Goal: Task Accomplishment & Management: Manage account settings

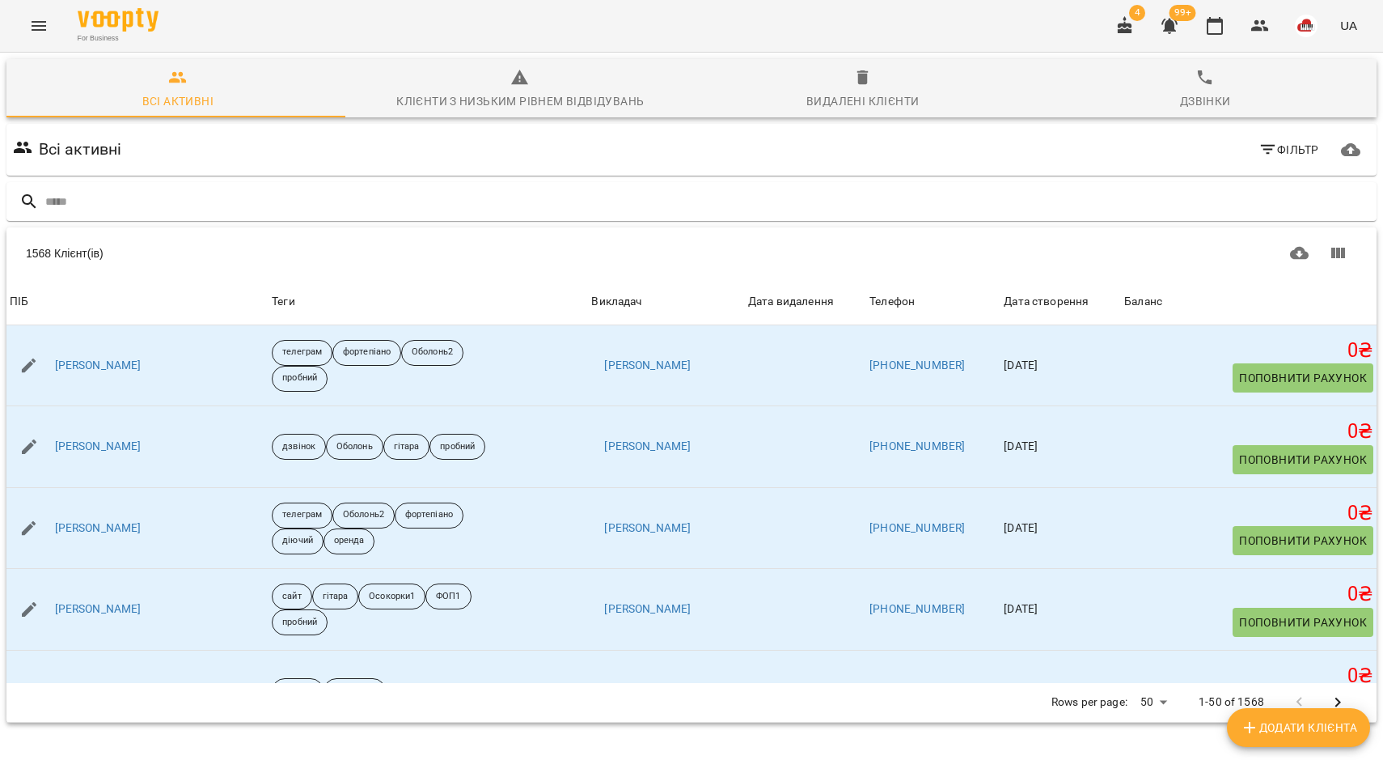
scroll to position [708, 0]
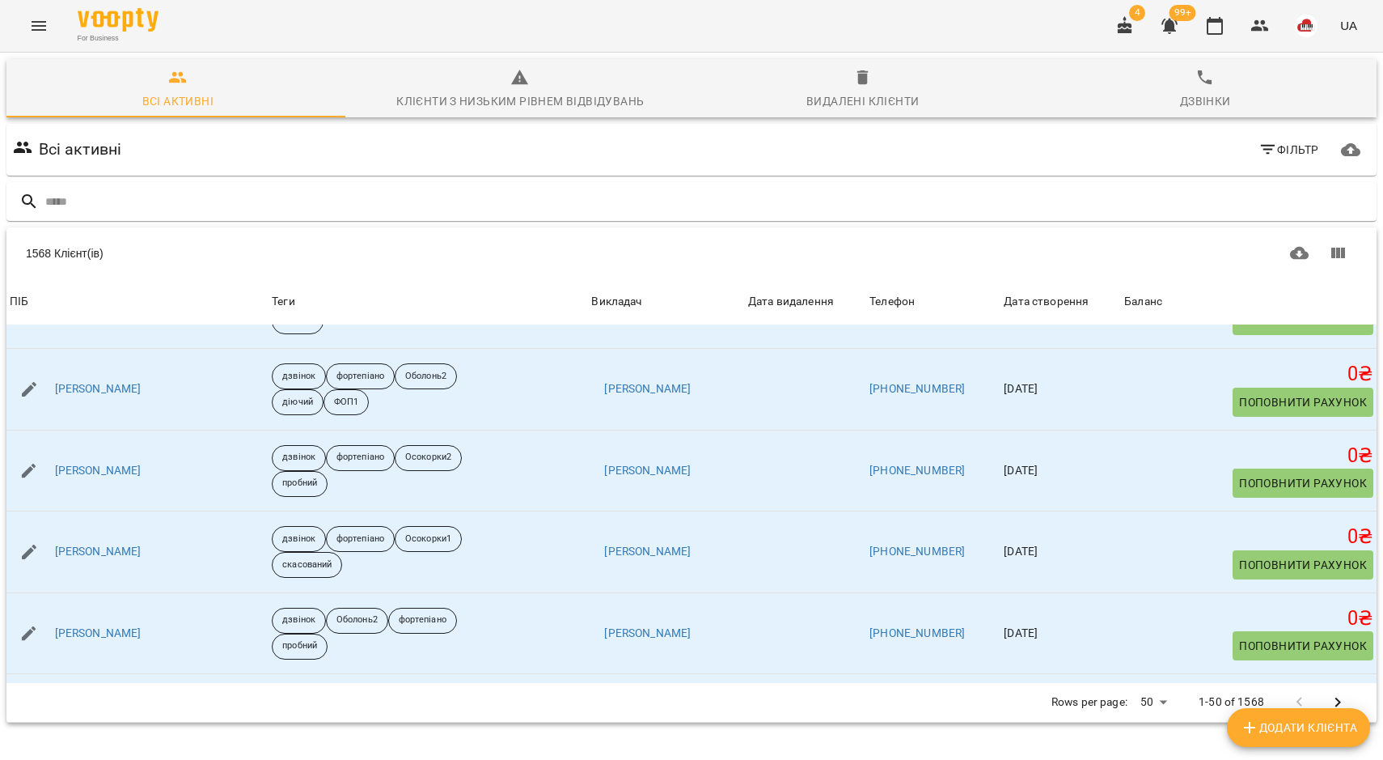
click at [29, 25] on icon "Menu" at bounding box center [38, 25] width 19 height 19
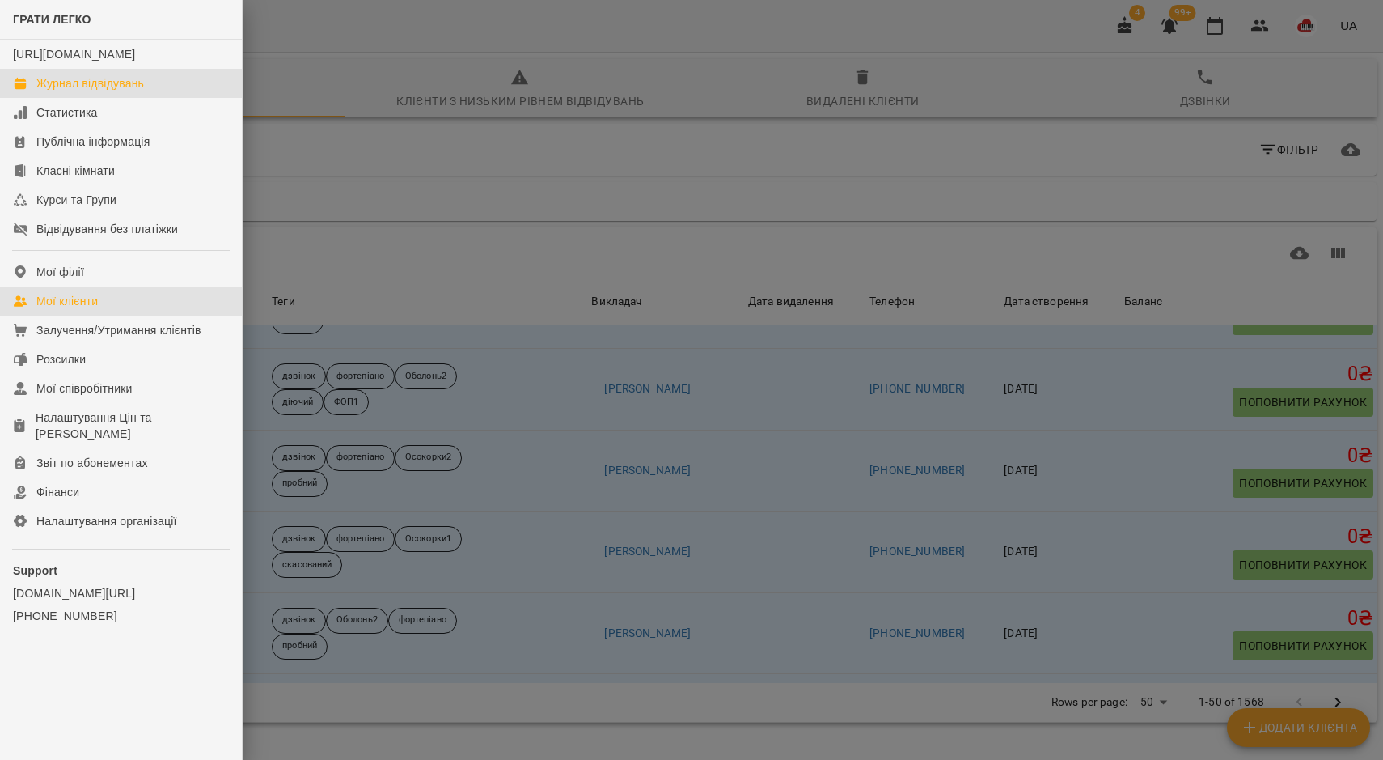
click at [99, 91] on div "Журнал відвідувань" at bounding box center [90, 83] width 108 height 16
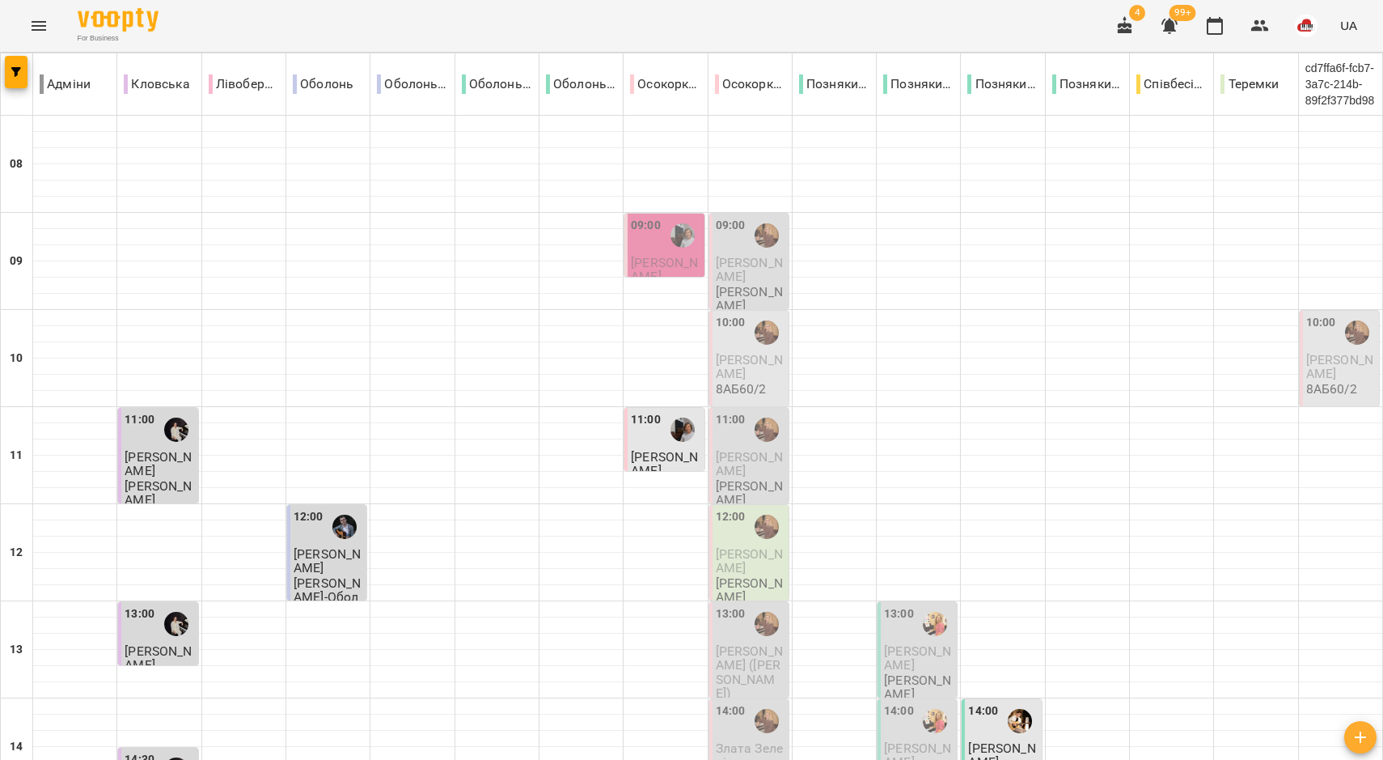
scroll to position [303, 0]
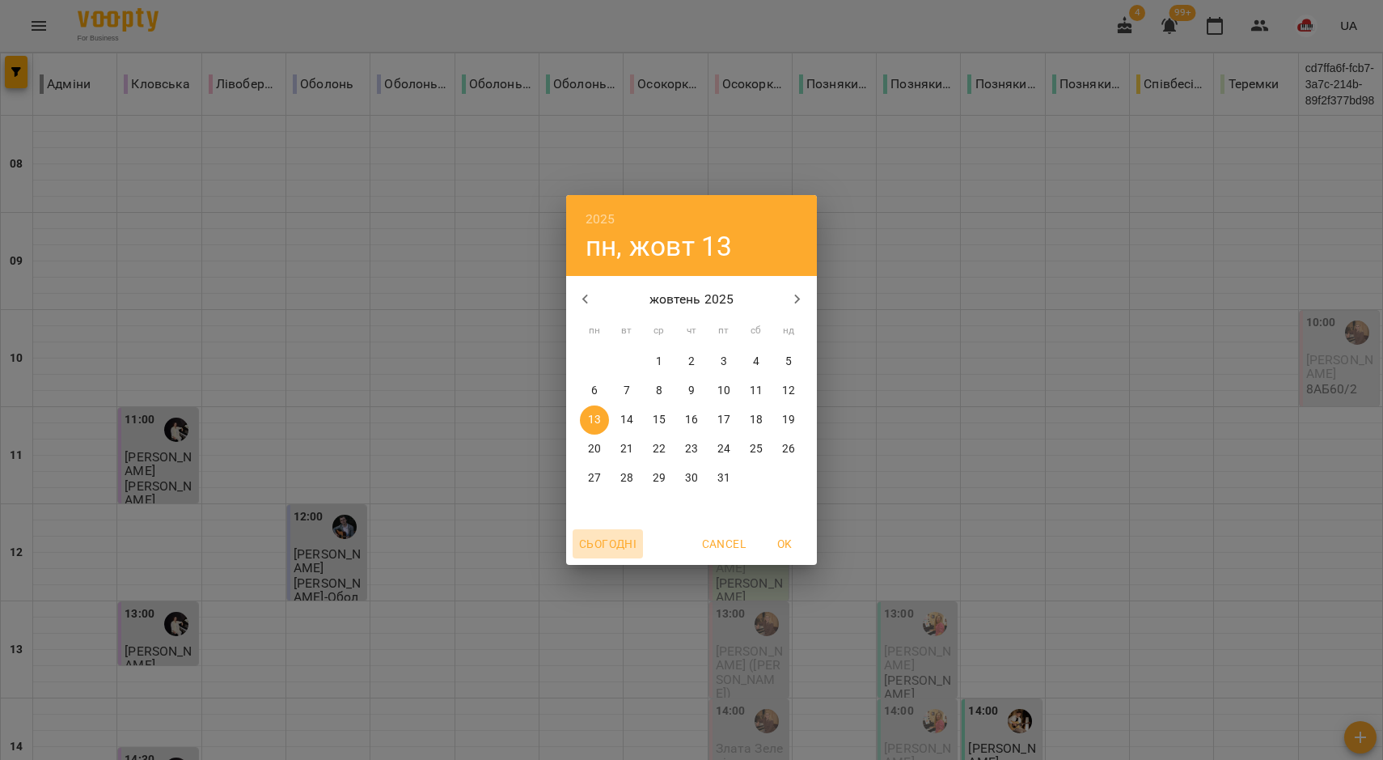
click at [616, 535] on span "Сьогодні" at bounding box center [607, 543] width 57 height 19
click at [789, 396] on p "12" at bounding box center [788, 391] width 13 height 16
type input "**********"
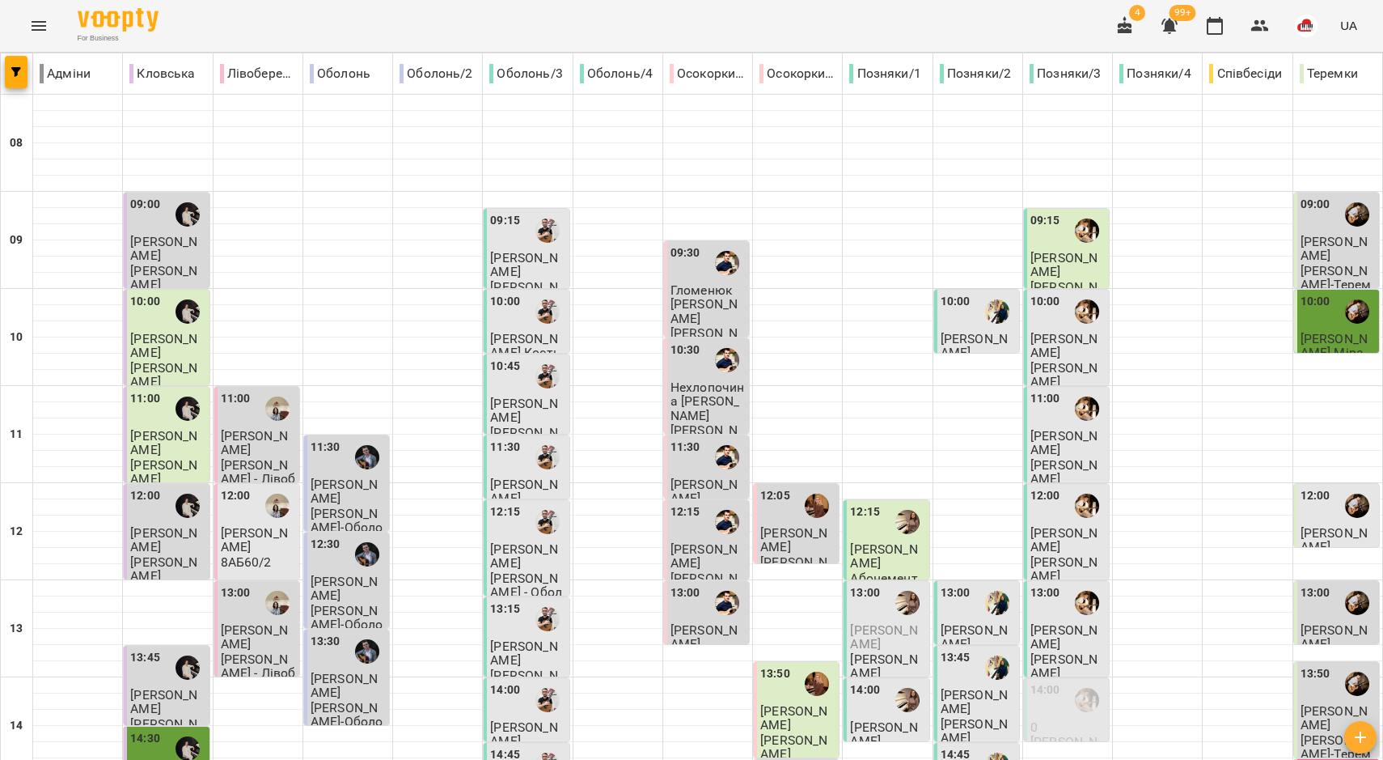
scroll to position [0, 0]
click at [158, 211] on div "09:00" at bounding box center [167, 214] width 75 height 37
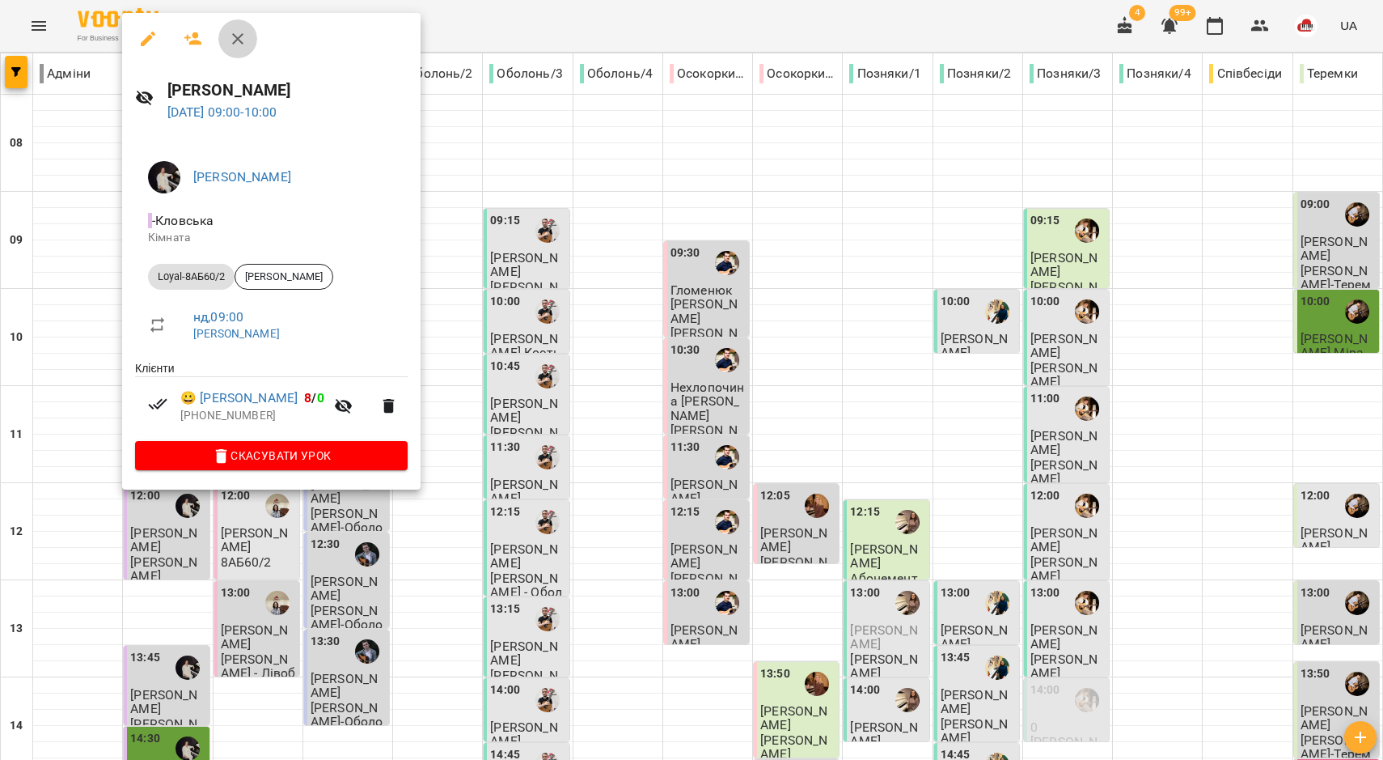
click at [229, 37] on icon "button" at bounding box center [237, 38] width 19 height 19
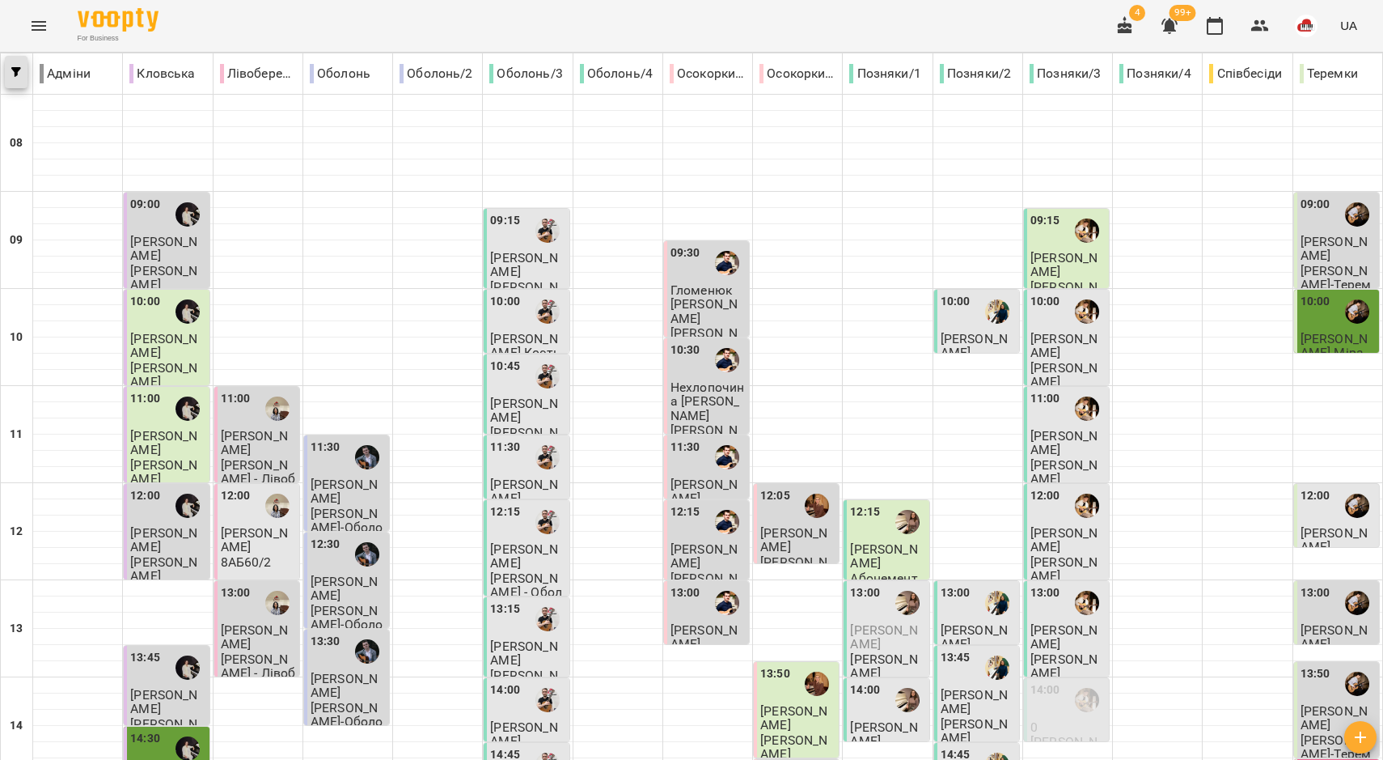
click at [23, 72] on span "button" at bounding box center [16, 72] width 23 height 10
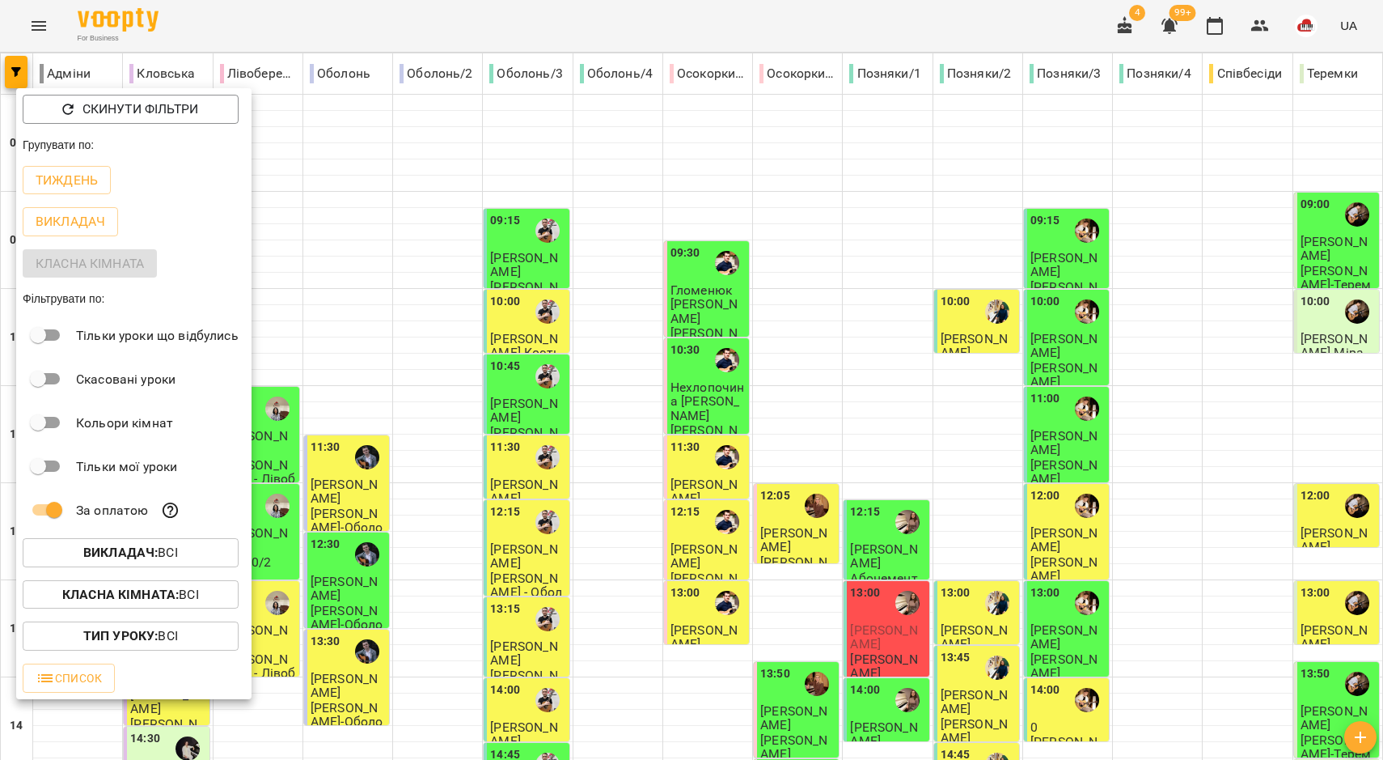
click at [364, 29] on div at bounding box center [691, 380] width 1383 height 760
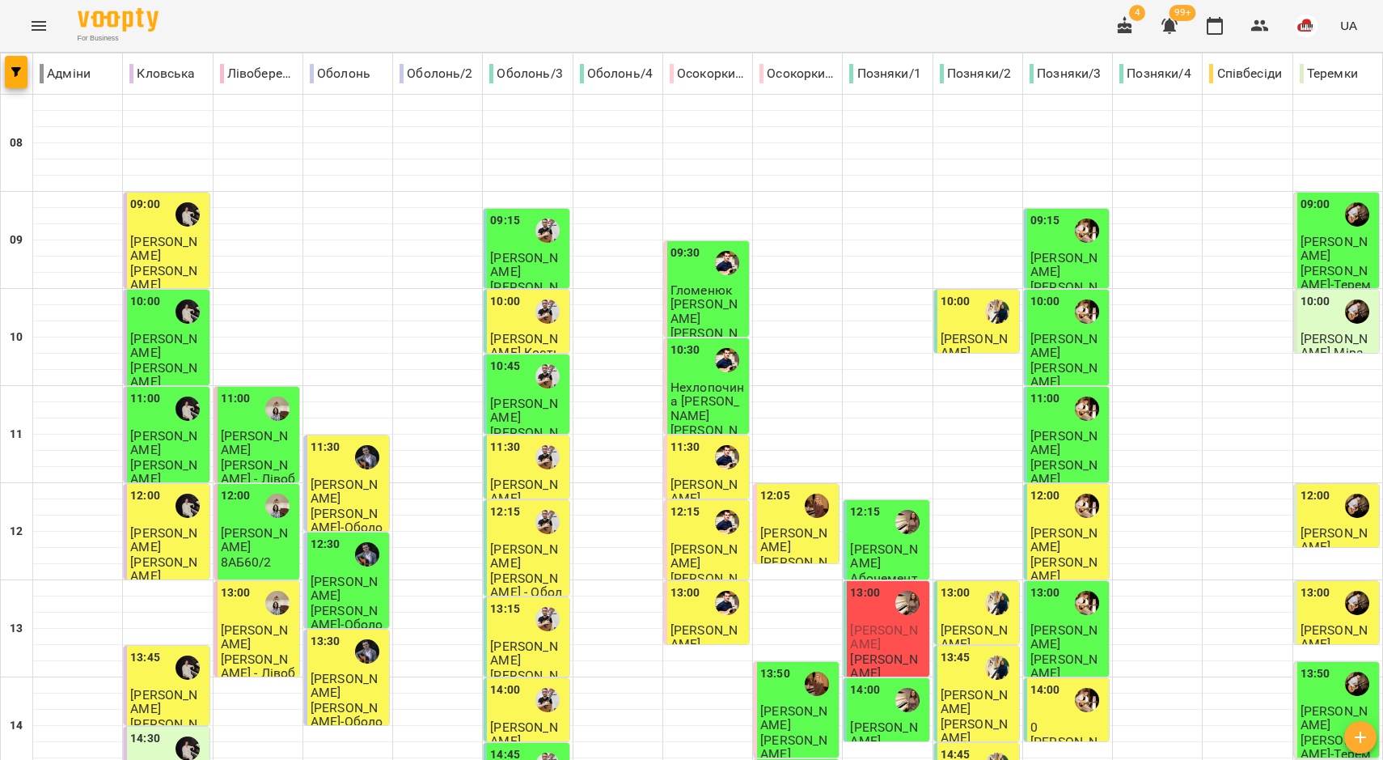
scroll to position [704, 0]
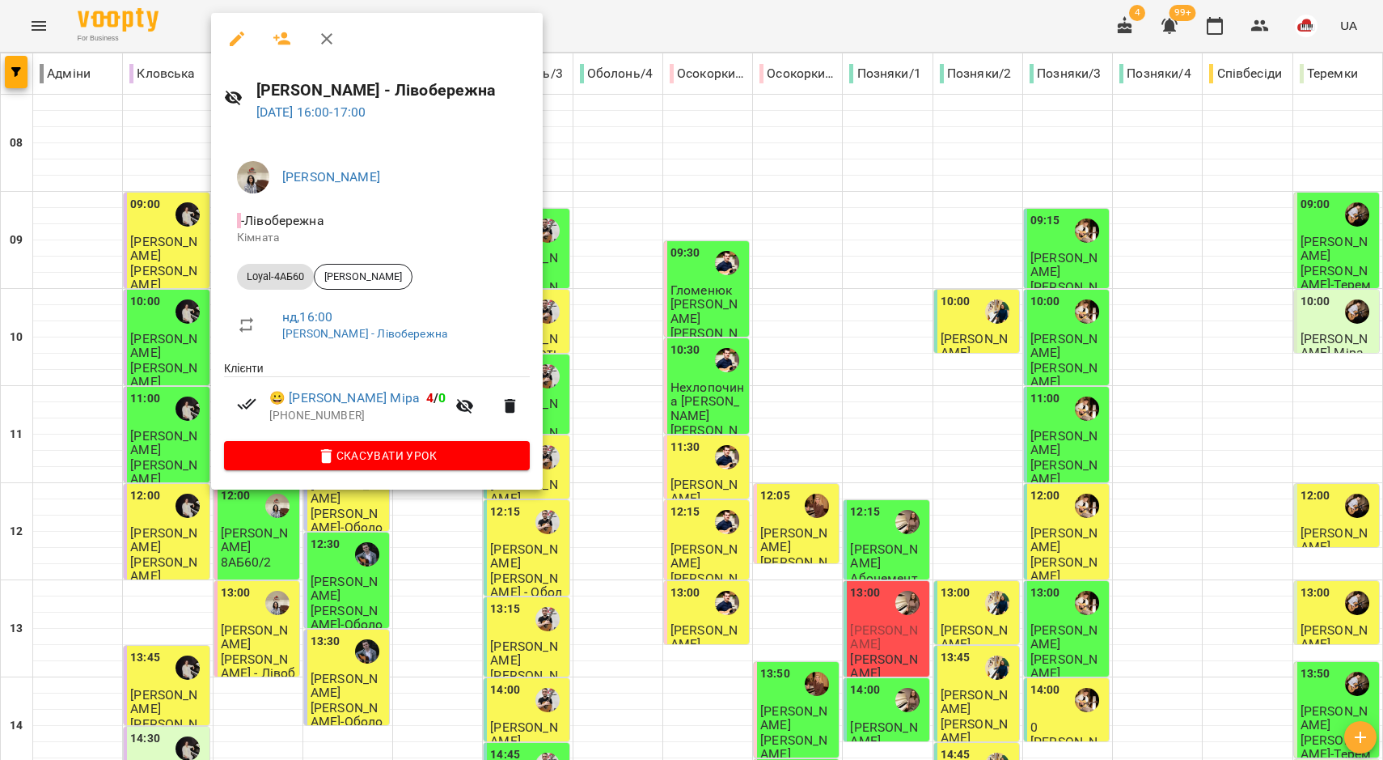
click at [550, 284] on div at bounding box center [691, 380] width 1383 height 760
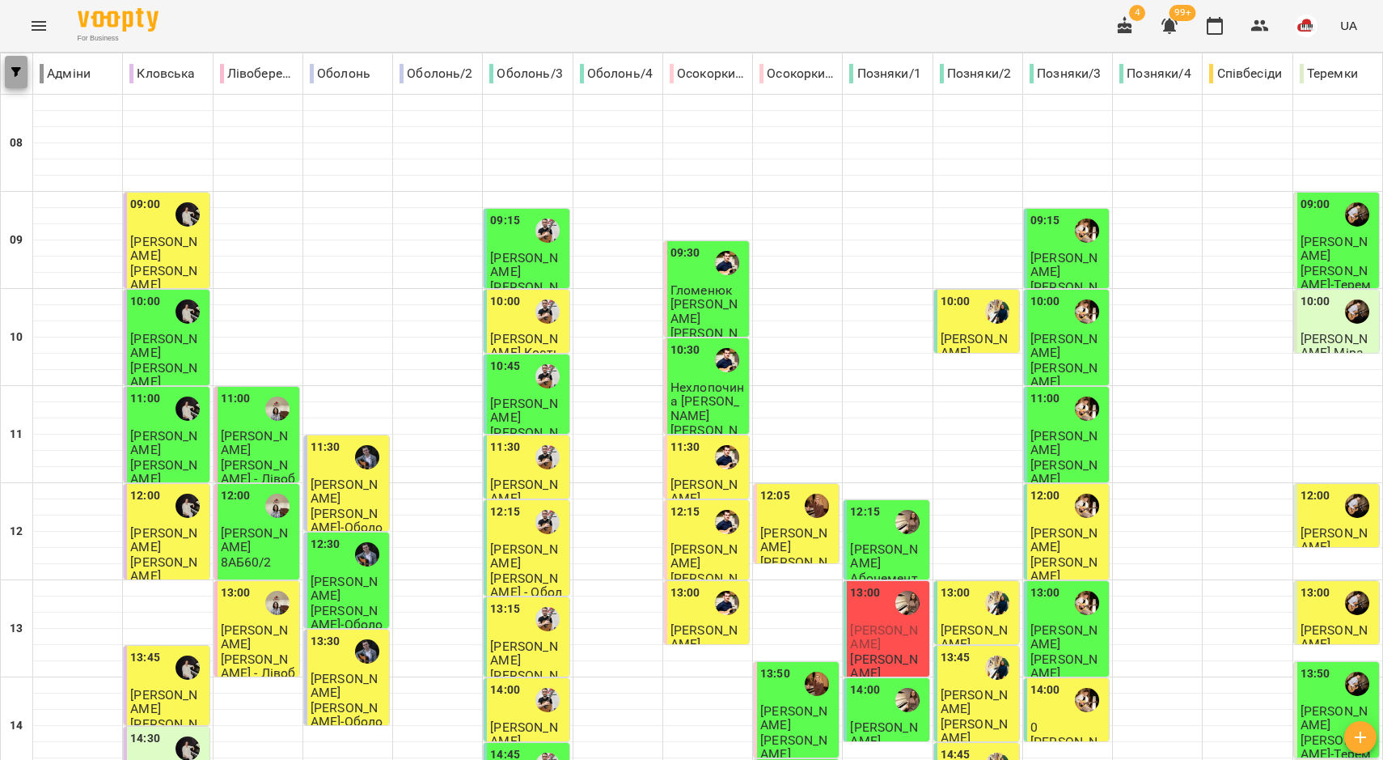
click at [26, 72] on span "button" at bounding box center [16, 72] width 23 height 10
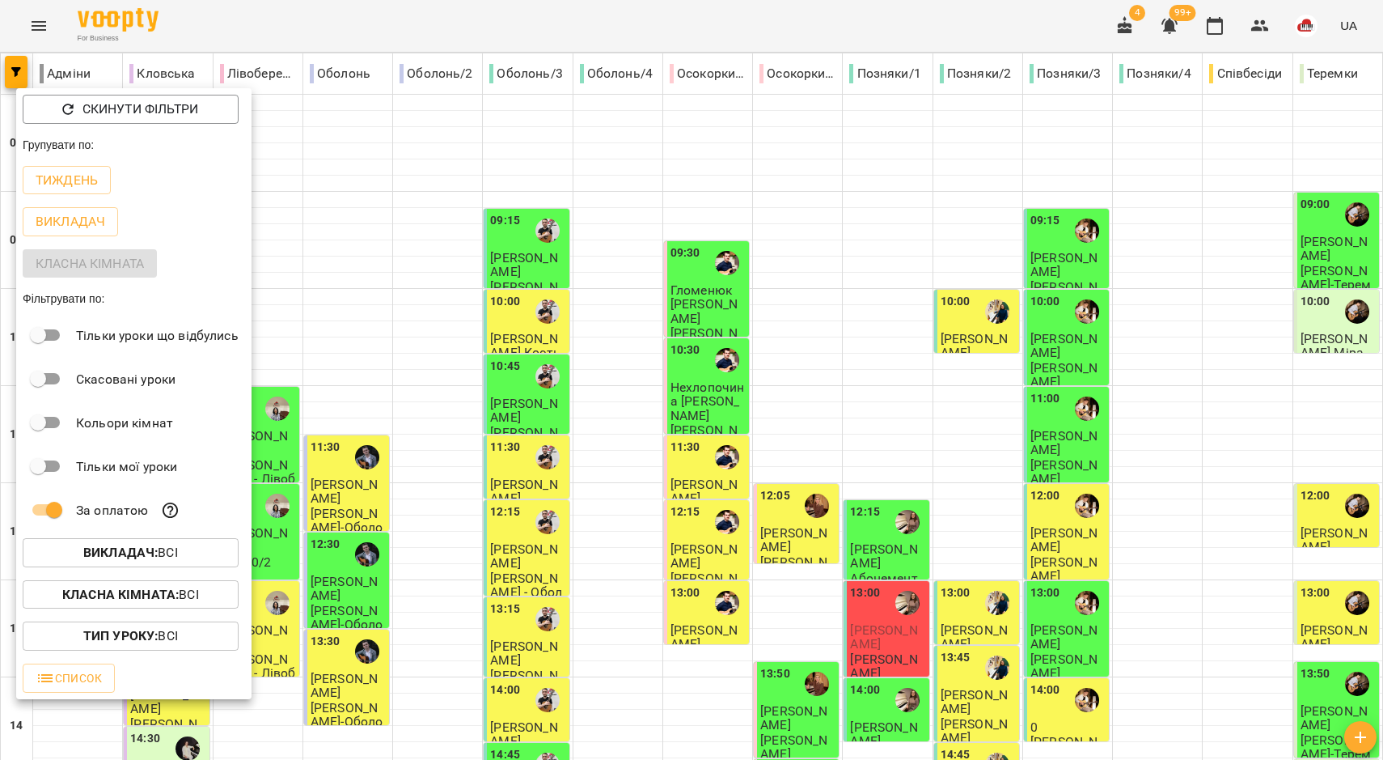
click at [435, 19] on div at bounding box center [691, 380] width 1383 height 760
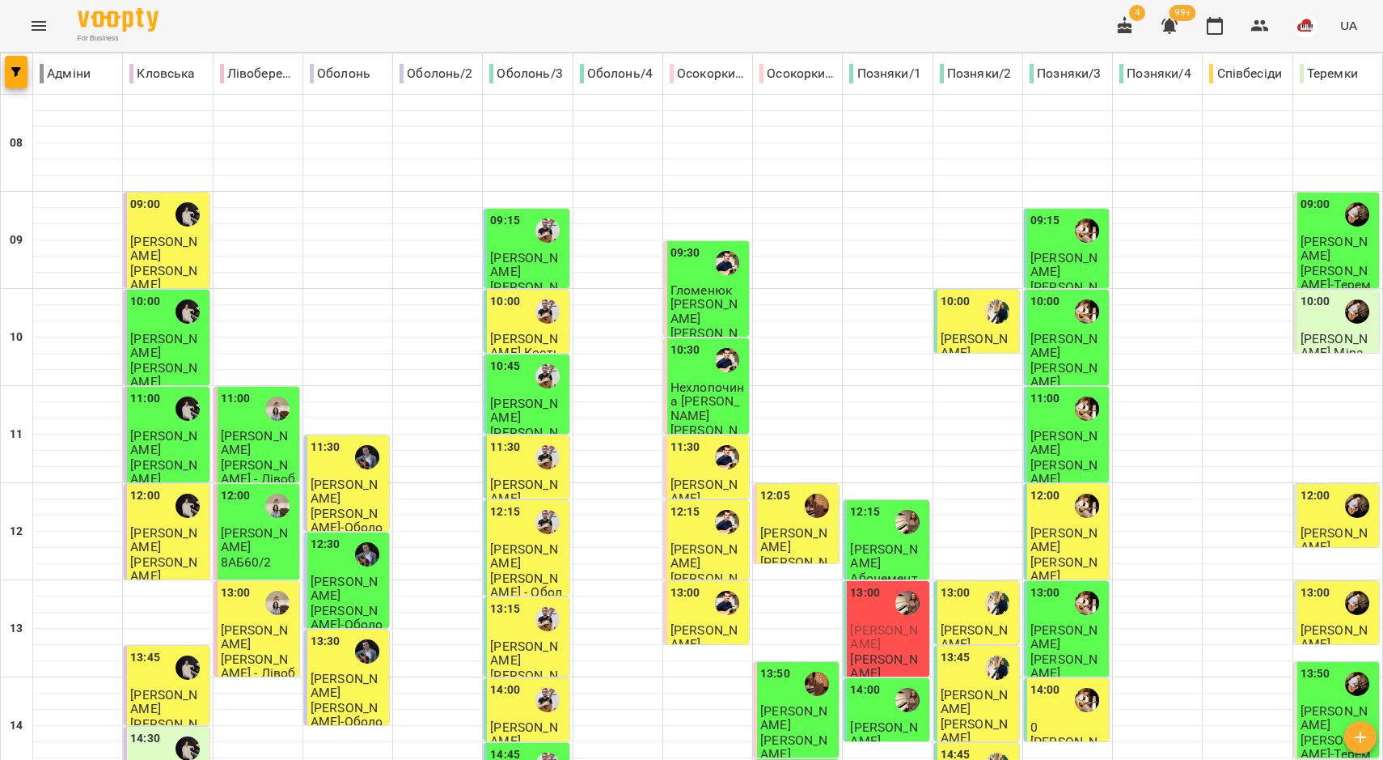
scroll to position [0, 0]
click at [187, 224] on img "Анна ГОРБУЛІНА" at bounding box center [188, 214] width 24 height 24
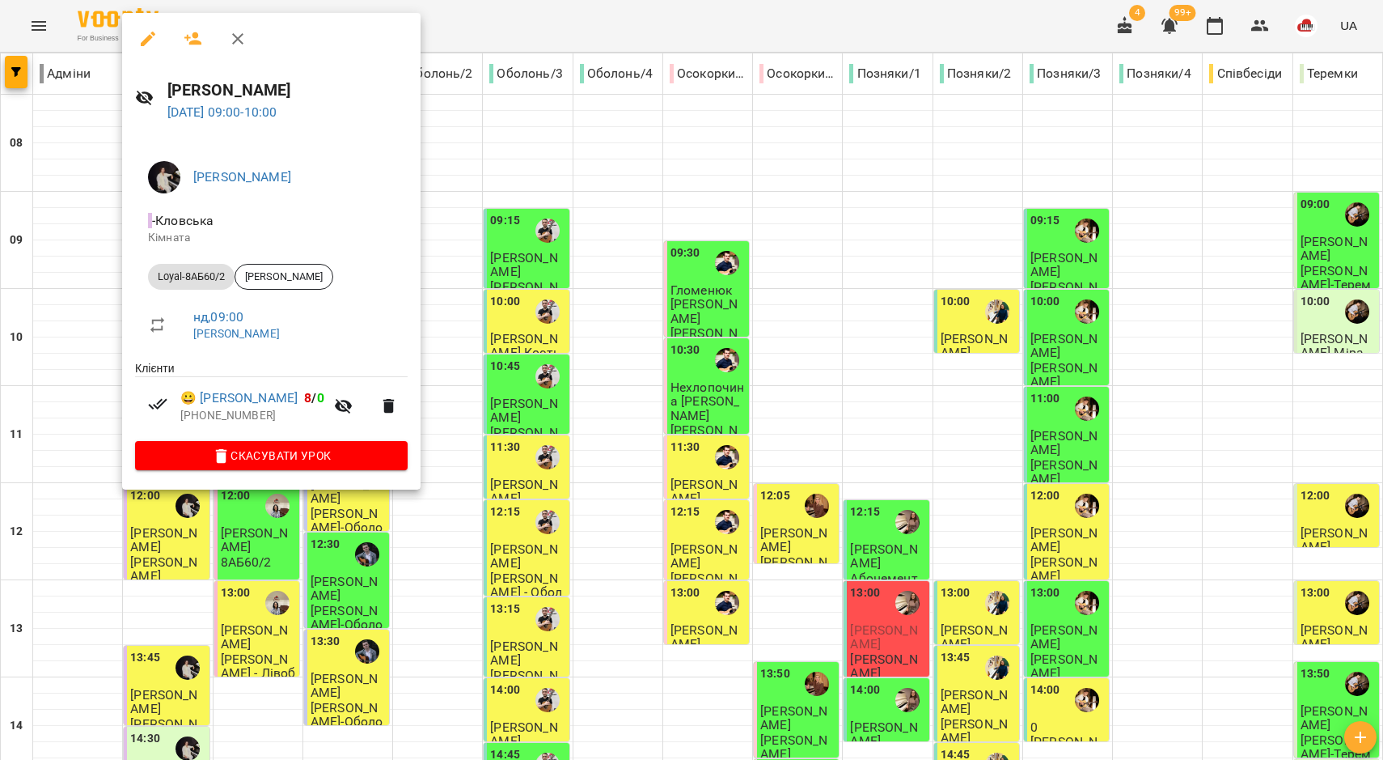
click at [89, 286] on div at bounding box center [691, 380] width 1383 height 760
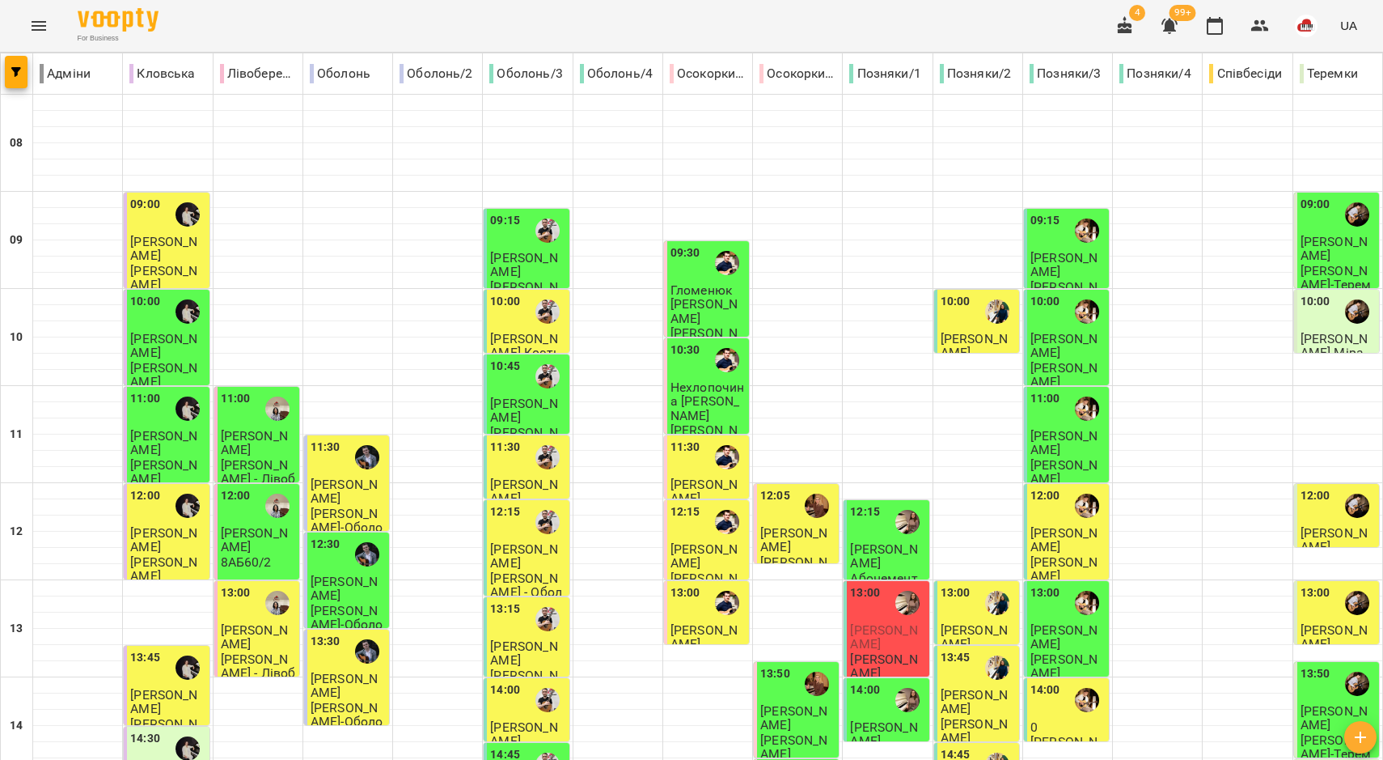
click at [889, 595] on div at bounding box center [907, 602] width 37 height 37
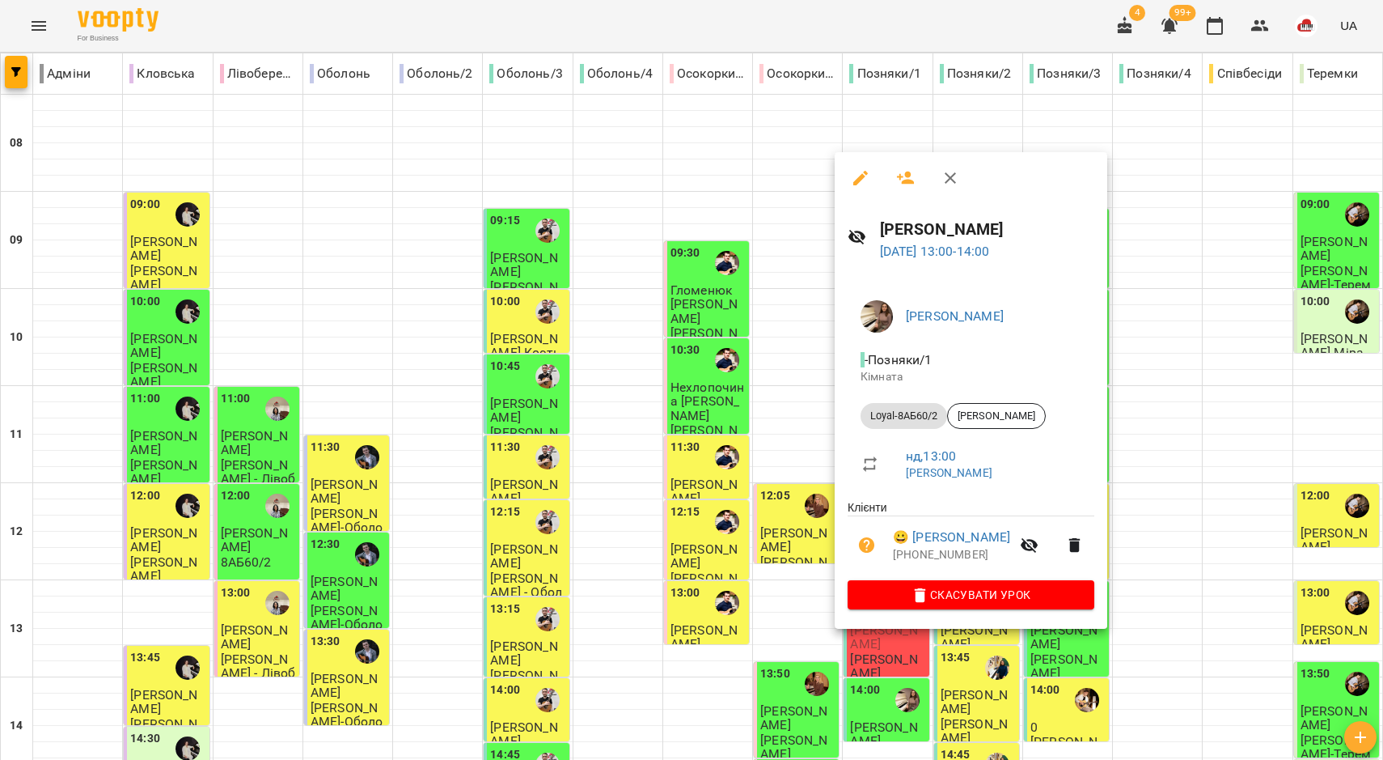
click at [698, 391] on div at bounding box center [691, 380] width 1383 height 760
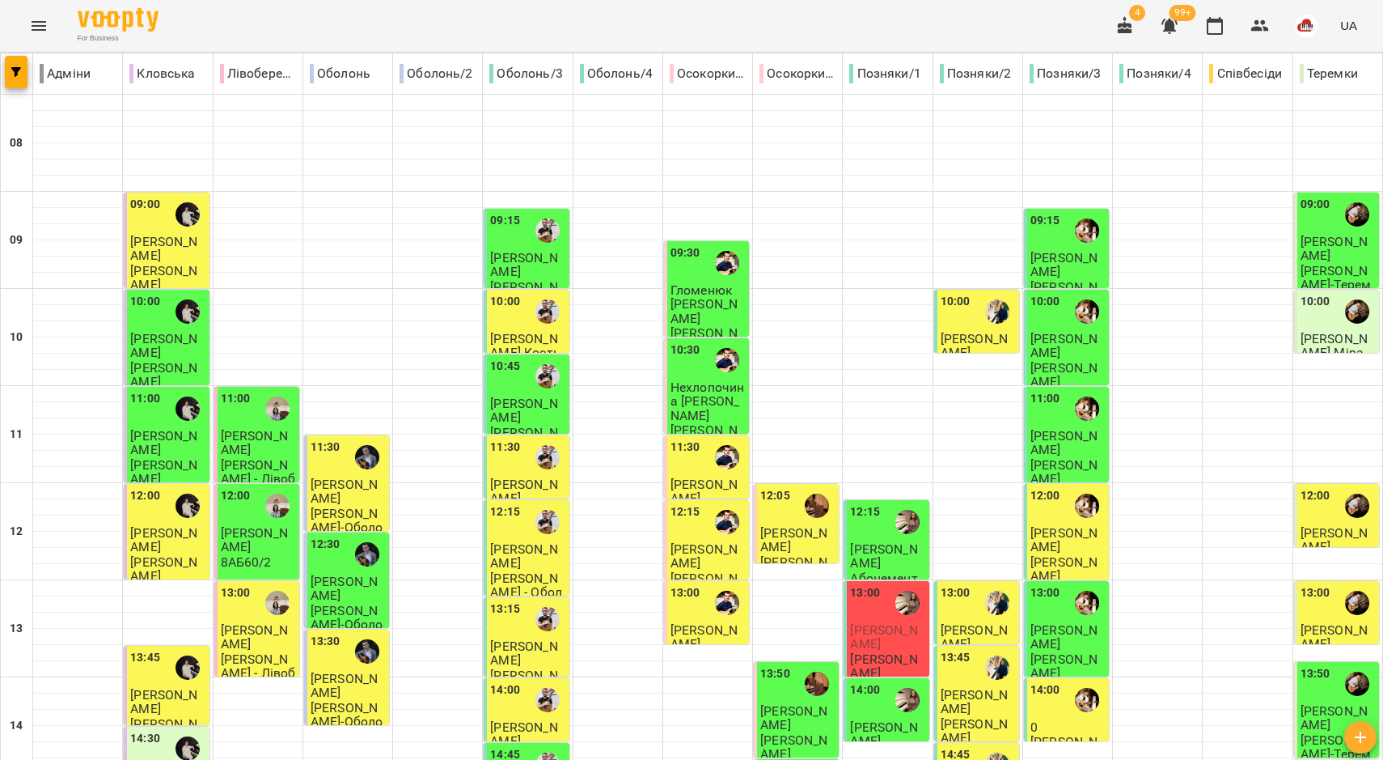
scroll to position [97, 0]
click at [160, 235] on p "Соломія Шевчук" at bounding box center [167, 249] width 75 height 28
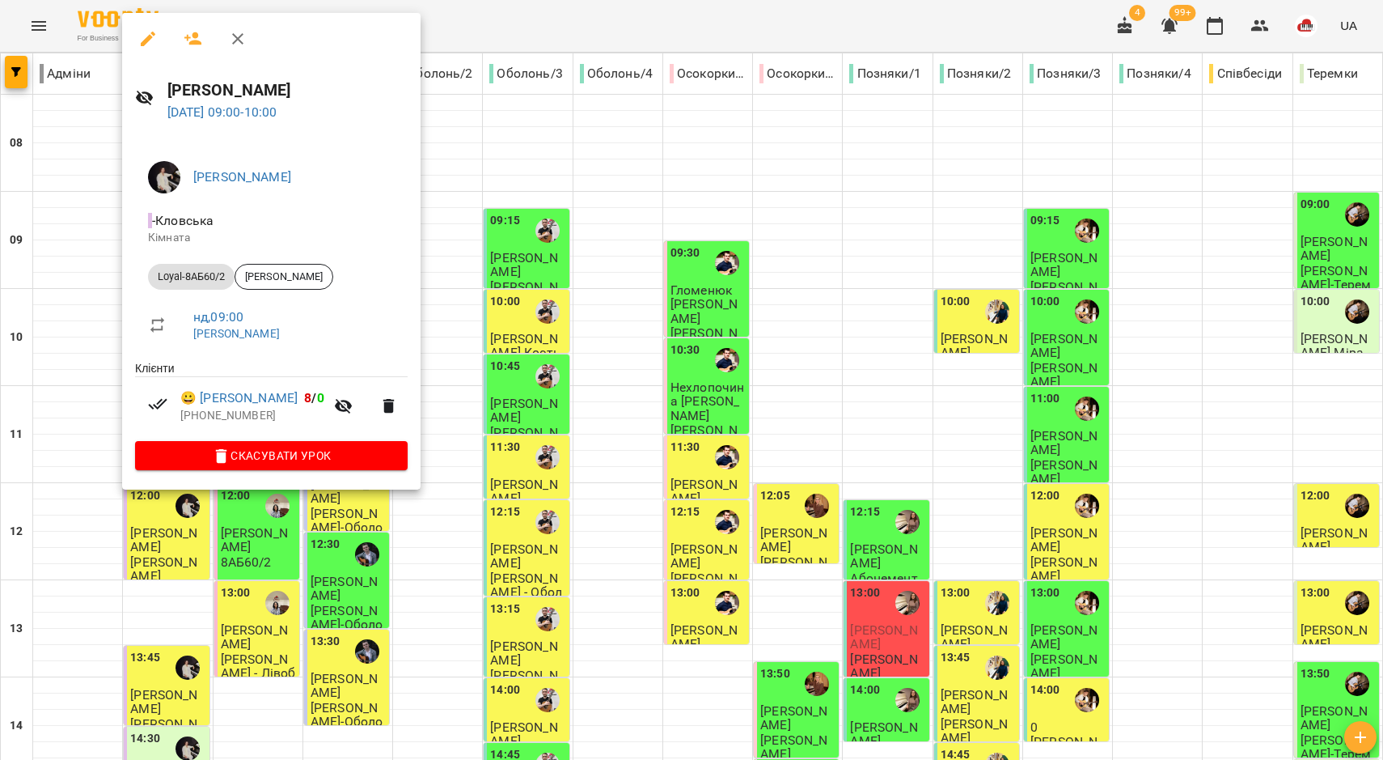
click at [116, 316] on div at bounding box center [691, 380] width 1383 height 760
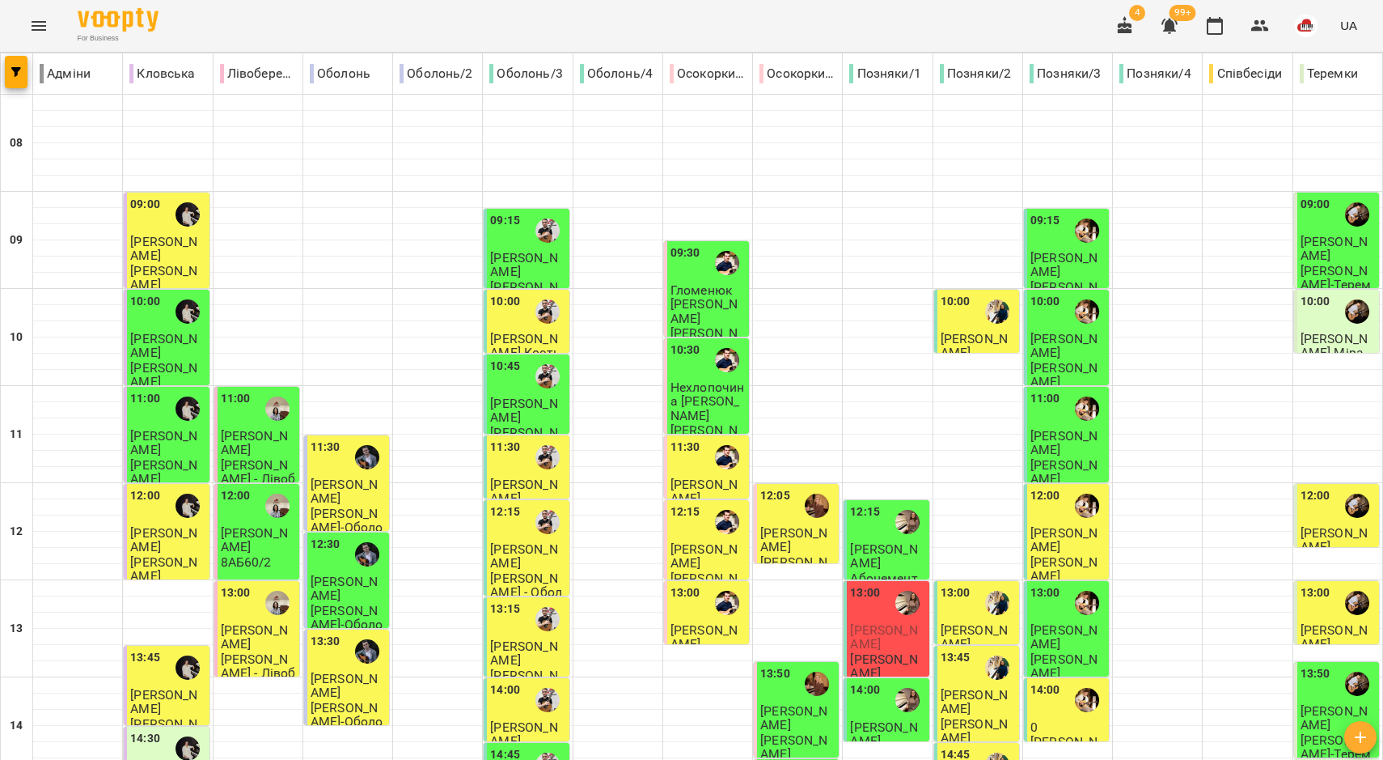
click at [154, 487] on div "12:00" at bounding box center [145, 505] width 30 height 37
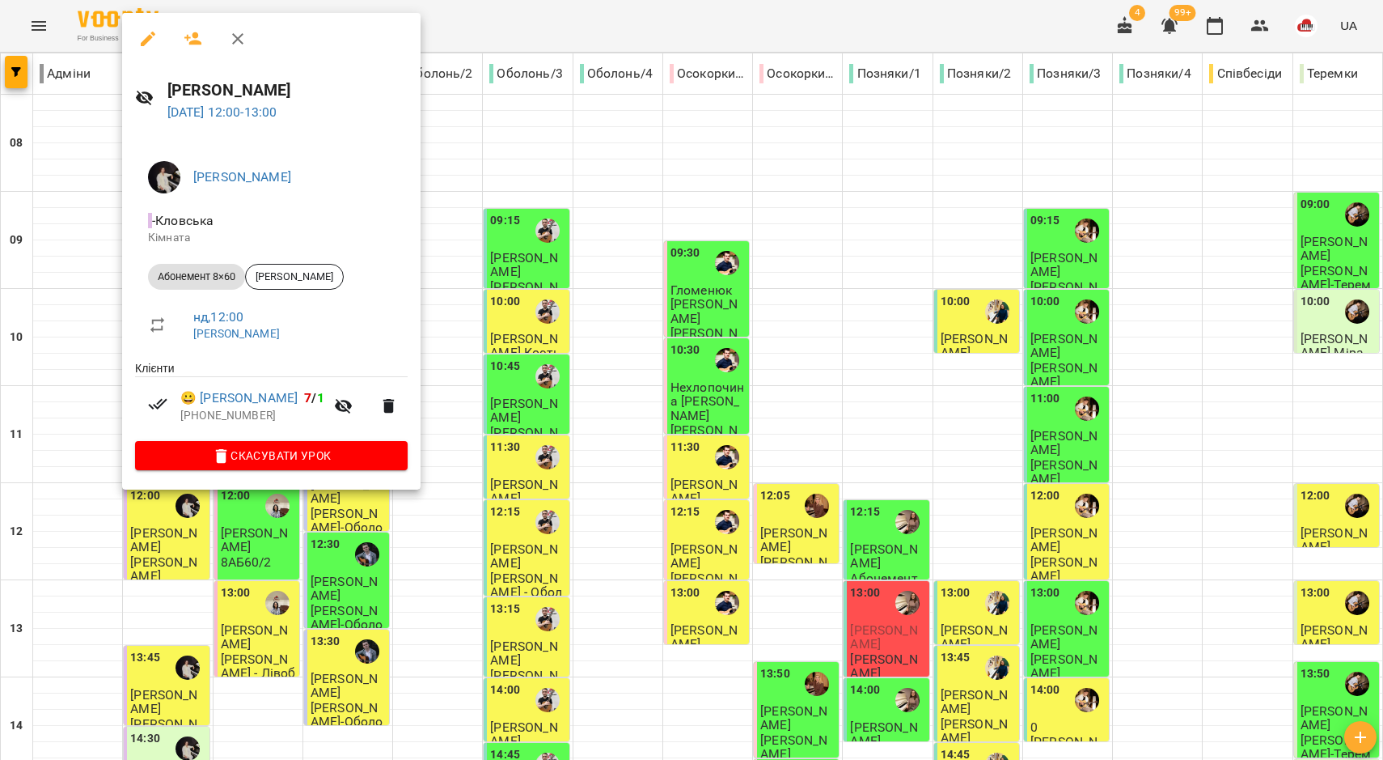
click at [114, 406] on div at bounding box center [691, 380] width 1383 height 760
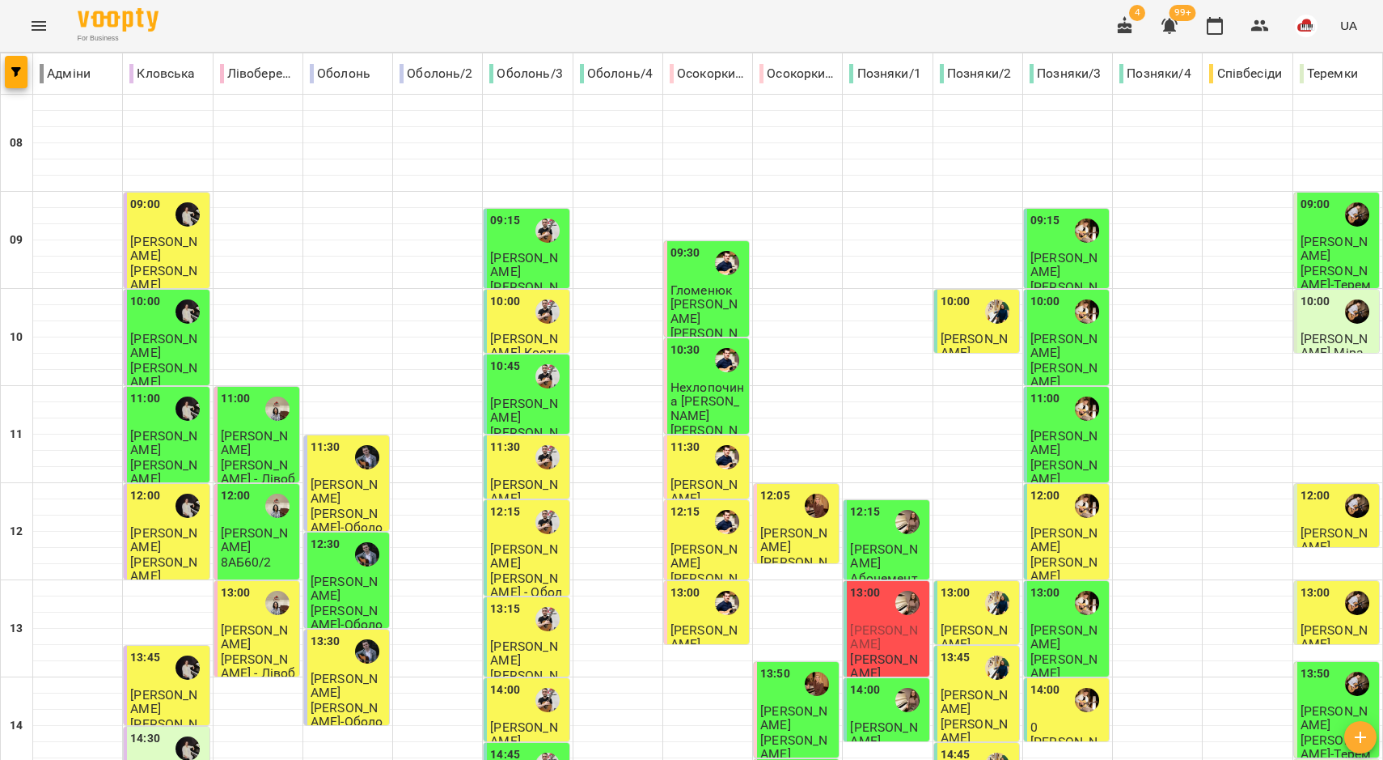
scroll to position [299, 0]
click at [159, 687] on span "Єрен Анета" at bounding box center [163, 701] width 67 height 29
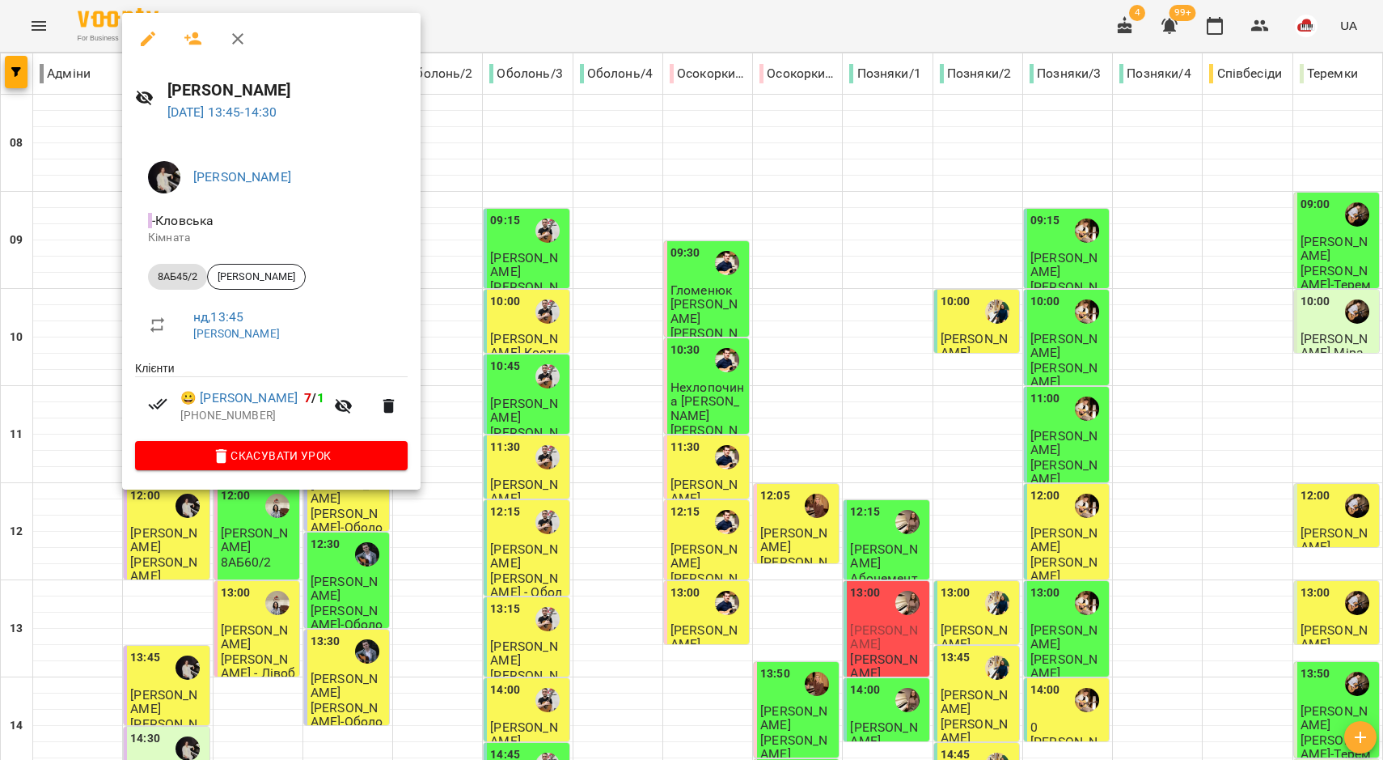
drag, startPoint x: 69, startPoint y: 439, endPoint x: 154, endPoint y: 464, distance: 88.6
click at [71, 439] on div at bounding box center [691, 380] width 1383 height 760
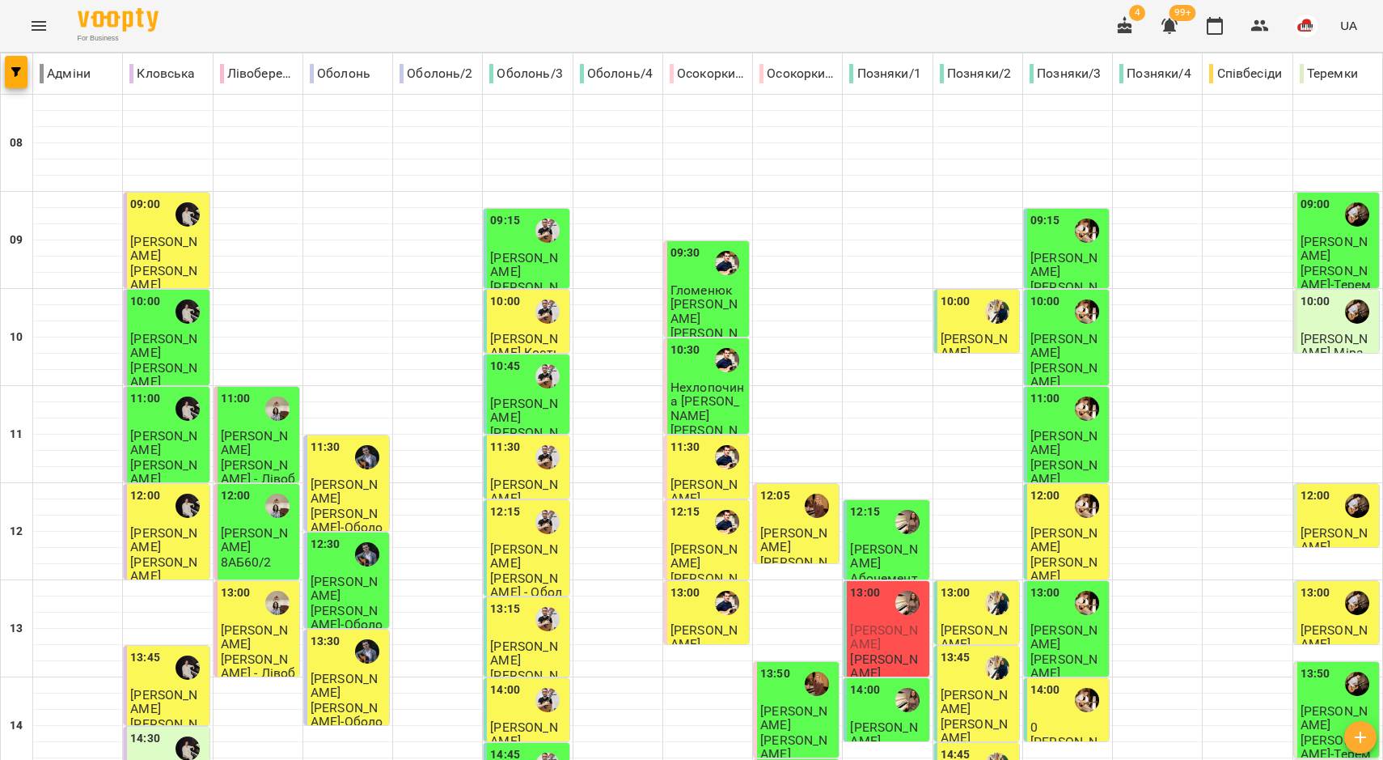
click at [154, 730] on div "14:30" at bounding box center [145, 748] width 30 height 37
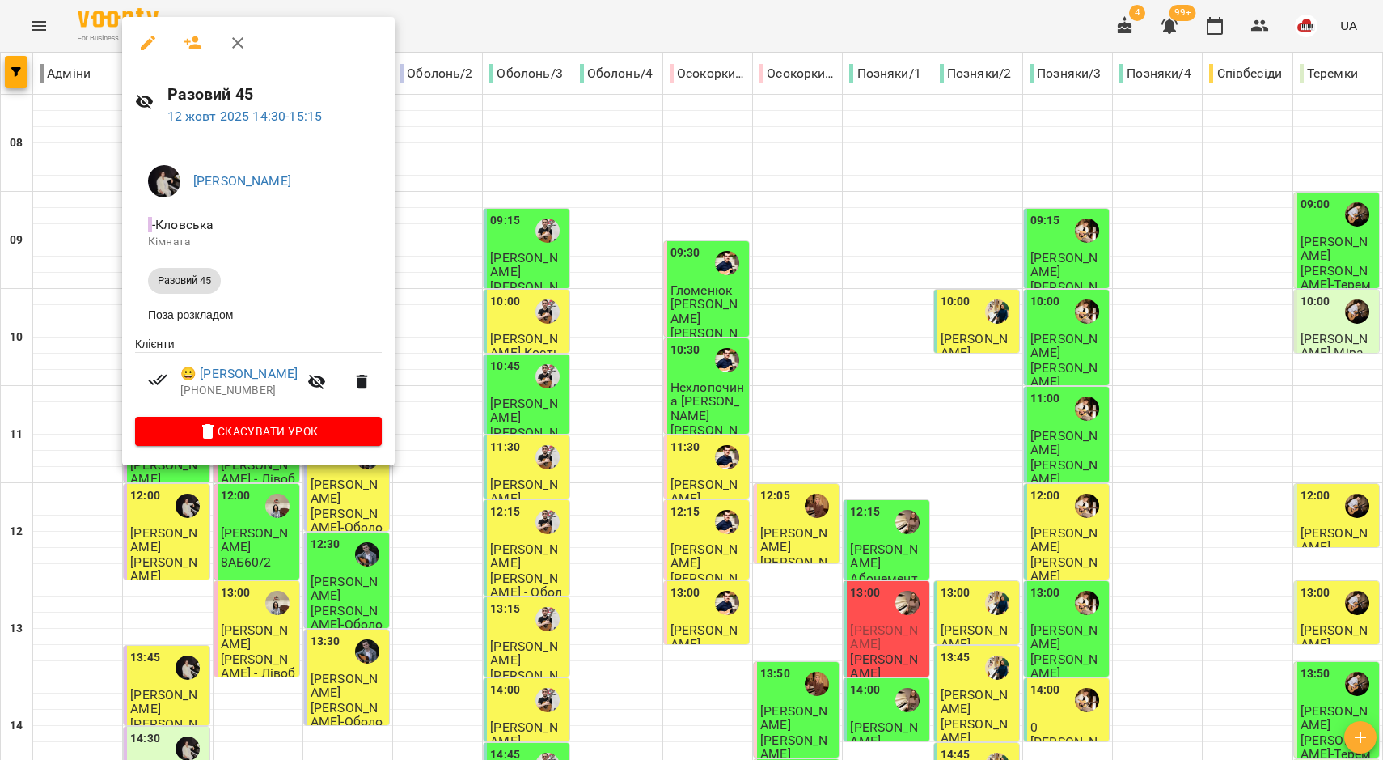
click at [95, 407] on div at bounding box center [691, 380] width 1383 height 760
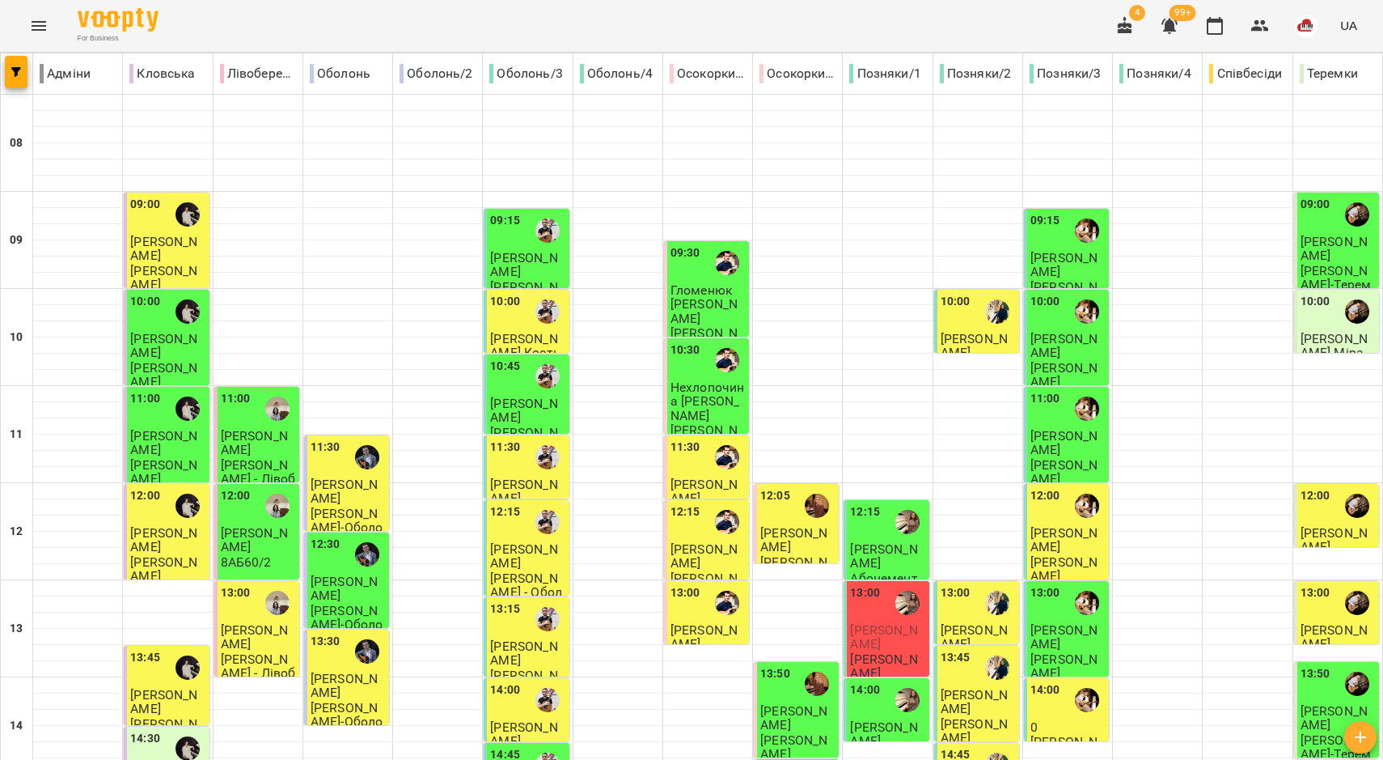
scroll to position [97, 0]
click at [250, 623] on p "Гуліян Тетяна" at bounding box center [258, 637] width 75 height 28
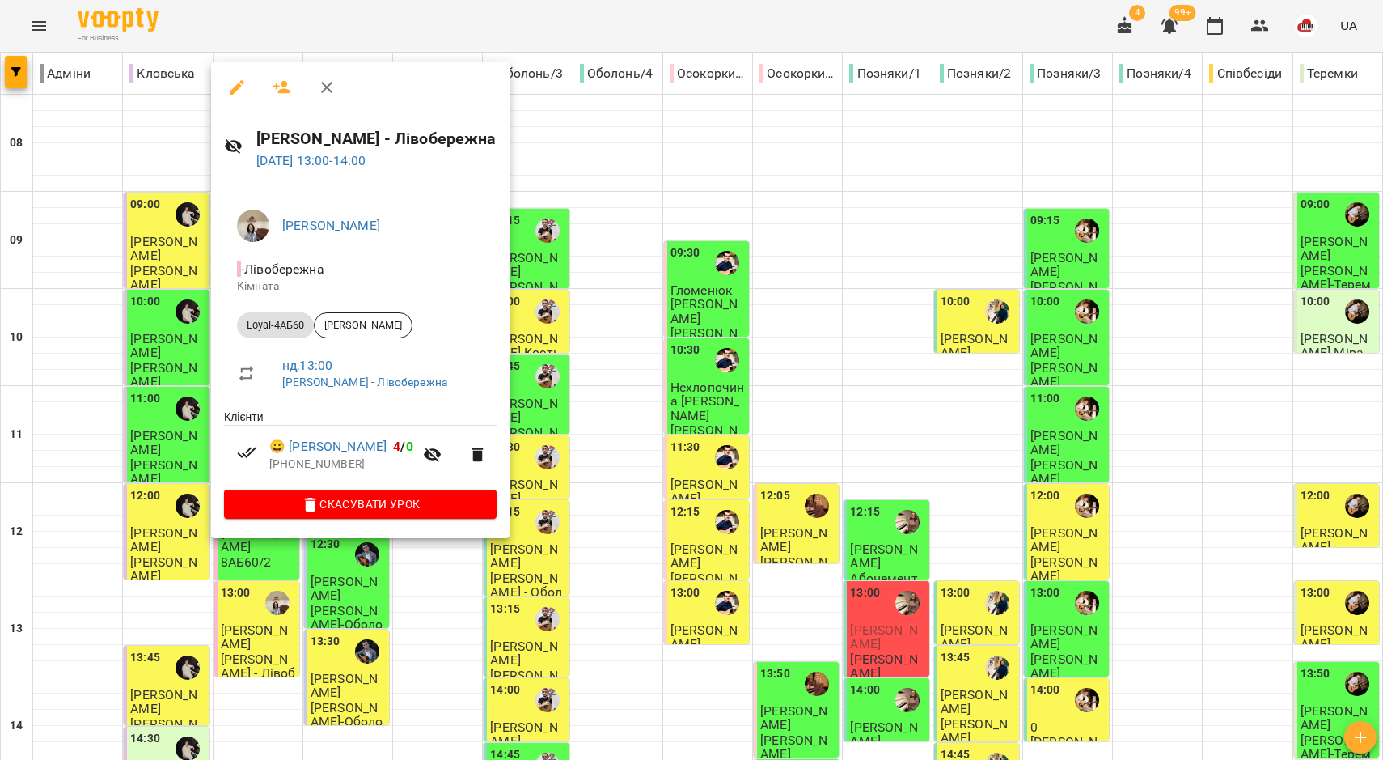
click at [150, 459] on div at bounding box center [691, 380] width 1383 height 760
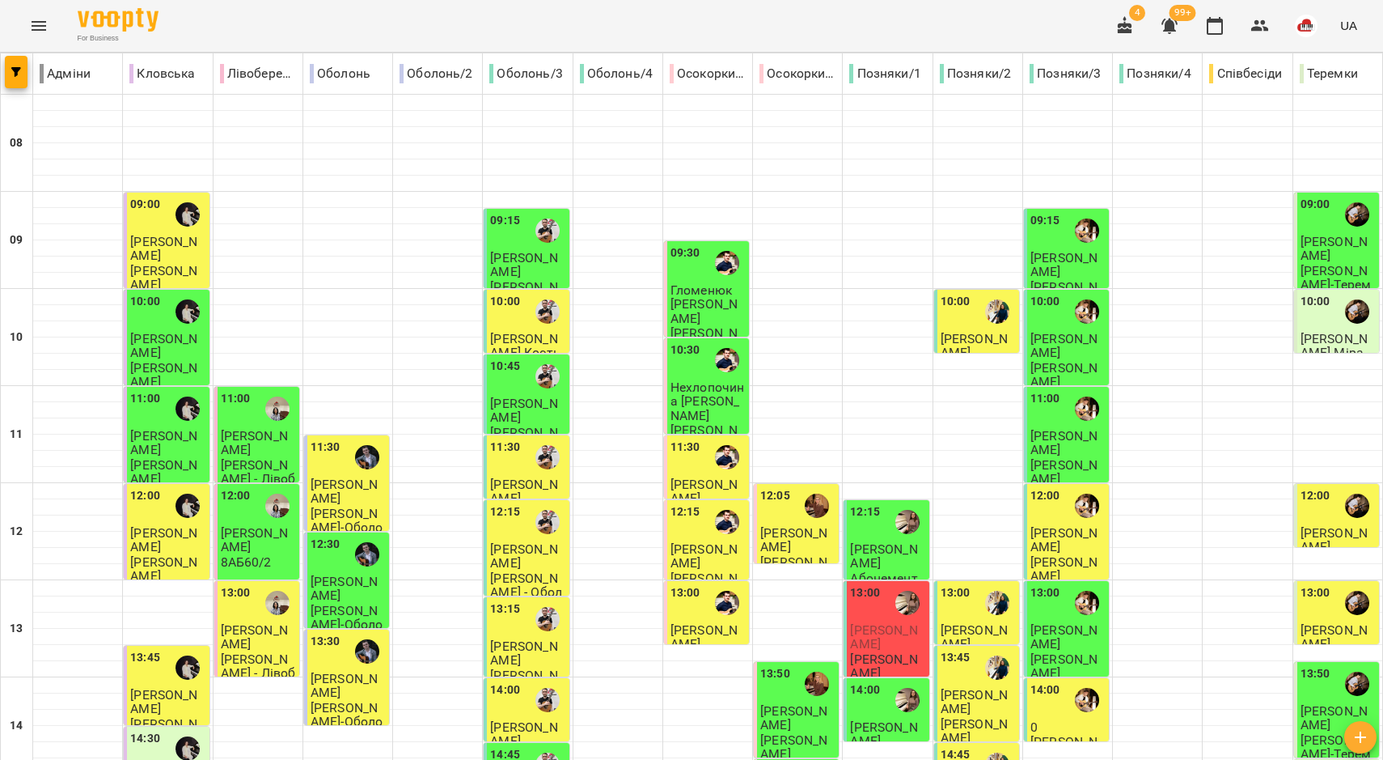
scroll to position [502, 0]
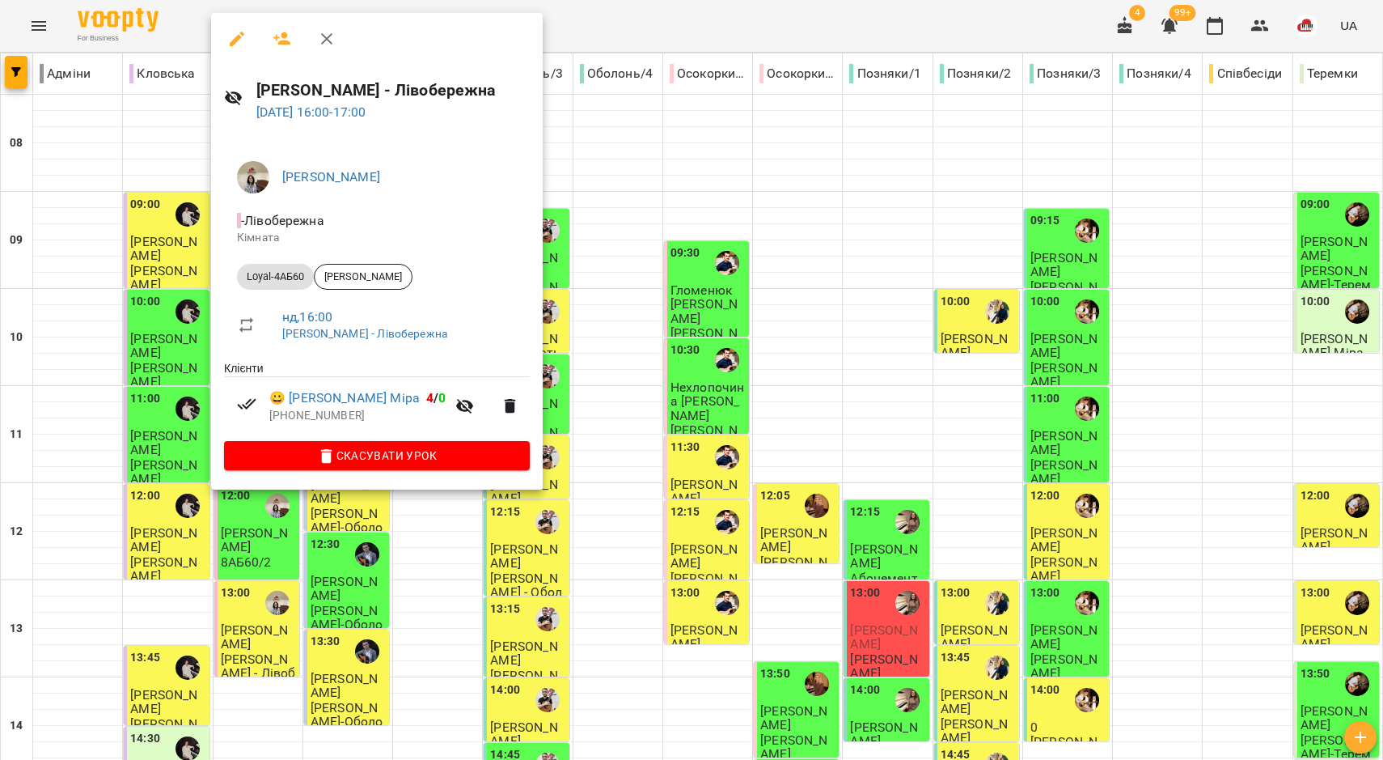
click at [125, 434] on div at bounding box center [691, 380] width 1383 height 760
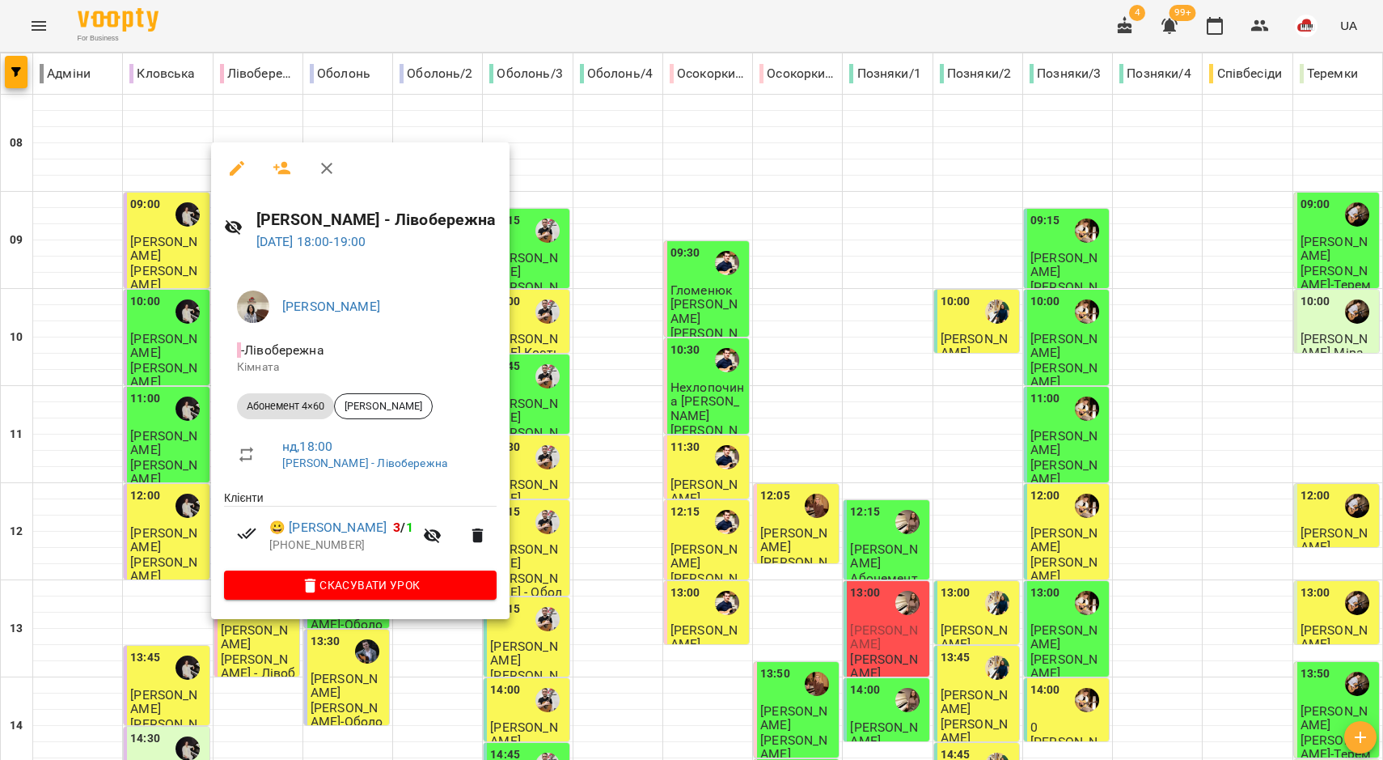
click at [171, 544] on div at bounding box center [691, 380] width 1383 height 760
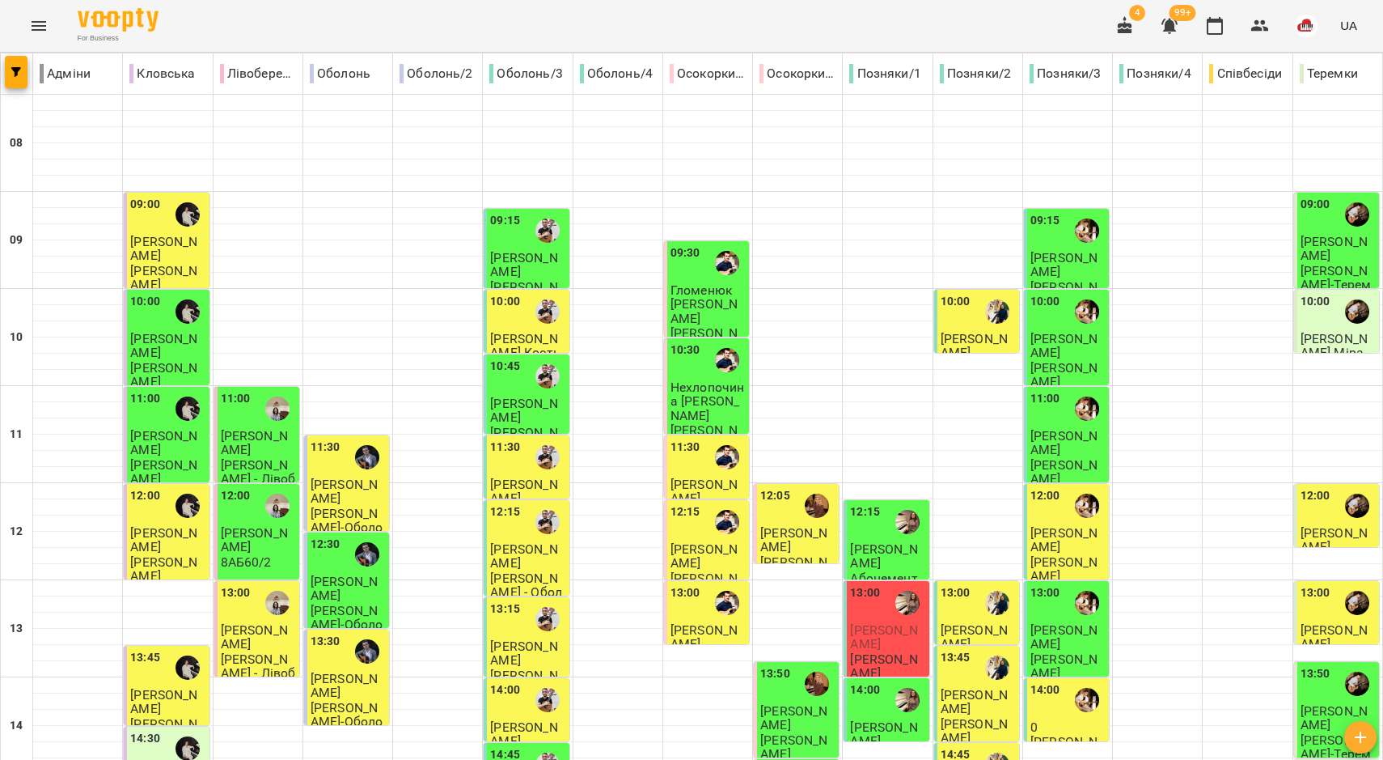
scroll to position [0, 0]
click at [368, 472] on div at bounding box center [367, 456] width 37 height 37
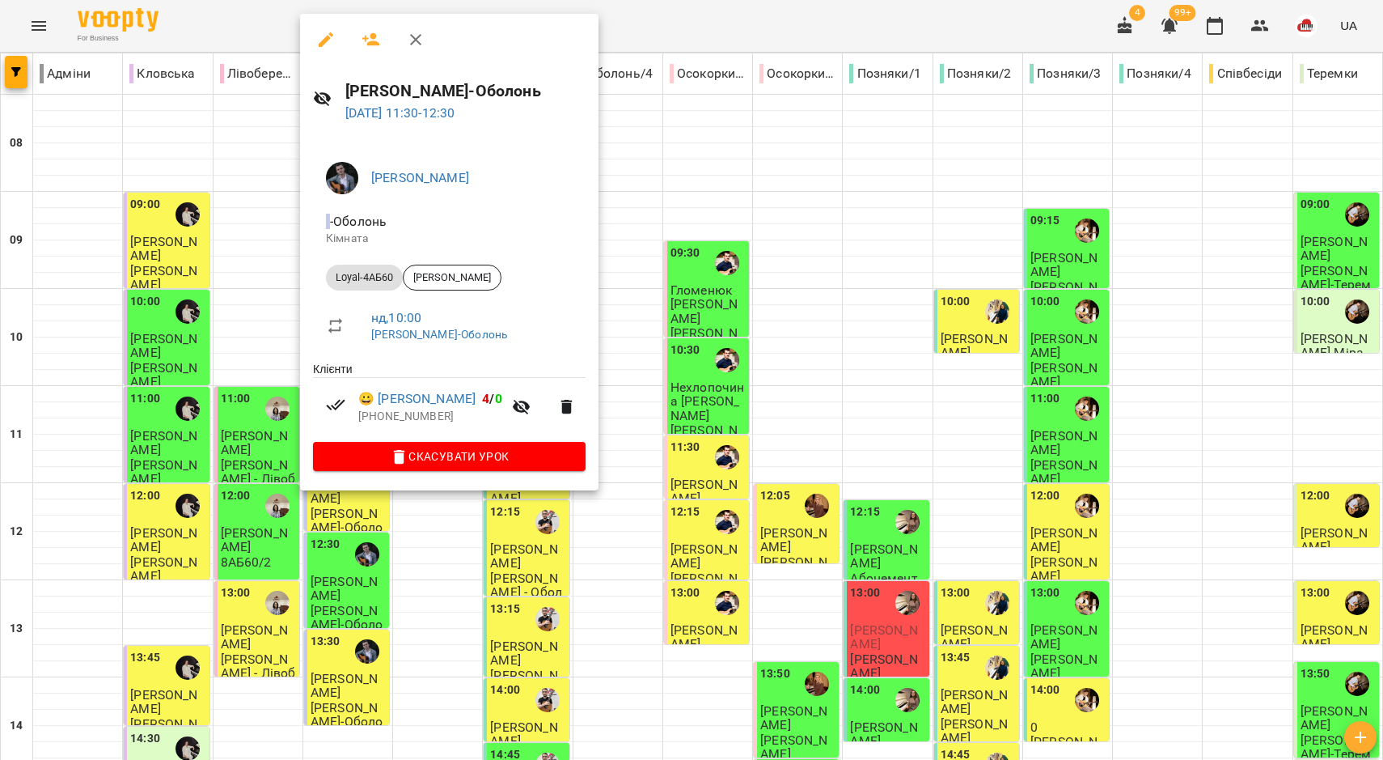
click at [358, 570] on div at bounding box center [691, 380] width 1383 height 760
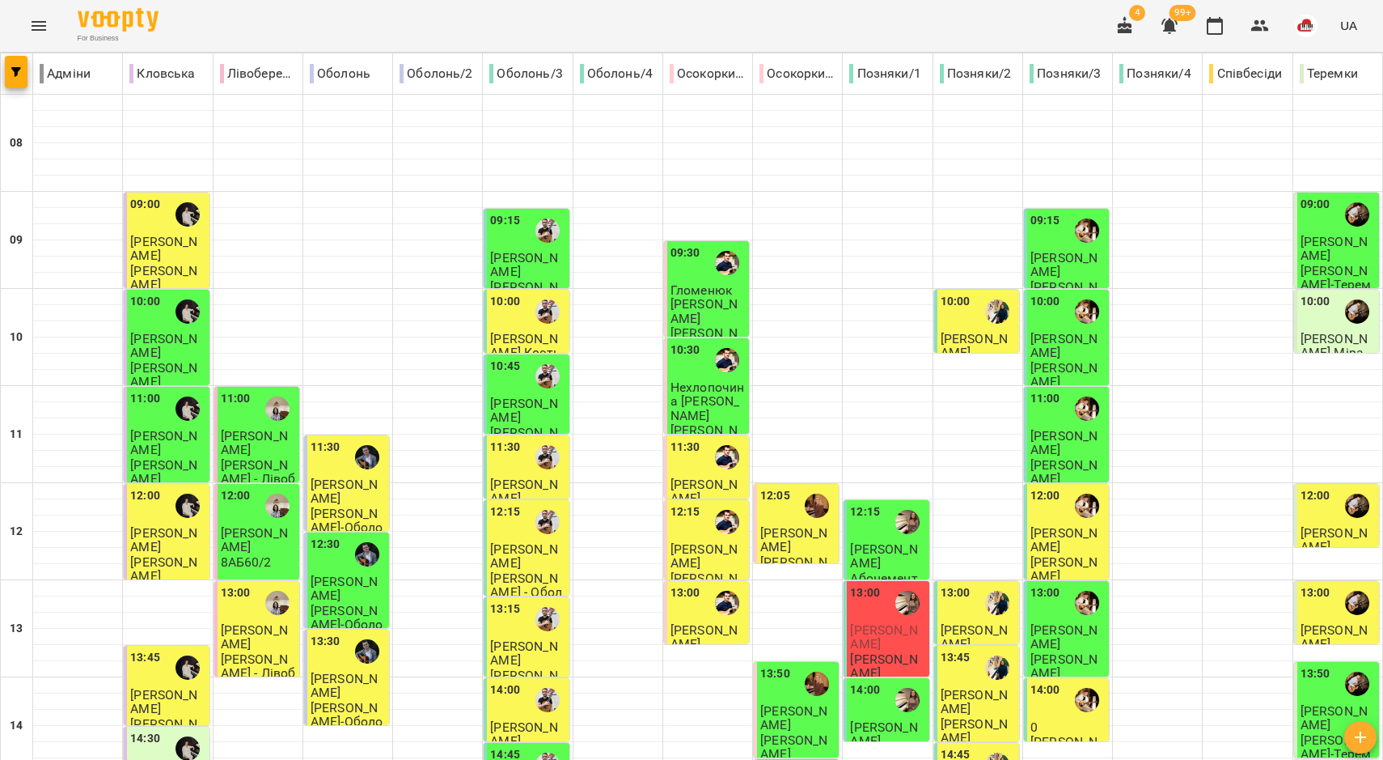
scroll to position [404, 0]
click at [353, 701] on p "Олексій Кочетов-Оболонь" at bounding box center [348, 722] width 75 height 42
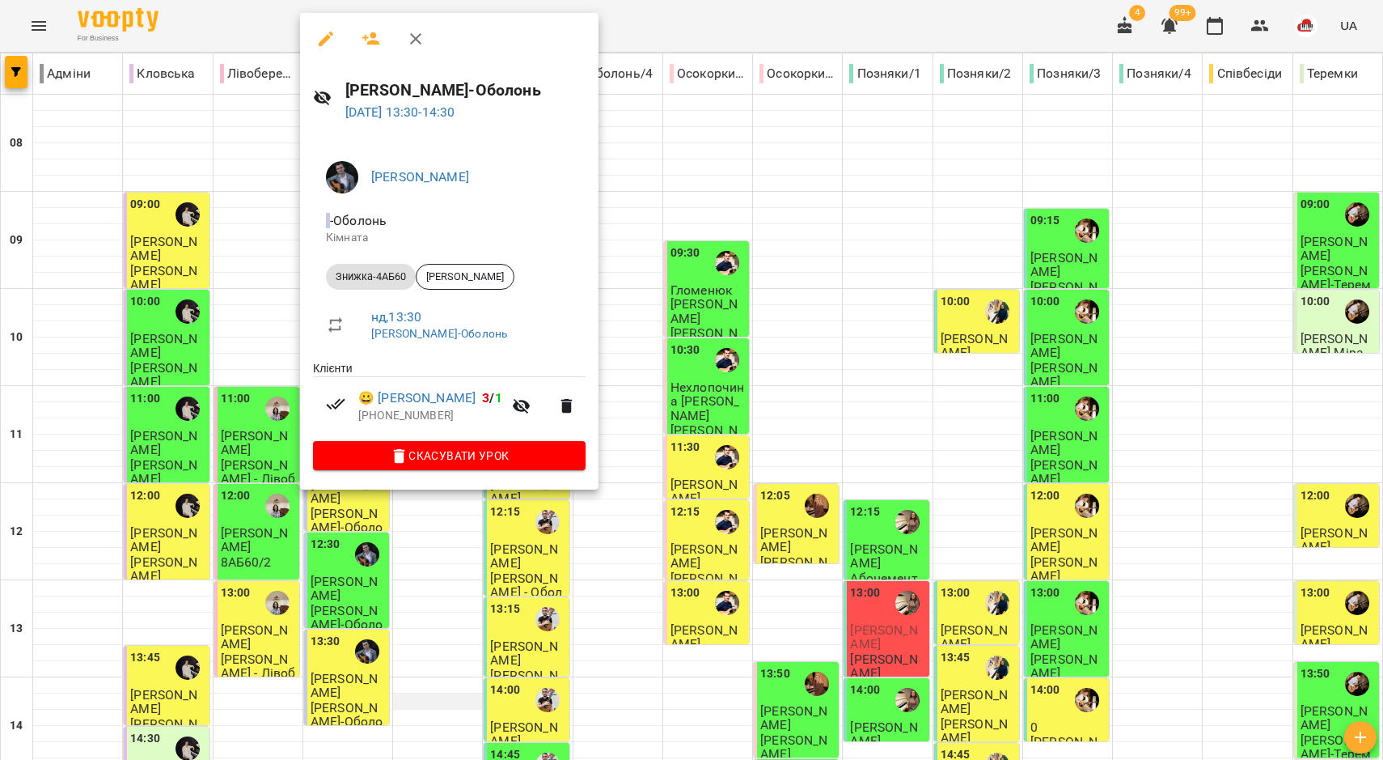
click at [413, 36] on icon "button" at bounding box center [415, 38] width 11 height 11
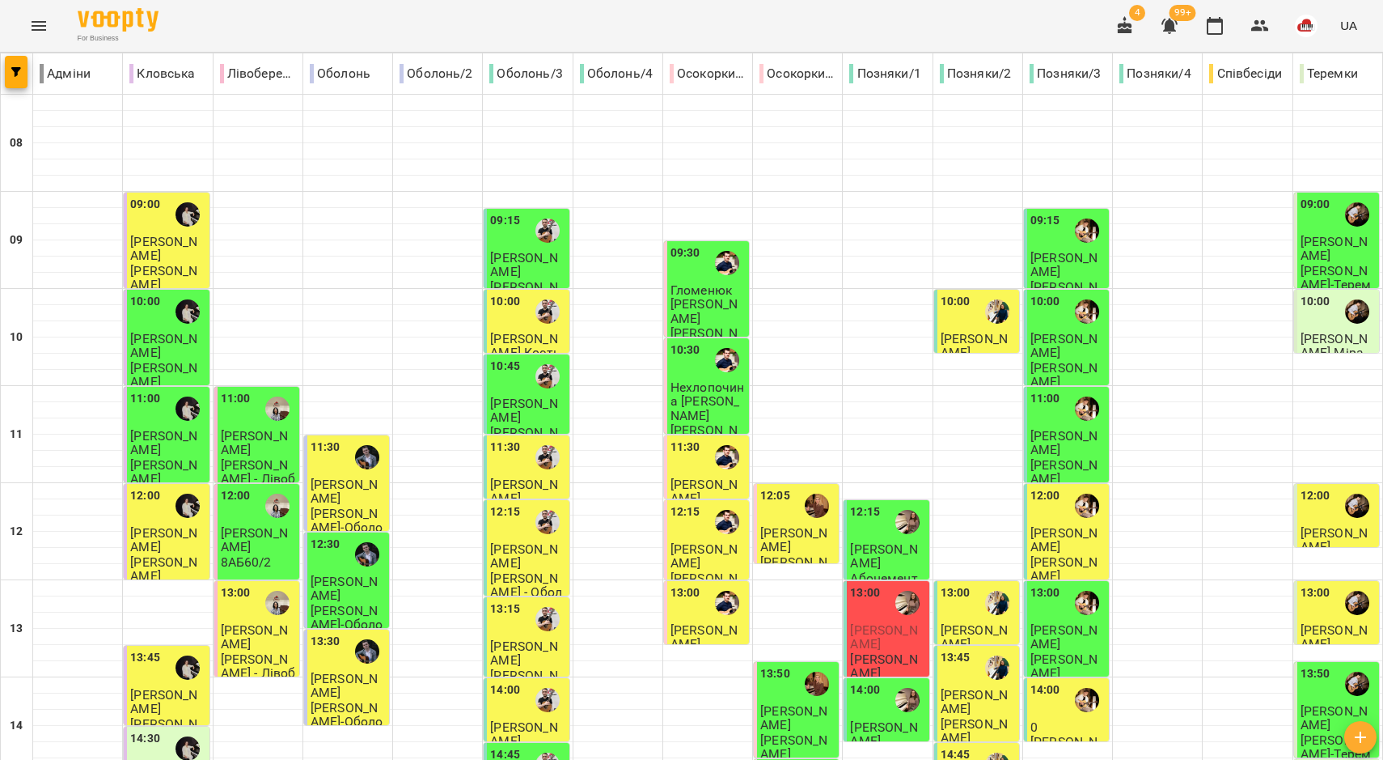
scroll to position [0, 0]
click at [492, 328] on div "10:00" at bounding box center [505, 311] width 30 height 37
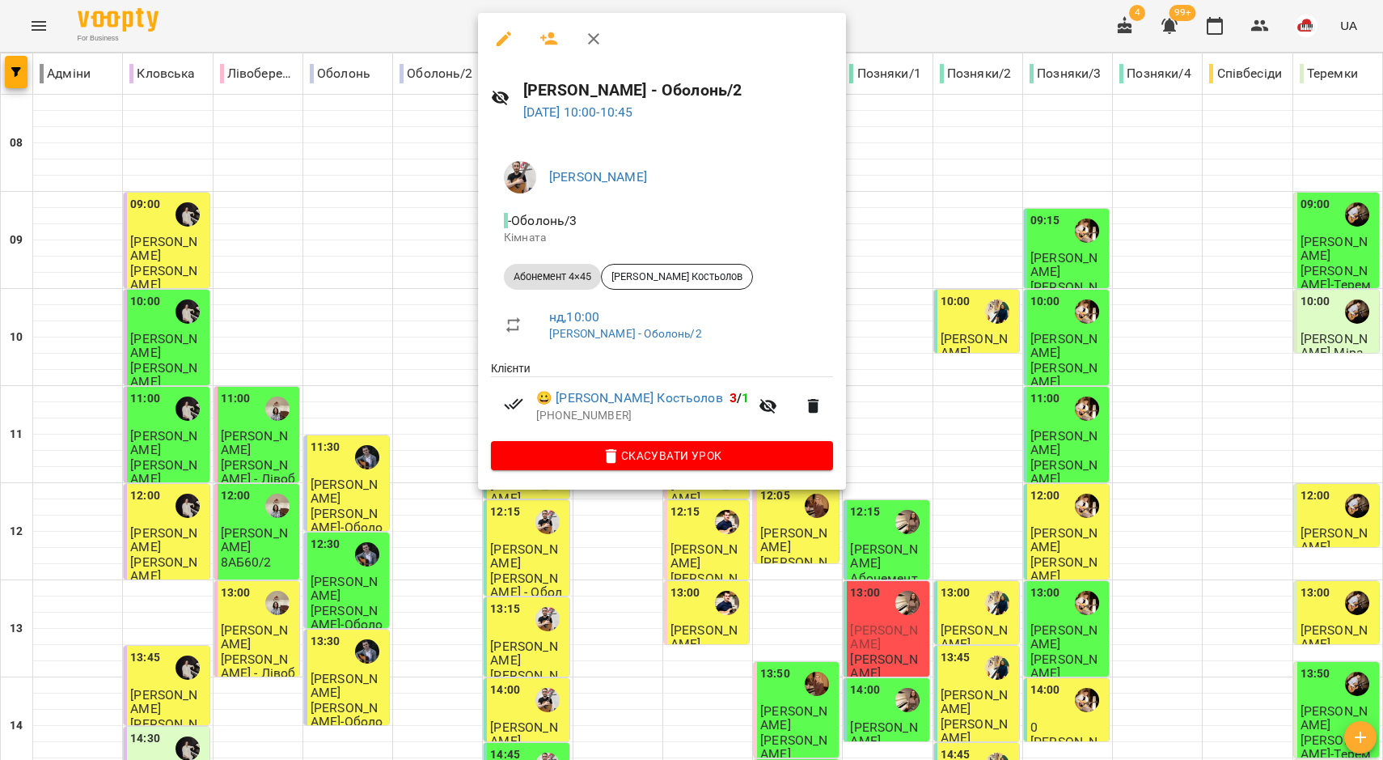
click at [445, 369] on div at bounding box center [691, 380] width 1383 height 760
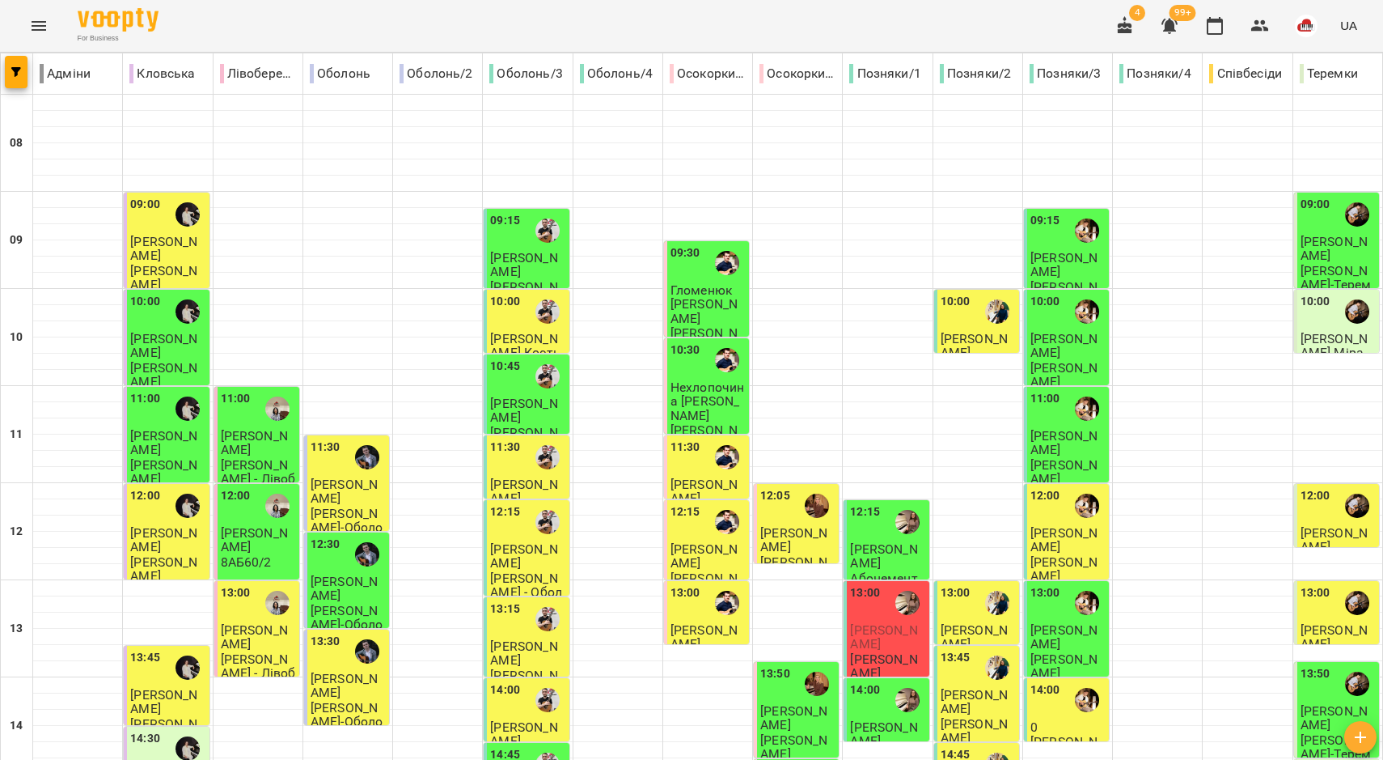
click at [514, 458] on div "11:30" at bounding box center [527, 456] width 75 height 37
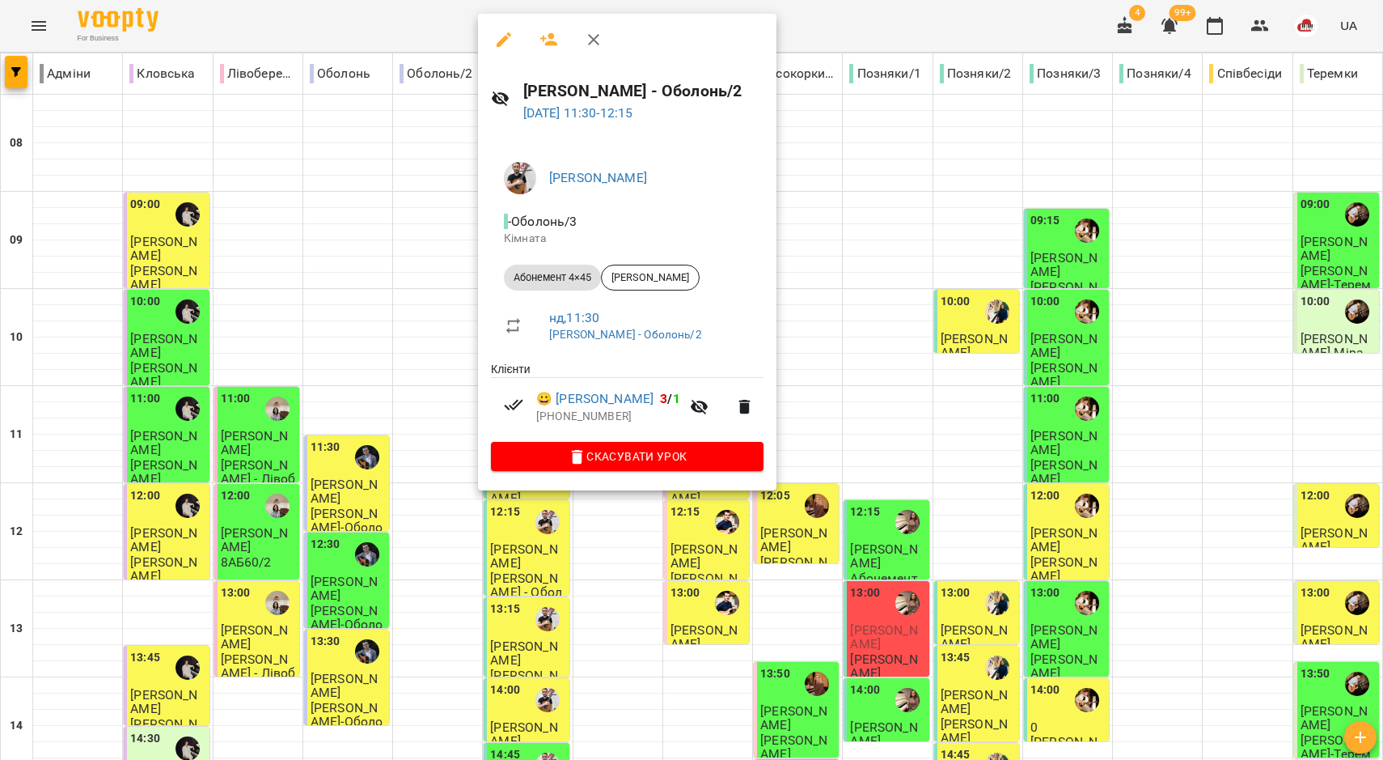
click at [435, 376] on div at bounding box center [691, 380] width 1383 height 760
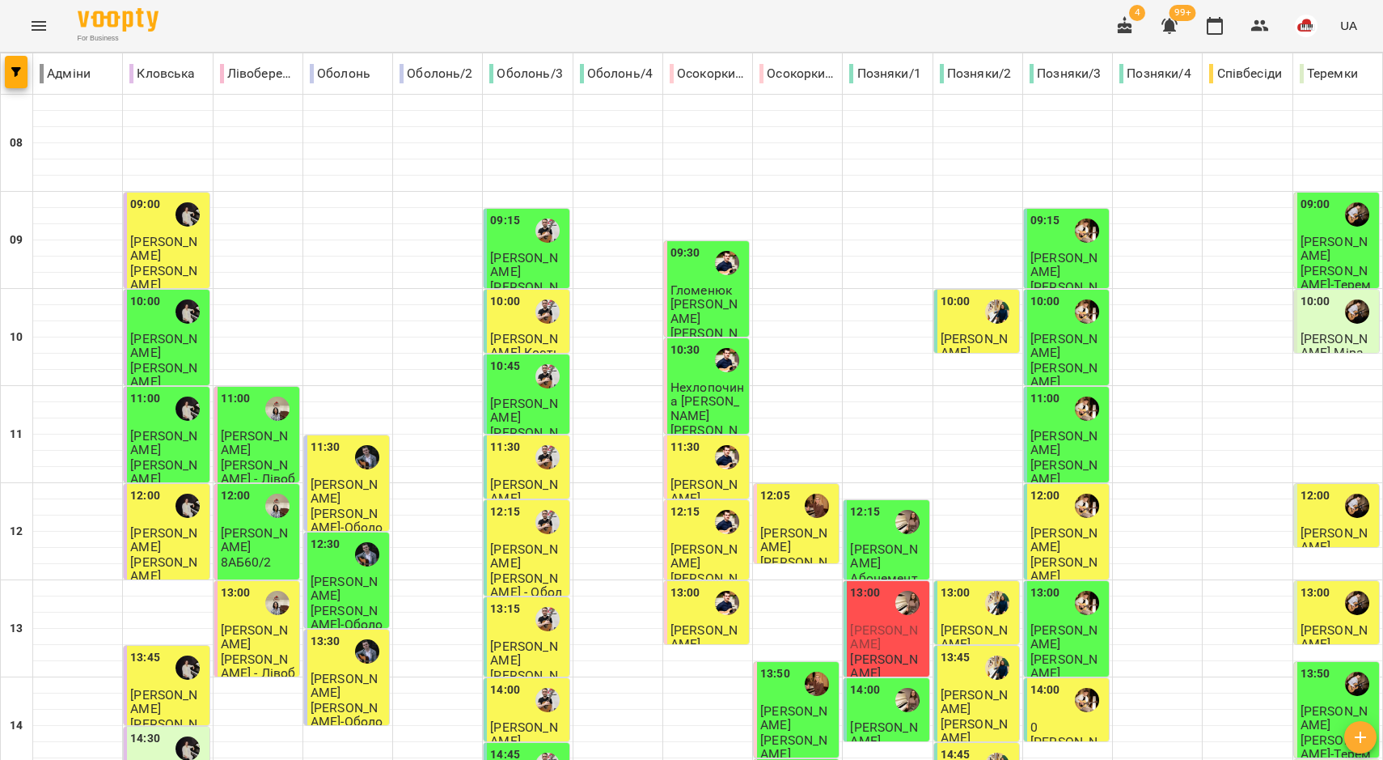
click at [513, 527] on div "12:15" at bounding box center [505, 521] width 30 height 37
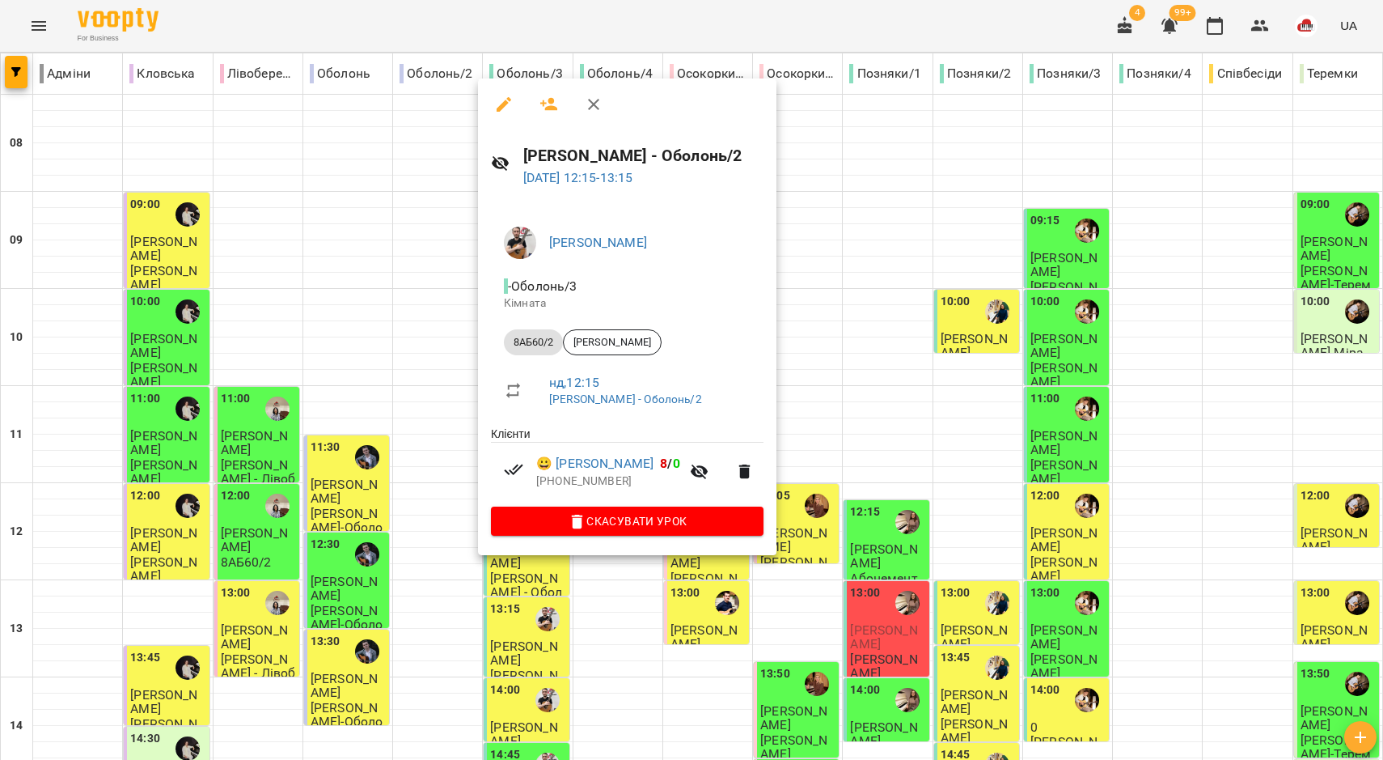
click at [382, 425] on div at bounding box center [691, 380] width 1383 height 760
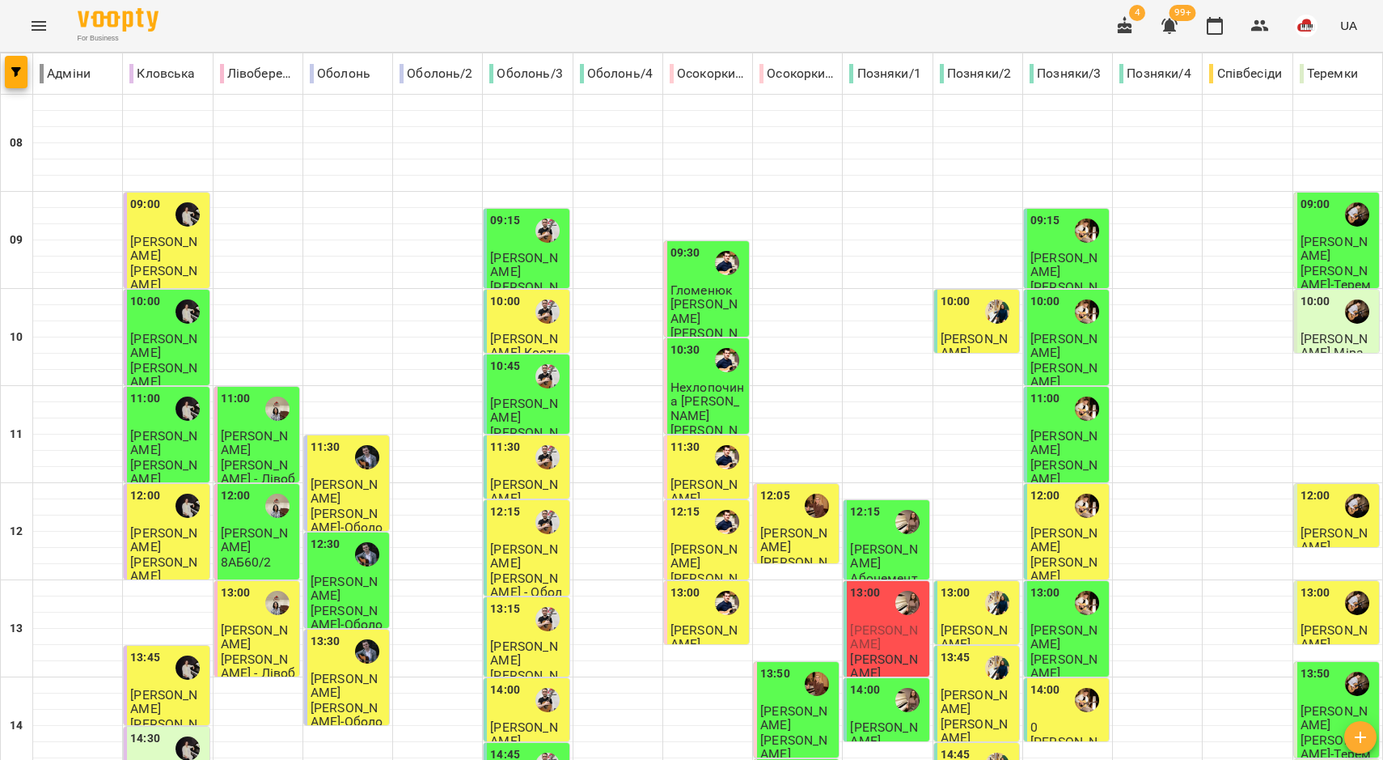
scroll to position [202, 0]
click at [514, 639] on p "Анастасія Бочан" at bounding box center [527, 653] width 75 height 28
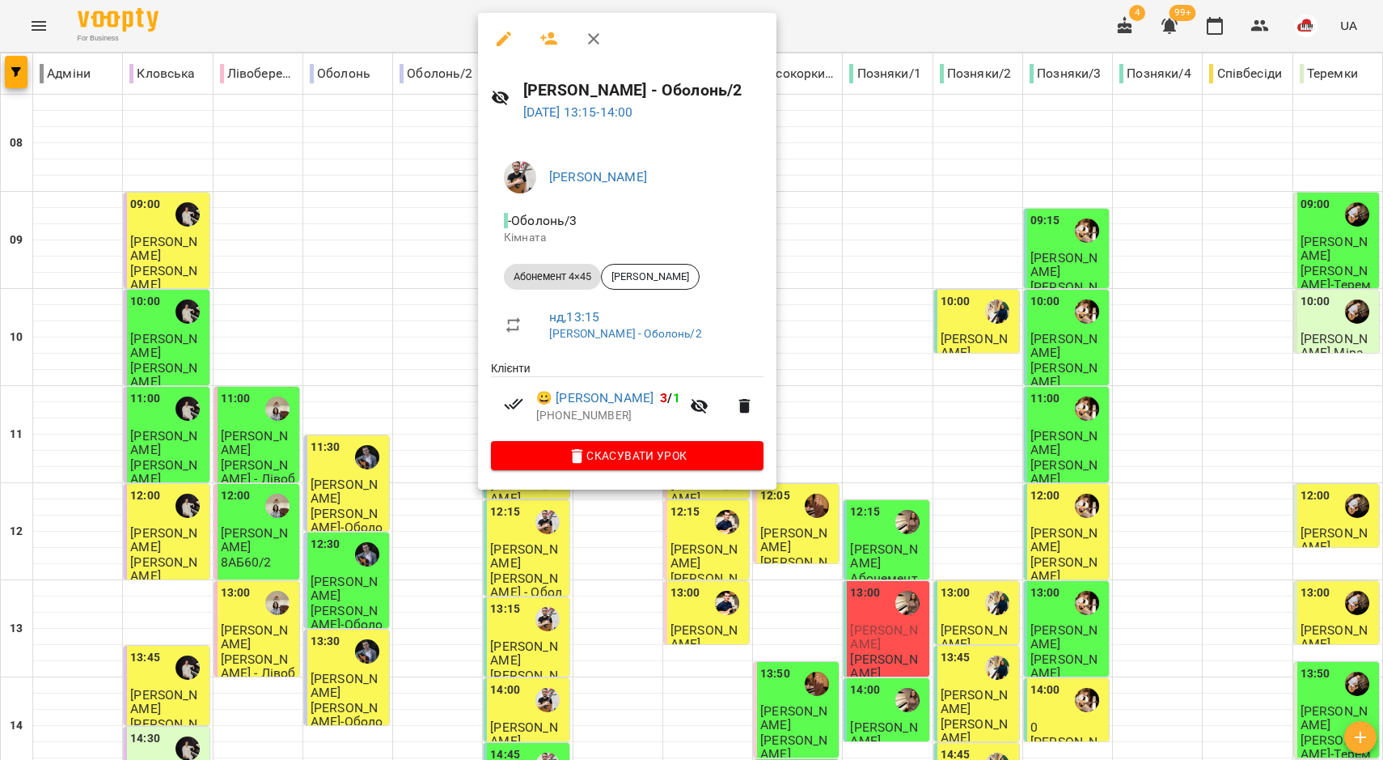
drag, startPoint x: 452, startPoint y: 412, endPoint x: 482, endPoint y: 493, distance: 86.2
click at [452, 412] on div at bounding box center [691, 380] width 1383 height 760
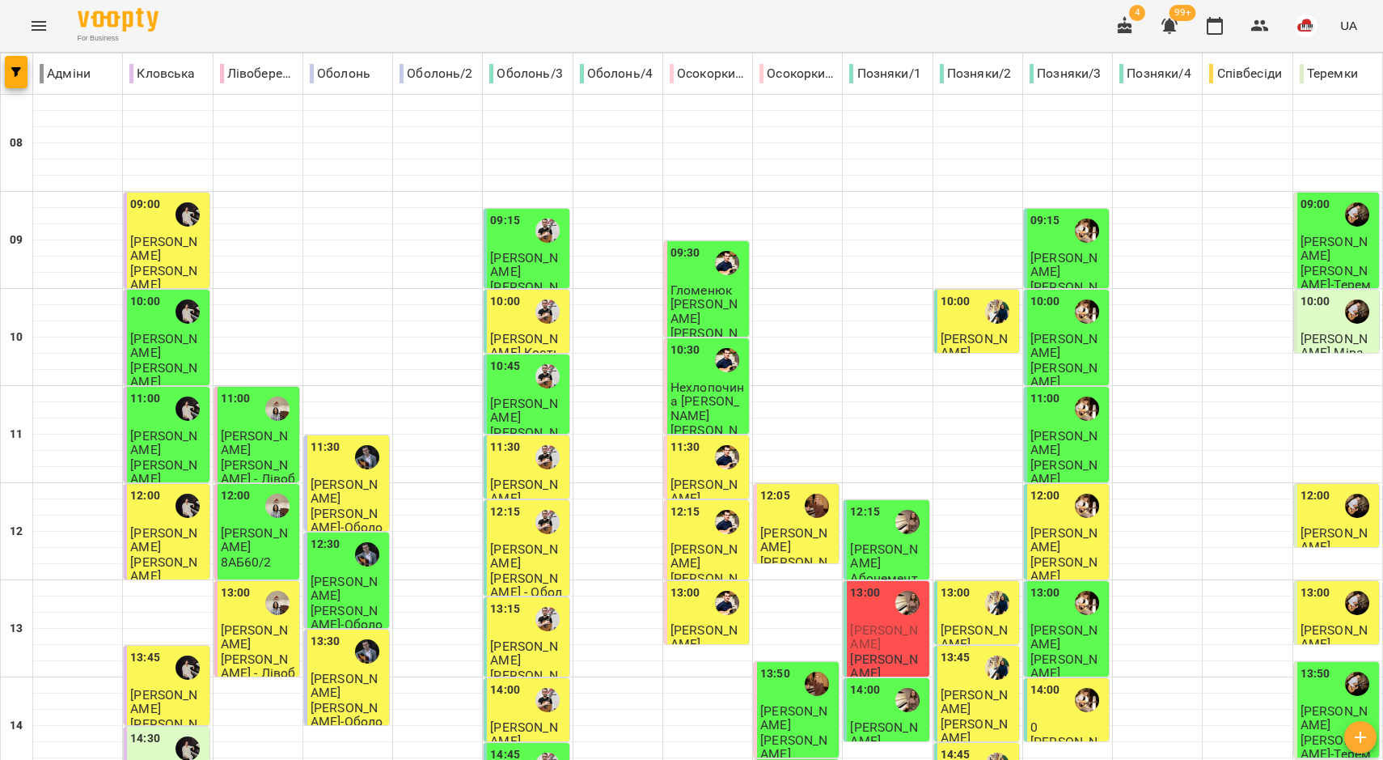
click at [492, 681] on div "14:00" at bounding box center [505, 699] width 30 height 37
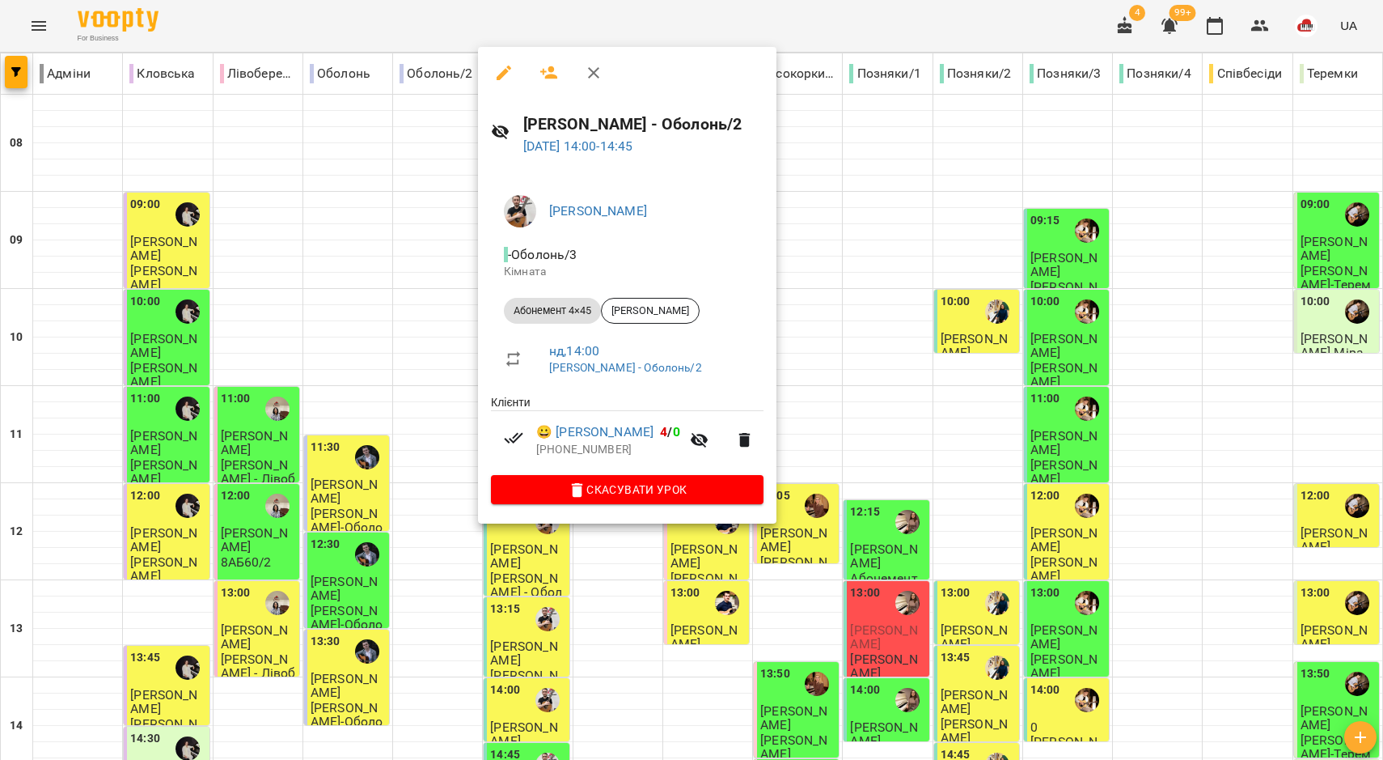
click at [370, 454] on div at bounding box center [691, 380] width 1383 height 760
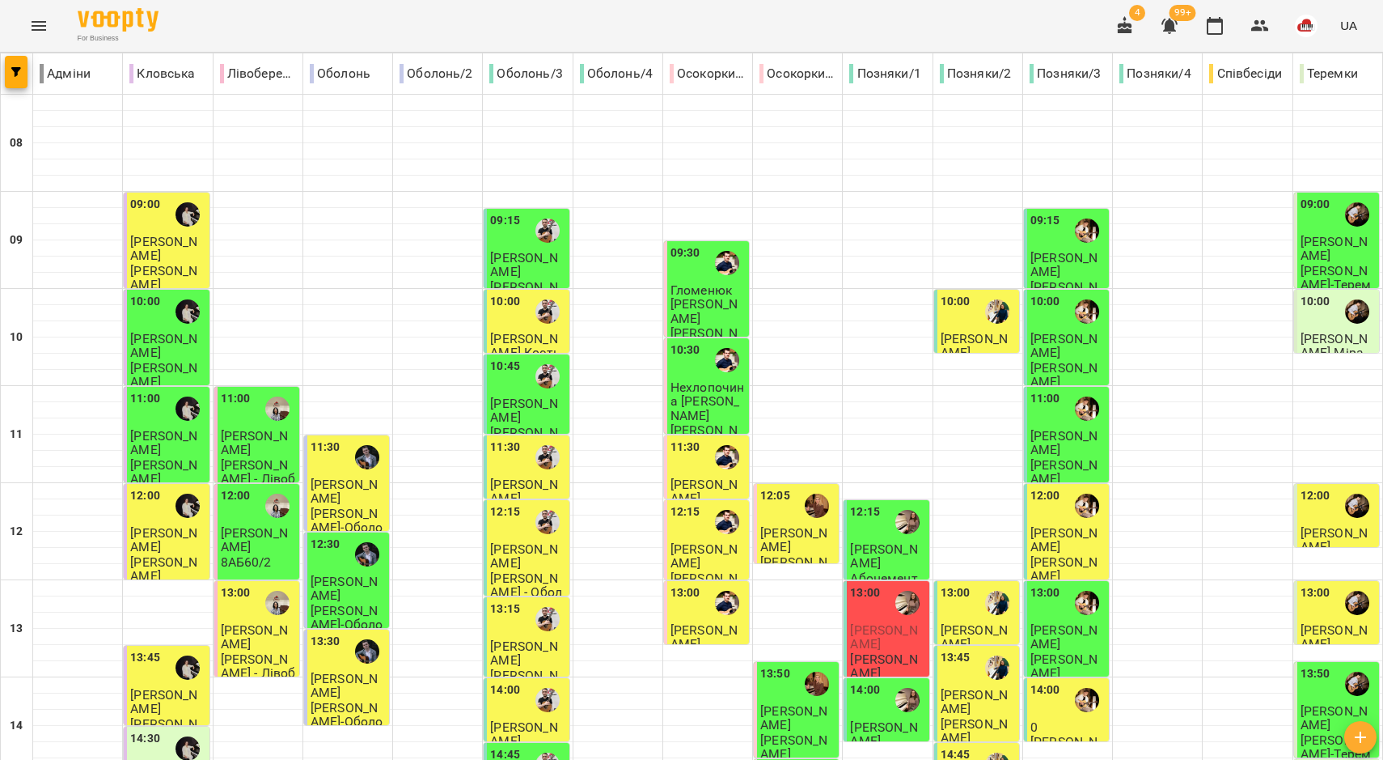
scroll to position [704, 0]
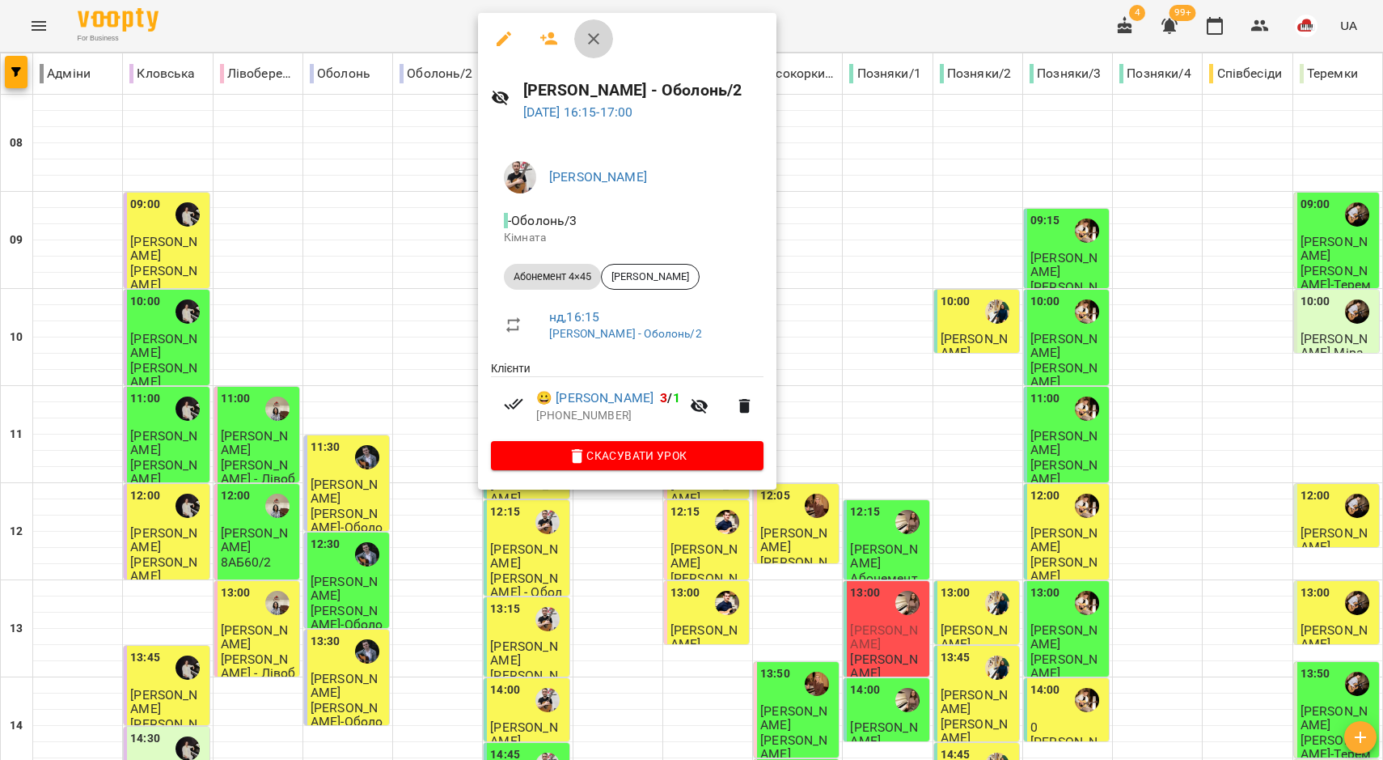
click at [599, 43] on icon "button" at bounding box center [593, 38] width 11 height 11
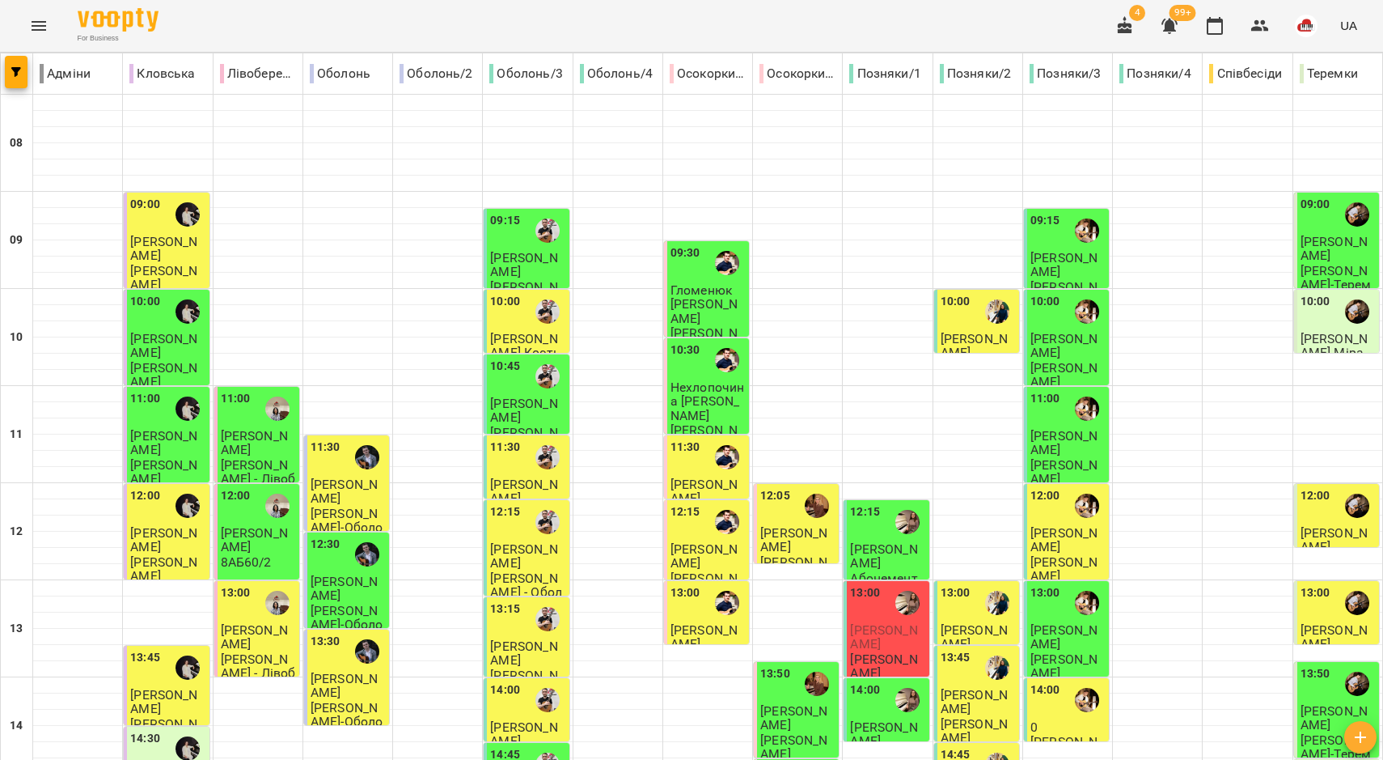
scroll to position [0, 0]
click at [690, 453] on label "11:30" at bounding box center [686, 447] width 30 height 18
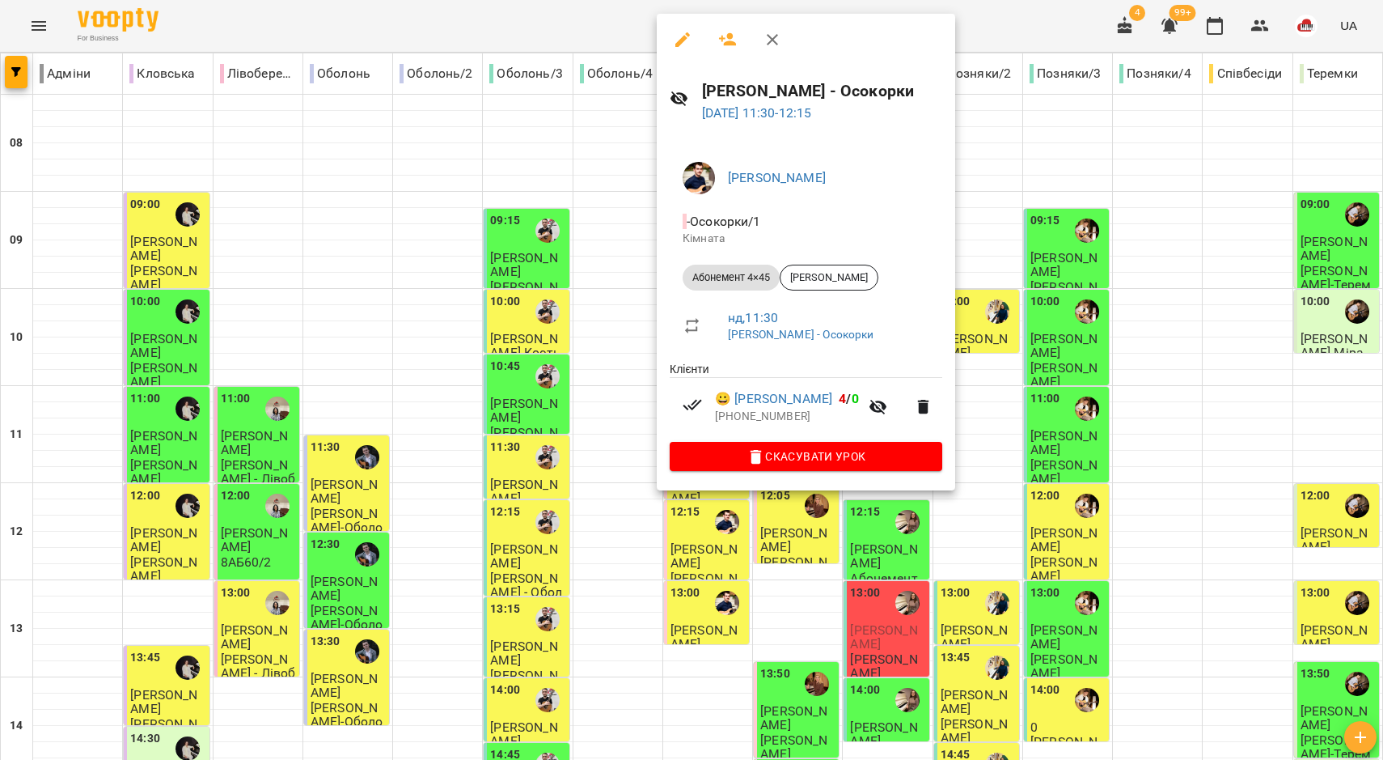
click at [709, 554] on div at bounding box center [691, 380] width 1383 height 760
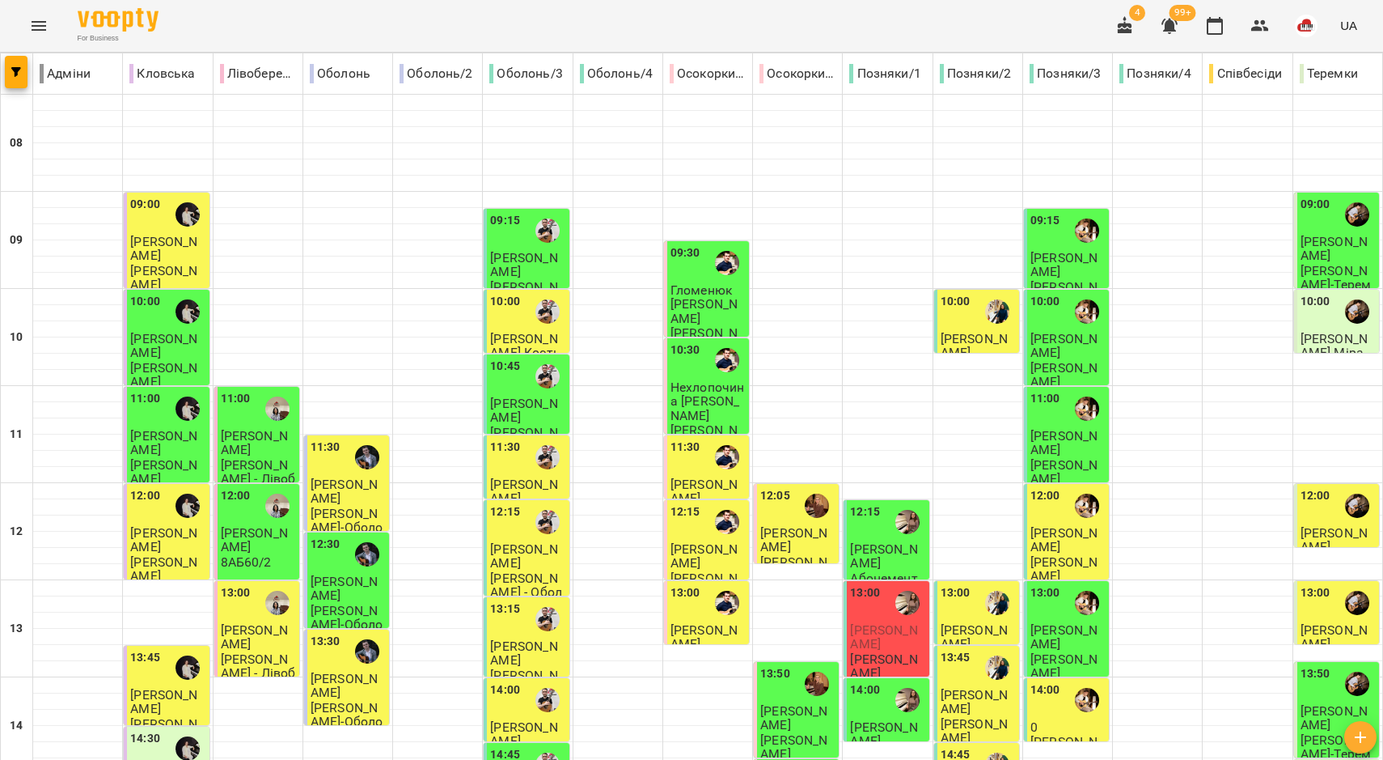
click at [696, 551] on span "Моісеєнко Марк" at bounding box center [704, 555] width 67 height 29
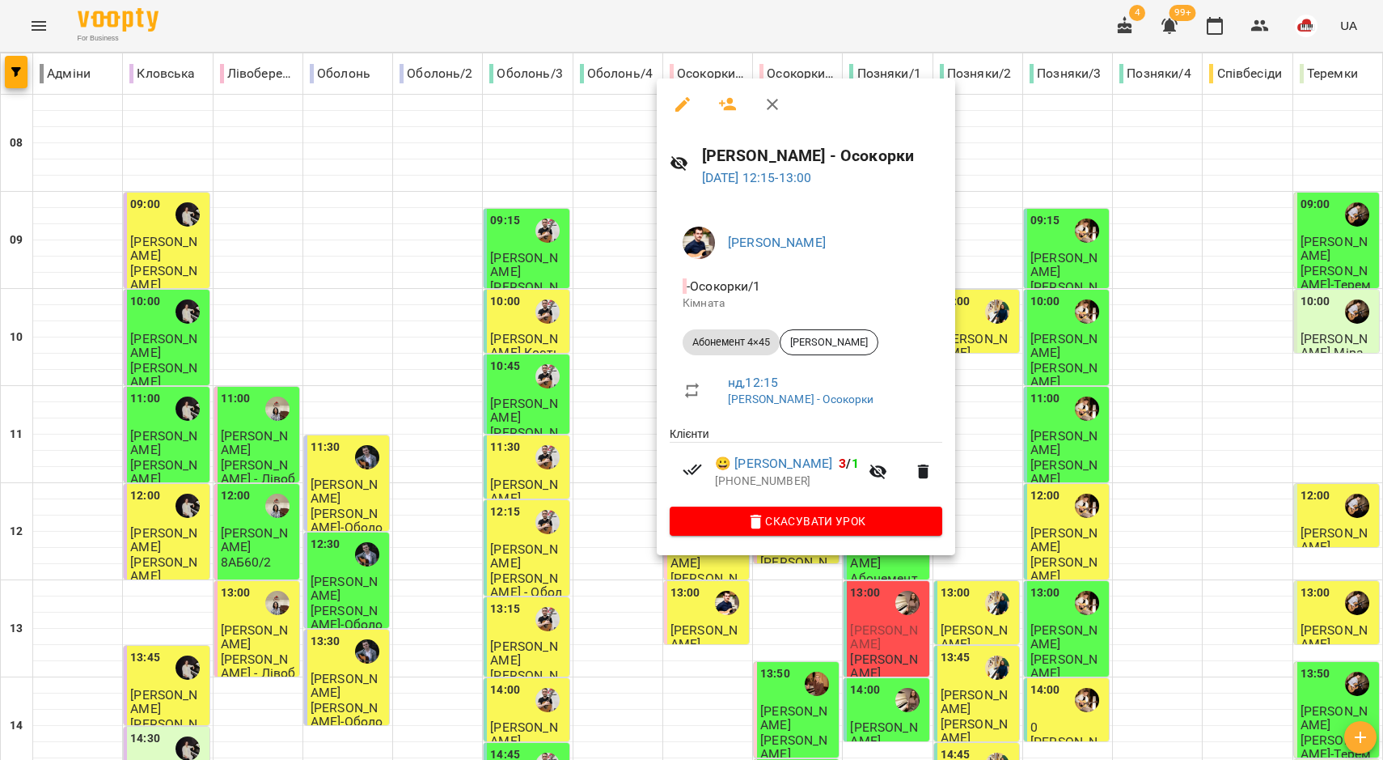
click at [607, 498] on div at bounding box center [691, 380] width 1383 height 760
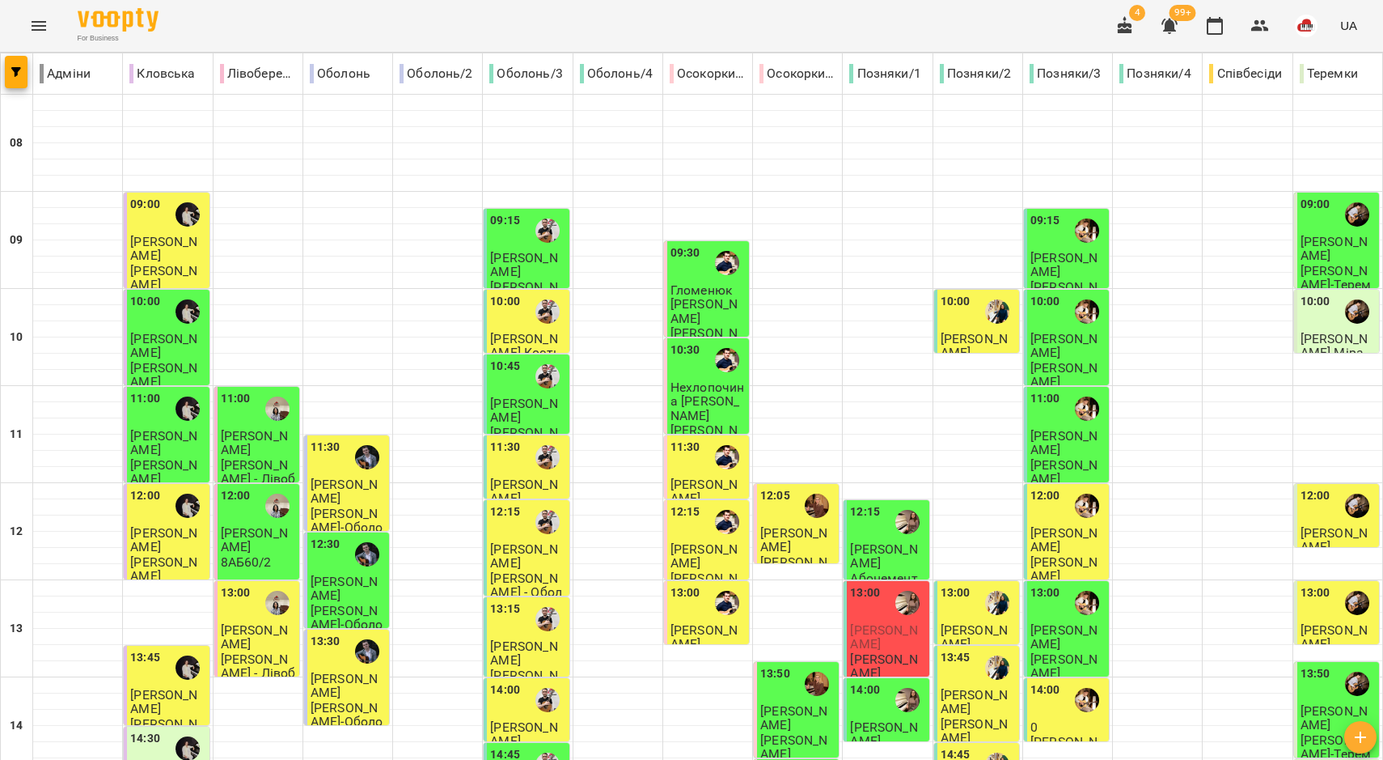
scroll to position [202, 0]
click at [717, 622] on span "Ілля Андрієв" at bounding box center [704, 636] width 67 height 29
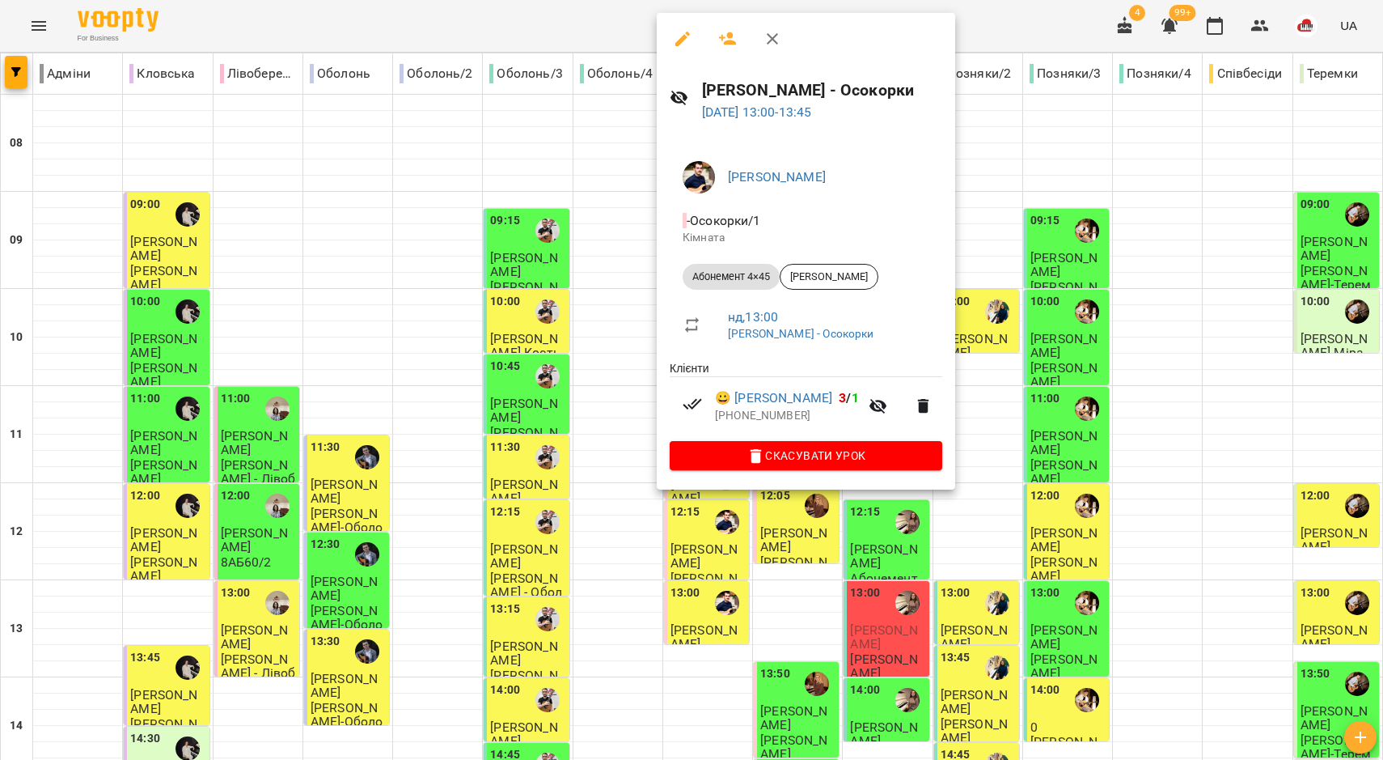
click at [615, 429] on div at bounding box center [691, 380] width 1383 height 760
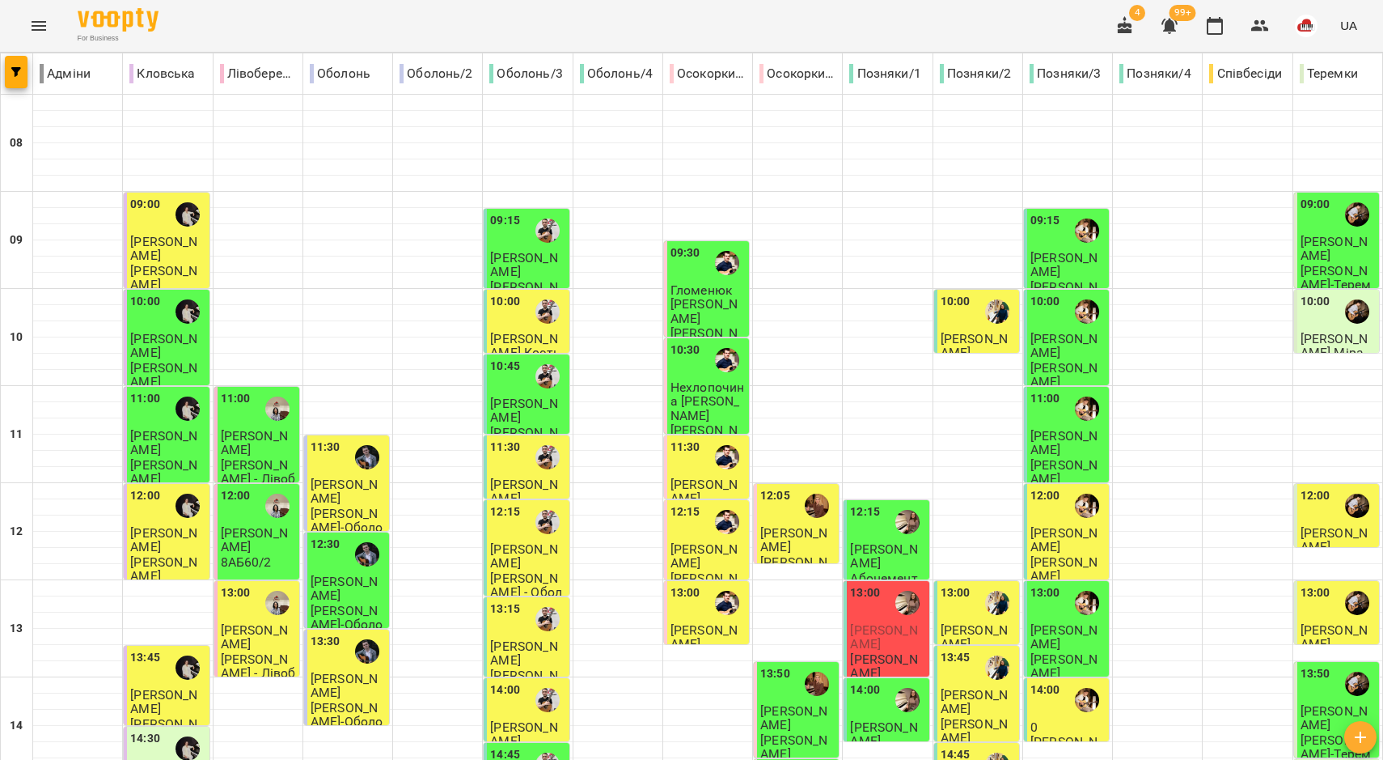
scroll to position [607, 0]
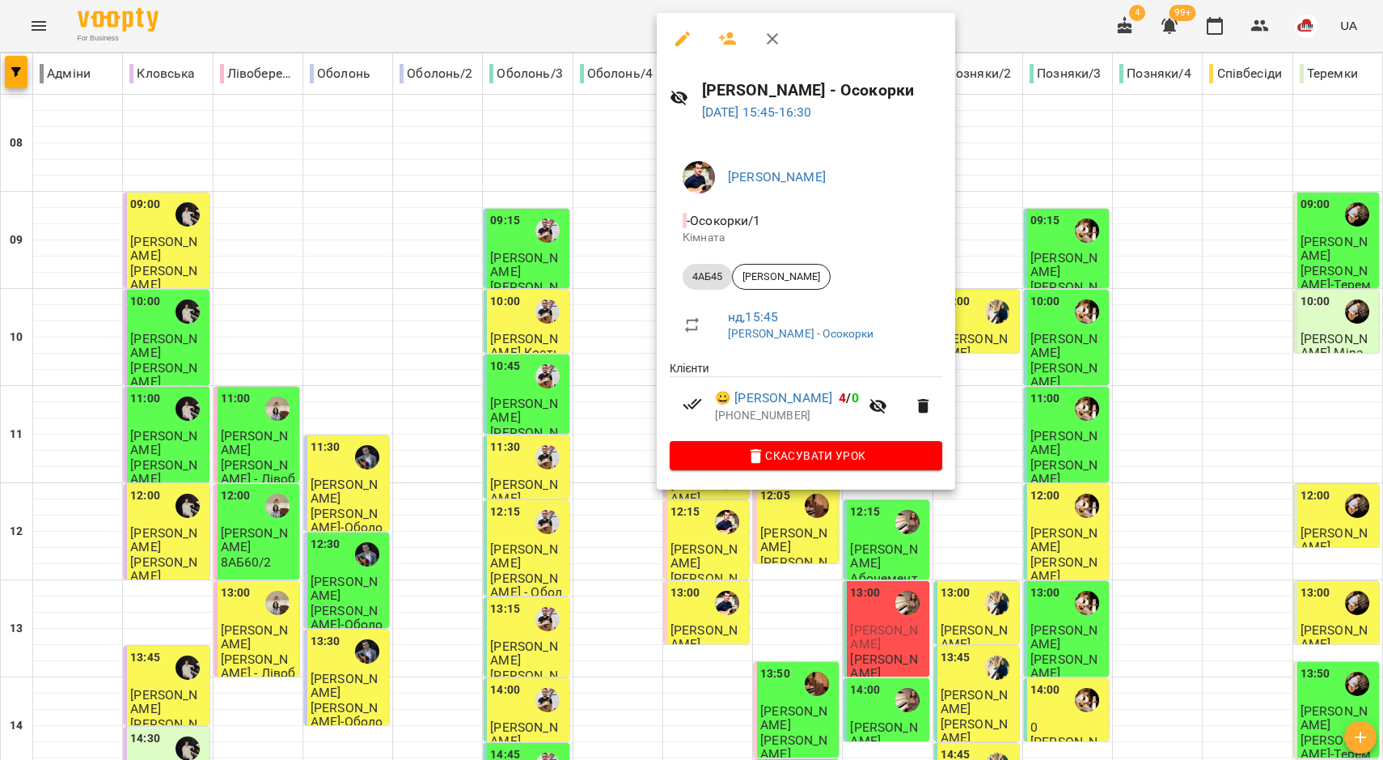
click at [649, 350] on div at bounding box center [691, 380] width 1383 height 760
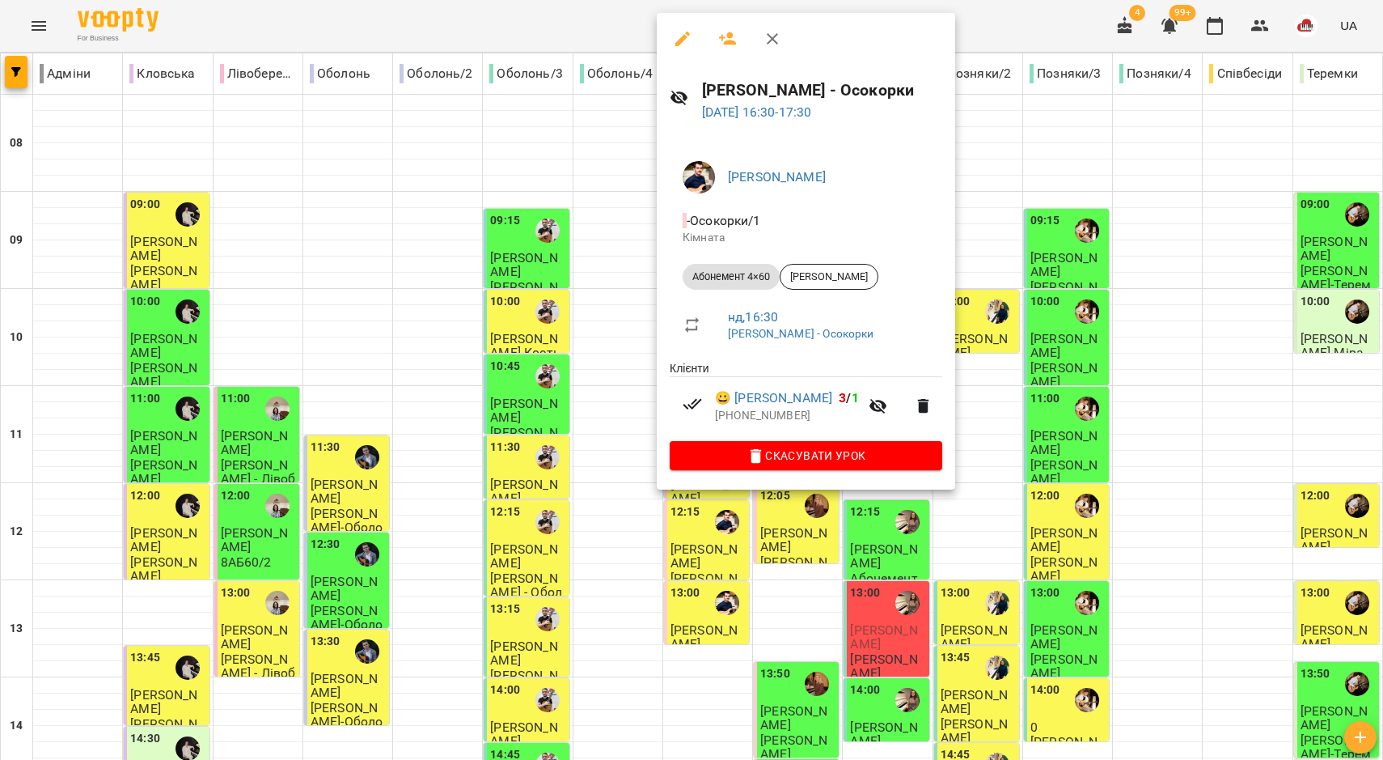
click at [653, 390] on div at bounding box center [691, 380] width 1383 height 760
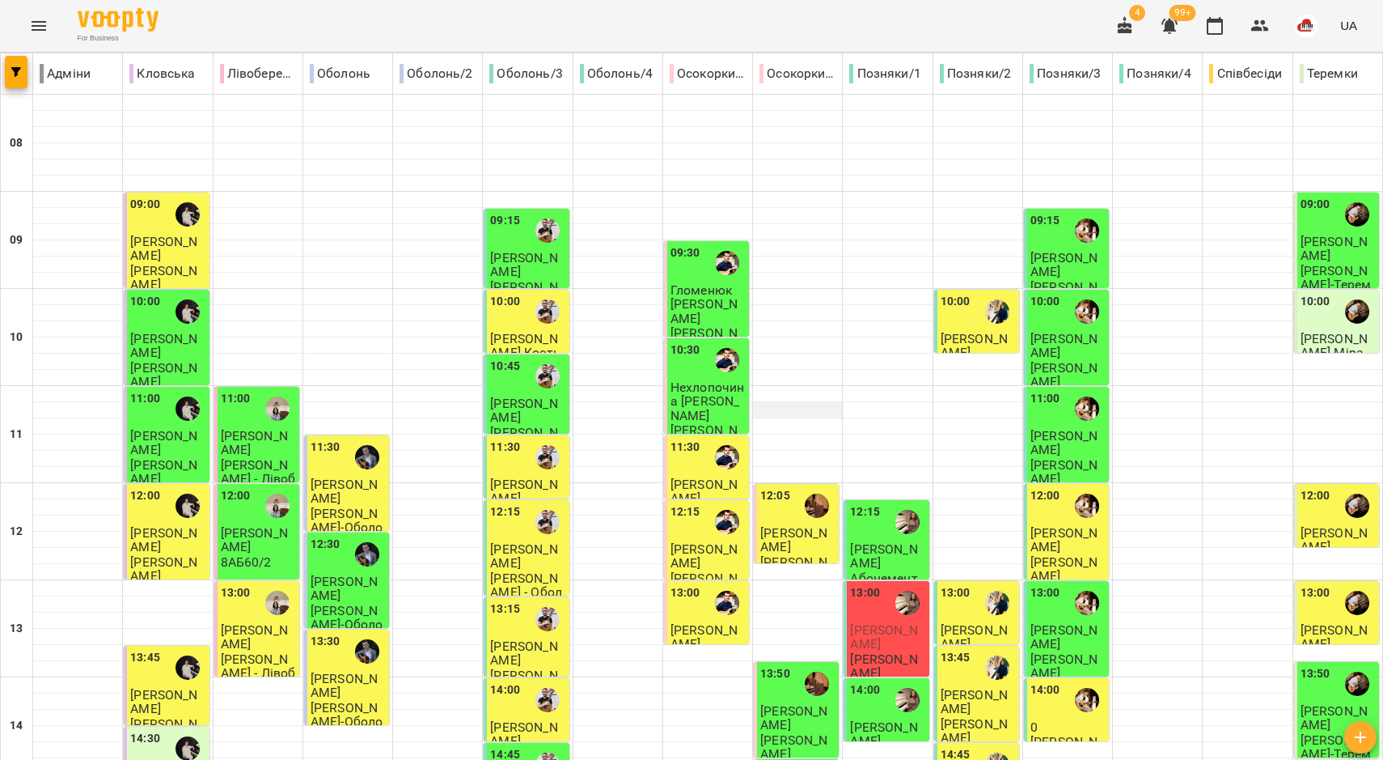
scroll to position [0, 0]
click at [781, 515] on div "12:05" at bounding box center [775, 505] width 30 height 37
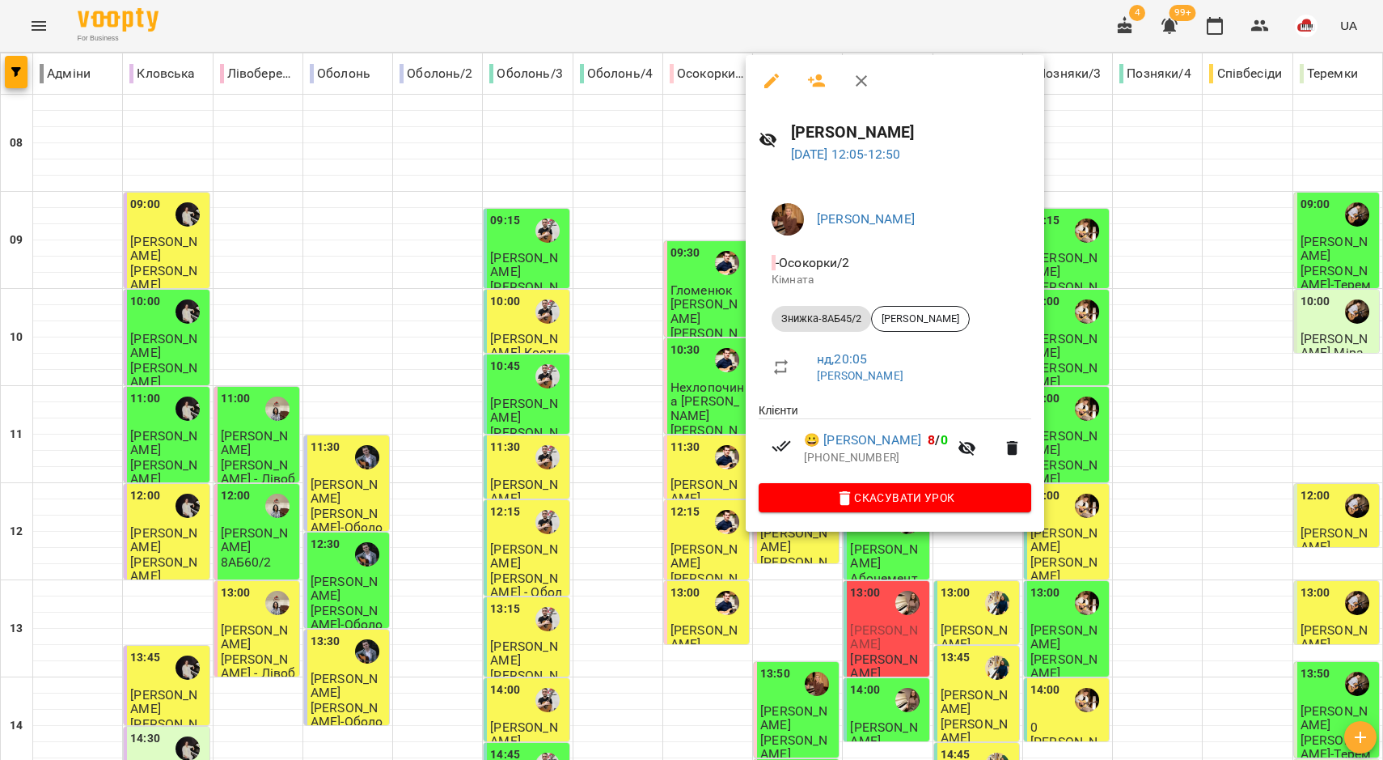
click at [682, 445] on div at bounding box center [691, 380] width 1383 height 760
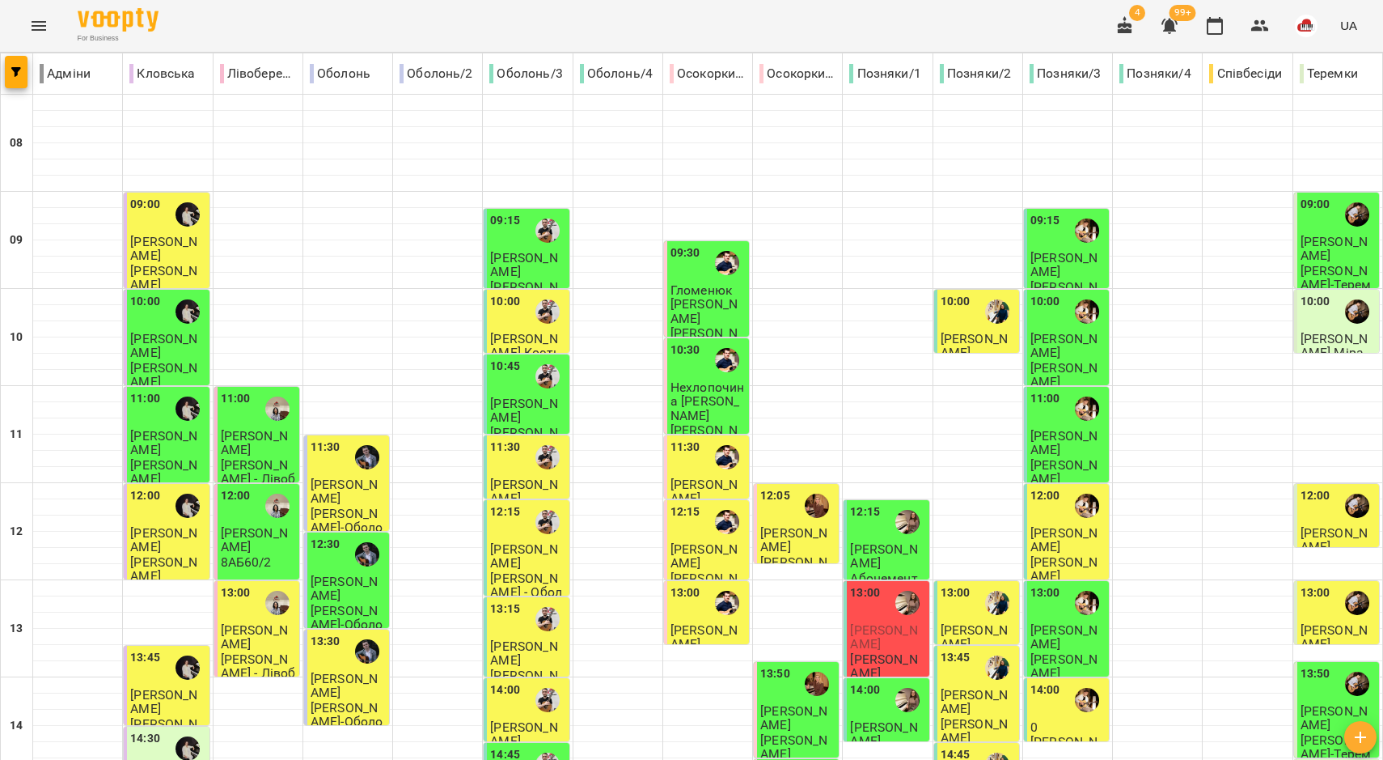
scroll to position [704, 0]
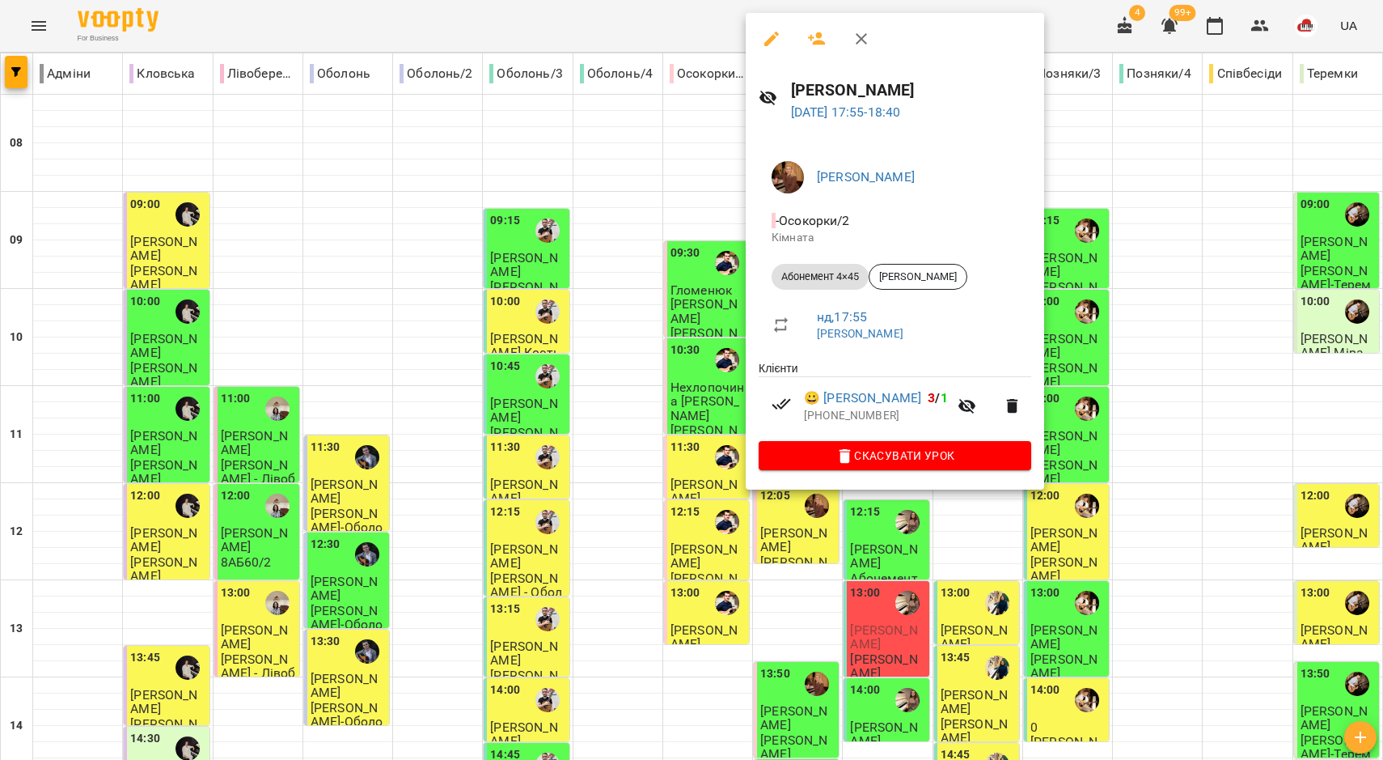
click at [802, 535] on div at bounding box center [691, 380] width 1383 height 760
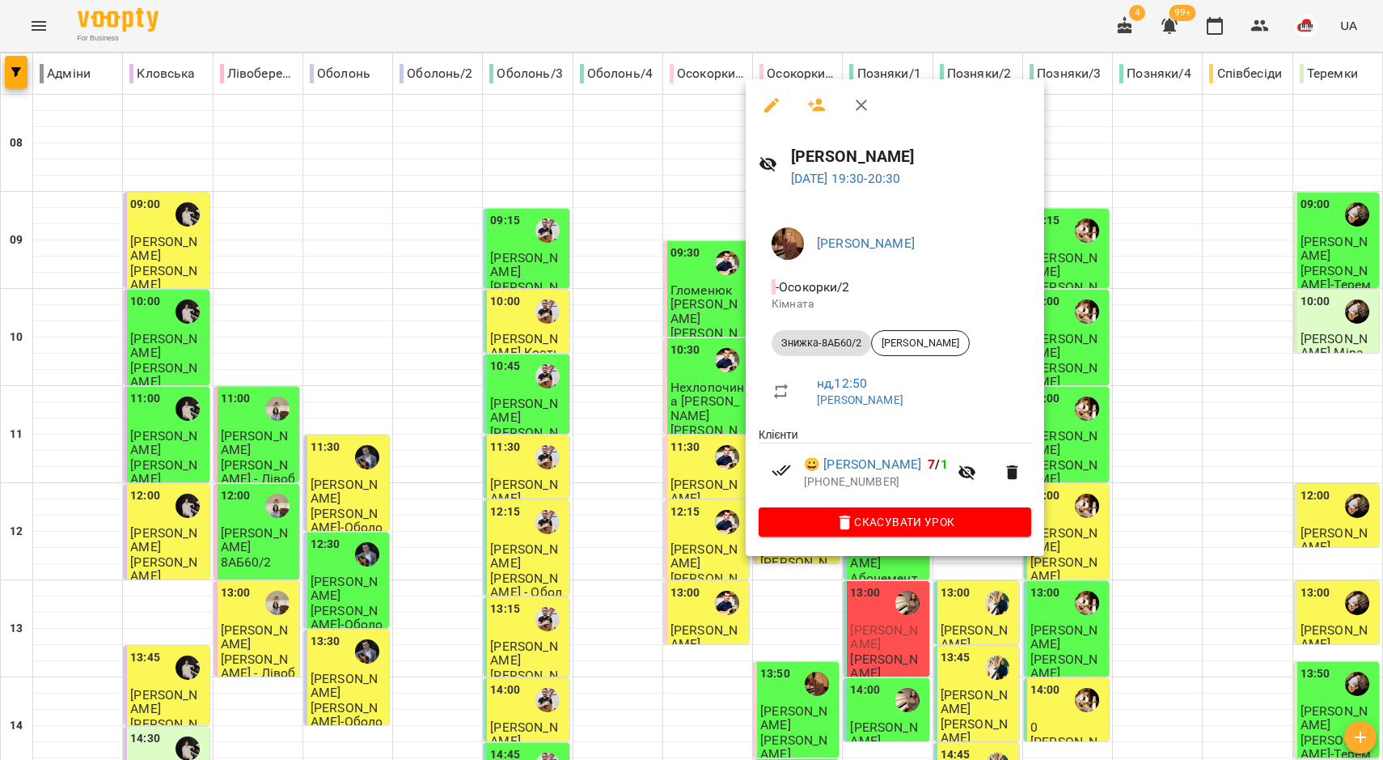
click at [853, 115] on button "button" at bounding box center [861, 105] width 39 height 39
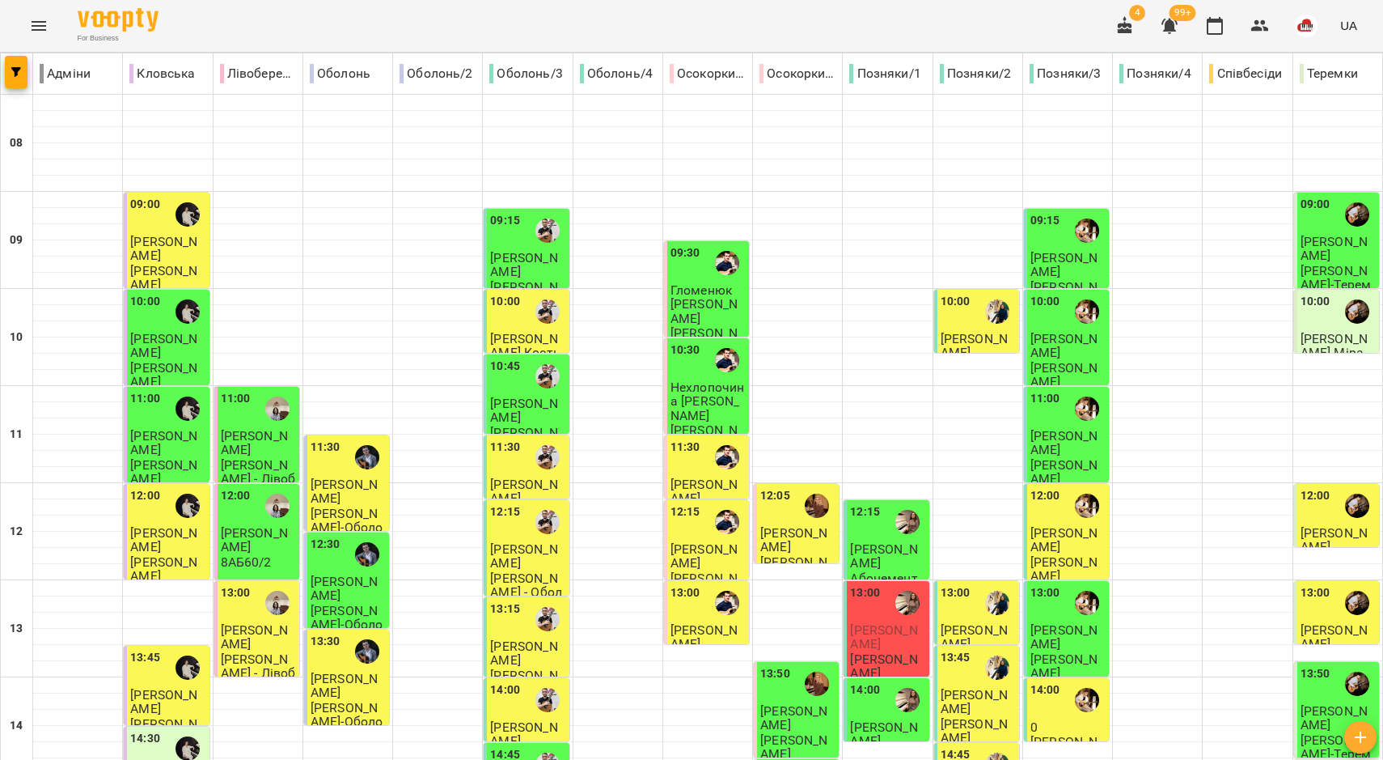
scroll to position [400, 0]
click at [870, 584] on div "13:00" at bounding box center [887, 602] width 75 height 37
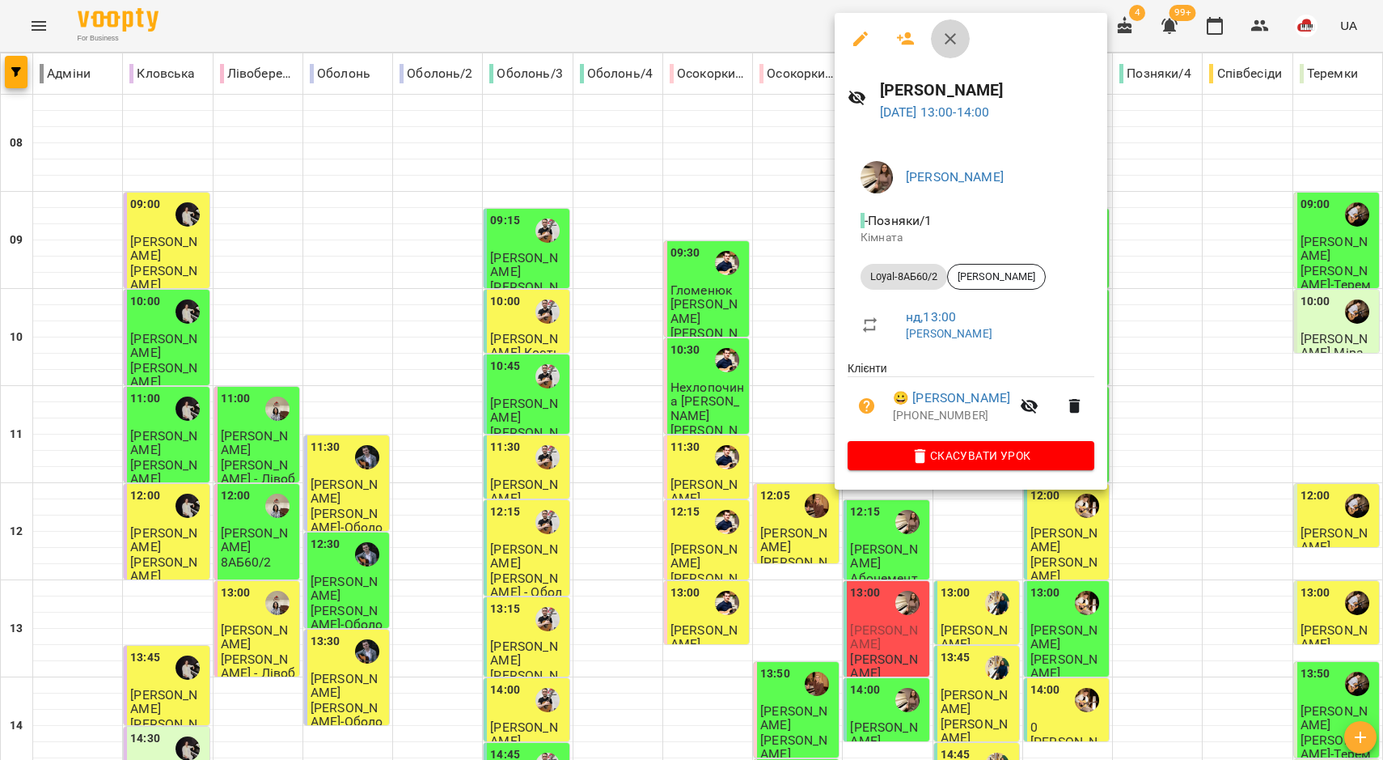
click at [942, 29] on icon "button" at bounding box center [950, 38] width 19 height 19
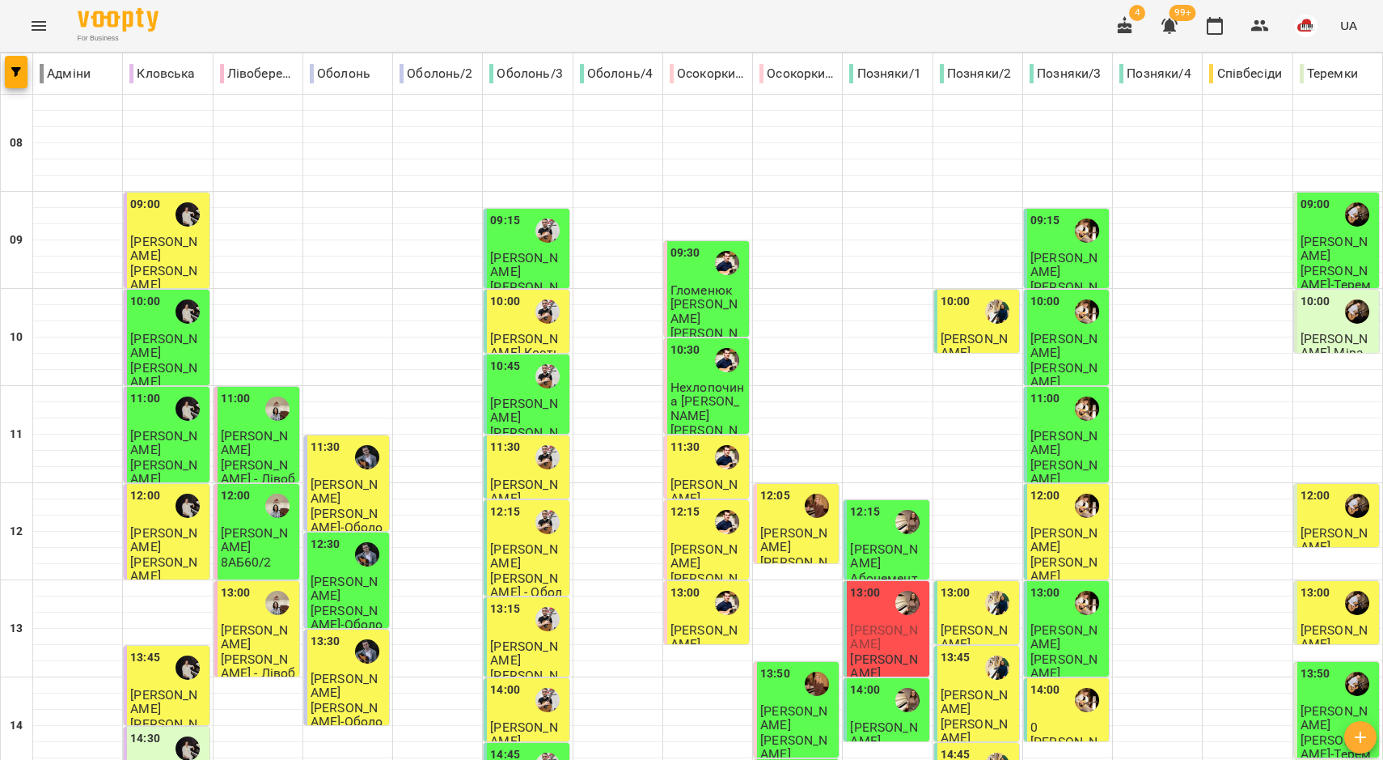
scroll to position [704, 0]
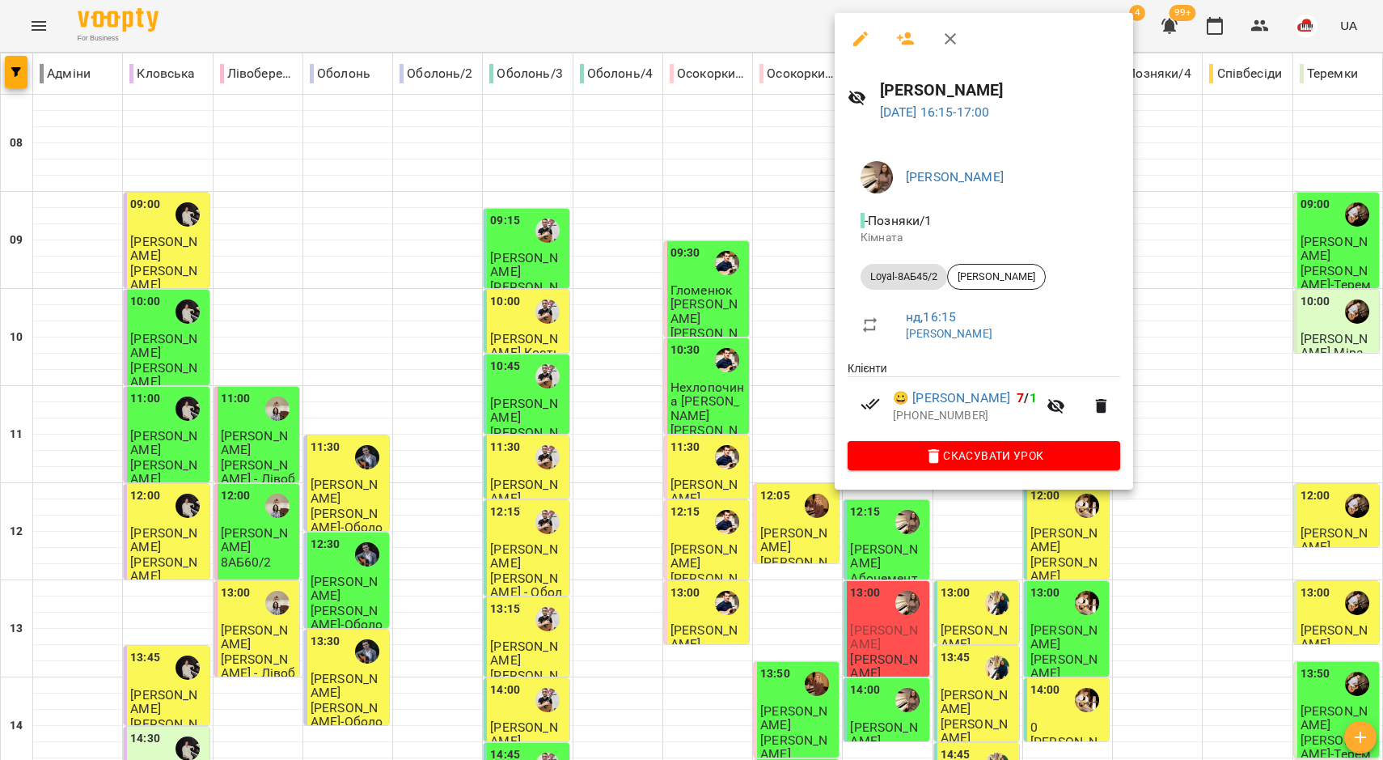
click at [745, 292] on div at bounding box center [691, 380] width 1383 height 760
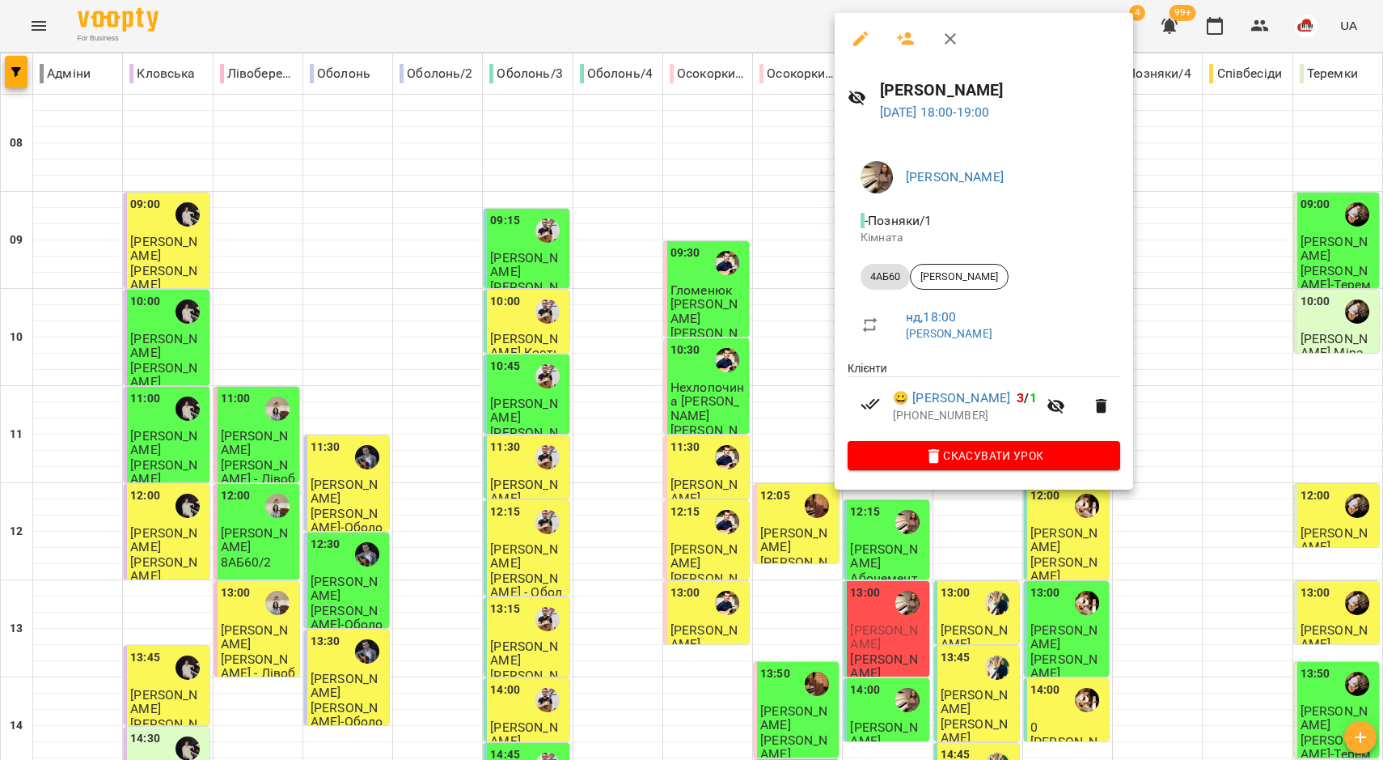
click at [832, 402] on div at bounding box center [691, 380] width 1383 height 760
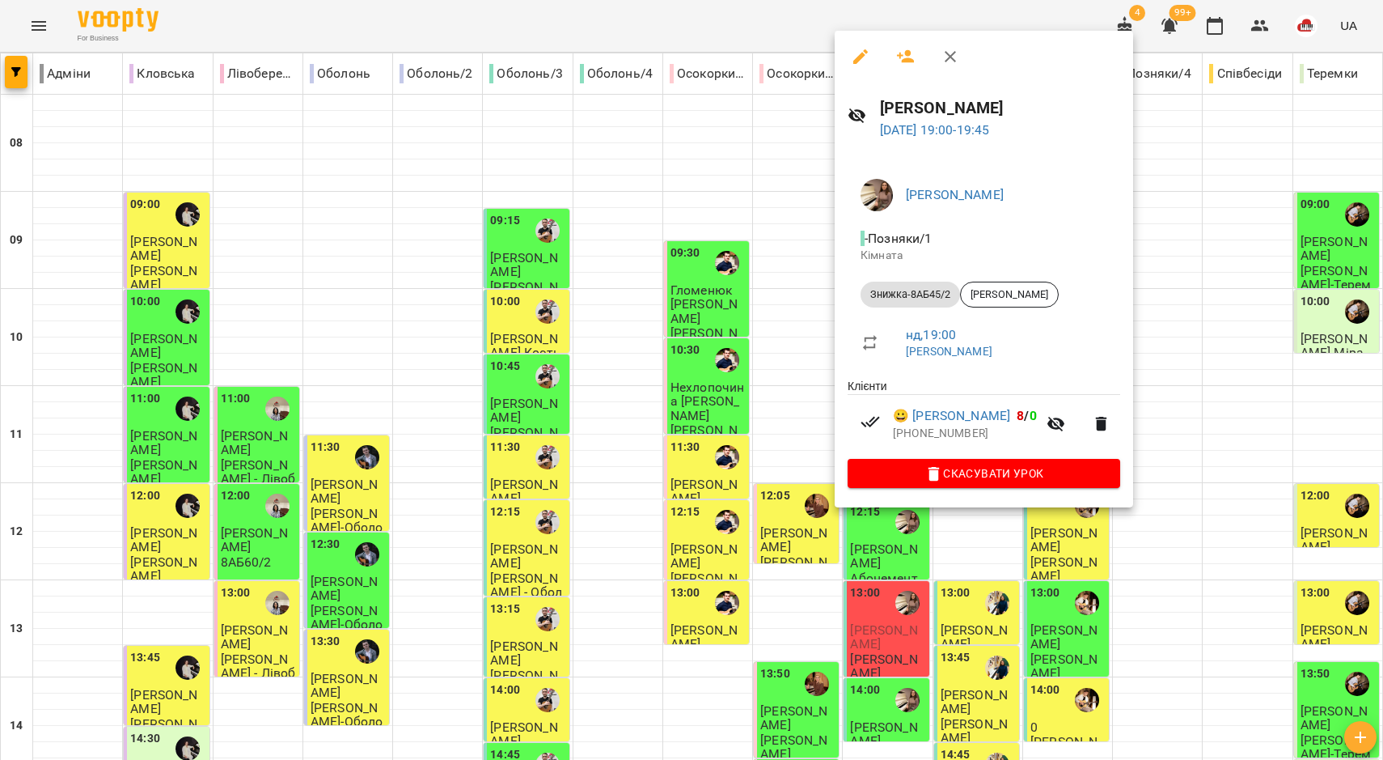
drag, startPoint x: 807, startPoint y: 457, endPoint x: 879, endPoint y: 563, distance: 128.1
click at [808, 457] on div at bounding box center [691, 380] width 1383 height 760
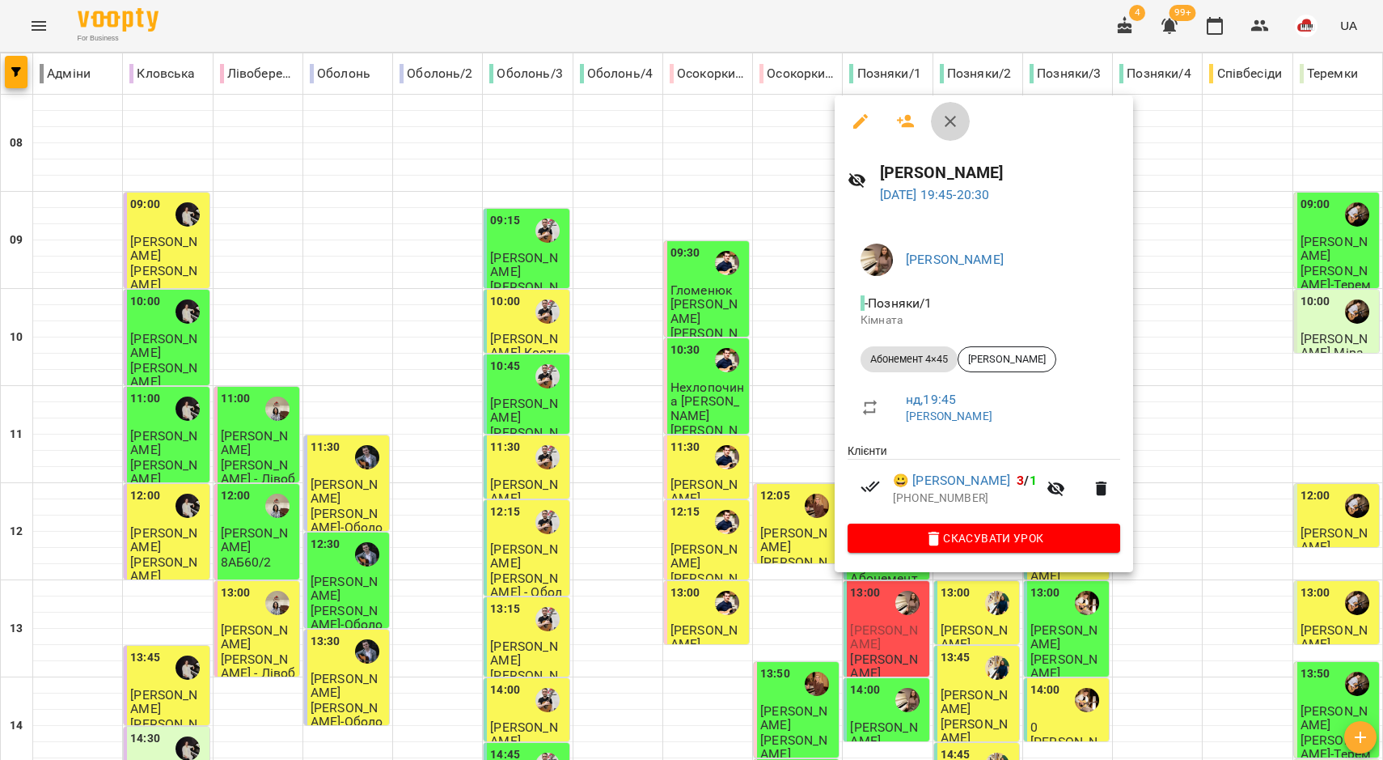
drag, startPoint x: 954, startPoint y: 121, endPoint x: 959, endPoint y: 383, distance: 261.3
click at [954, 121] on icon "button" at bounding box center [950, 121] width 19 height 19
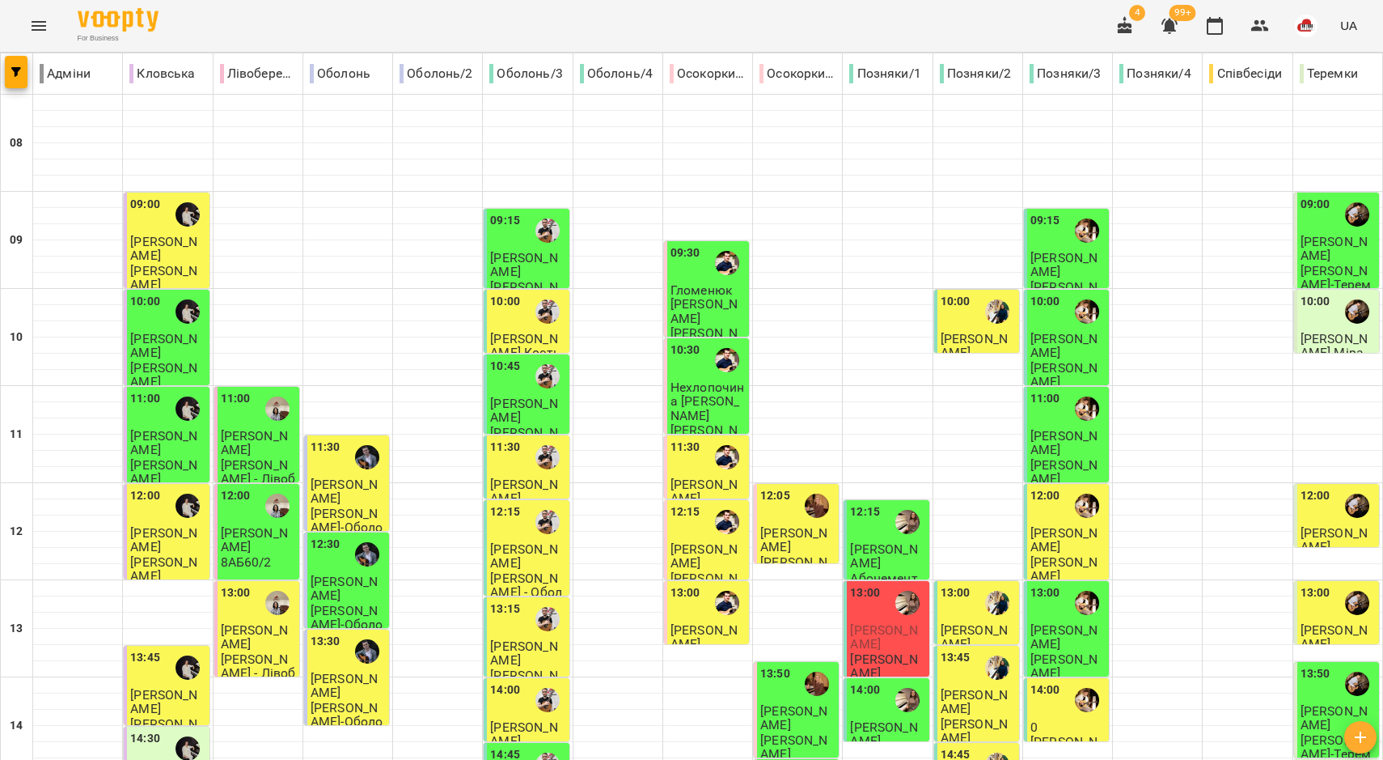
scroll to position [0, 0]
click at [964, 324] on div "10:00" at bounding box center [978, 311] width 75 height 37
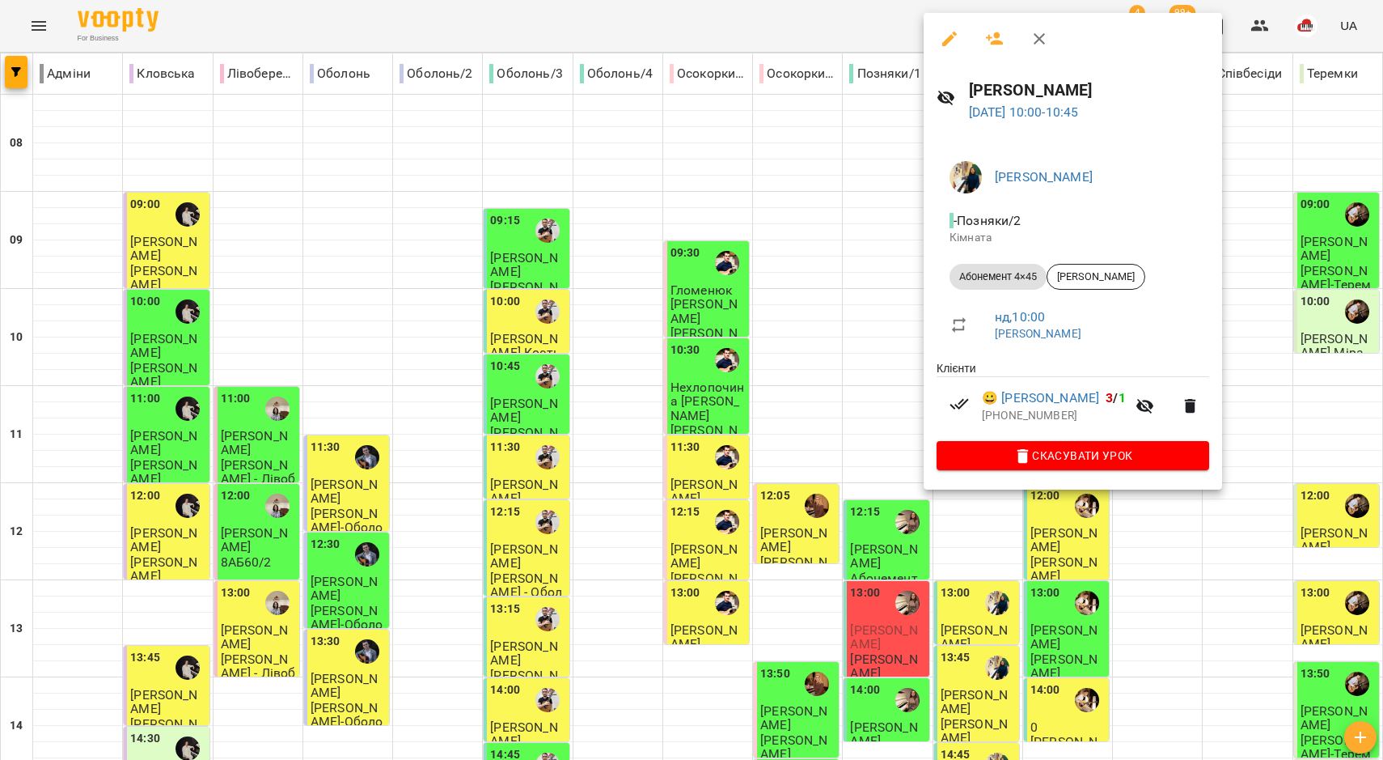
click at [836, 381] on div at bounding box center [691, 380] width 1383 height 760
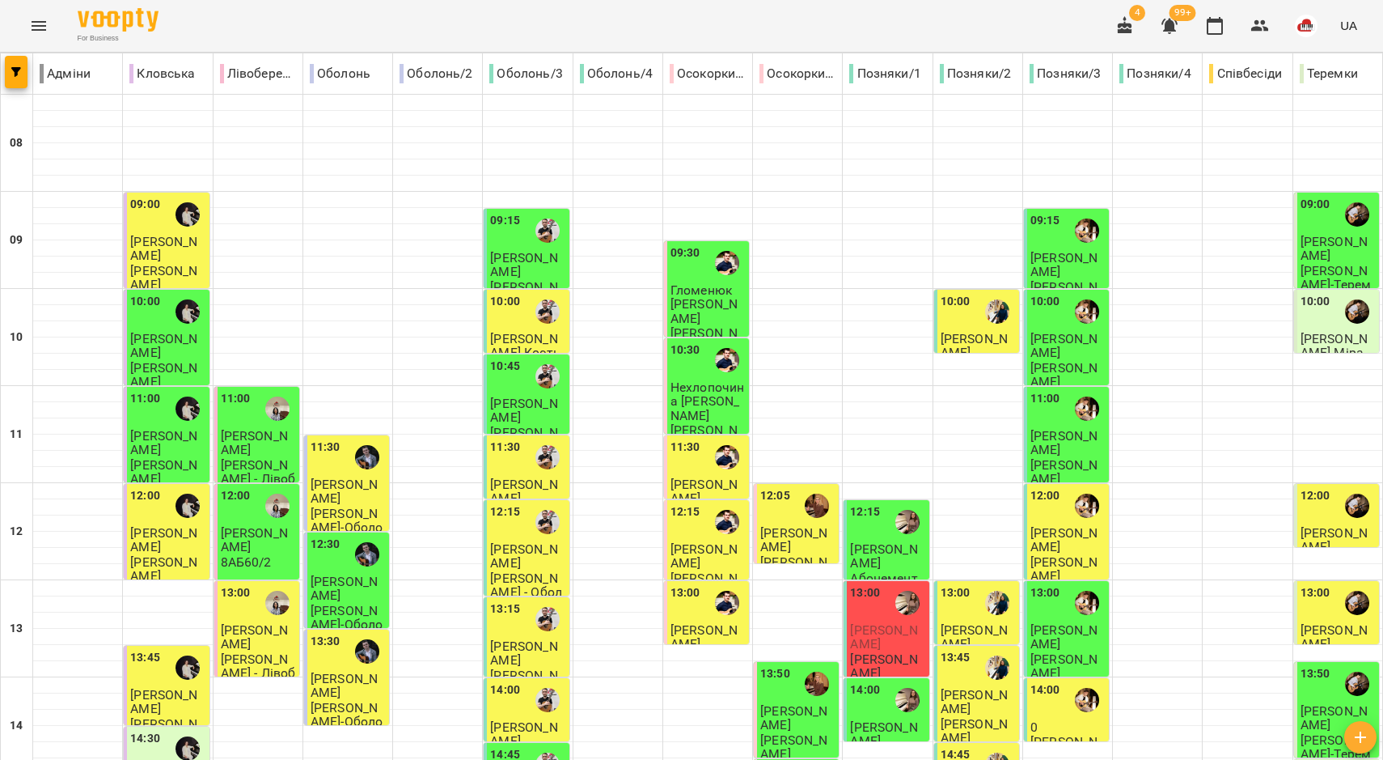
scroll to position [303, 0]
click at [965, 622] on span "Наталя Погасій" at bounding box center [974, 636] width 67 height 29
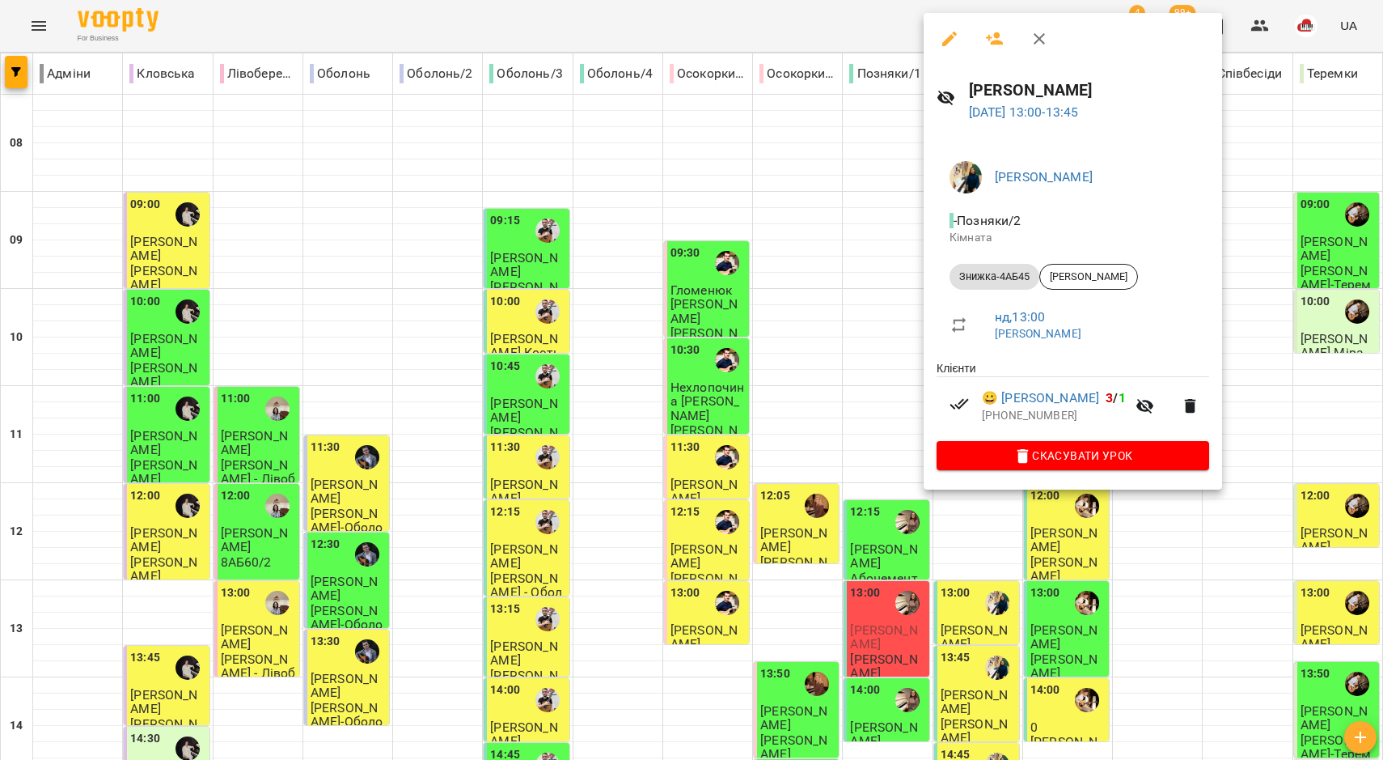
click at [882, 366] on div at bounding box center [691, 380] width 1383 height 760
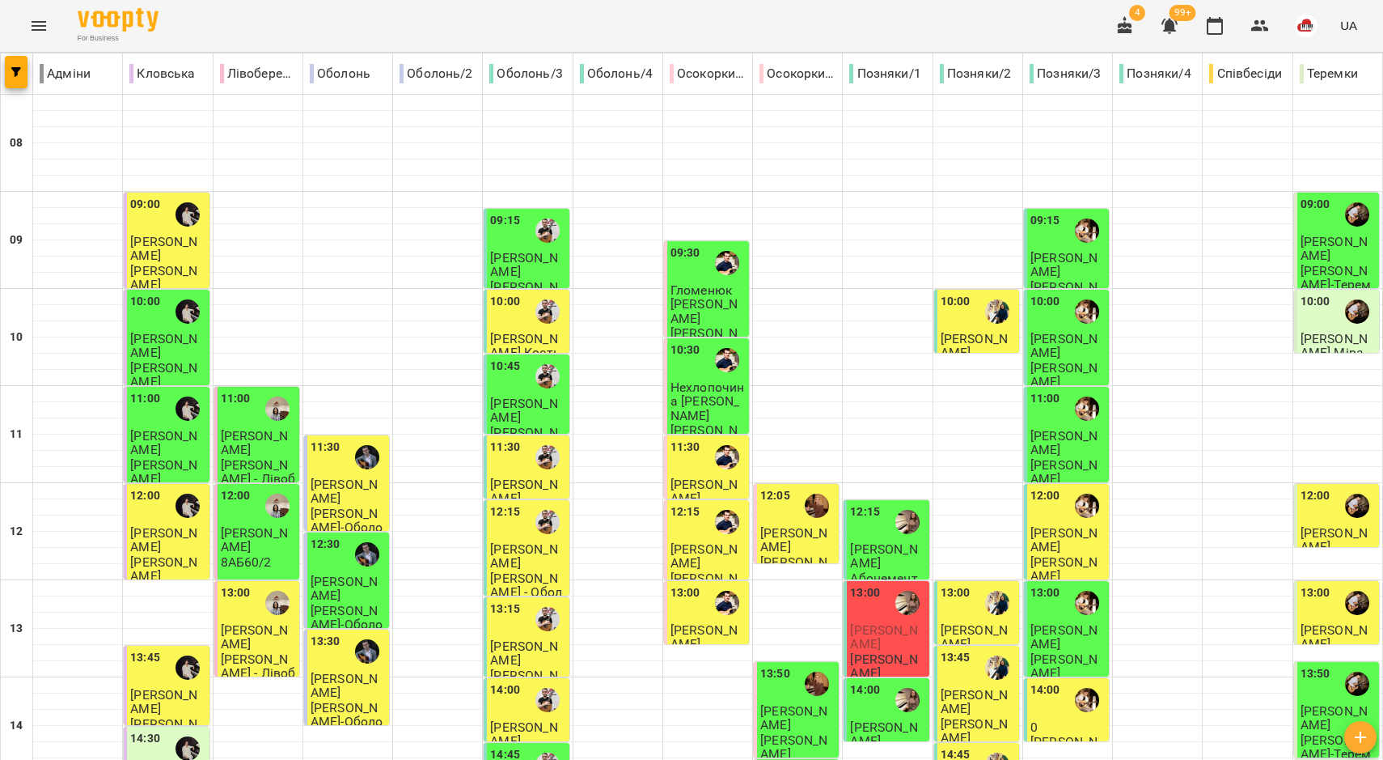
click at [966, 688] on p "Анна Погасій" at bounding box center [978, 702] width 75 height 28
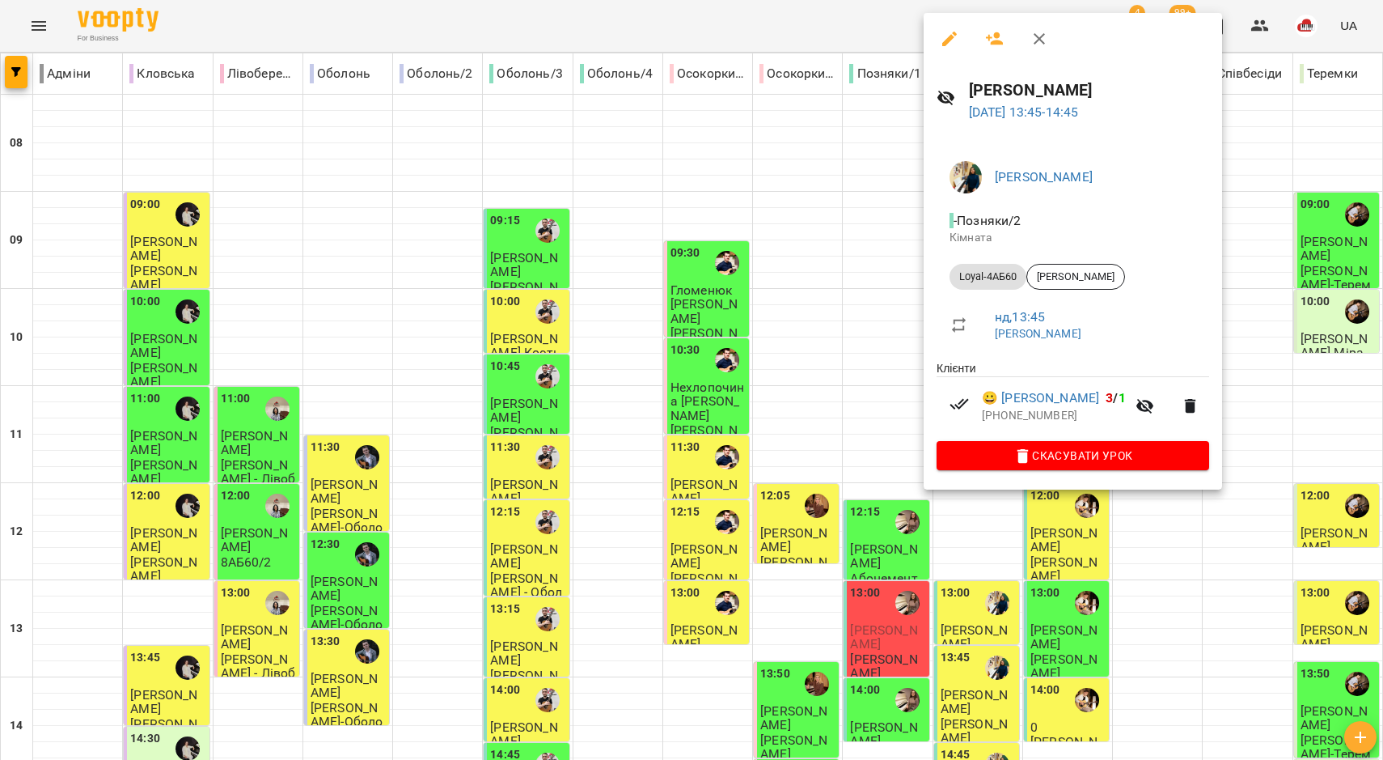
click at [845, 409] on div at bounding box center [691, 380] width 1383 height 760
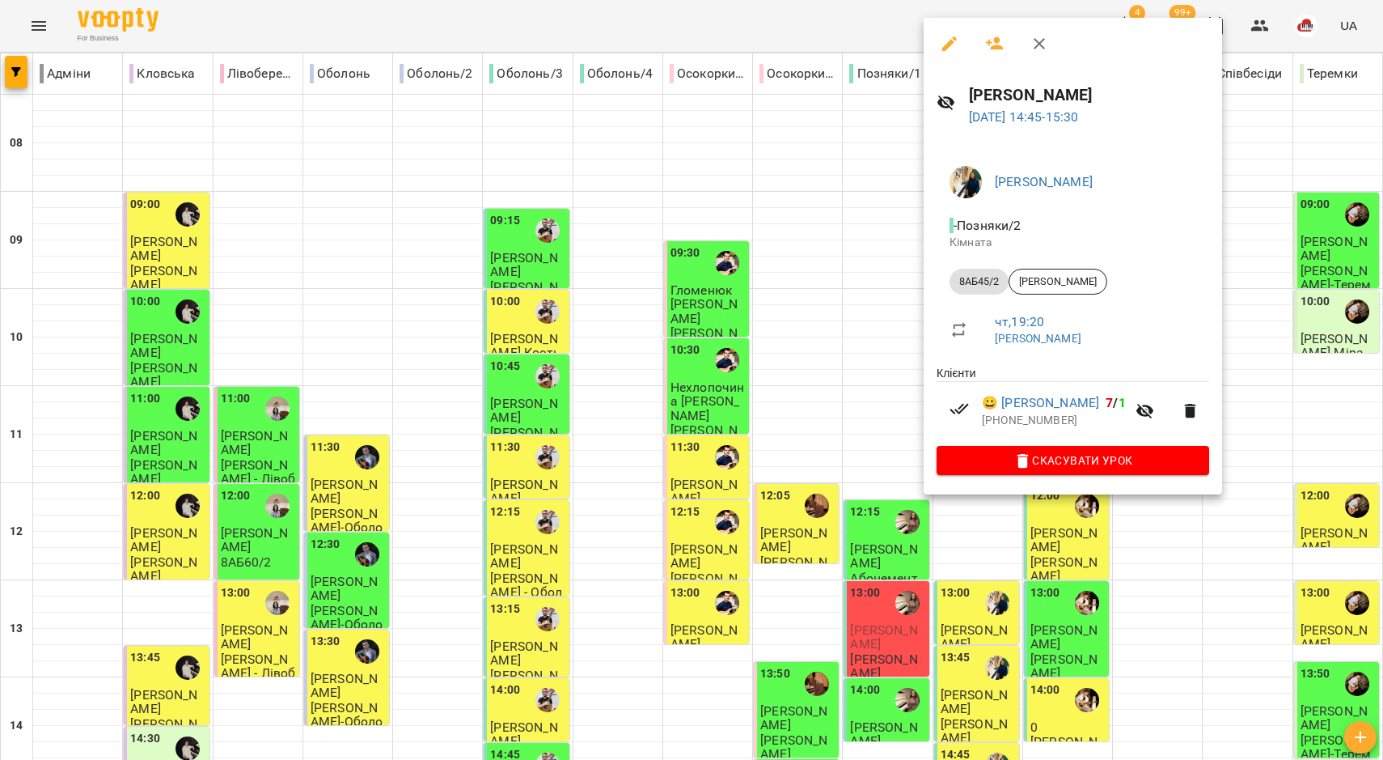
click at [761, 429] on div at bounding box center [691, 380] width 1383 height 760
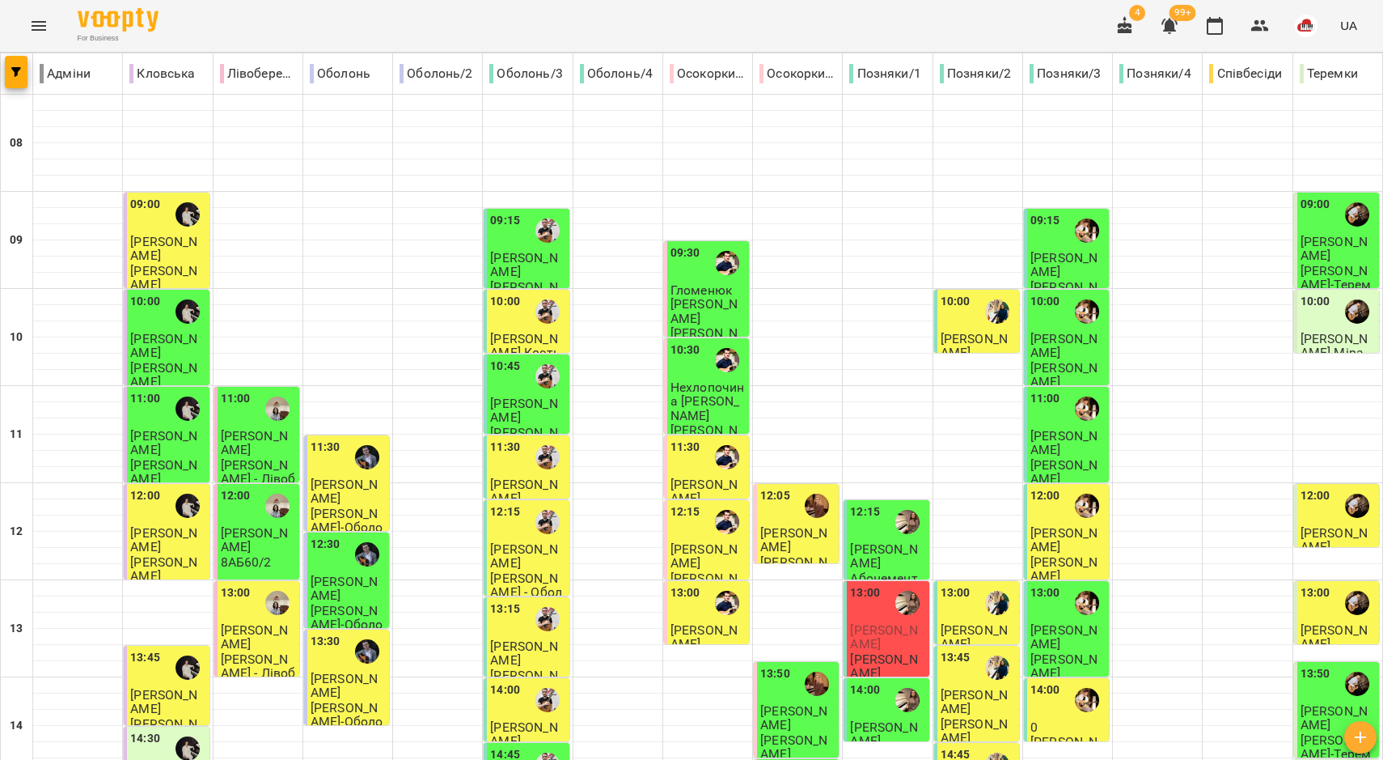
scroll to position [0, 0]
click at [951, 326] on div "10:00" at bounding box center [956, 311] width 30 height 37
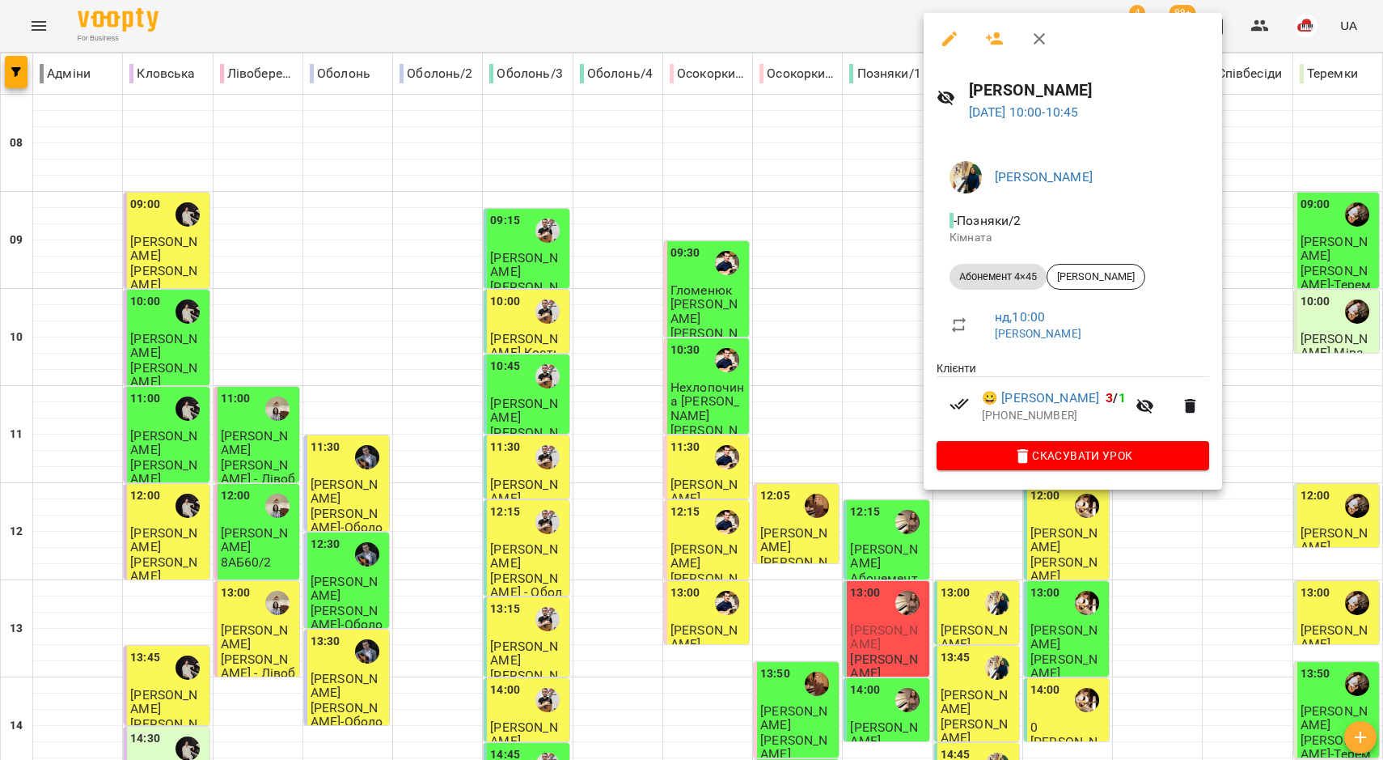
click at [1036, 44] on icon "button" at bounding box center [1039, 38] width 19 height 19
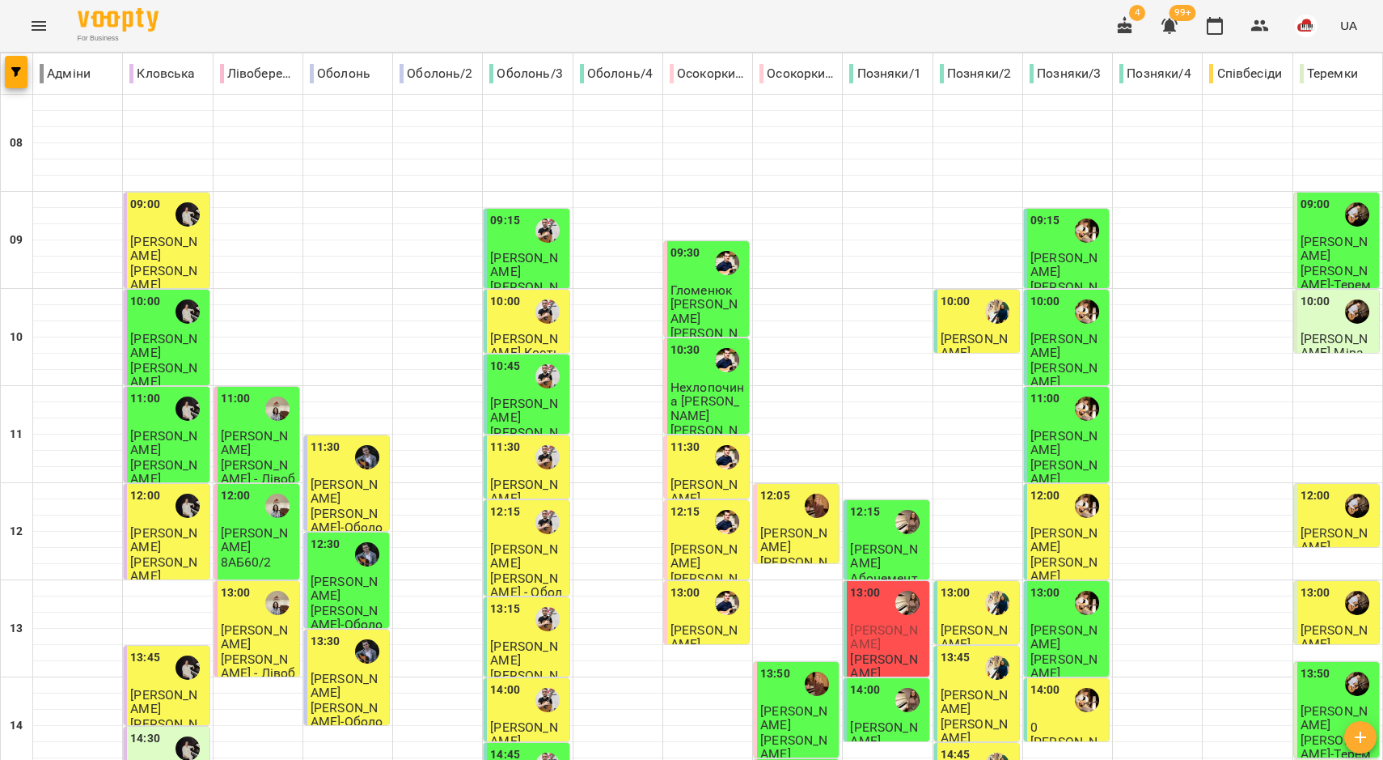
click at [1050, 502] on div "12:00" at bounding box center [1068, 505] width 75 height 37
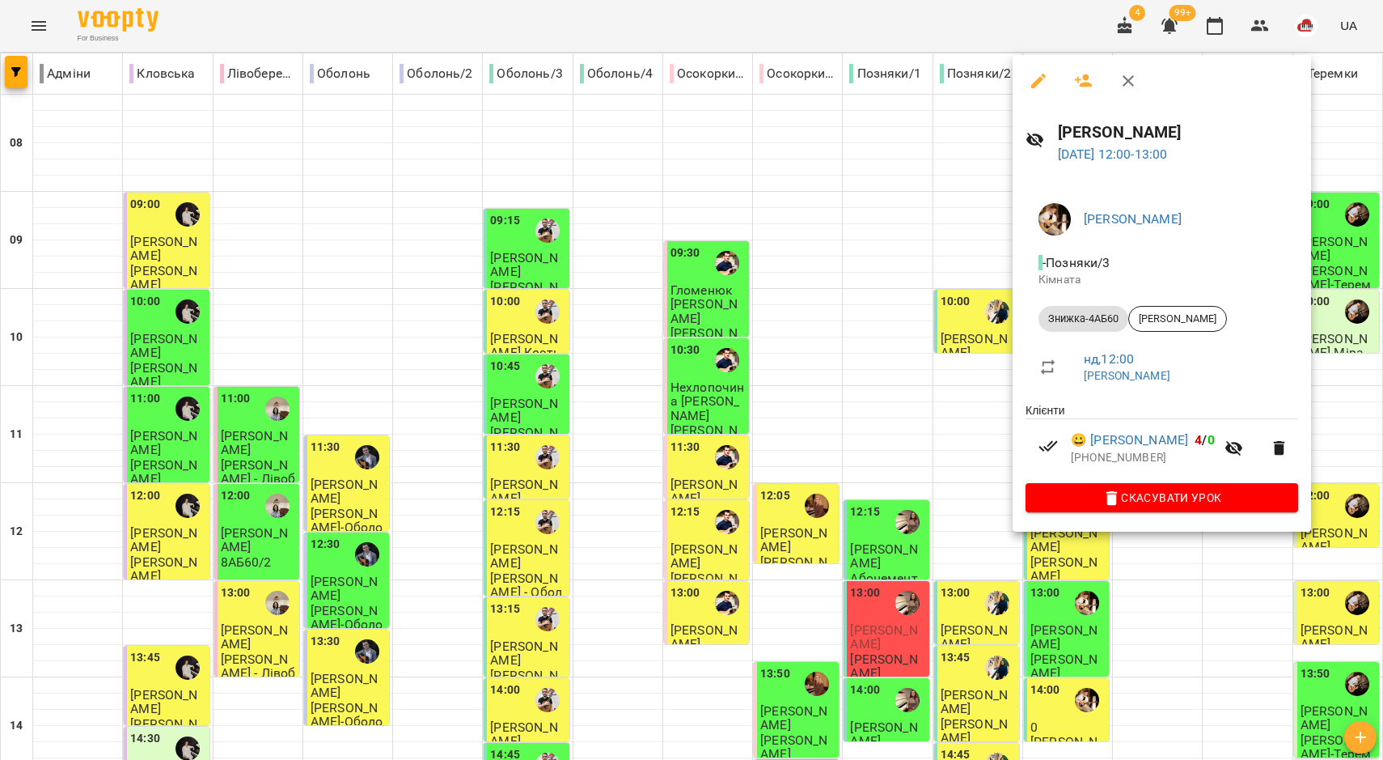
click at [993, 423] on div at bounding box center [691, 380] width 1383 height 760
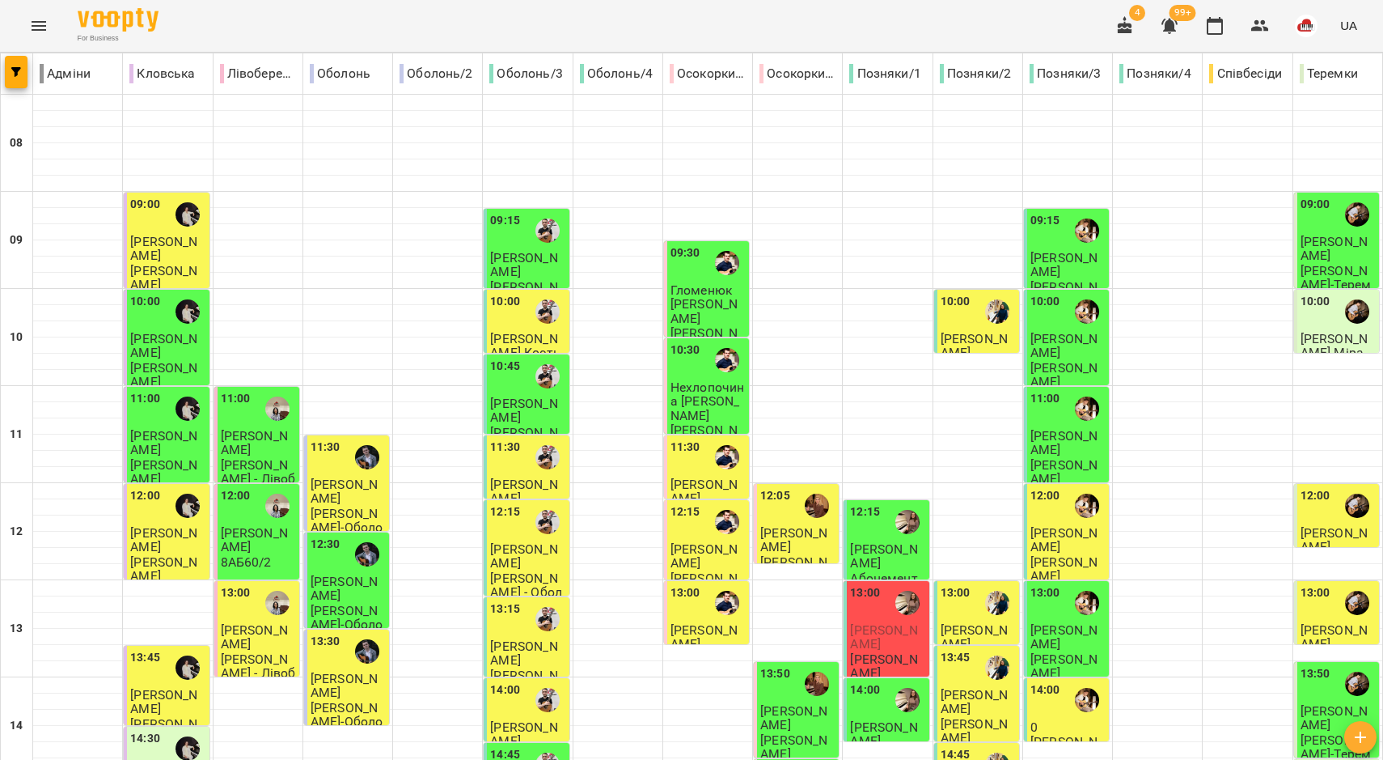
scroll to position [502, 0]
click at [1054, 720] on p "0" at bounding box center [1068, 727] width 75 height 14
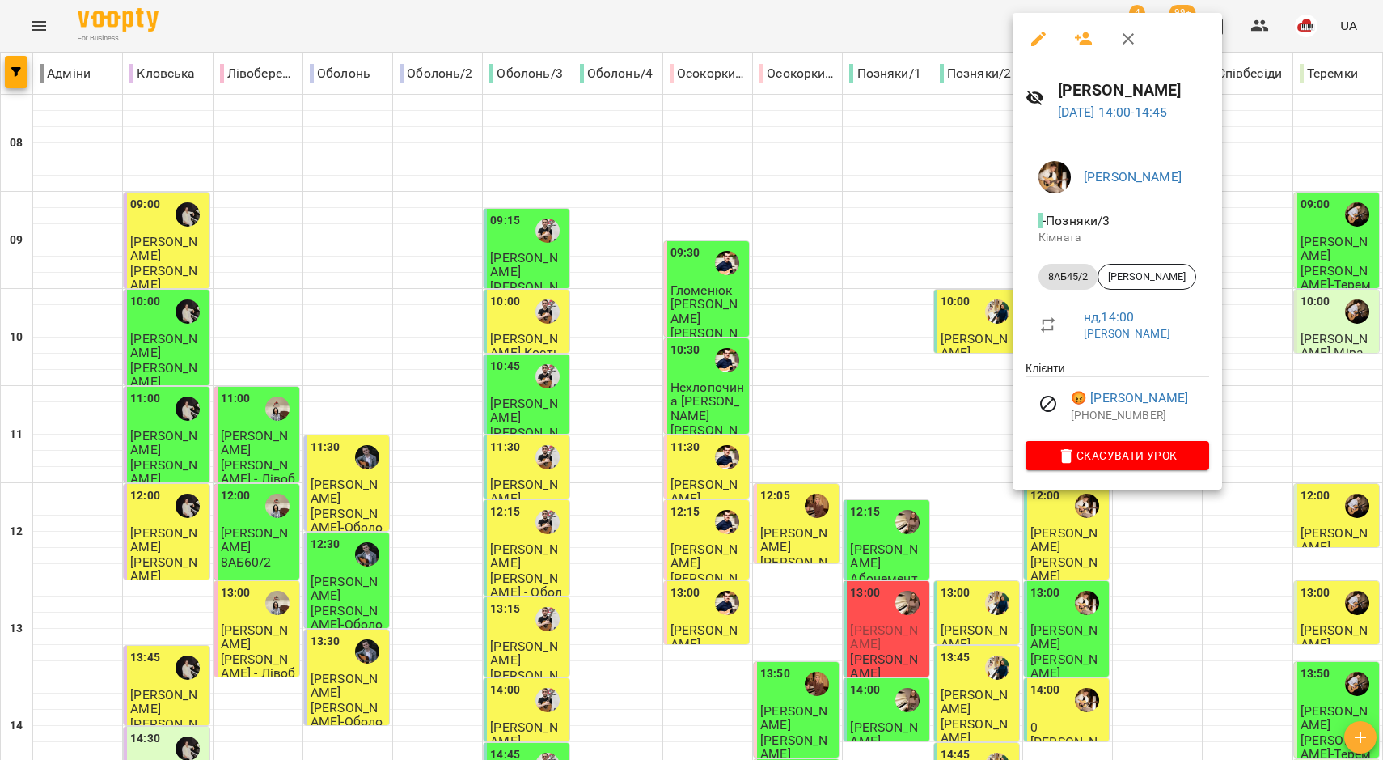
click at [1116, 32] on button "button" at bounding box center [1128, 38] width 39 height 39
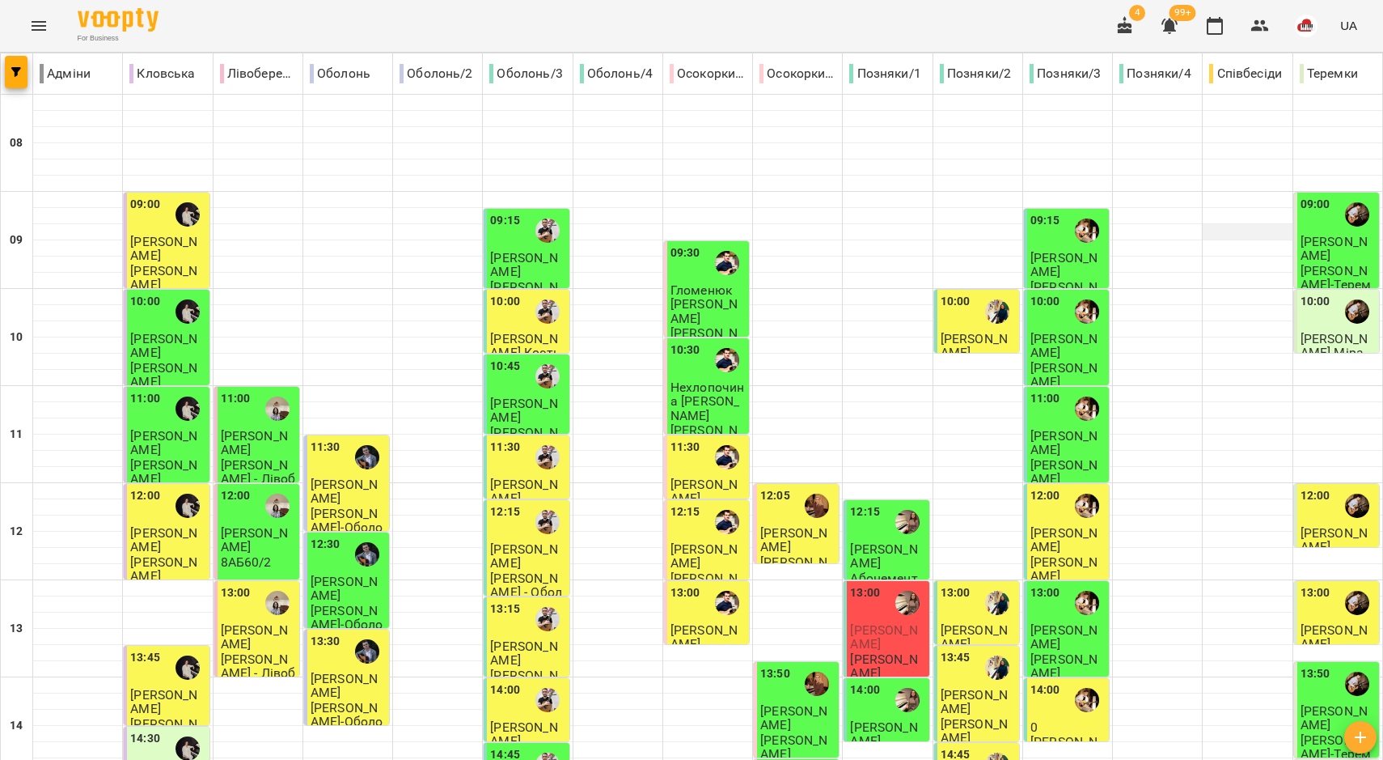
scroll to position [303, 0]
click at [1337, 525] on span "Потайчук Софія" at bounding box center [1334, 539] width 67 height 29
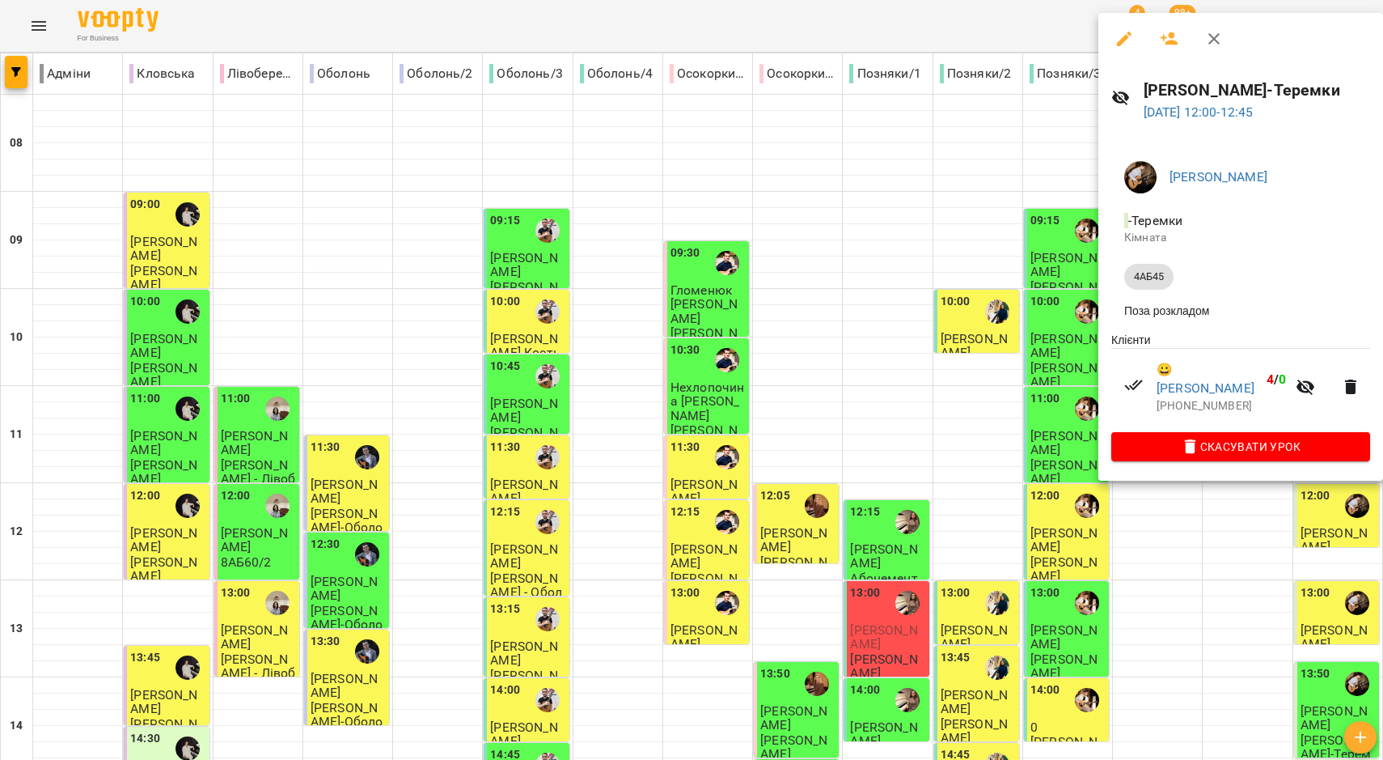
click at [1223, 32] on icon "button" at bounding box center [1213, 38] width 19 height 19
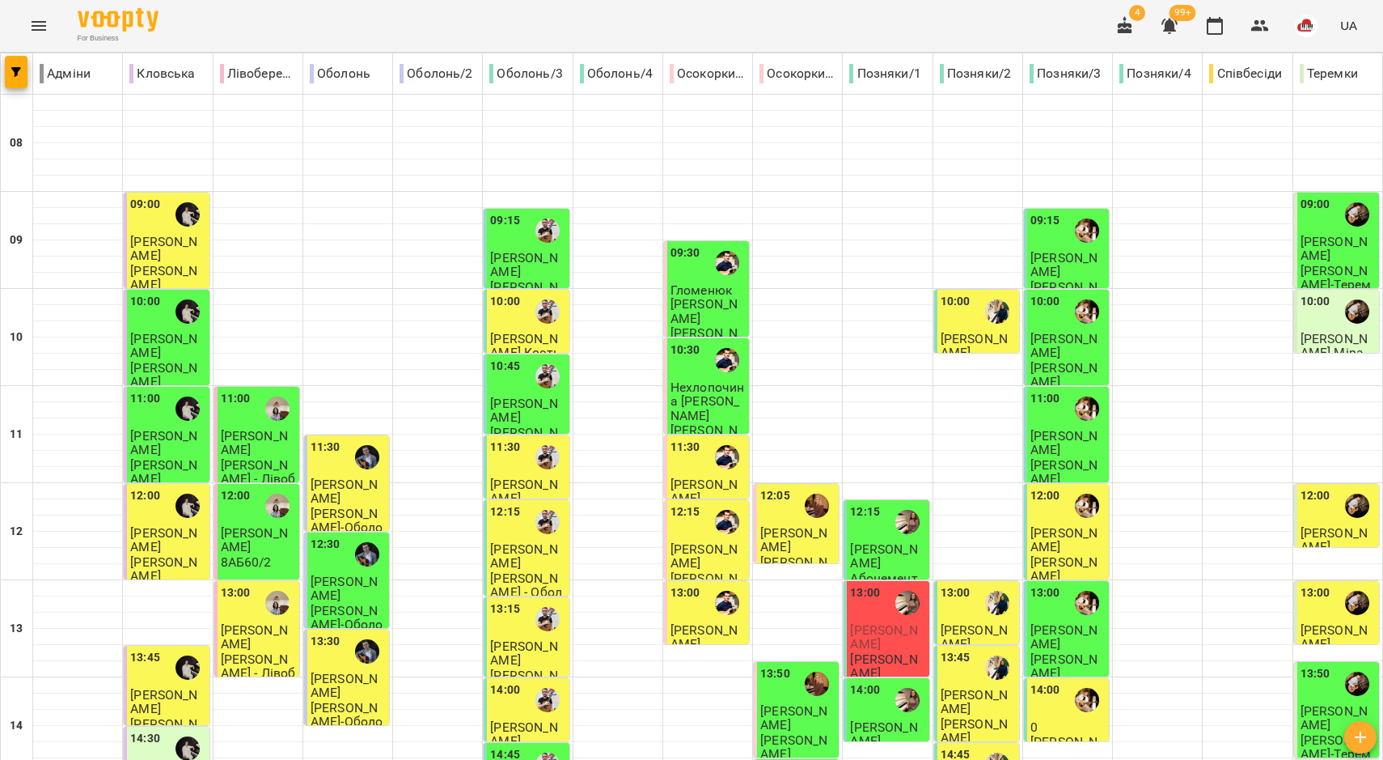
click at [1316, 622] on span "Аріна Гончаренко" at bounding box center [1334, 636] width 67 height 29
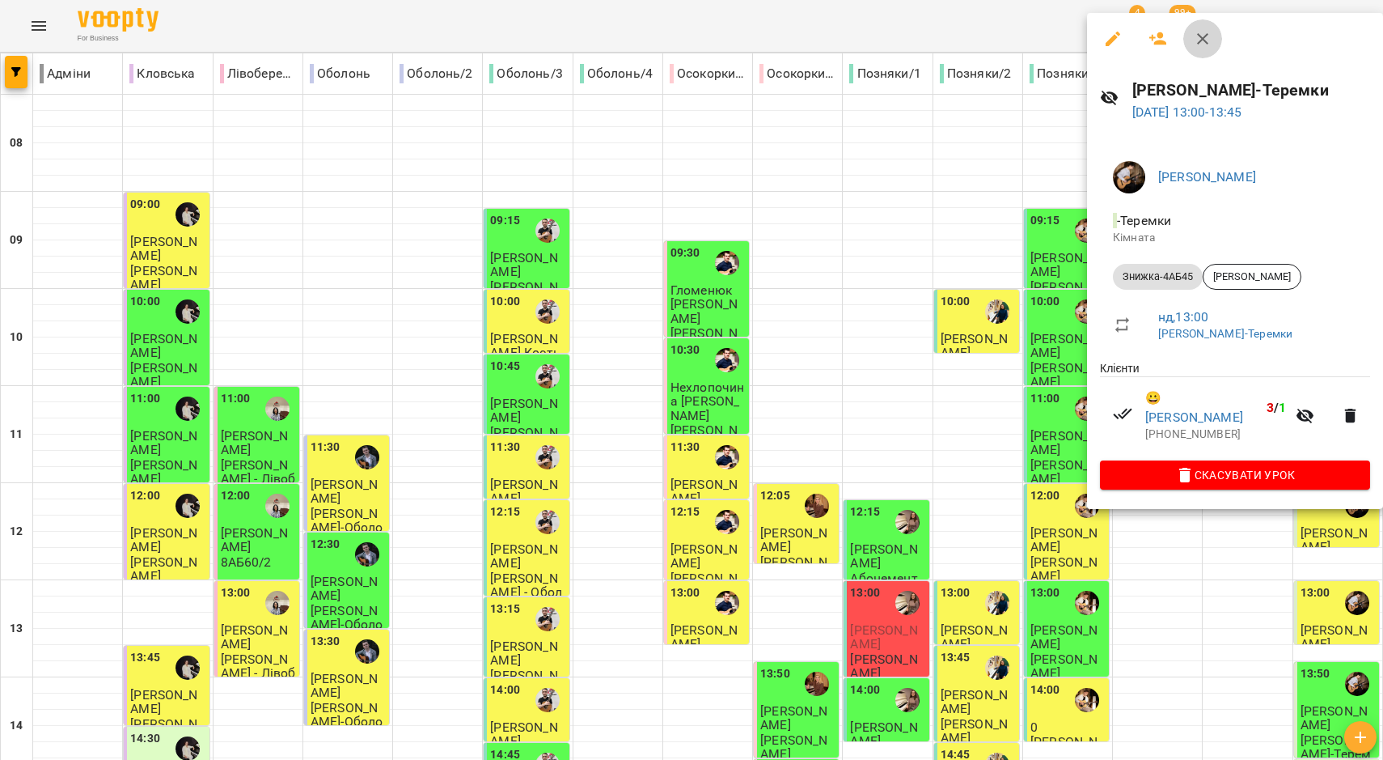
drag, startPoint x: 1217, startPoint y: 47, endPoint x: 1247, endPoint y: 146, distance: 102.9
click at [1217, 47] on button "button" at bounding box center [1202, 38] width 39 height 39
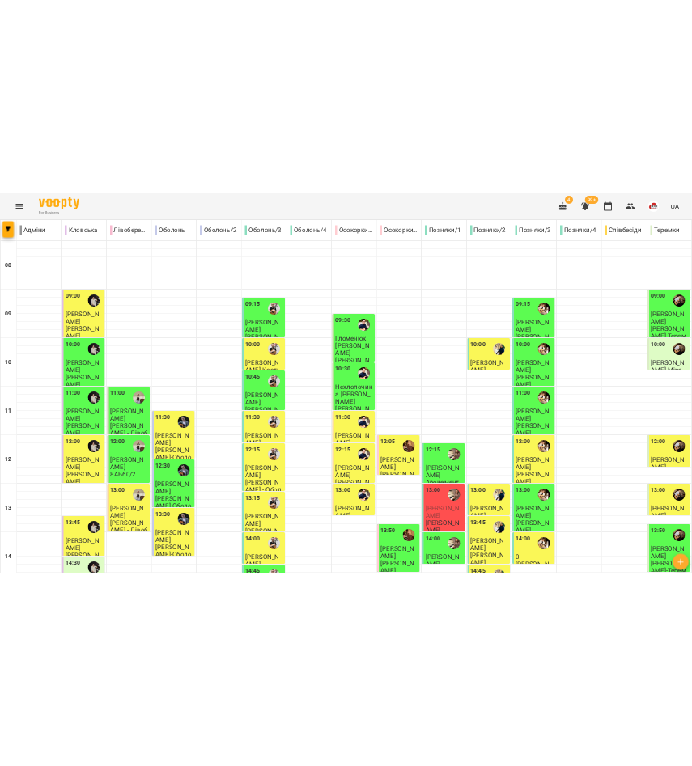
scroll to position [704, 0]
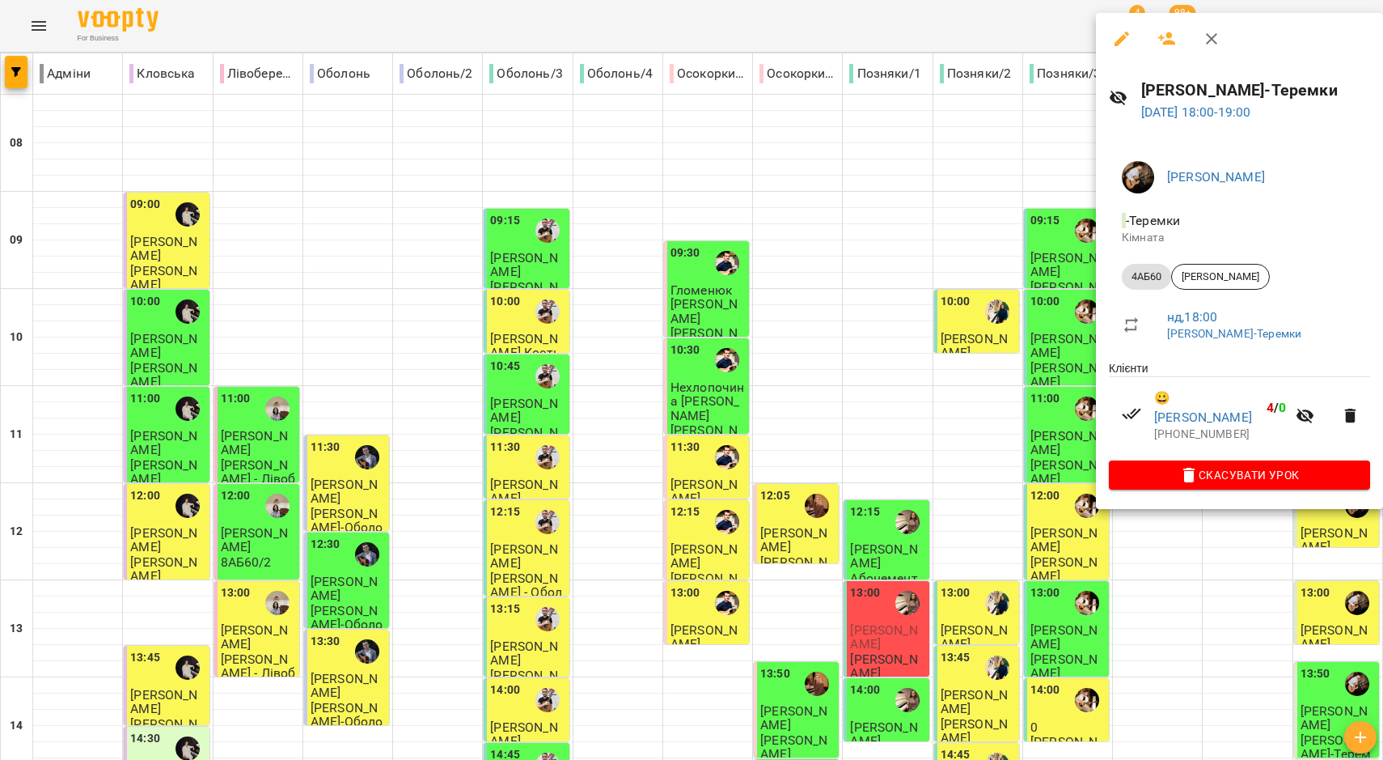
click at [1210, 40] on icon "button" at bounding box center [1211, 38] width 11 height 11
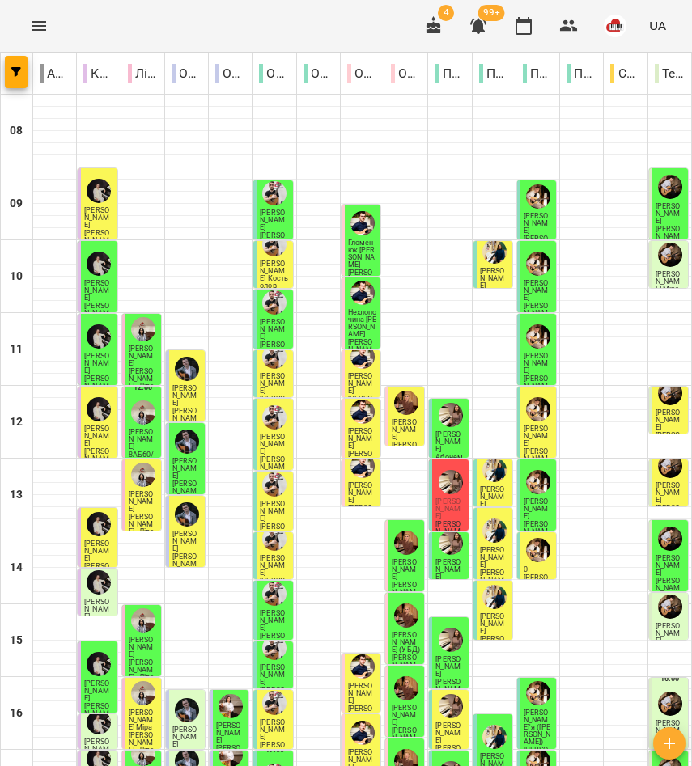
scroll to position [364, 0]
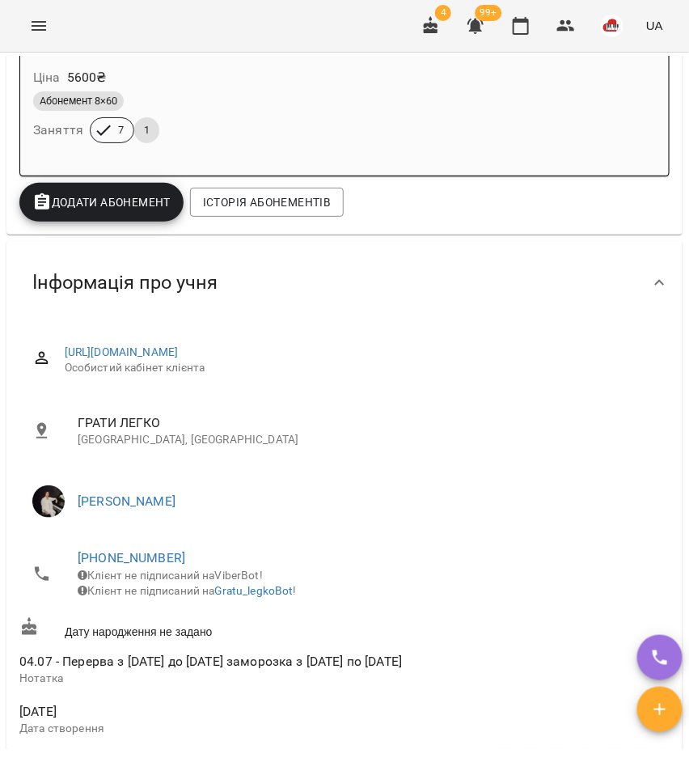
scroll to position [607, 0]
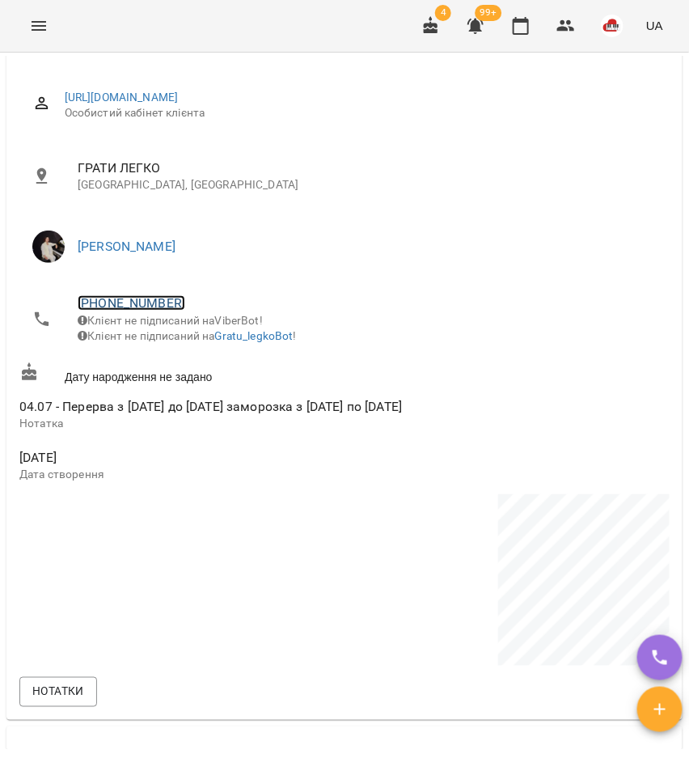
click at [123, 299] on link "+380957518188" at bounding box center [132, 302] width 108 height 15
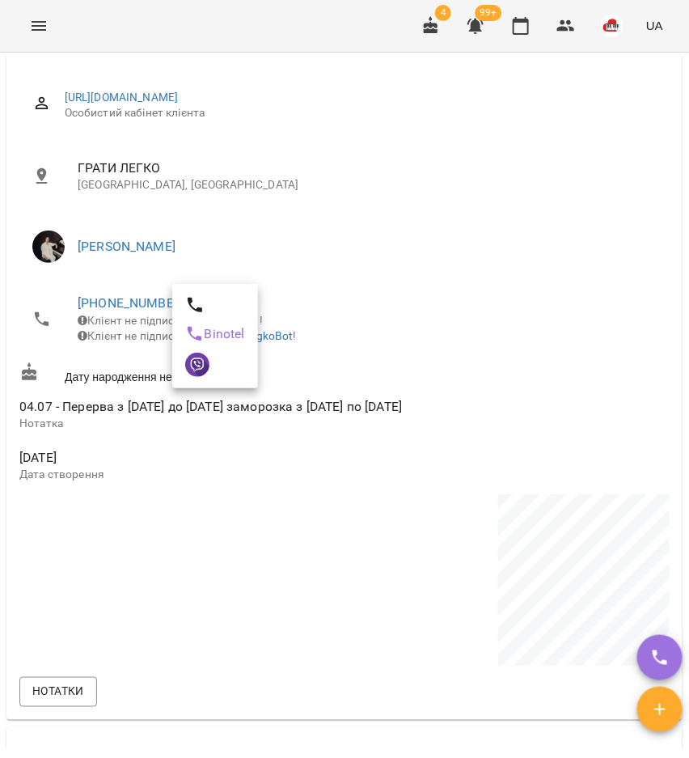
click at [391, 402] on div at bounding box center [344, 379] width 689 height 758
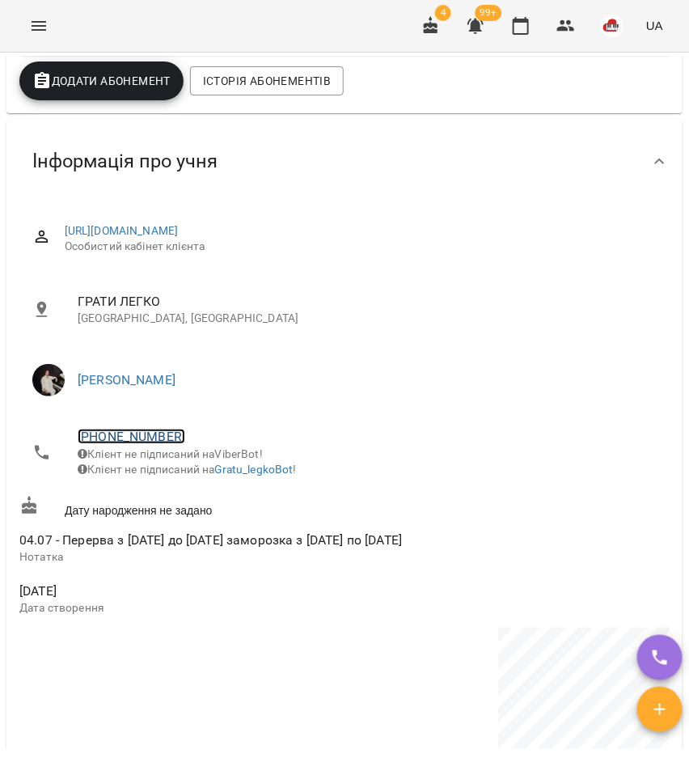
scroll to position [506, 0]
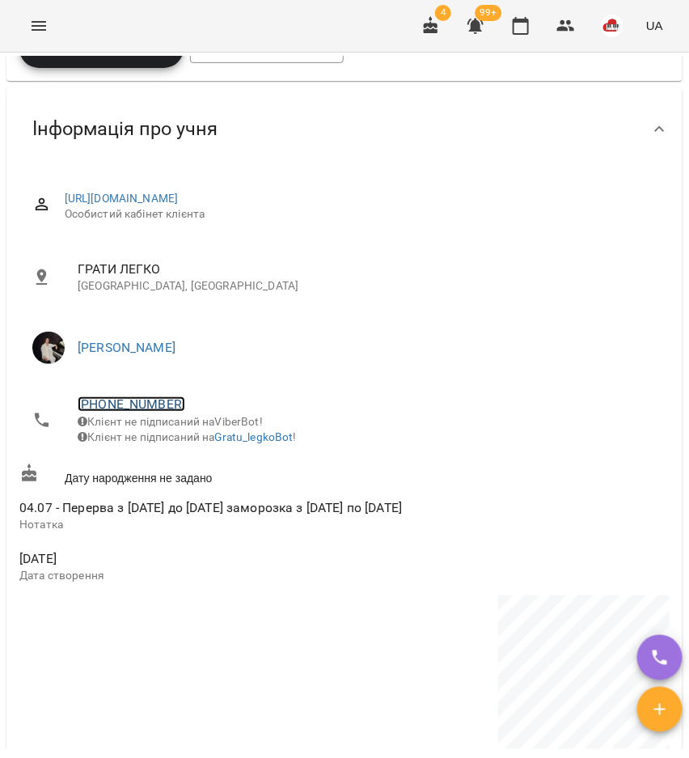
click at [129, 408] on link "+380957518188" at bounding box center [132, 403] width 108 height 15
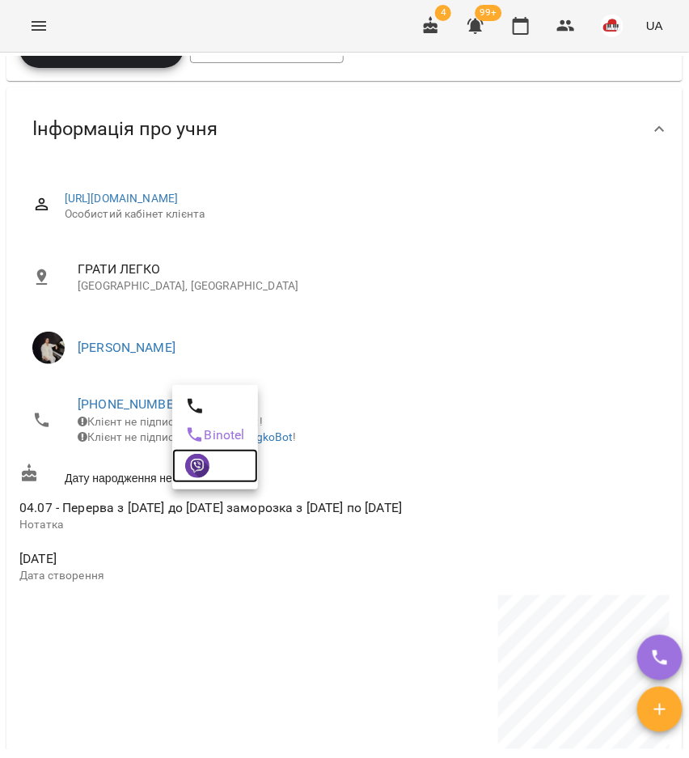
click at [201, 466] on img at bounding box center [197, 466] width 24 height 24
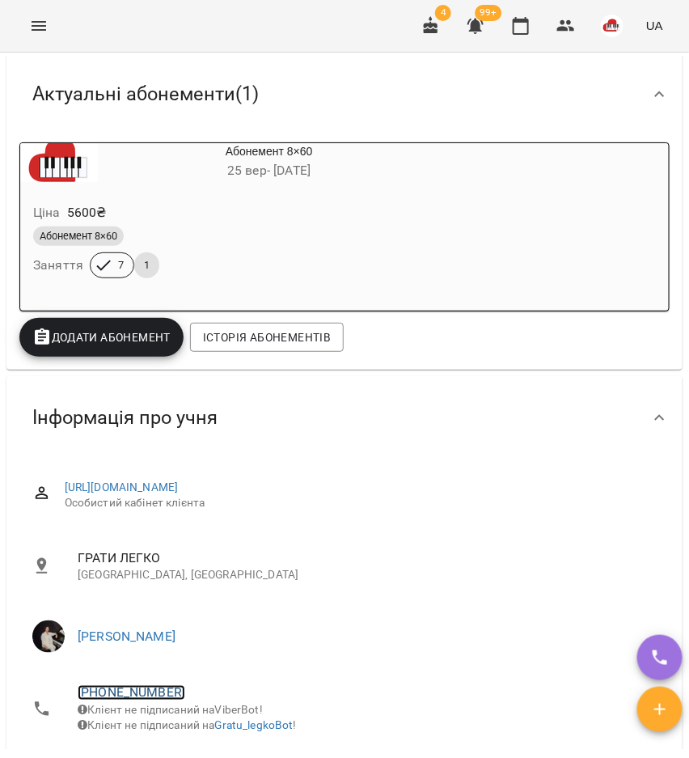
scroll to position [0, 0]
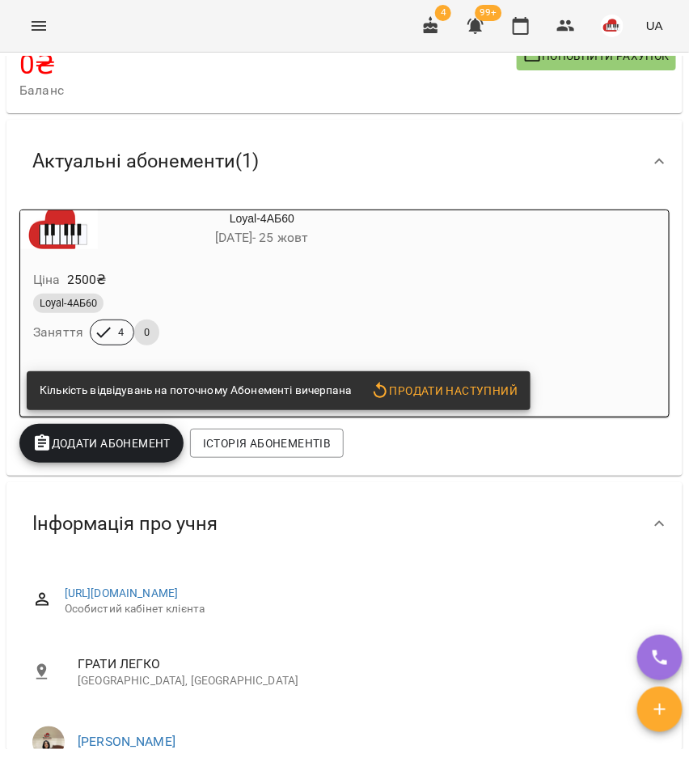
scroll to position [506, 0]
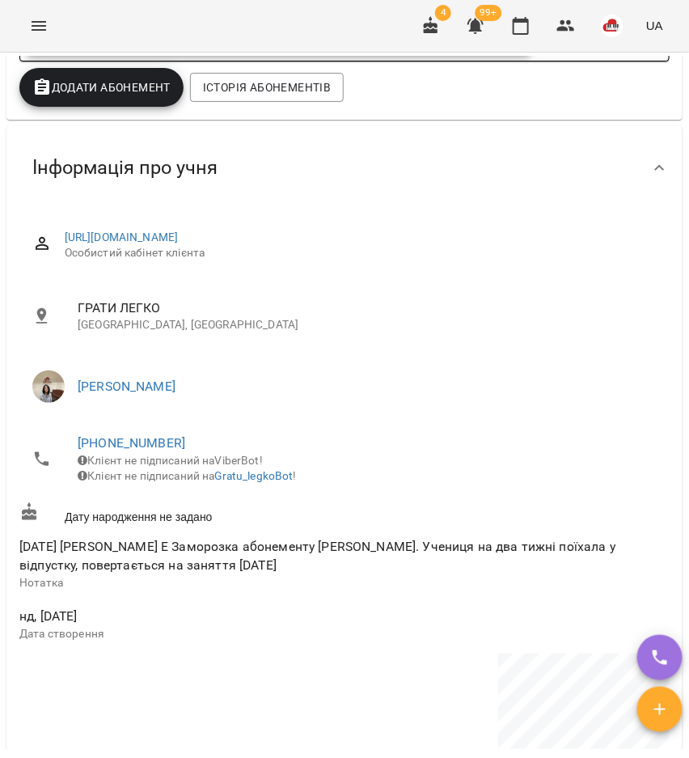
click at [129, 425] on div "https://www.voopty.com.ua/client/6538d7a64aab0c88084afe96/67e025eebdbd684602063…" at bounding box center [344, 542] width 657 height 656
click at [140, 441] on link "[PHONE_NUMBER]" at bounding box center [132, 442] width 108 height 15
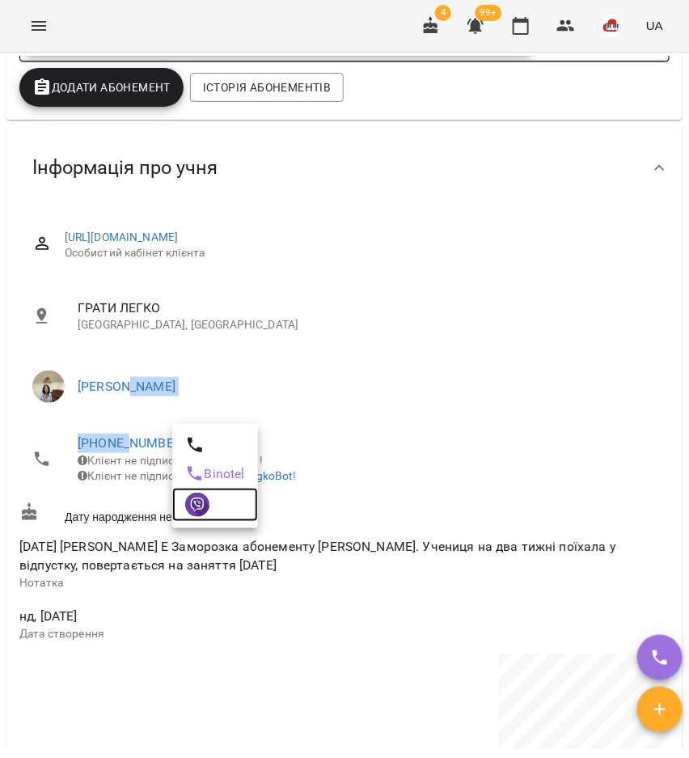
click at [185, 496] on img at bounding box center [197, 505] width 24 height 24
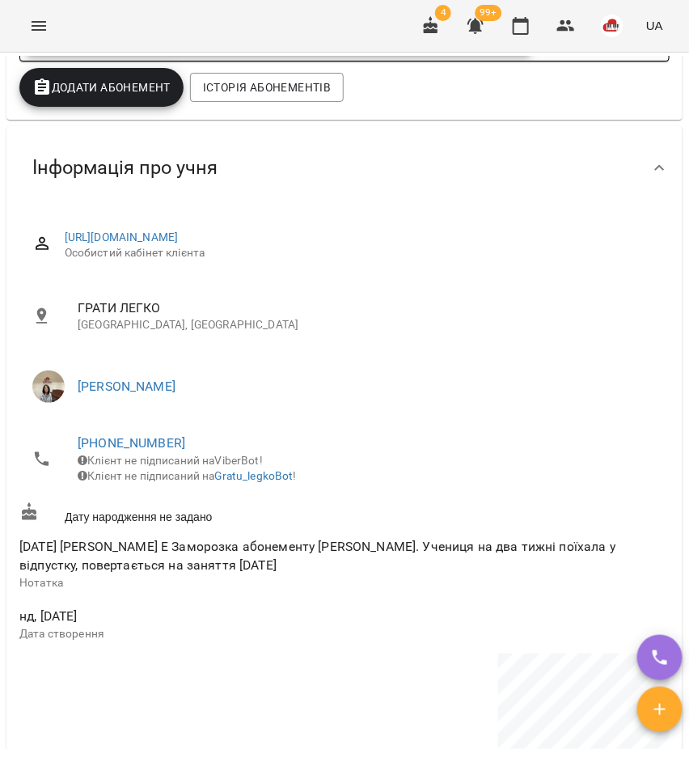
click at [167, 566] on span "10.06.25 Алієва Е Заморозка абонементу Гуліян Тетяна. Учениця на два тижні поїх…" at bounding box center [317, 556] width 596 height 35
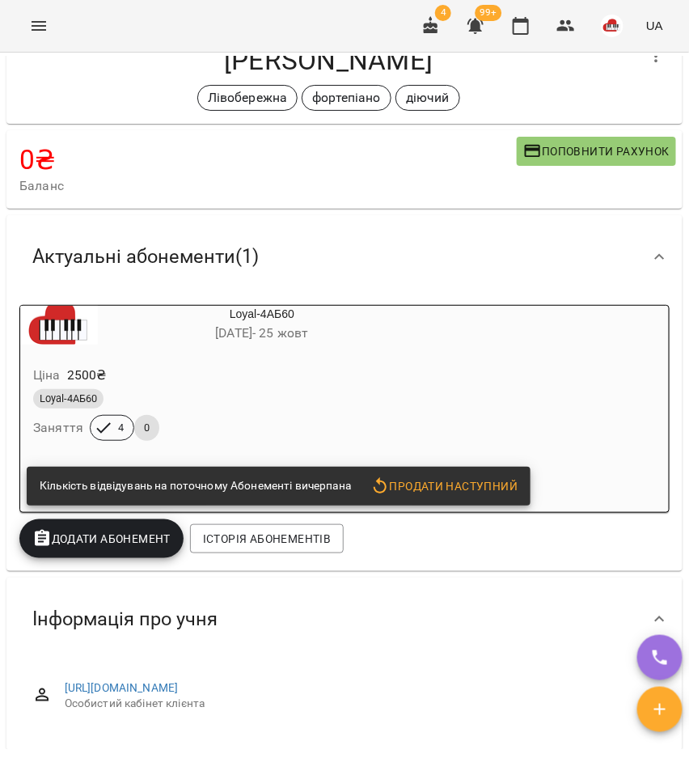
scroll to position [0, 0]
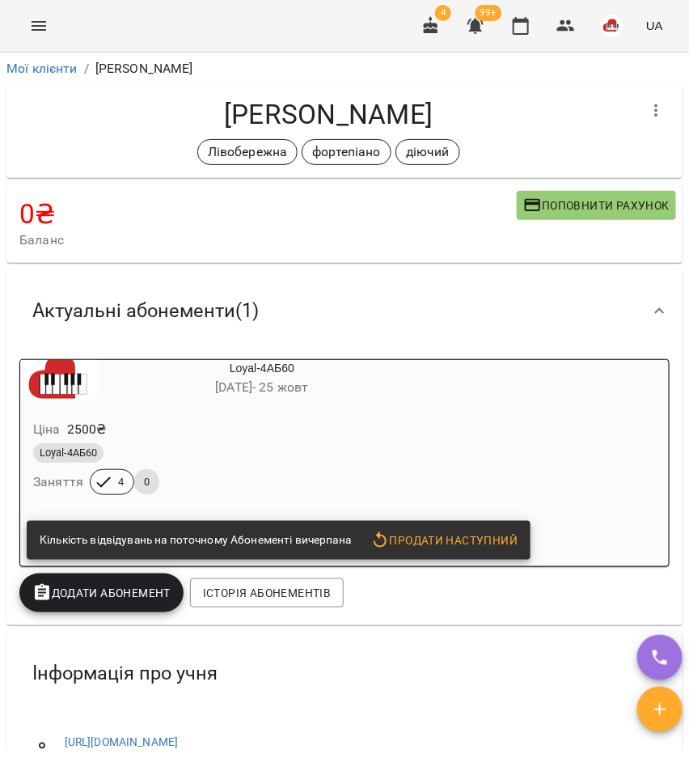
click at [373, 425] on div "Ціна 2500 ₴" at bounding box center [223, 429] width 387 height 29
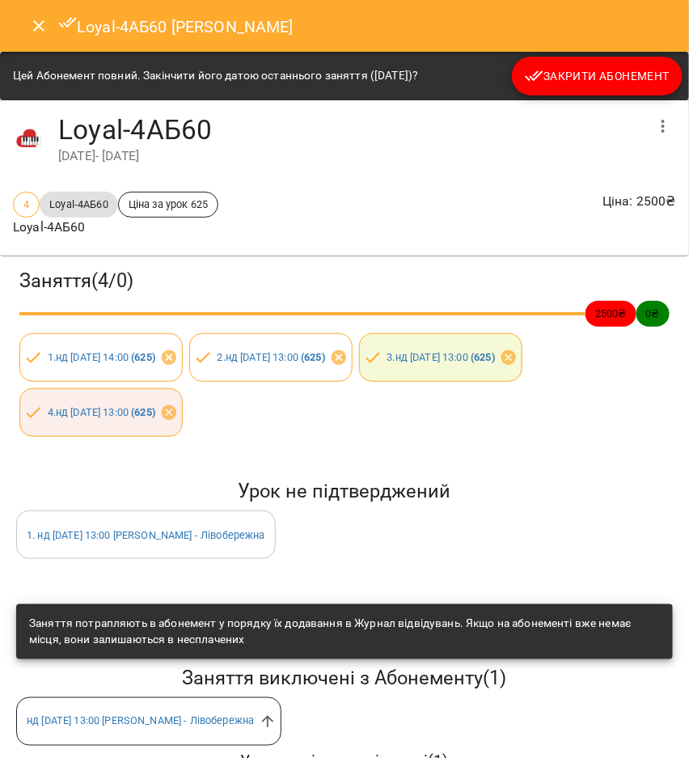
click at [646, 79] on span "Закрити Абонемент" at bounding box center [597, 75] width 145 height 19
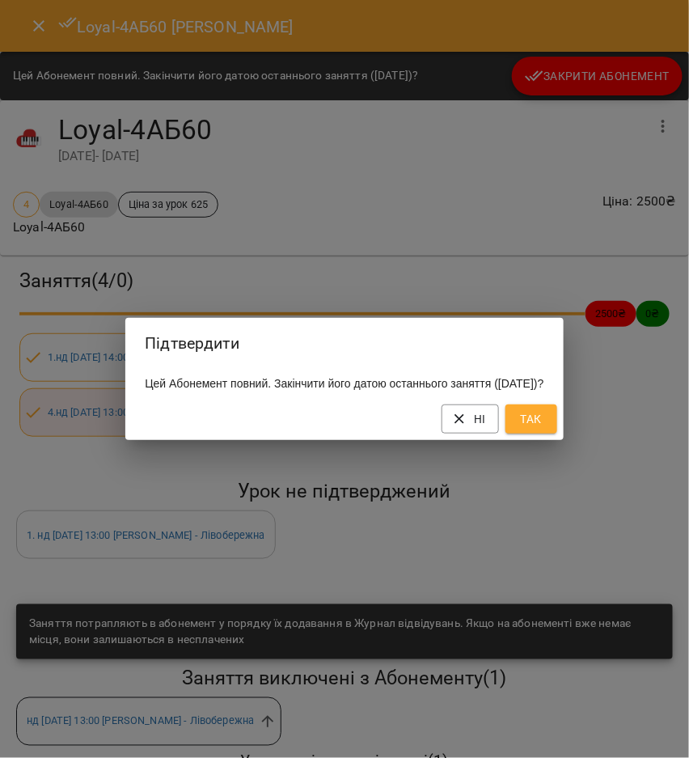
click at [544, 423] on span "Так" at bounding box center [532, 418] width 26 height 19
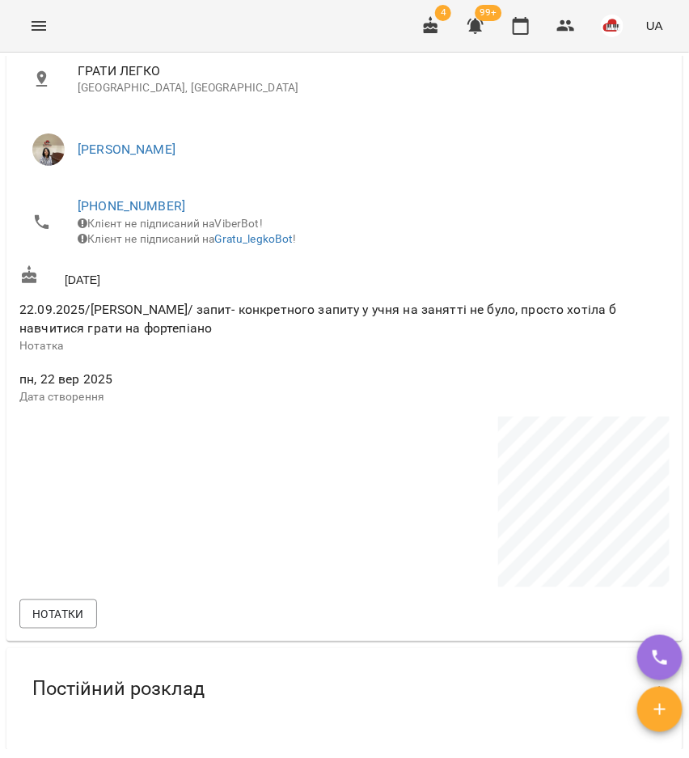
scroll to position [708, 0]
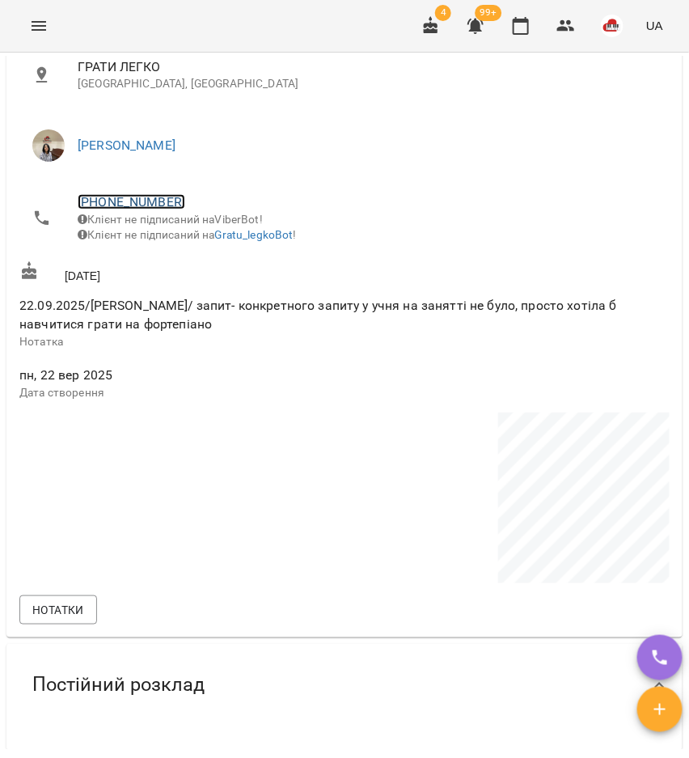
click at [105, 204] on link "[PHONE_NUMBER]" at bounding box center [132, 201] width 108 height 15
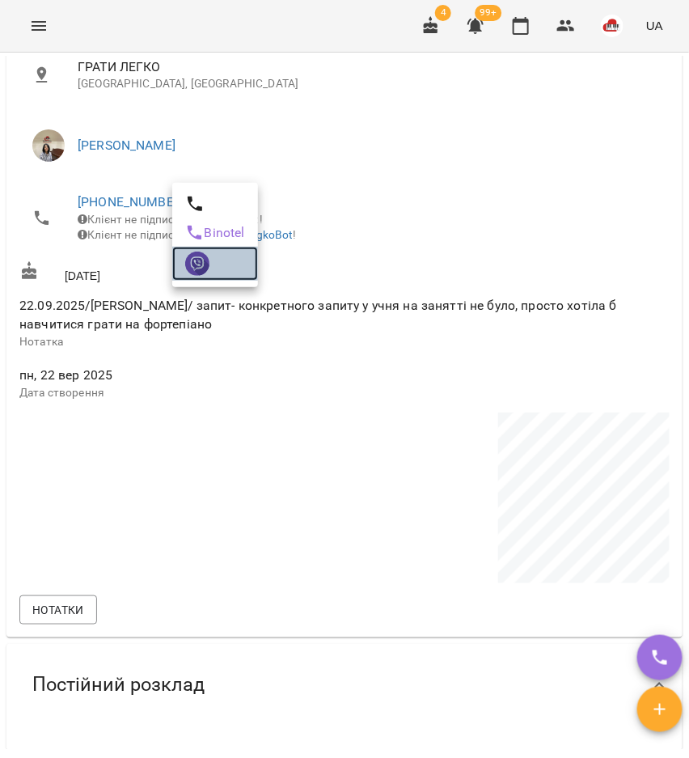
click at [195, 274] on img at bounding box center [197, 264] width 24 height 24
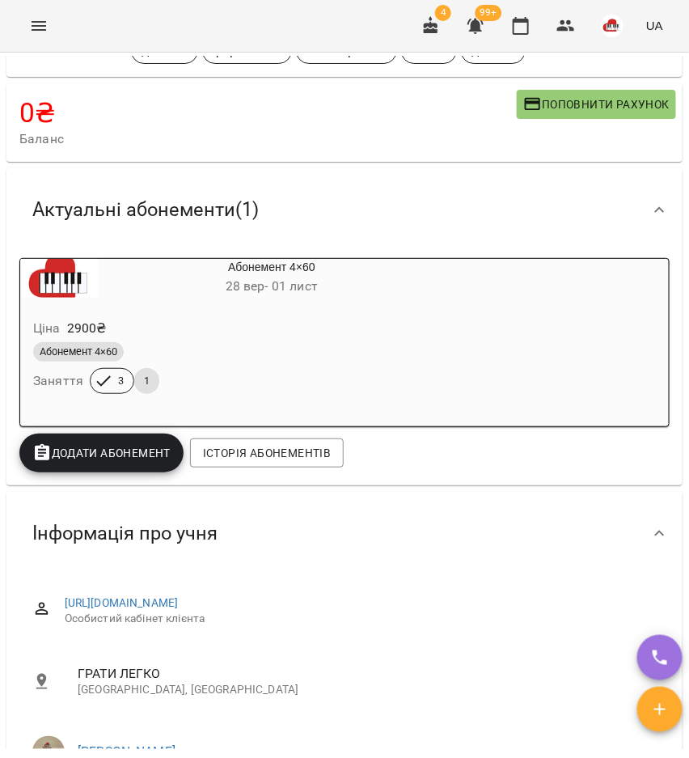
scroll to position [101, 0]
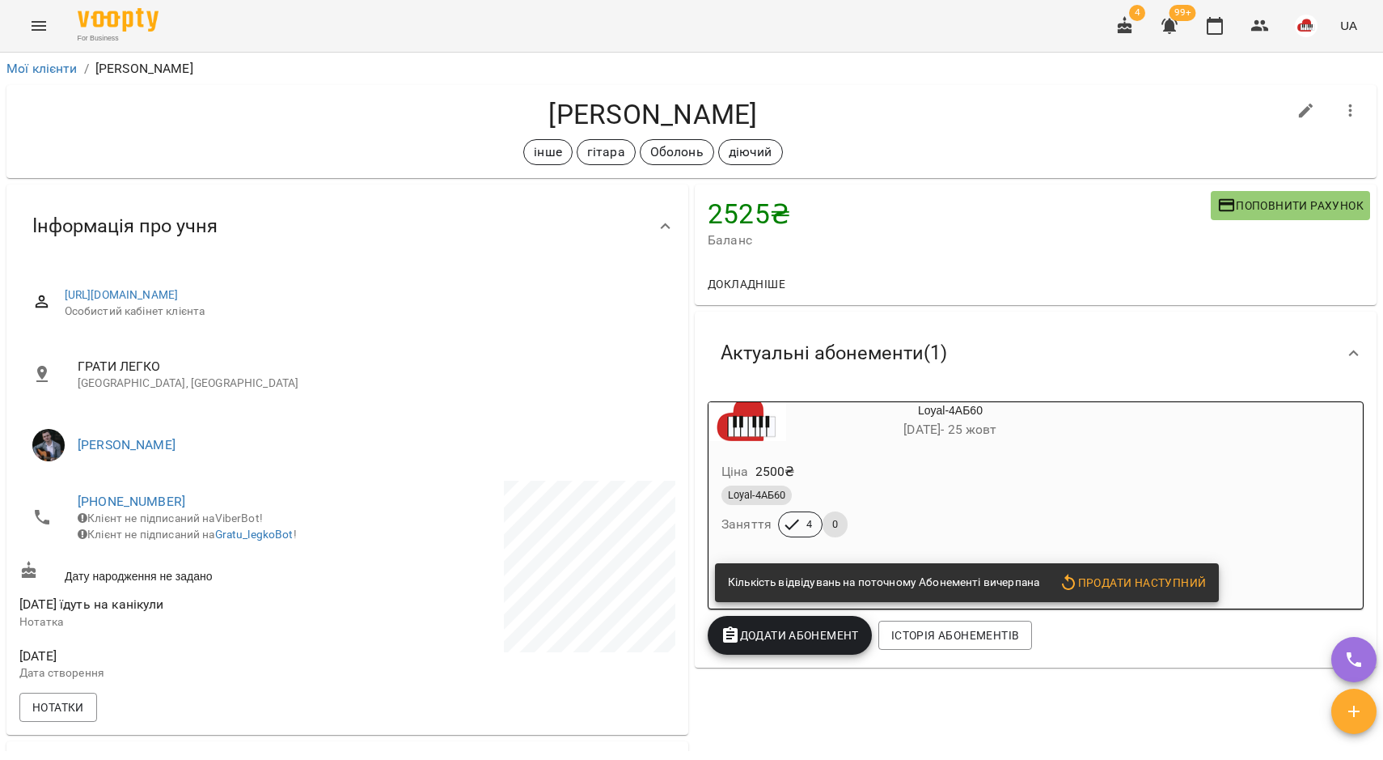
click at [948, 469] on div "Ціна 2500 ₴" at bounding box center [911, 471] width 387 height 29
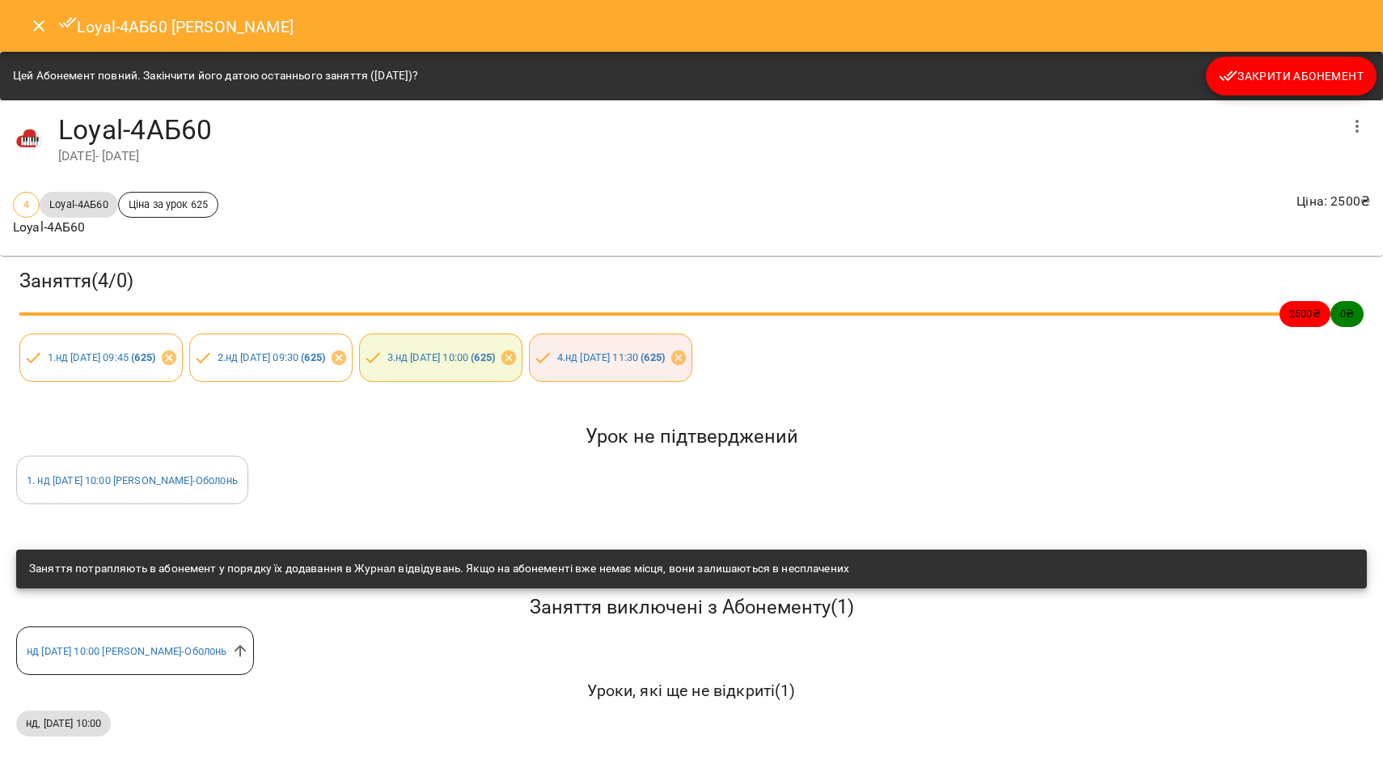
click at [1286, 50] on div "Loyal-4АБ60 Лугова Поліна" at bounding box center [691, 26] width 1383 height 52
click at [1282, 78] on span "Закрити Абонемент" at bounding box center [1291, 75] width 145 height 19
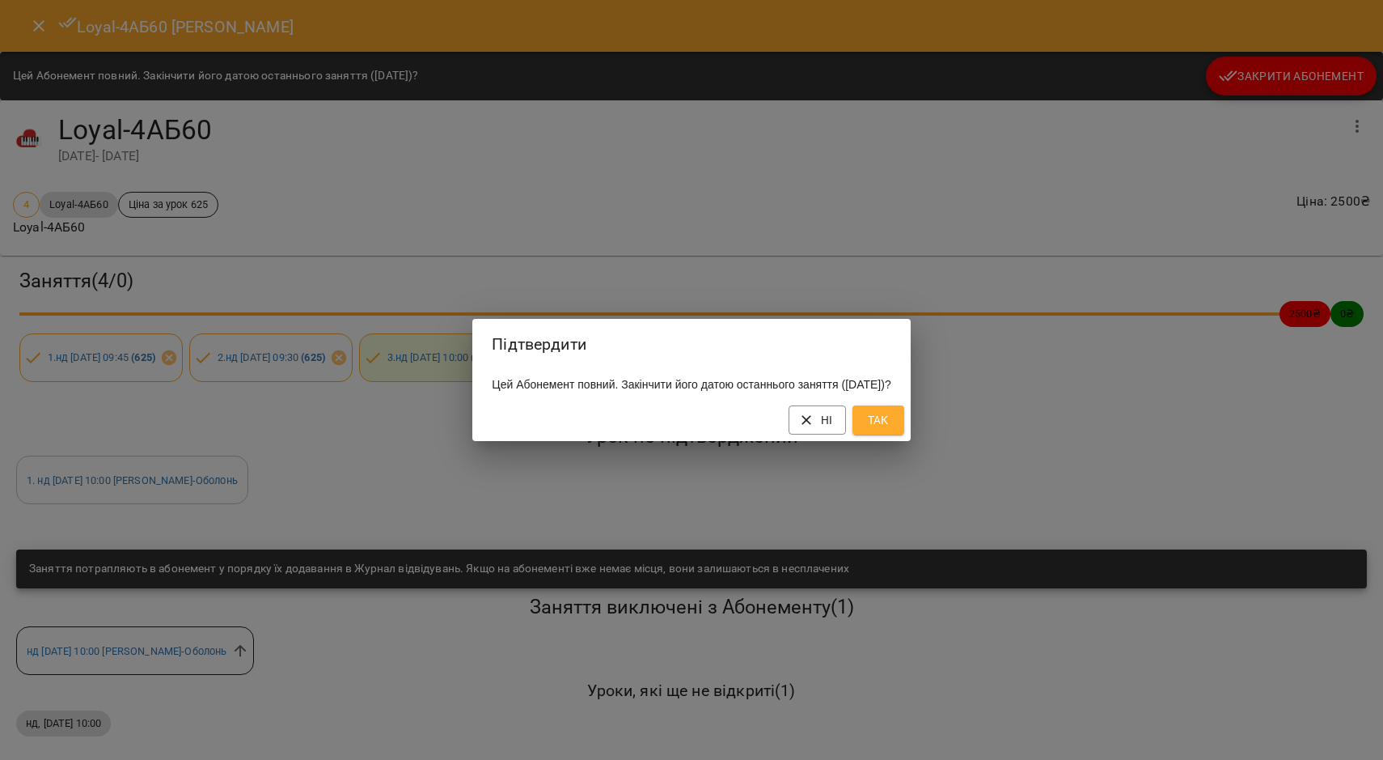
click at [891, 430] on span "Так" at bounding box center [879, 419] width 26 height 19
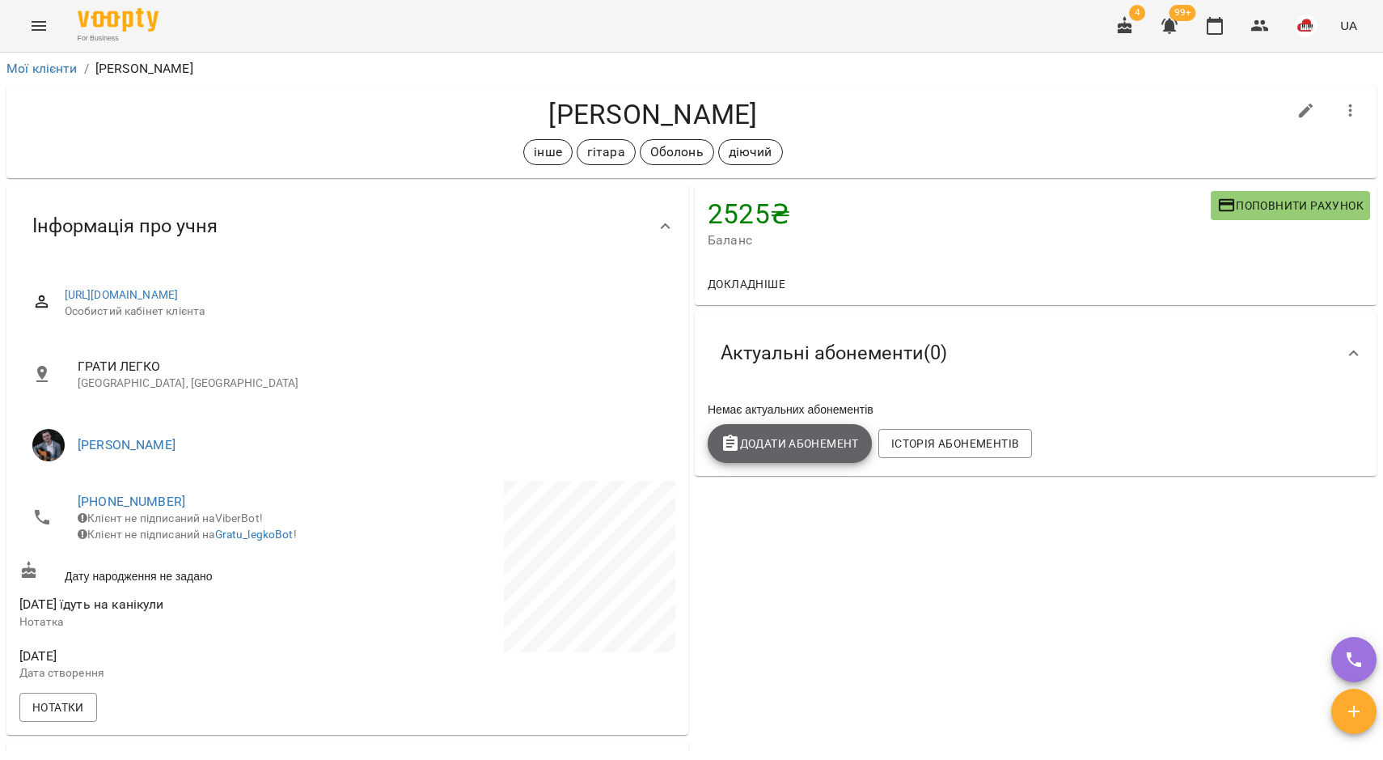
click at [821, 459] on button "Додати Абонемент" at bounding box center [790, 443] width 164 height 39
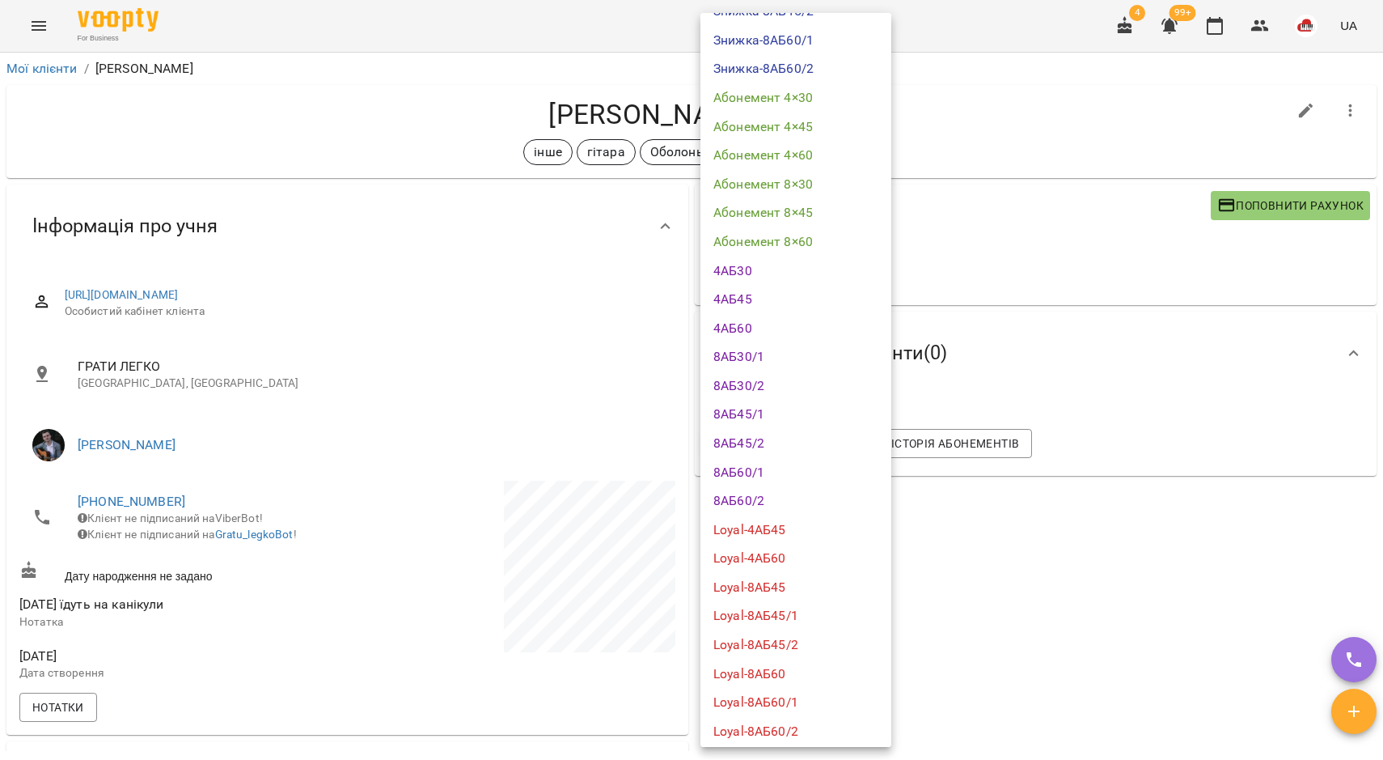
scroll to position [202, 0]
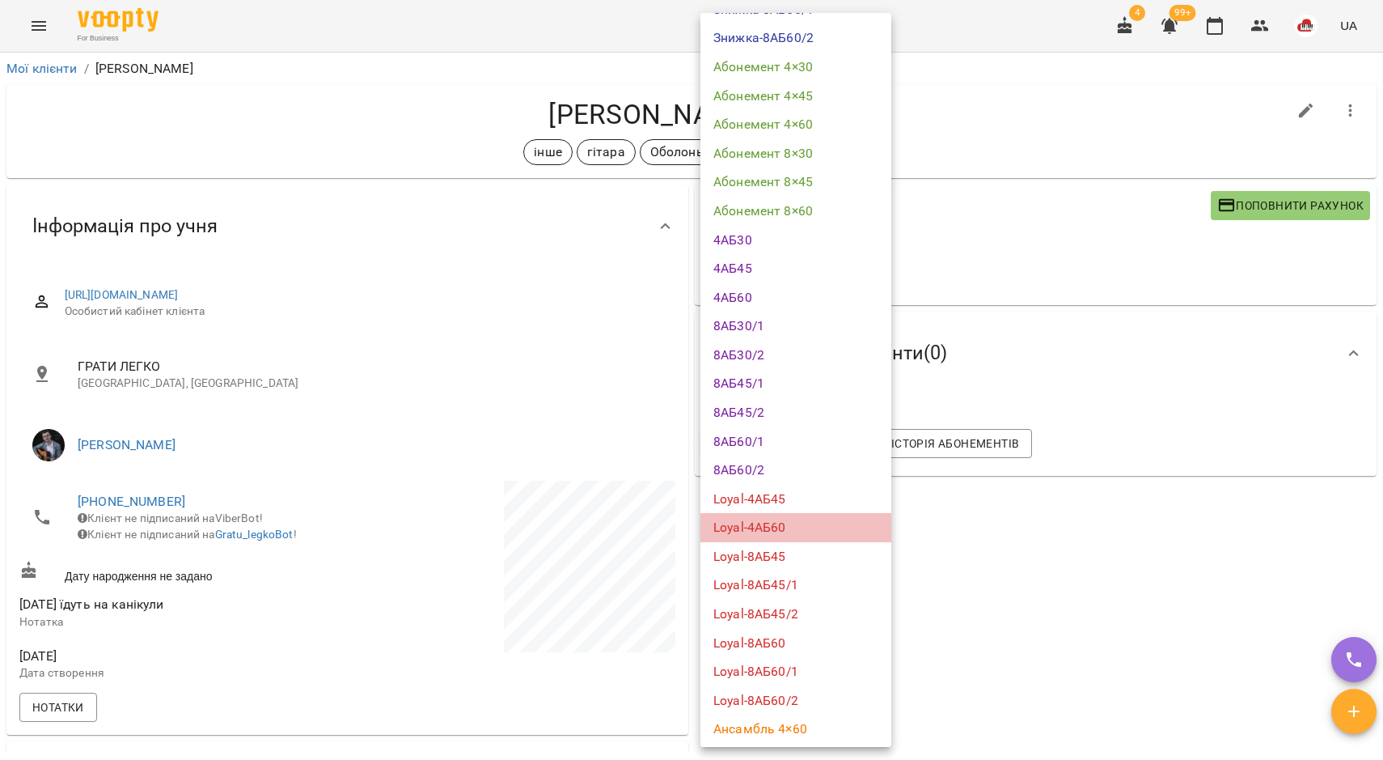
click at [802, 524] on li "Loyal-4АБ60" at bounding box center [796, 527] width 191 height 29
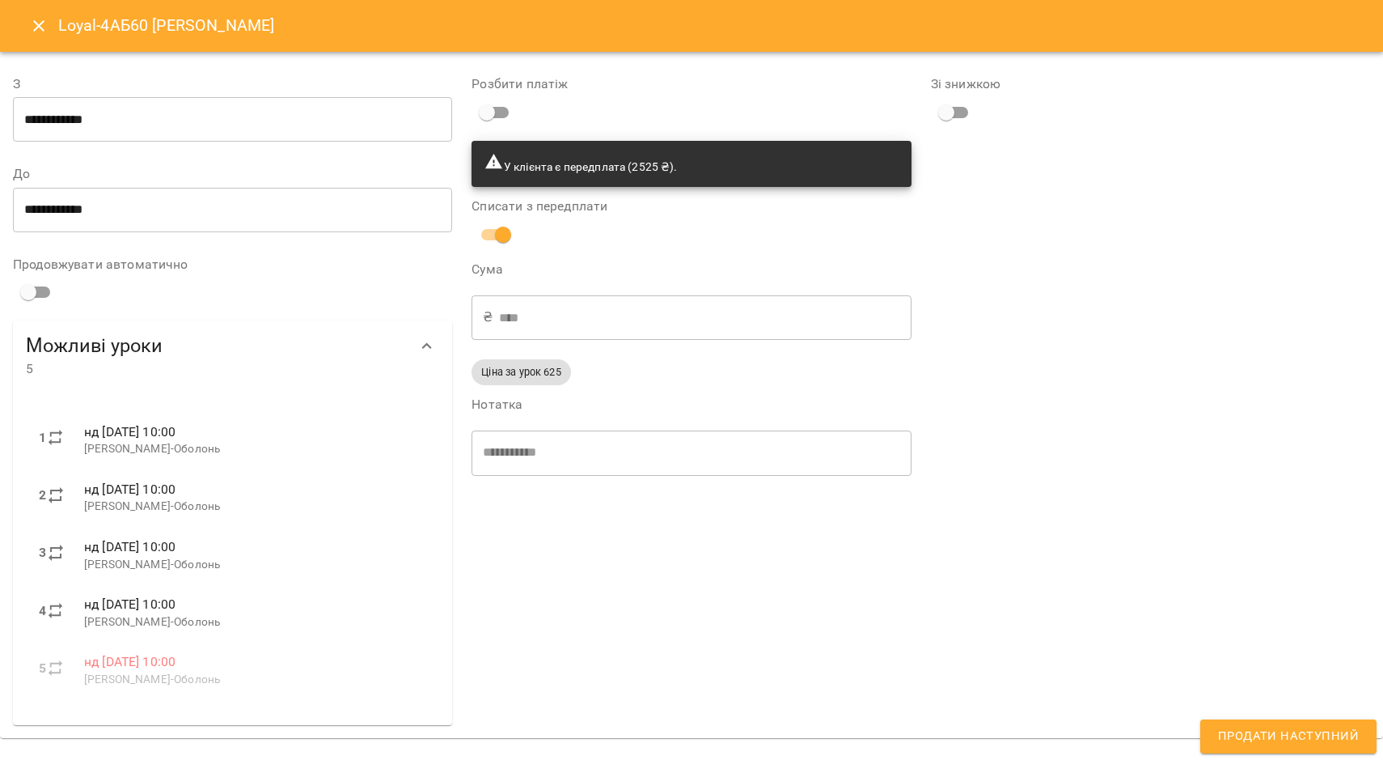
click at [156, 98] on input "**********" at bounding box center [232, 119] width 439 height 45
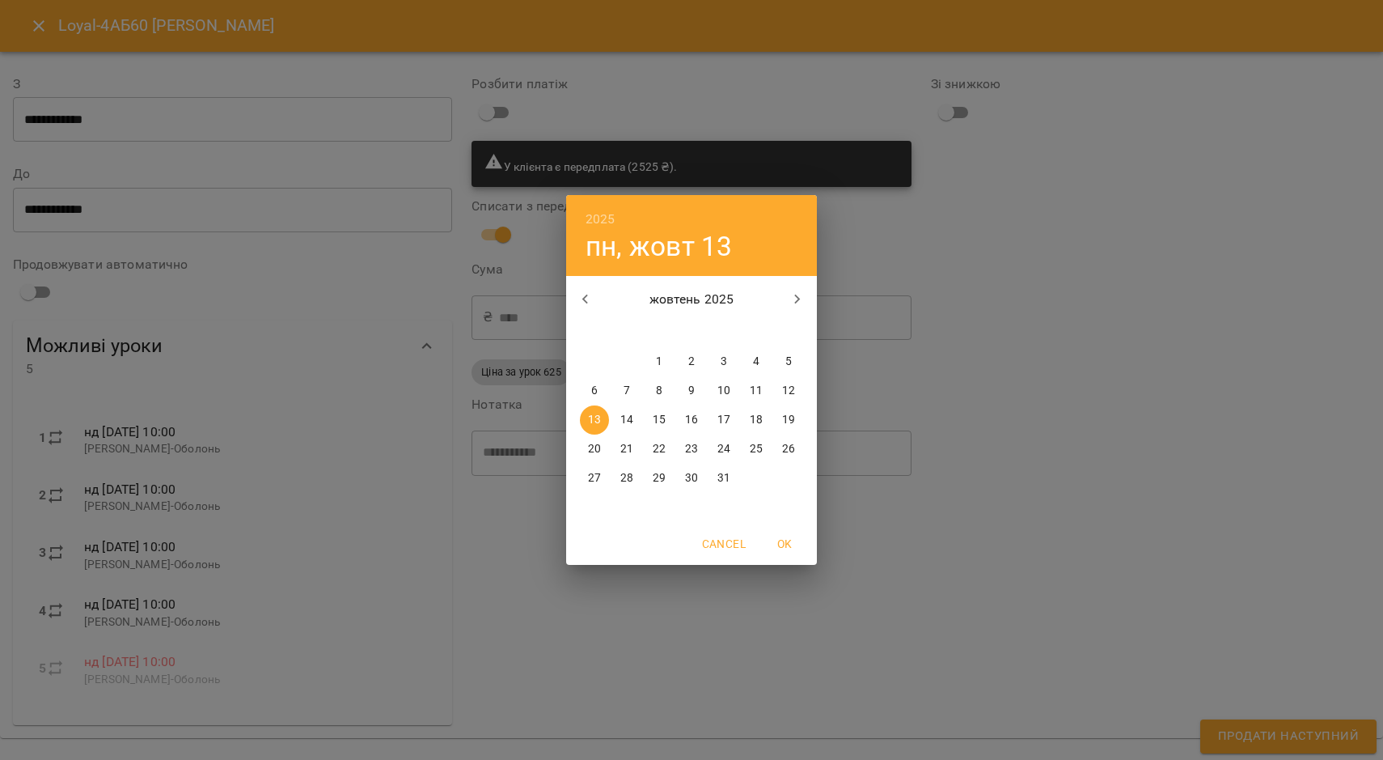
click at [159, 105] on div "2025 пн, жовт 13 жовтень 2025 пн вт ср чт пт сб нд 29 30 1 2 3 4 5 6 7 8 9 10 1…" at bounding box center [691, 380] width 1383 height 760
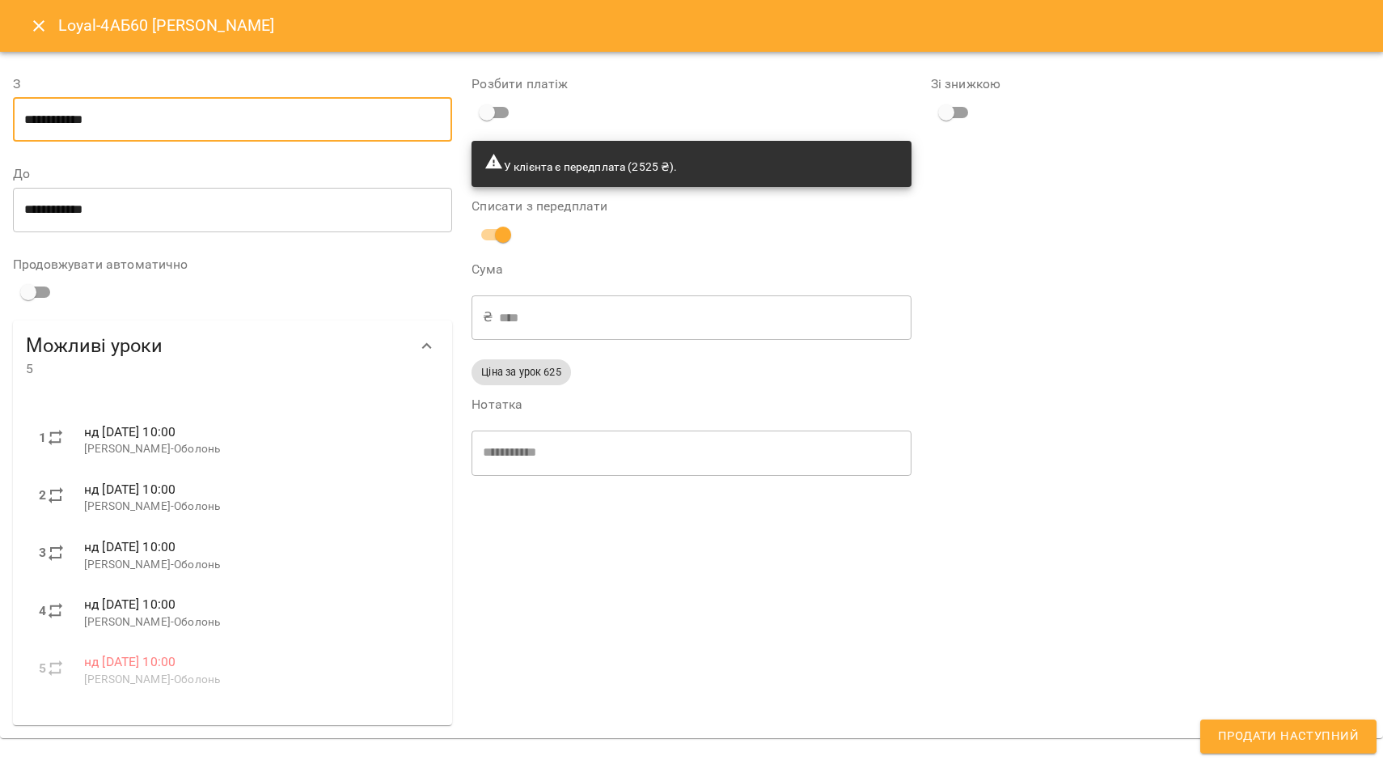
click at [275, 130] on input "**********" at bounding box center [232, 119] width 439 height 45
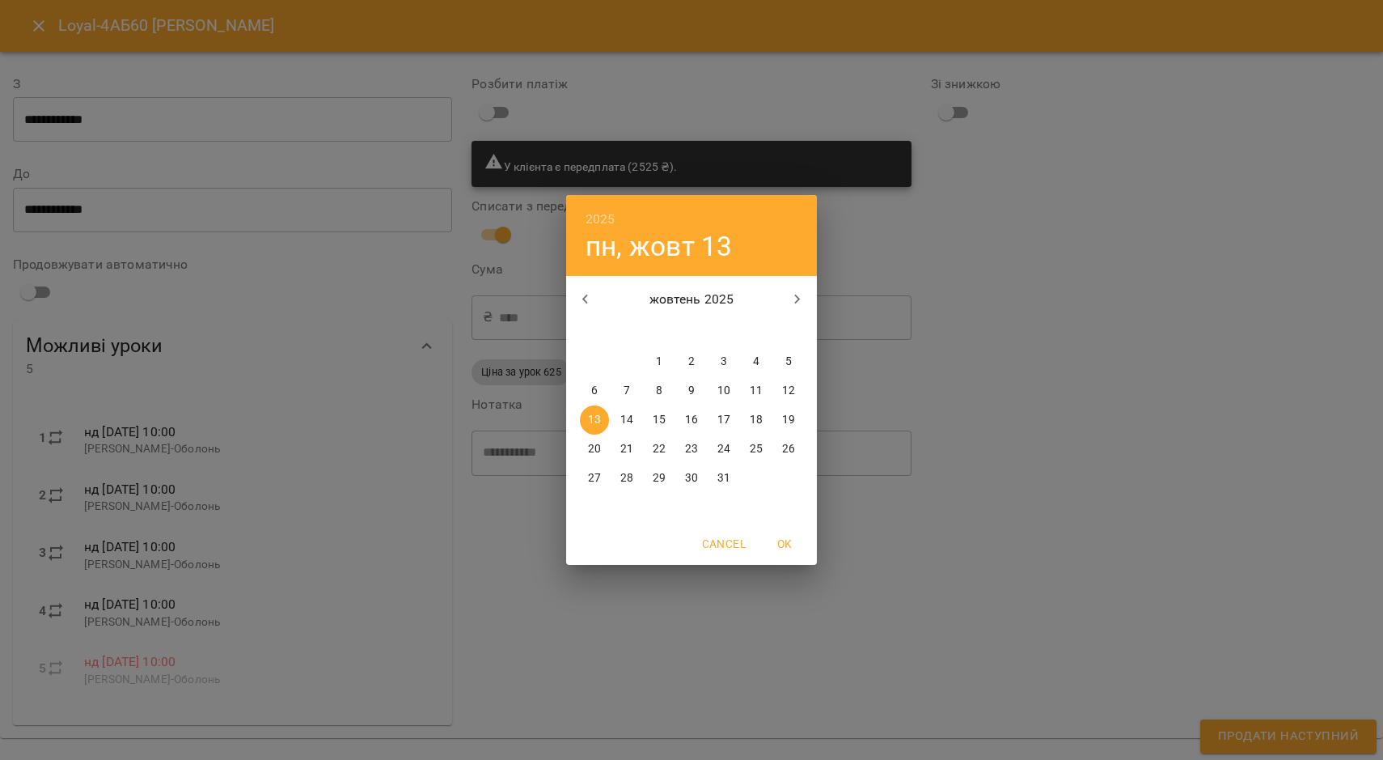
click at [782, 421] on p "19" at bounding box center [788, 420] width 13 height 16
type input "**********"
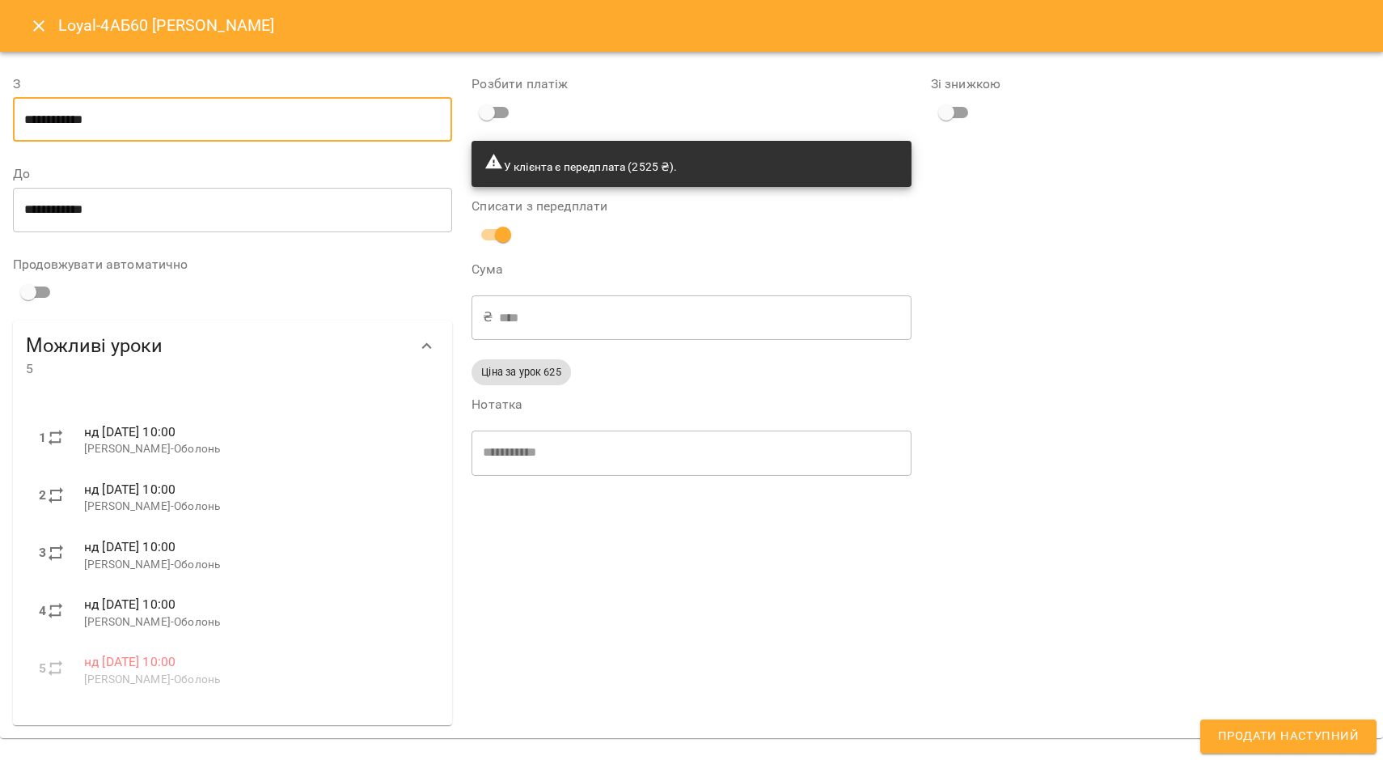
click at [1286, 727] on span "Продати наступний" at bounding box center [1288, 736] width 141 height 21
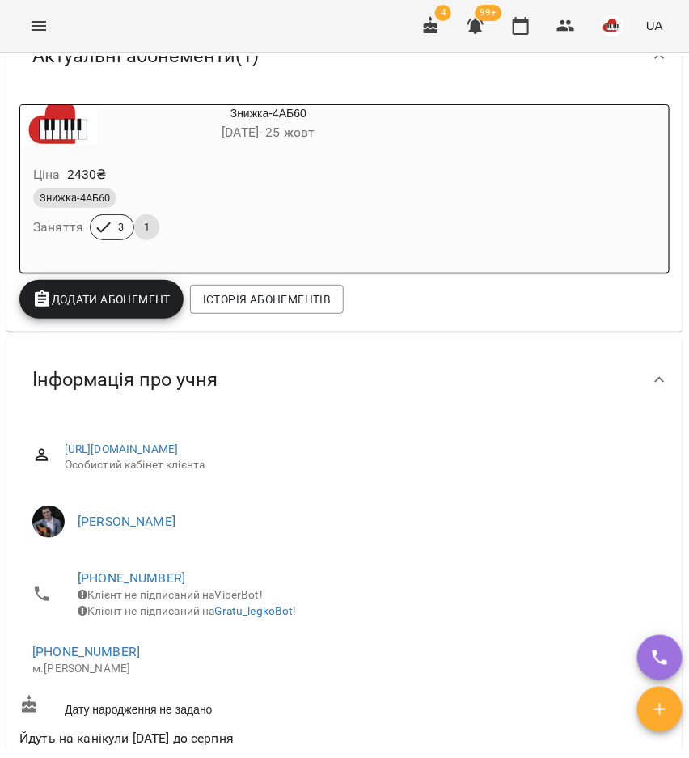
scroll to position [404, 0]
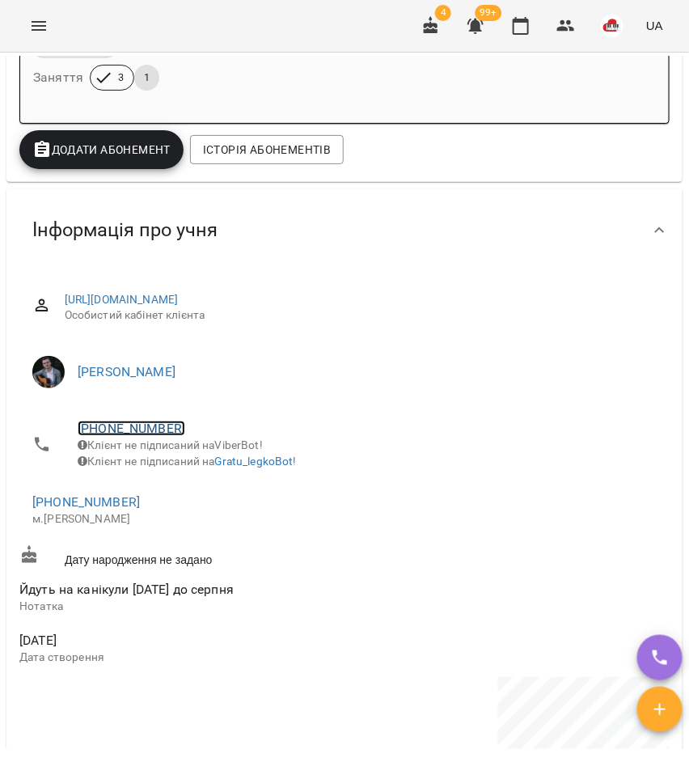
click at [112, 435] on link "[PHONE_NUMBER]" at bounding box center [132, 428] width 108 height 15
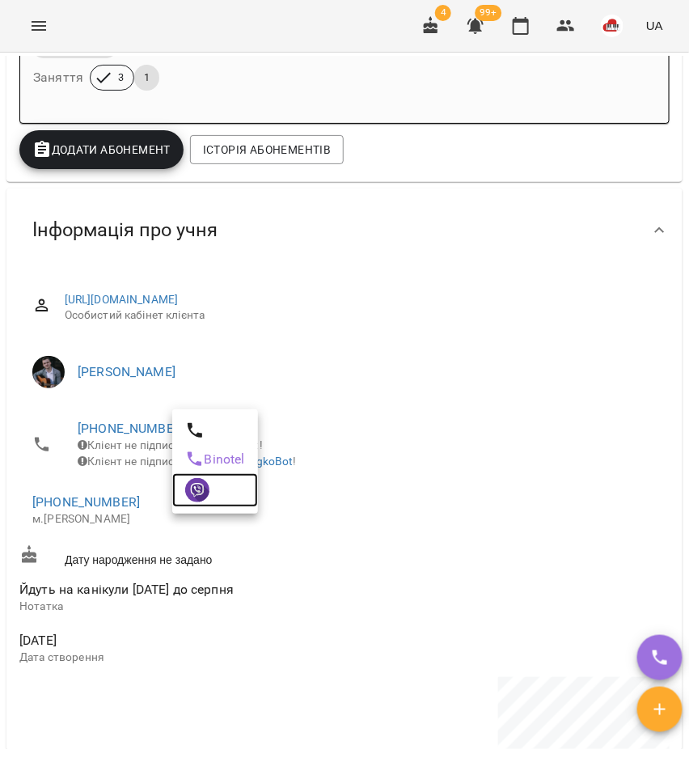
click at [215, 499] on link at bounding box center [215, 490] width 86 height 34
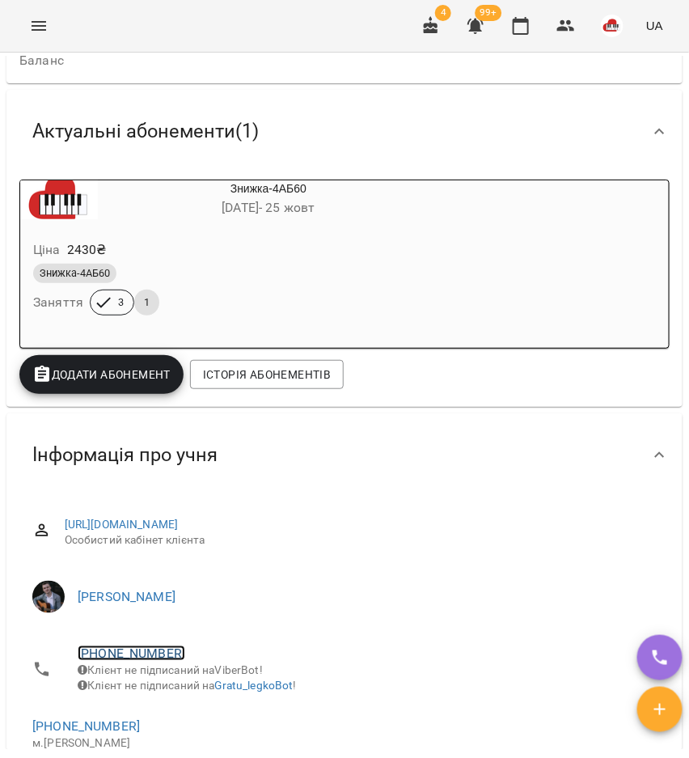
scroll to position [0, 0]
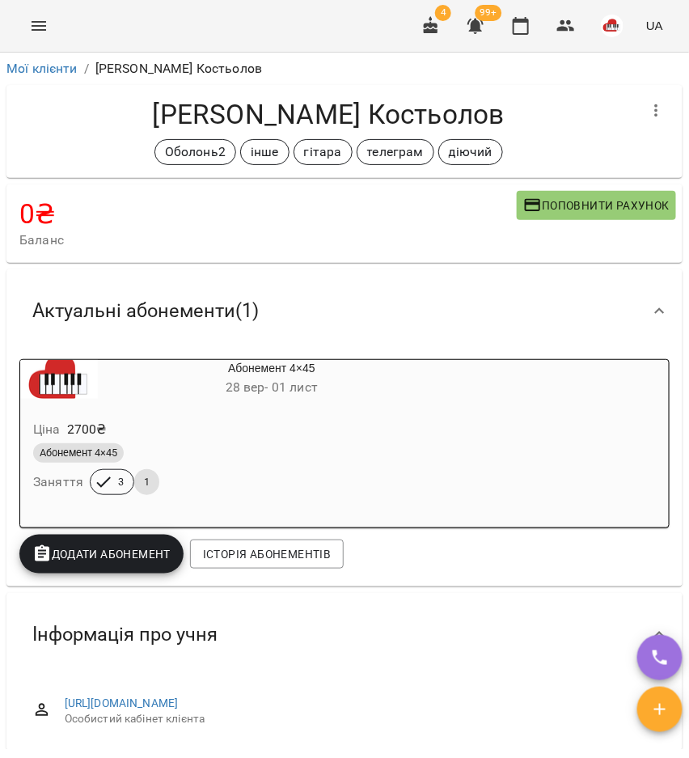
scroll to position [404, 0]
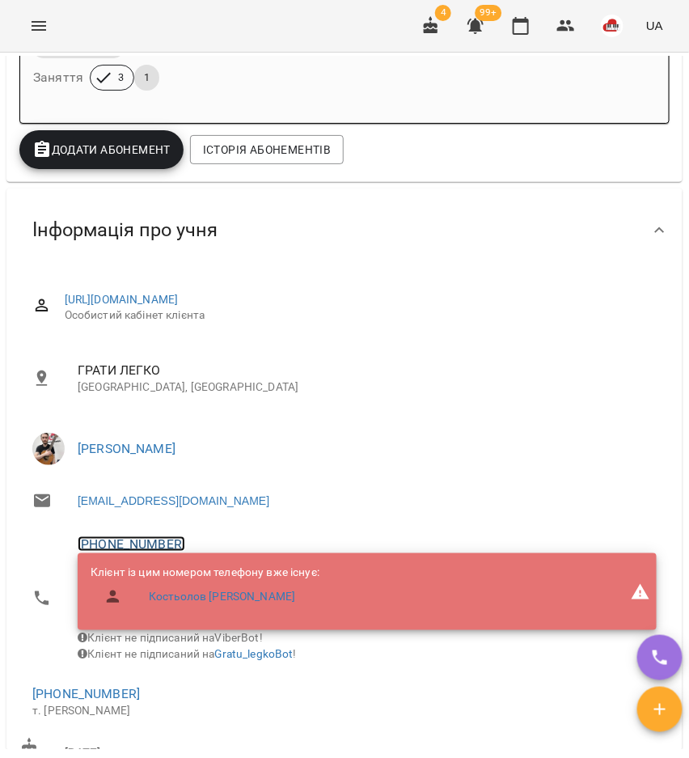
click at [139, 545] on link "[PHONE_NUMBER]" at bounding box center [132, 543] width 108 height 15
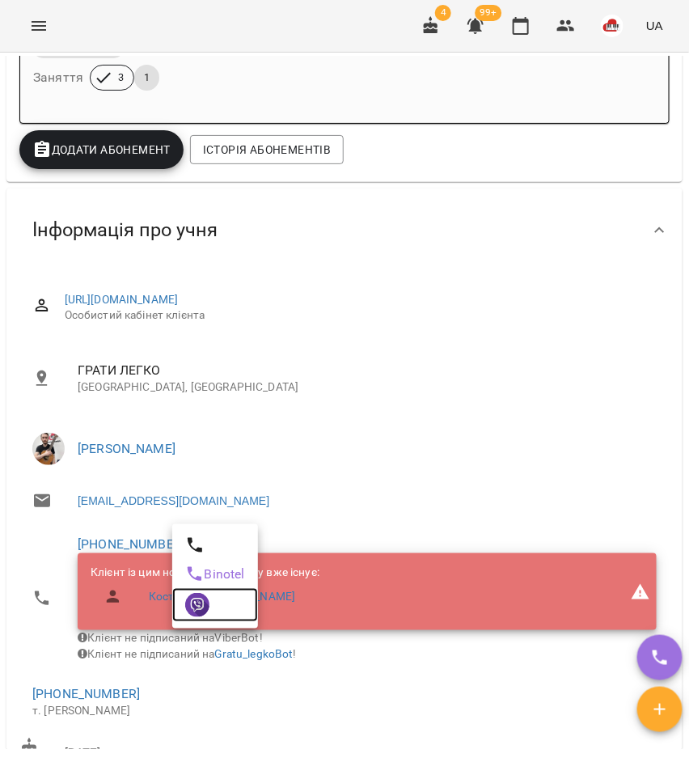
click at [185, 613] on img at bounding box center [197, 605] width 24 height 24
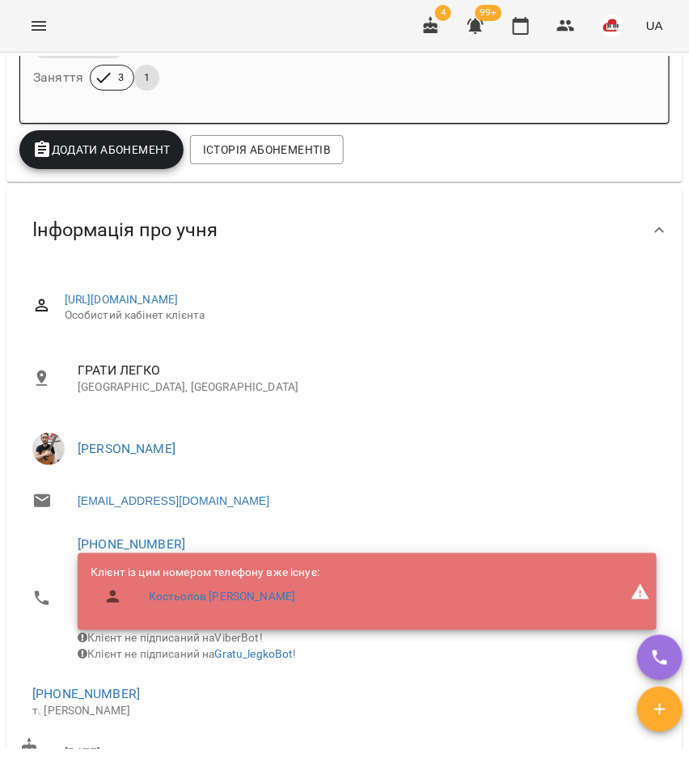
scroll to position [0, 0]
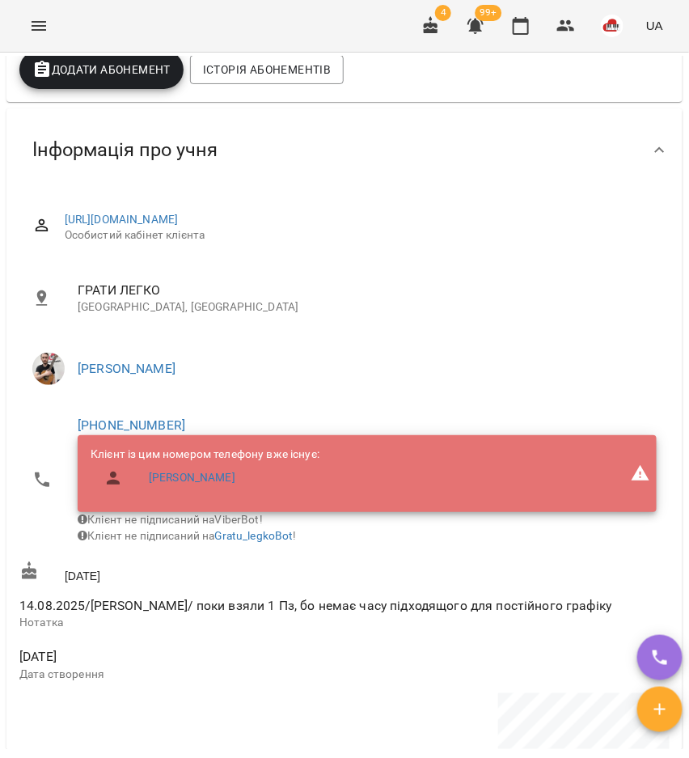
scroll to position [506, 0]
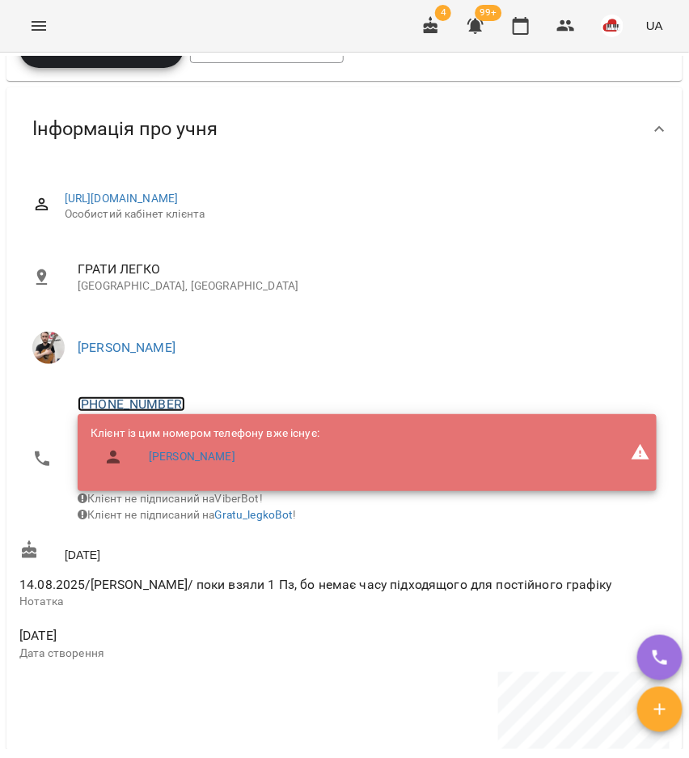
click at [154, 403] on link "+380504605588" at bounding box center [132, 403] width 108 height 15
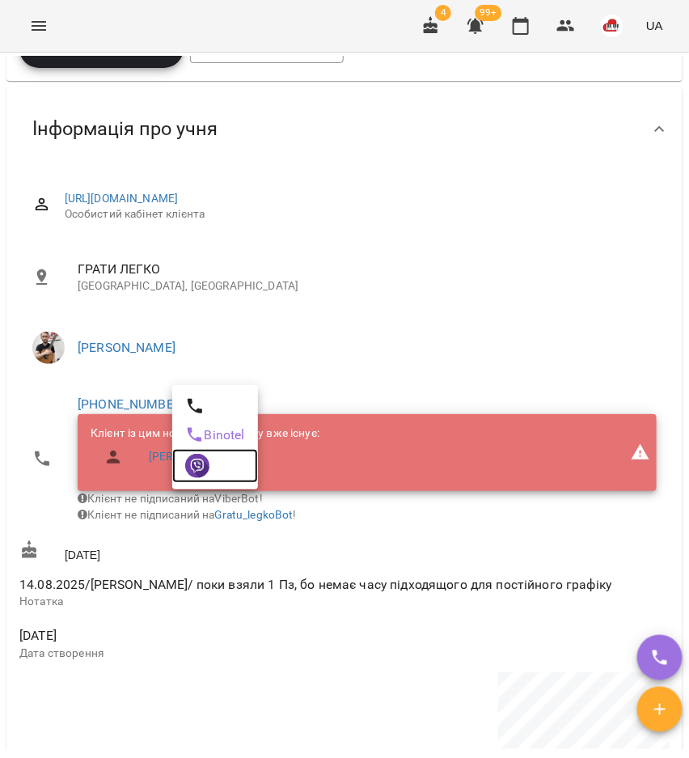
click at [199, 465] on img at bounding box center [197, 466] width 24 height 24
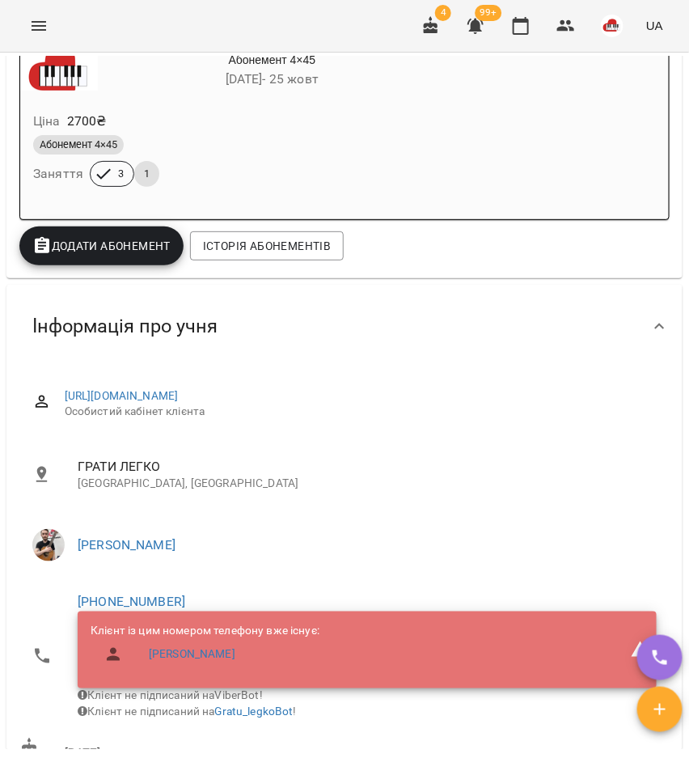
scroll to position [404, 0]
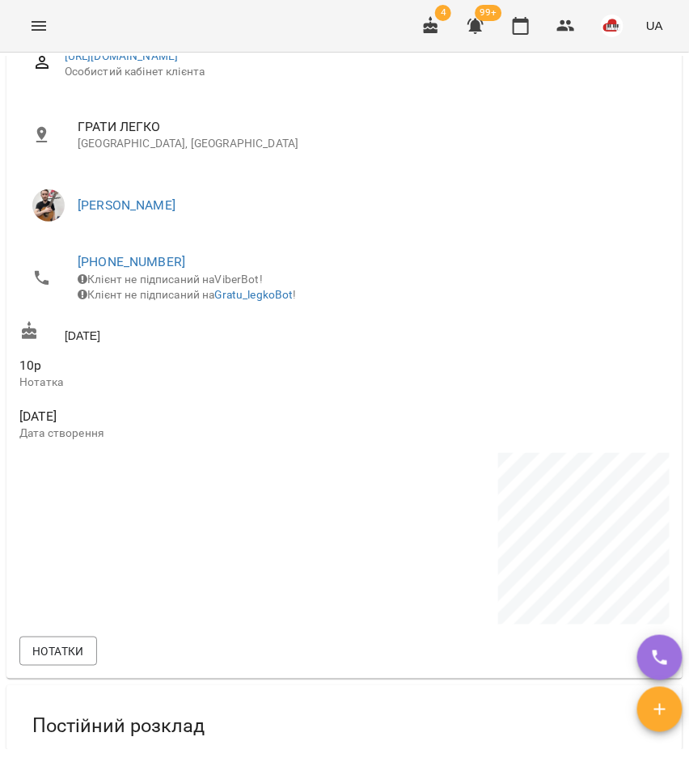
scroll to position [708, 0]
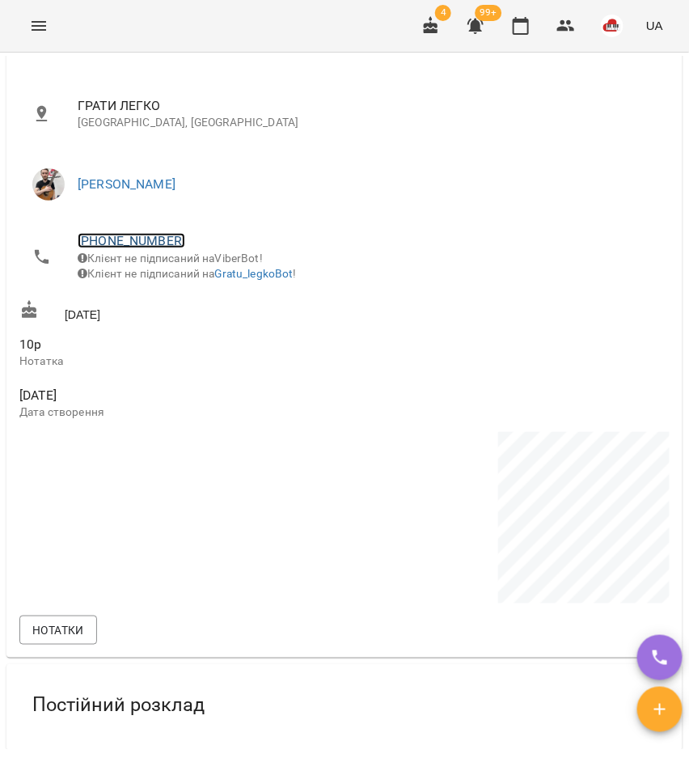
click at [109, 247] on link "[PHONE_NUMBER]" at bounding box center [132, 240] width 108 height 15
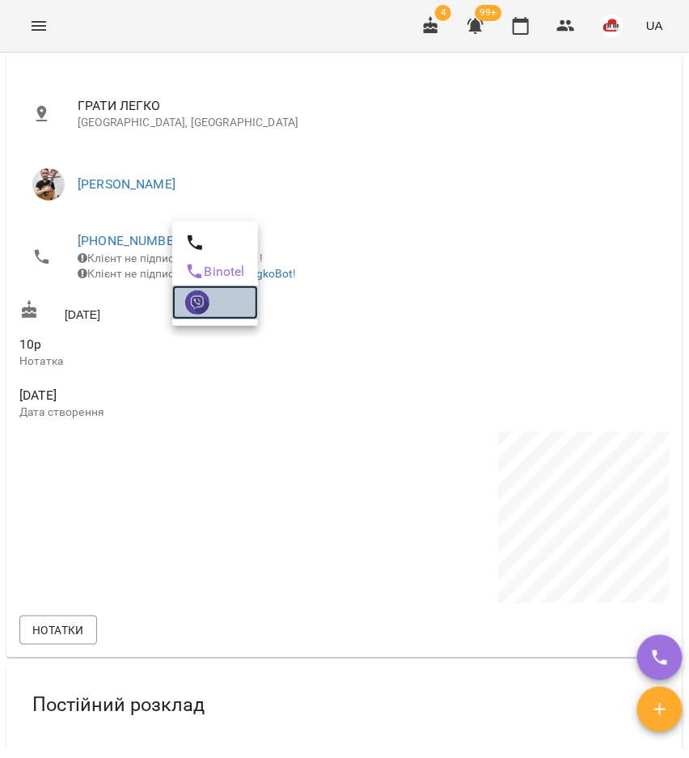
click at [194, 299] on img at bounding box center [197, 302] width 24 height 24
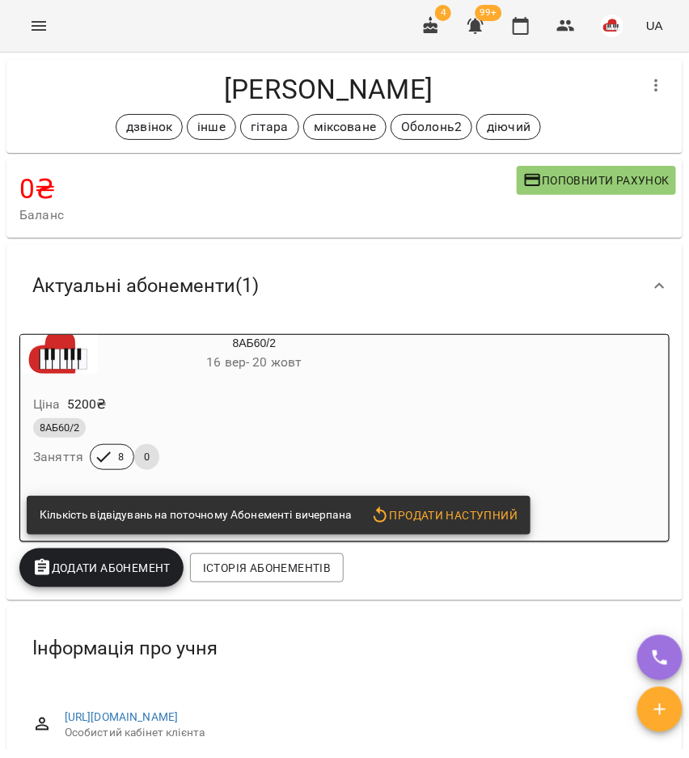
scroll to position [0, 0]
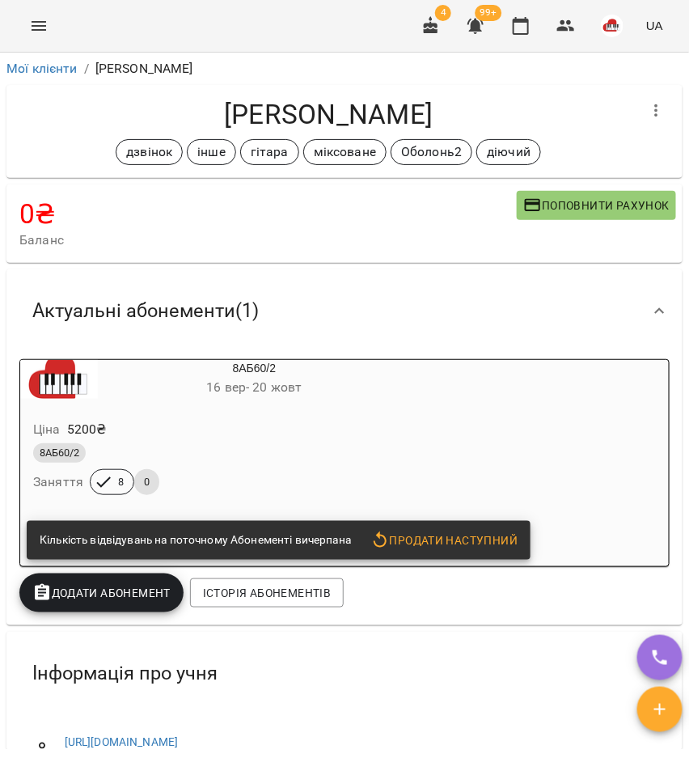
drag, startPoint x: 173, startPoint y: 449, endPoint x: 233, endPoint y: 380, distance: 91.2
click at [172, 449] on div "8АБ60/2" at bounding box center [215, 452] width 365 height 19
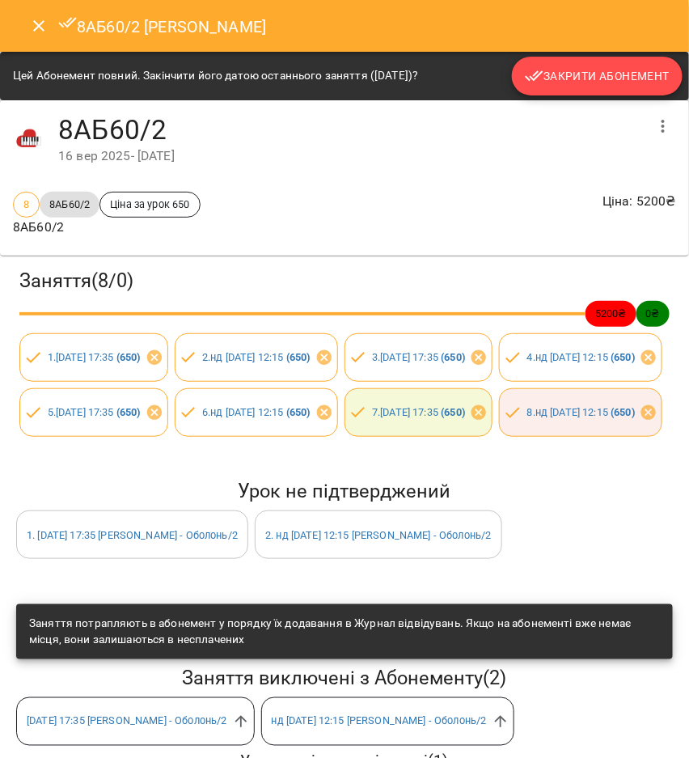
click at [587, 91] on button "Закрити Абонемент" at bounding box center [597, 76] width 171 height 39
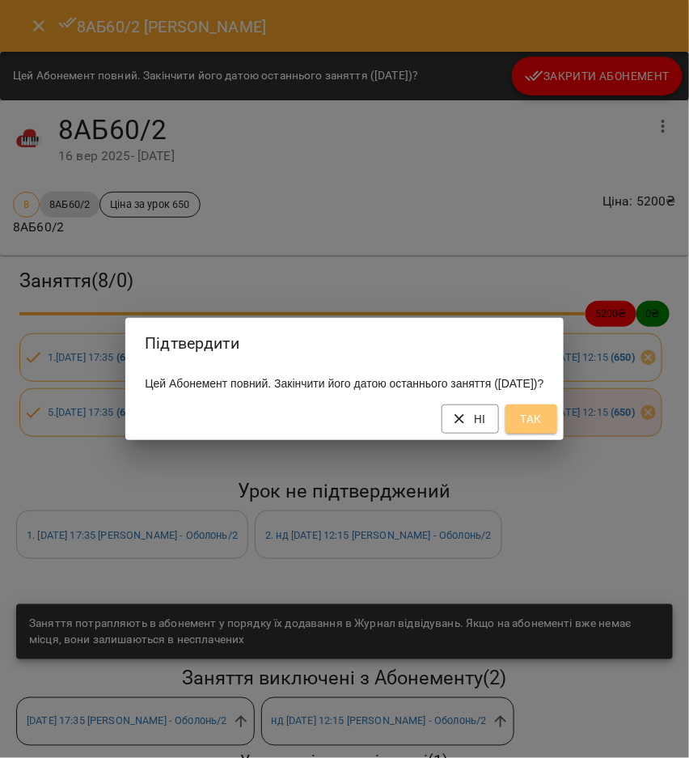
click at [557, 425] on button "Так" at bounding box center [532, 418] width 52 height 29
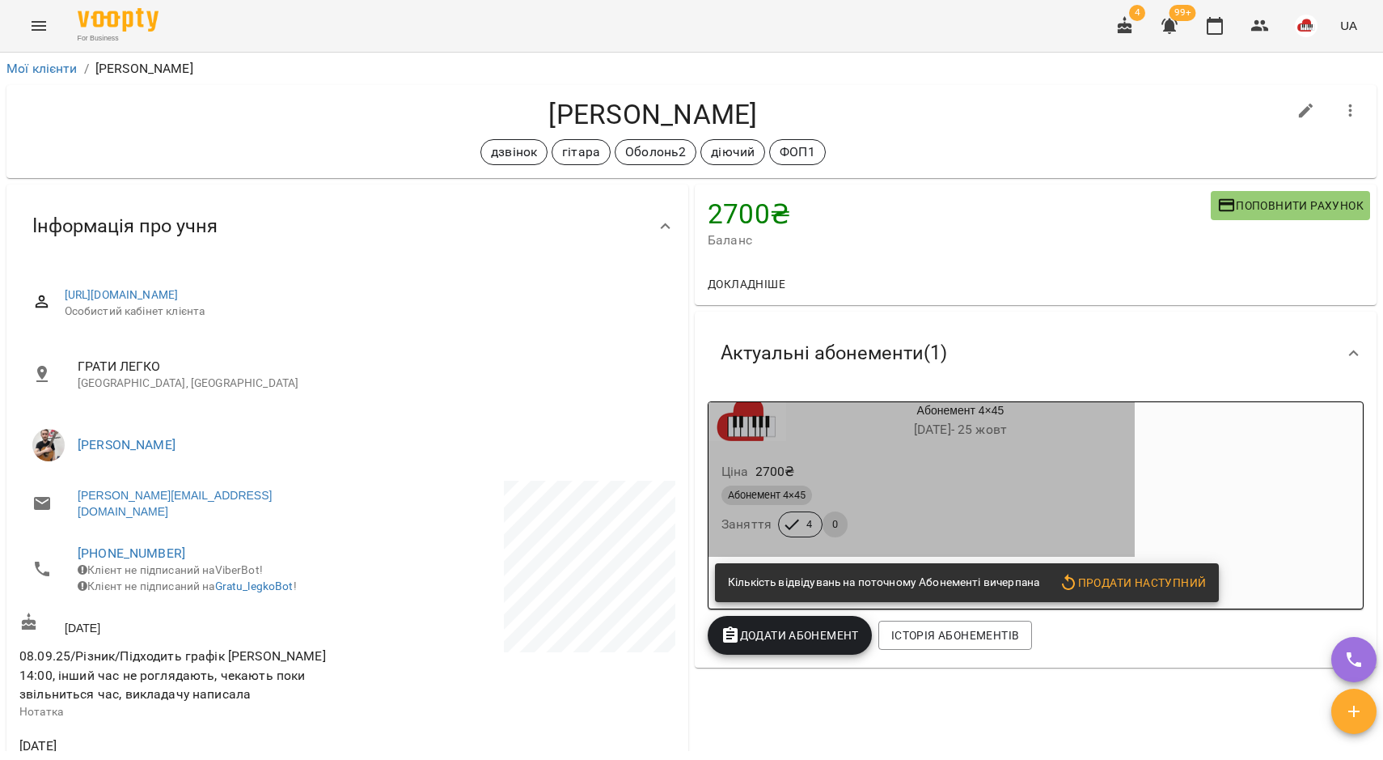
click at [916, 442] on div "Абонемент 4×45 [DATE] - [DATE]" at bounding box center [921, 421] width 433 height 45
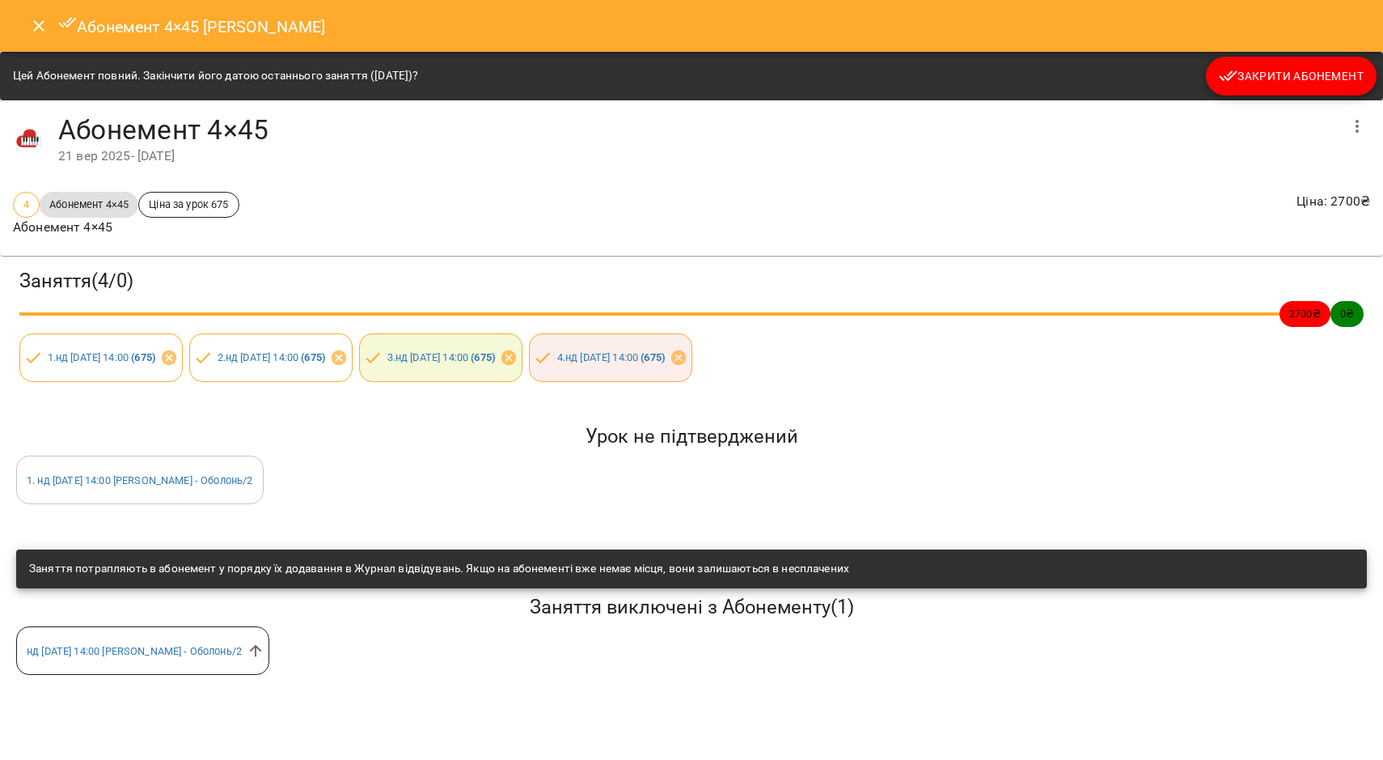
click at [1222, 75] on icon "button" at bounding box center [1228, 75] width 19 height 19
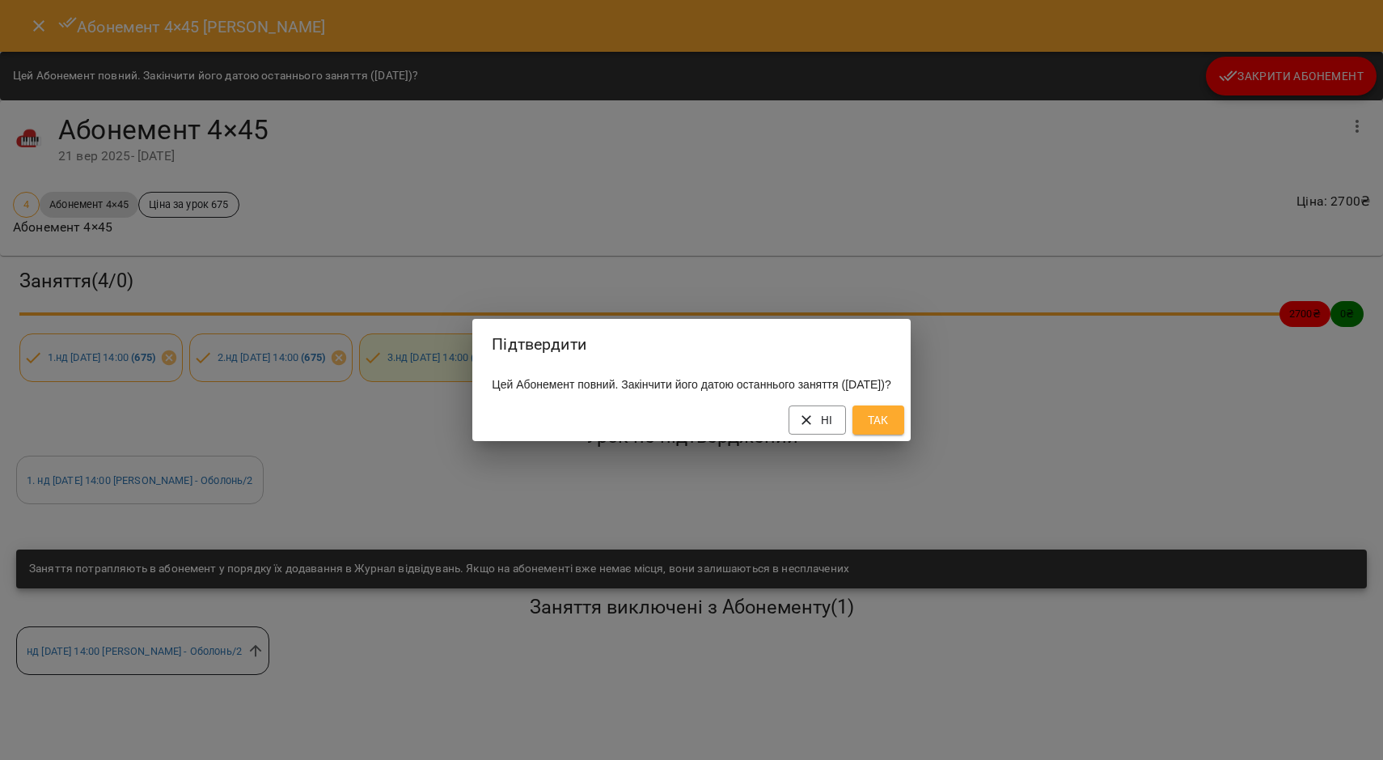
click at [893, 441] on div "Ні Так" at bounding box center [691, 420] width 438 height 42
click at [891, 425] on span "Так" at bounding box center [879, 419] width 26 height 19
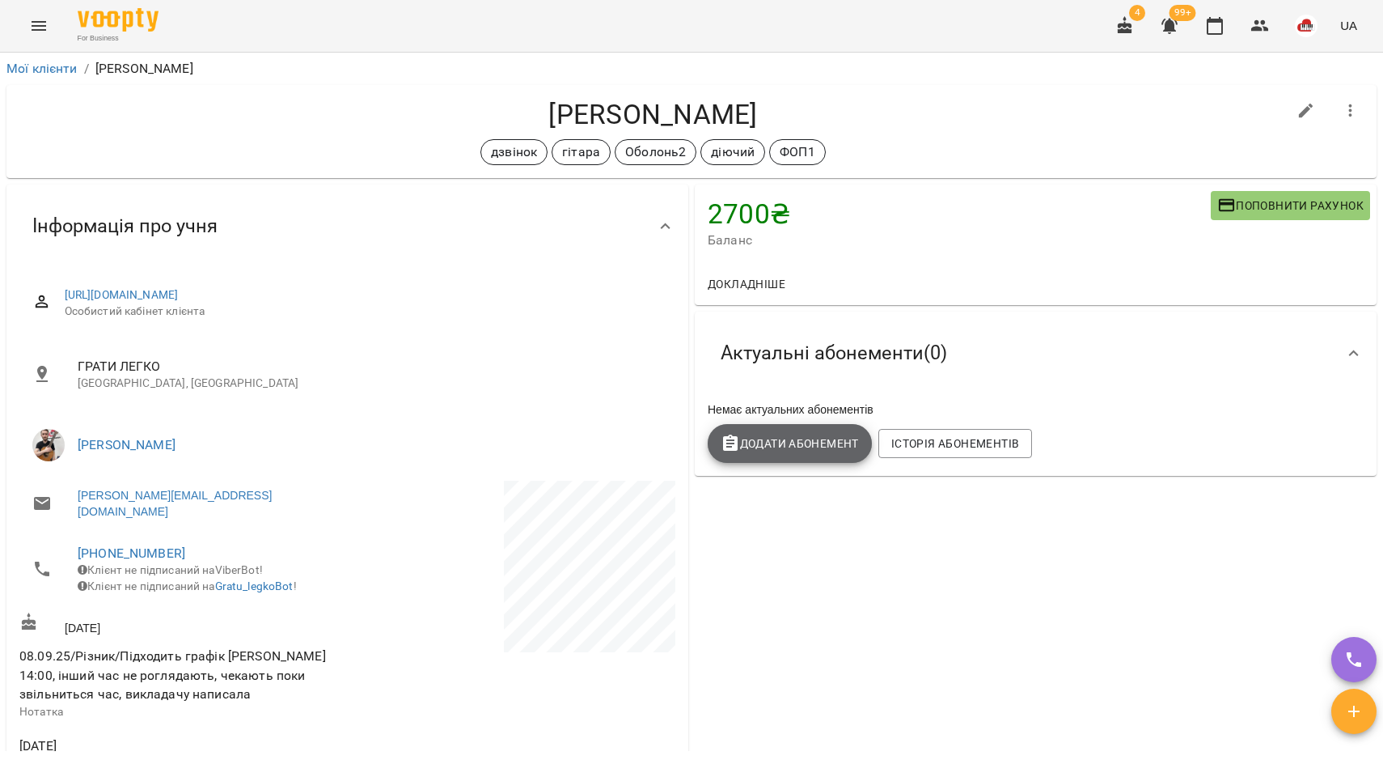
click at [808, 438] on span "Додати Абонемент" at bounding box center [790, 443] width 138 height 19
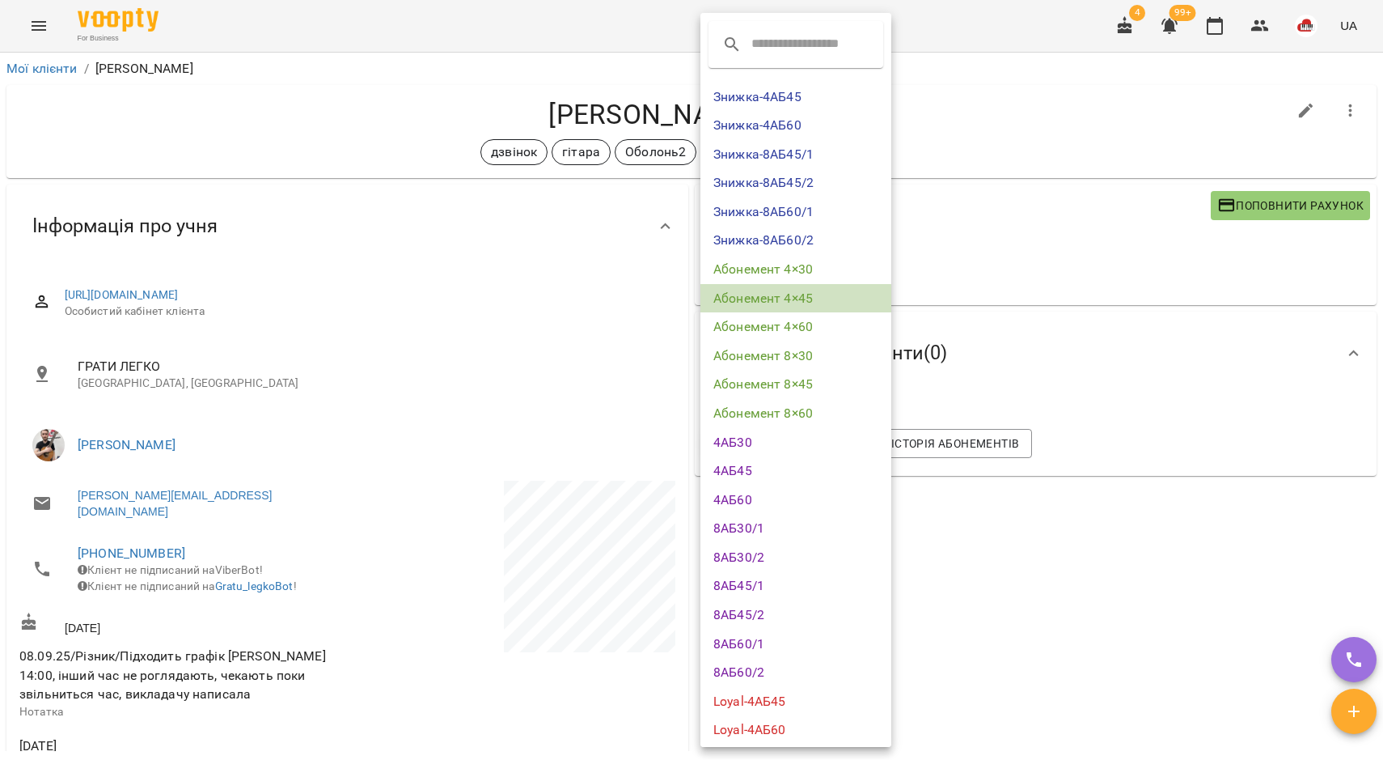
click at [827, 292] on li "Абонемент 4×45" at bounding box center [796, 298] width 191 height 29
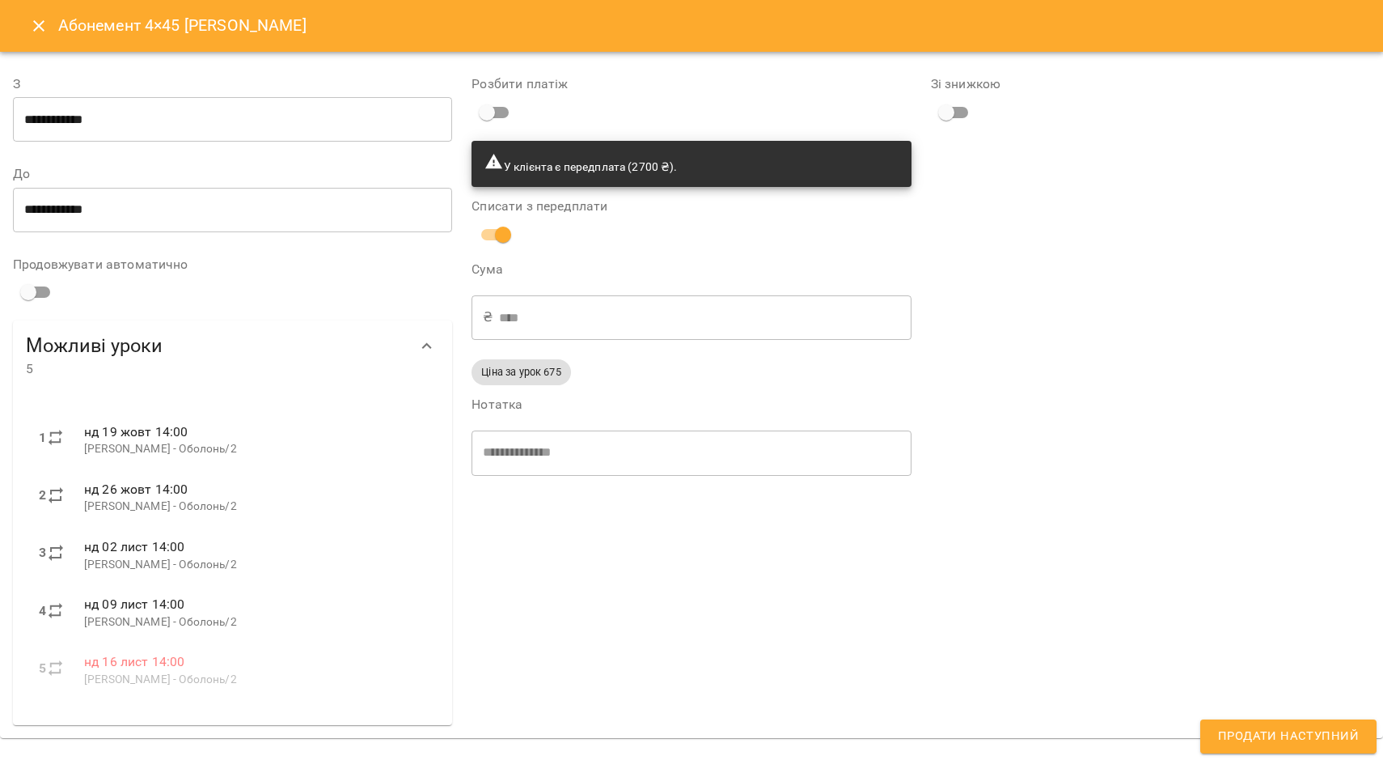
click at [207, 102] on input "**********" at bounding box center [232, 119] width 439 height 45
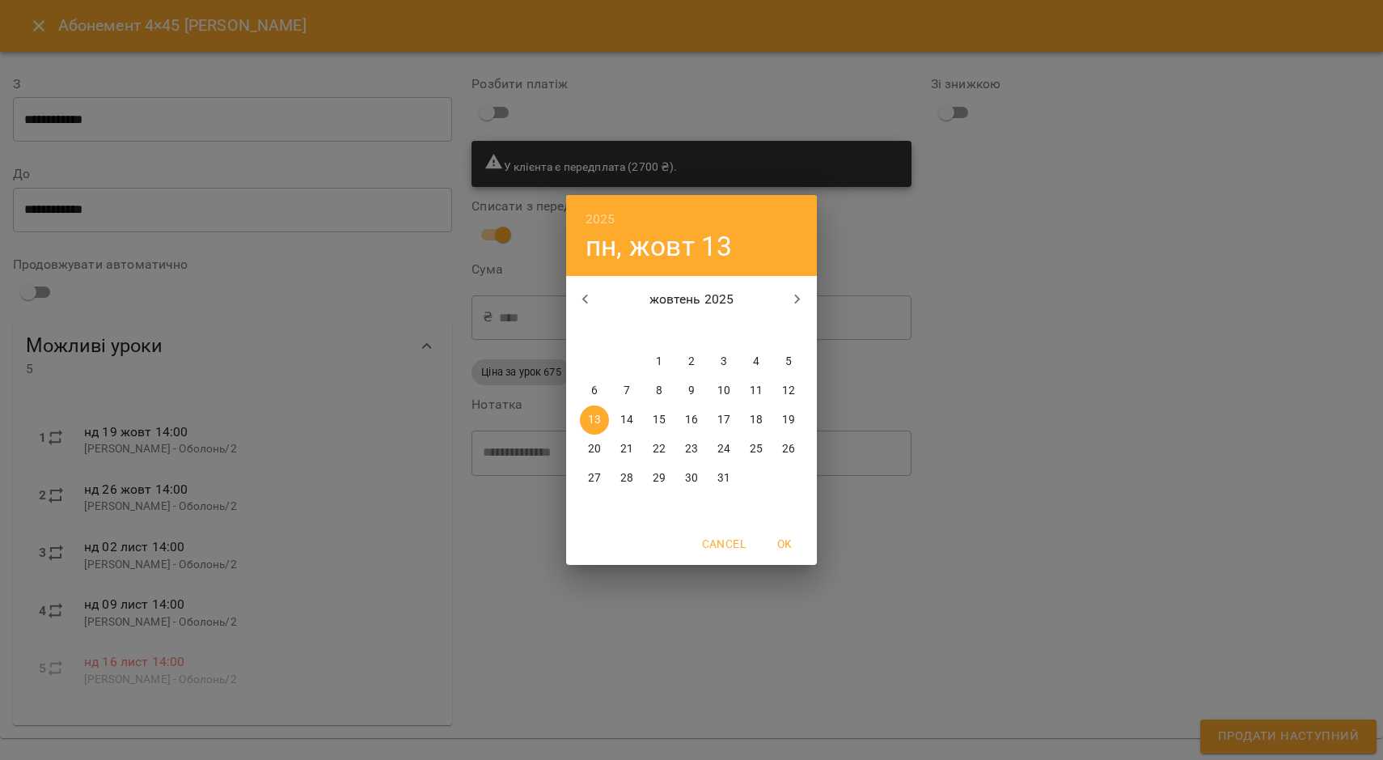
click at [794, 425] on p "19" at bounding box center [788, 420] width 13 height 16
type input "**********"
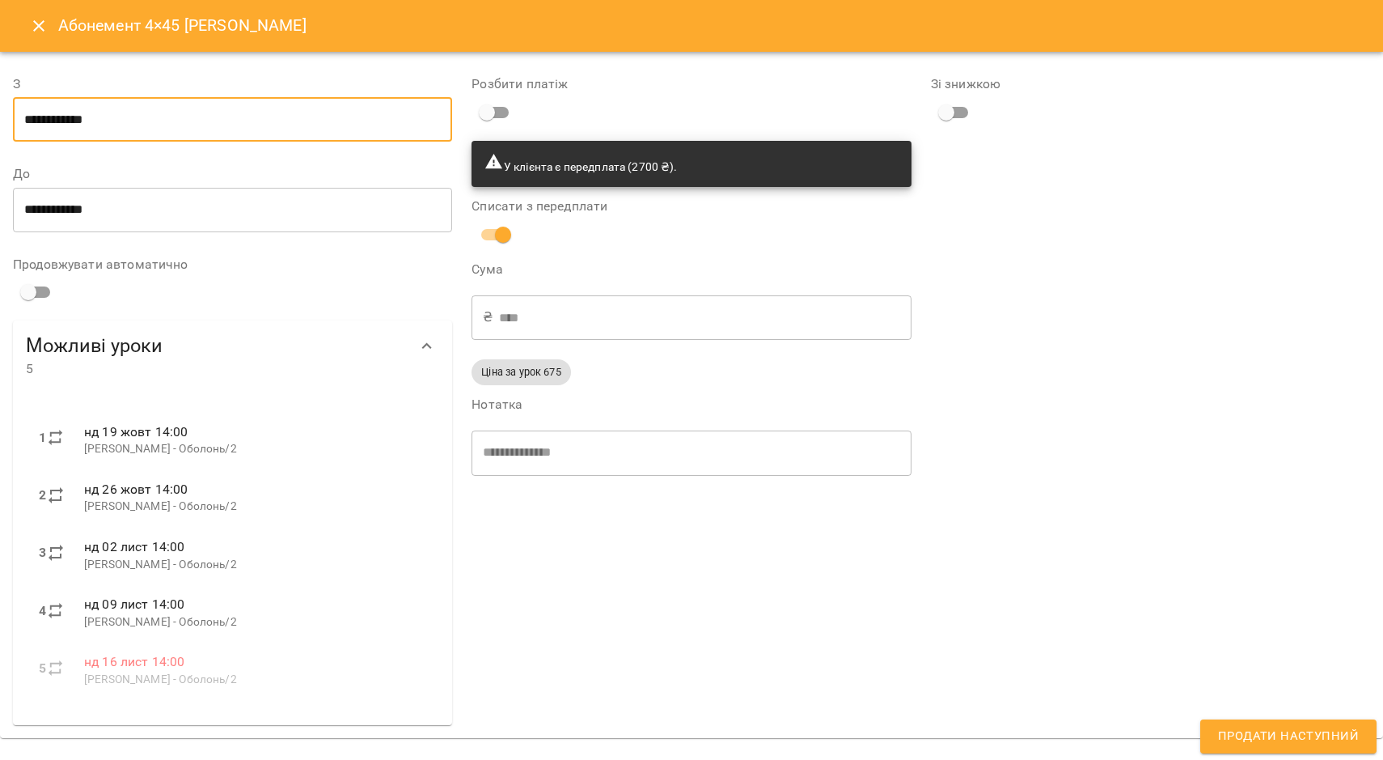
click at [1362, 715] on div "Зі знижкою" at bounding box center [1150, 394] width 459 height 679
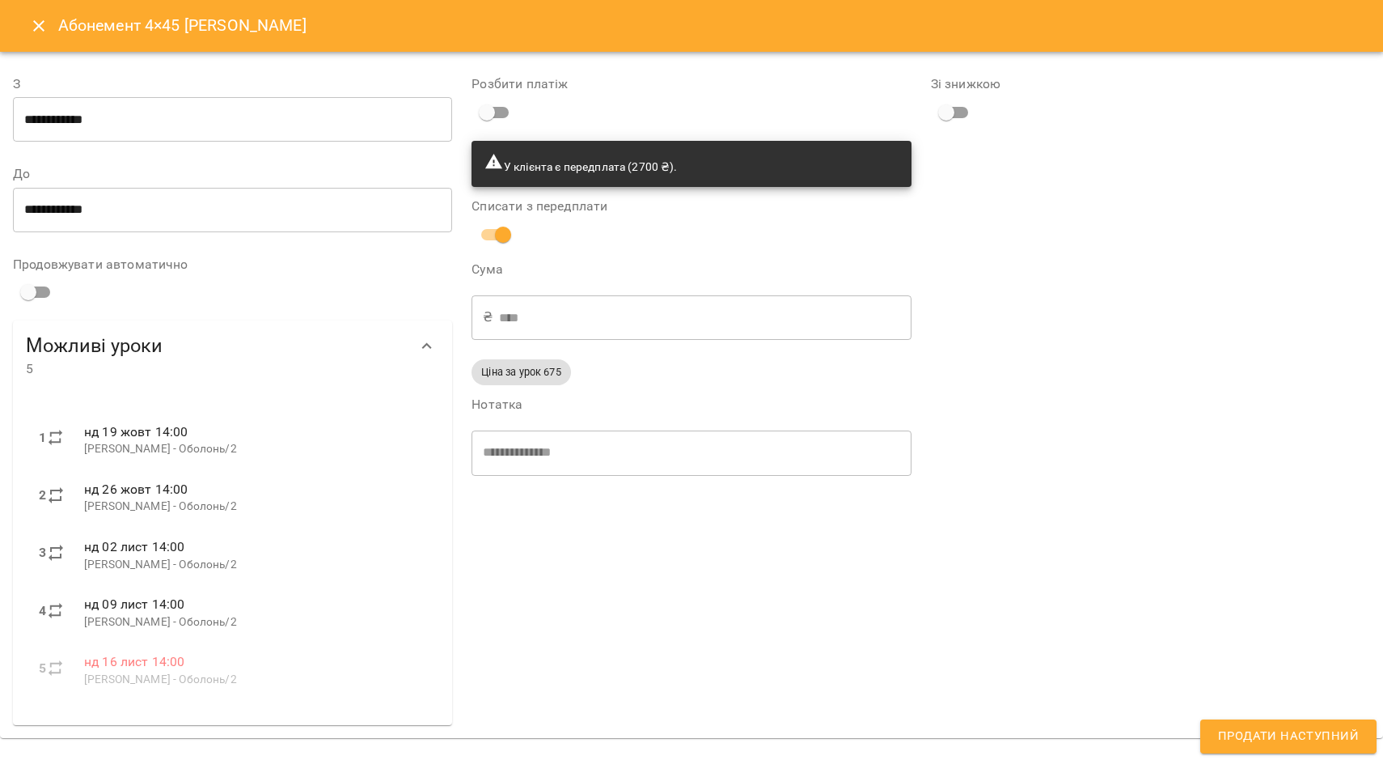
click at [1361, 725] on button "Продати наступний" at bounding box center [1288, 736] width 176 height 34
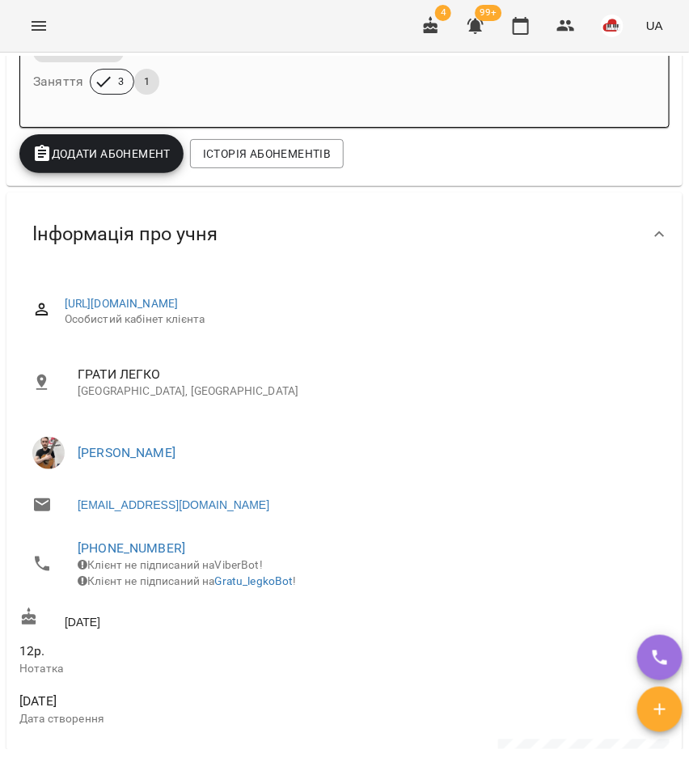
scroll to position [404, 0]
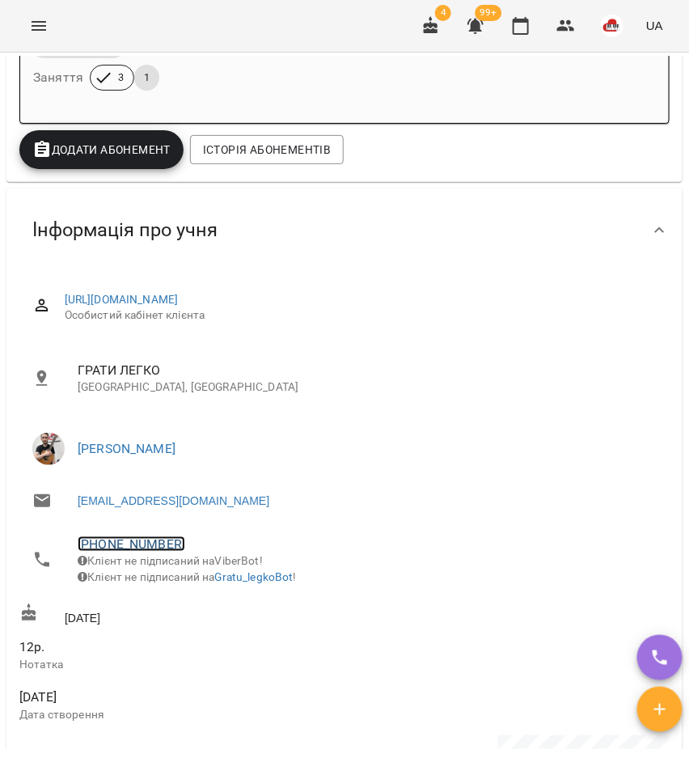
click at [104, 547] on link "[PHONE_NUMBER]" at bounding box center [132, 543] width 108 height 15
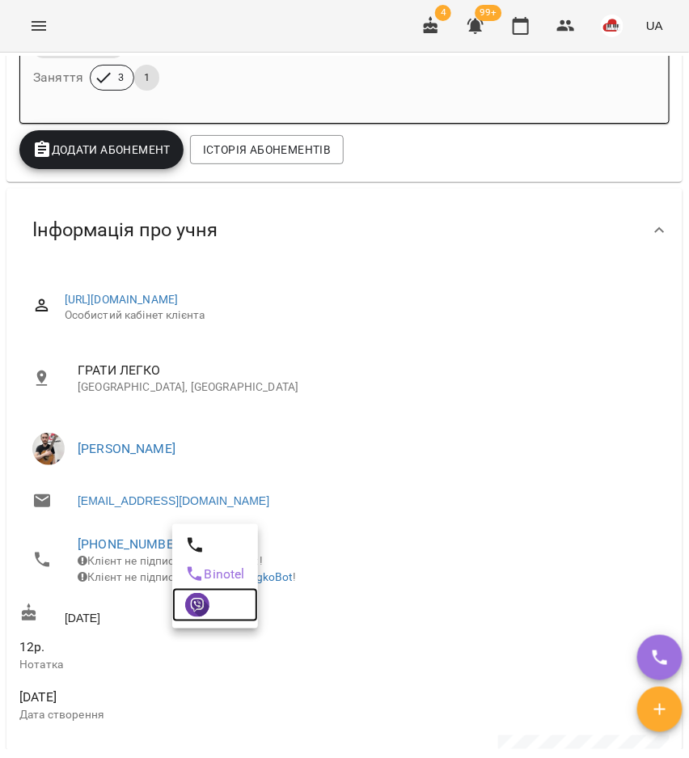
click at [187, 597] on img at bounding box center [197, 605] width 24 height 24
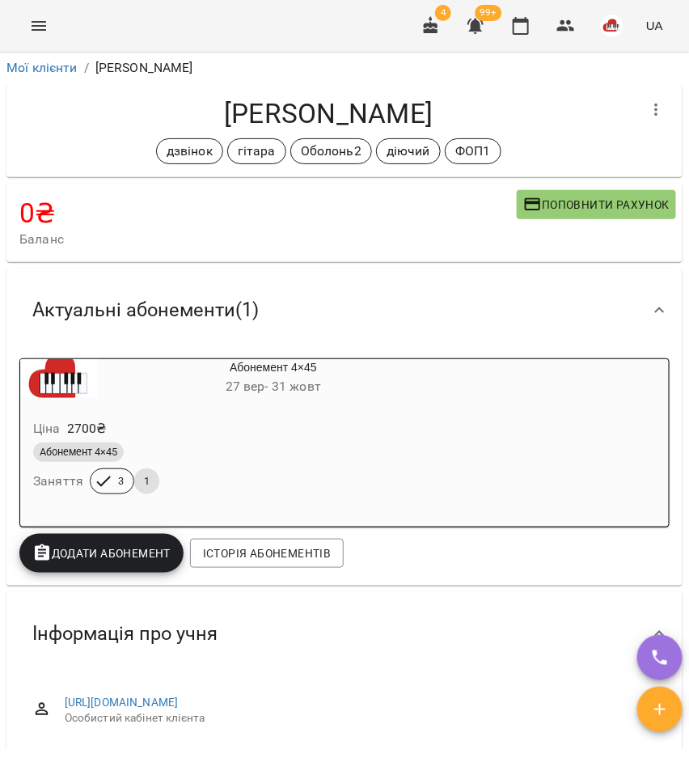
scroll to position [0, 0]
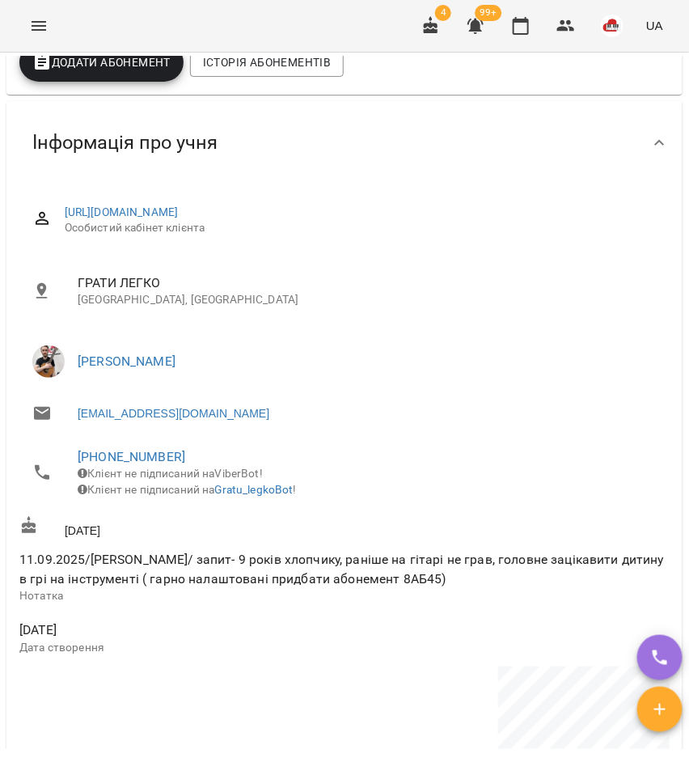
scroll to position [607, 0]
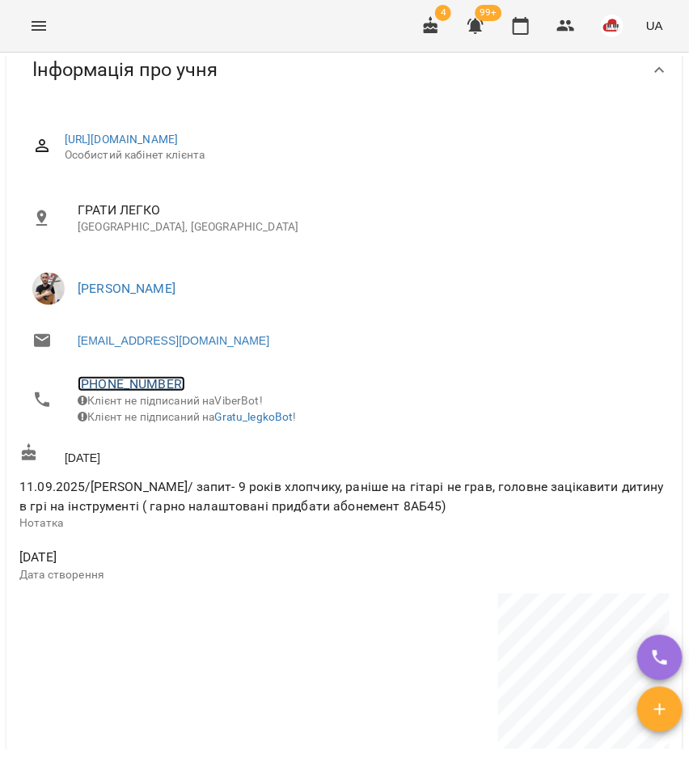
click at [142, 385] on link "[PHONE_NUMBER]" at bounding box center [132, 383] width 108 height 15
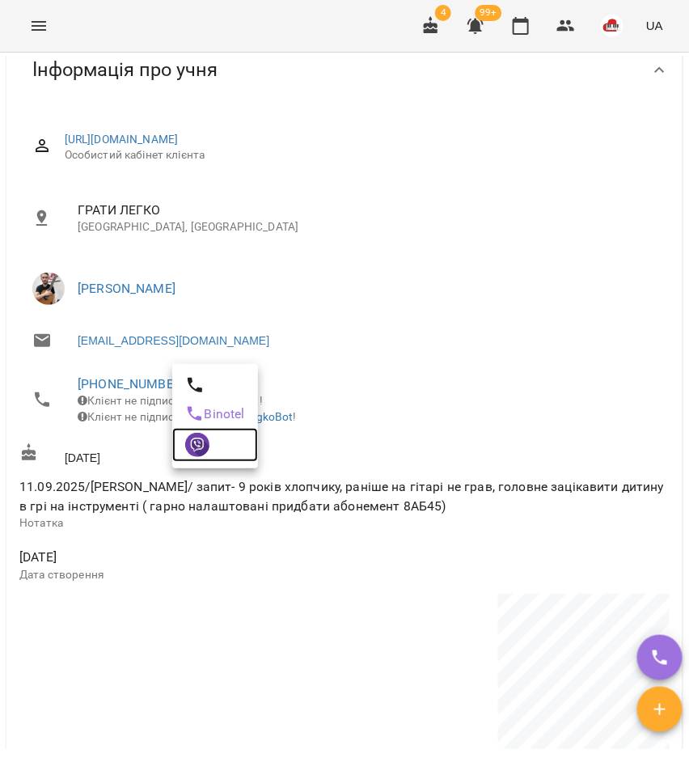
click at [186, 442] on img at bounding box center [197, 445] width 24 height 24
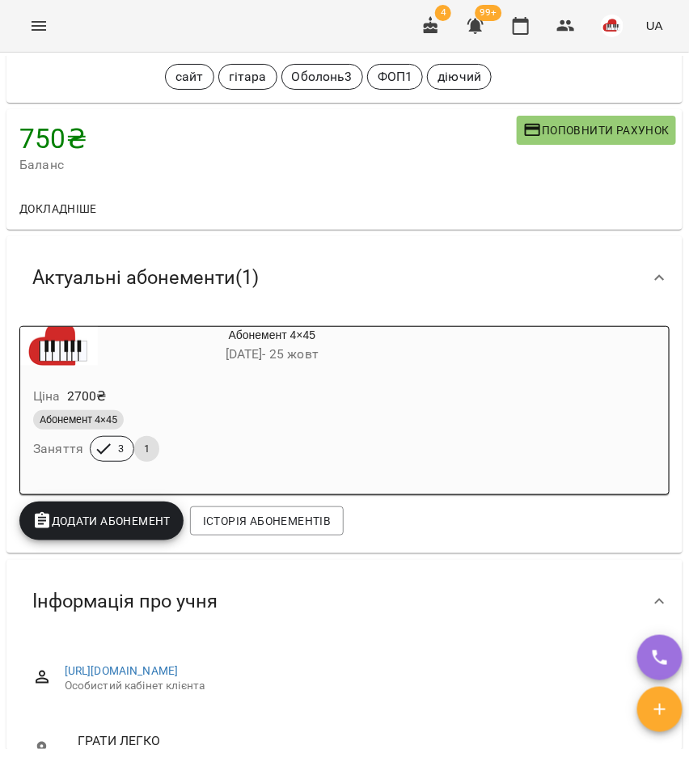
scroll to position [0, 0]
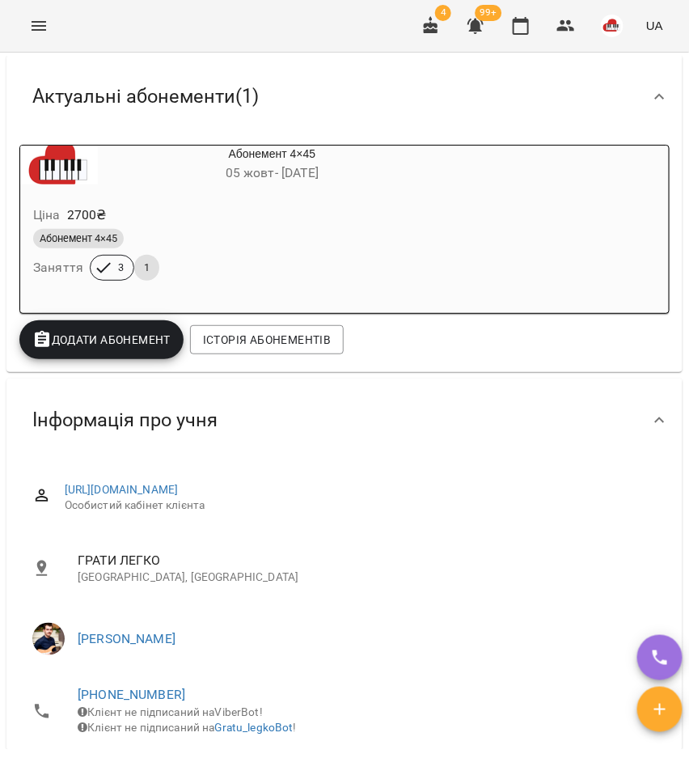
scroll to position [506, 0]
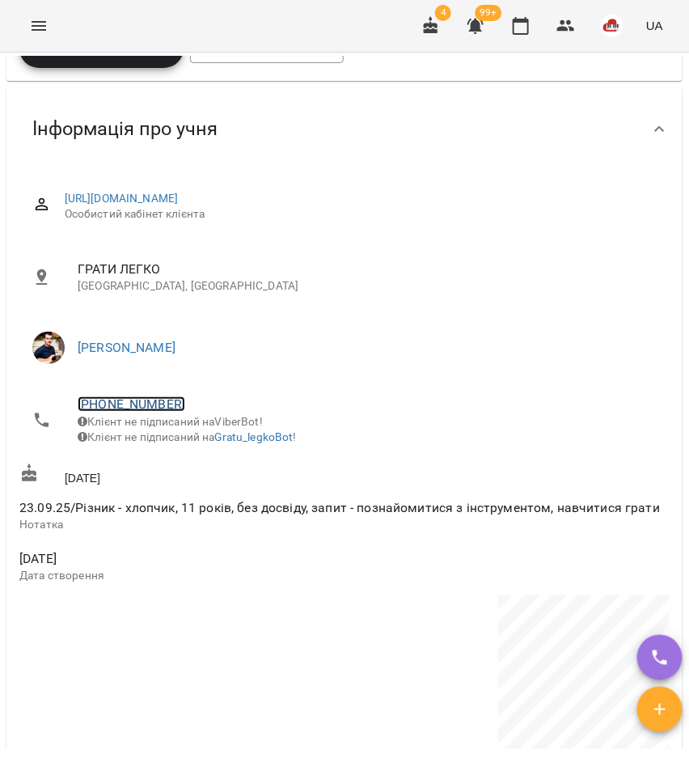
click at [148, 397] on link "[PHONE_NUMBER]" at bounding box center [132, 403] width 108 height 15
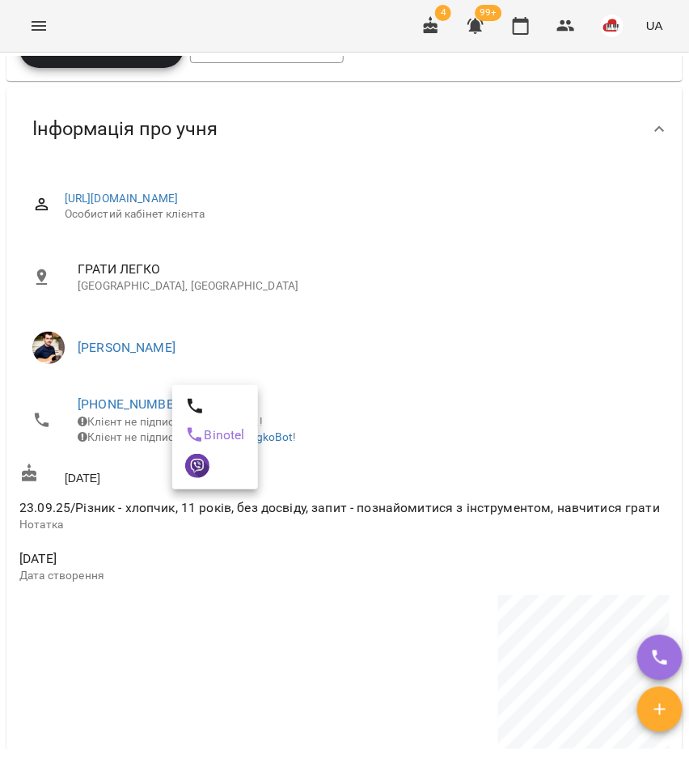
click at [152, 403] on div at bounding box center [344, 379] width 689 height 758
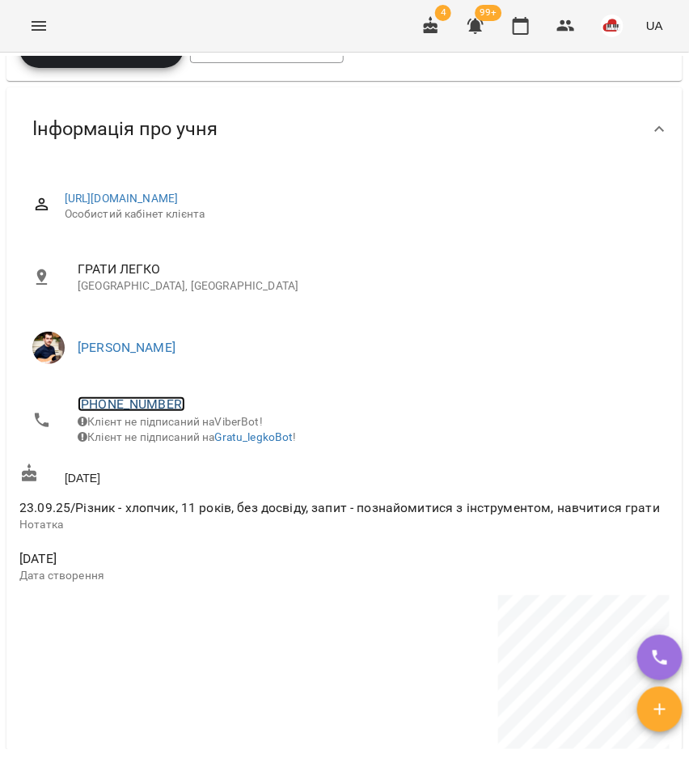
click at [160, 408] on link "[PHONE_NUMBER]" at bounding box center [132, 403] width 108 height 15
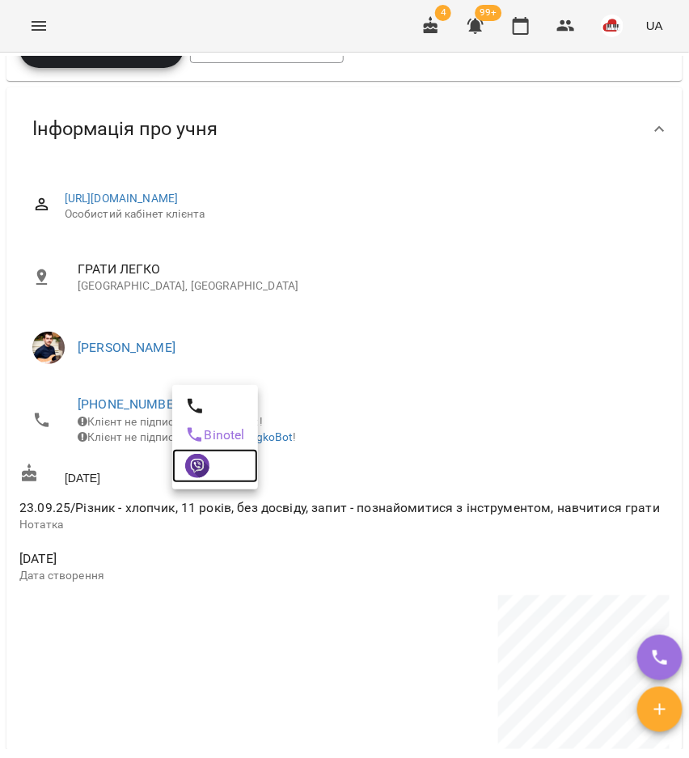
click at [207, 468] on img at bounding box center [197, 466] width 24 height 24
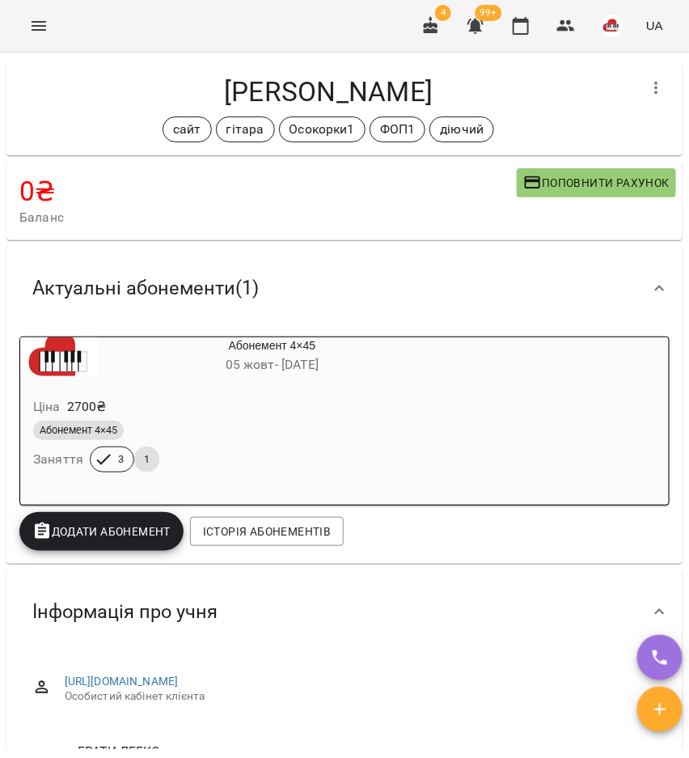
scroll to position [0, 0]
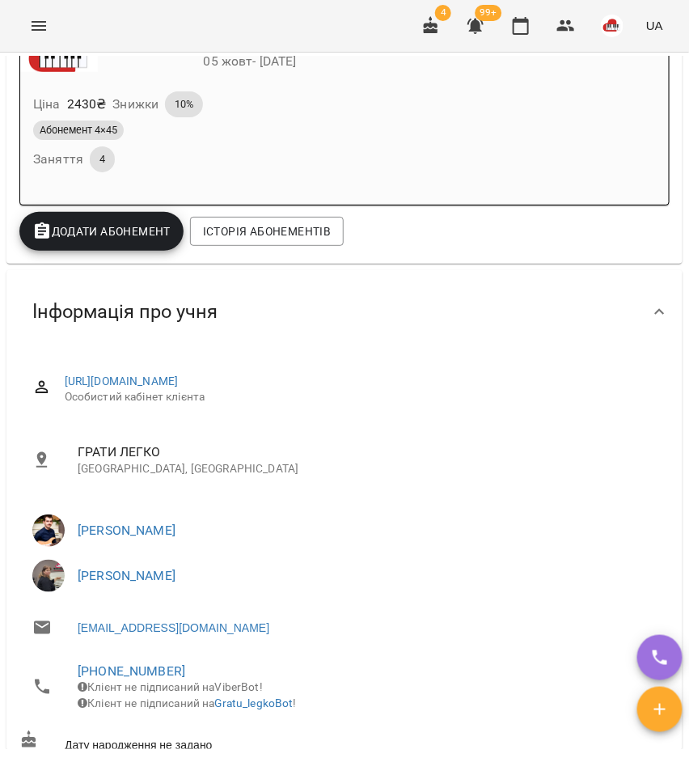
scroll to position [101, 0]
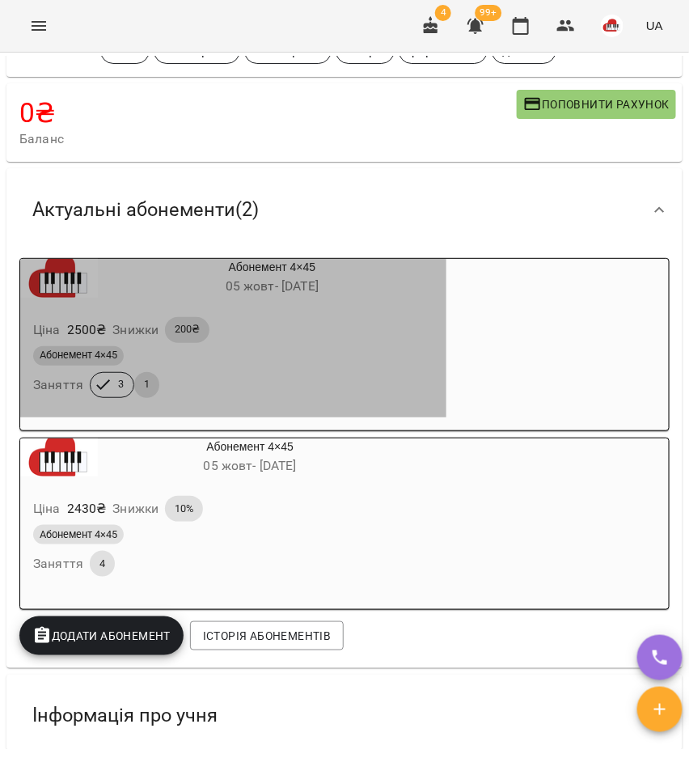
click at [279, 314] on div "Ціна 2500 ₴ Знижки 200₴ Абонемент 4×45 Заняття 3 1" at bounding box center [233, 360] width 426 height 113
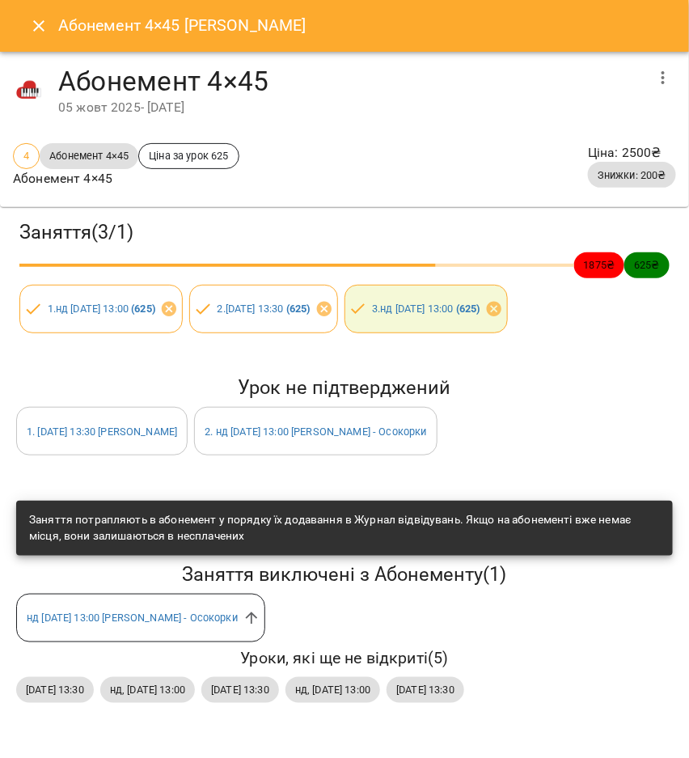
click at [33, 16] on icon "Close" at bounding box center [38, 25] width 19 height 19
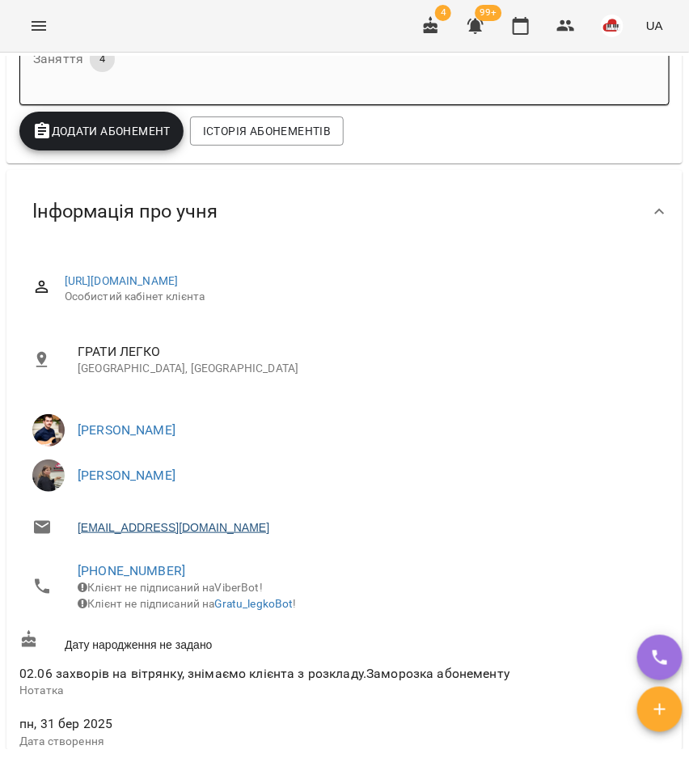
scroll to position [607, 0]
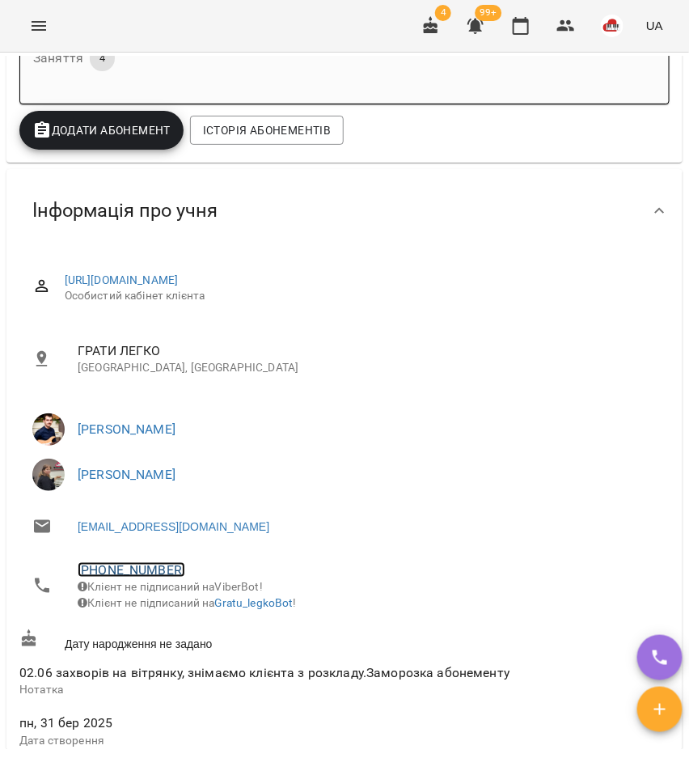
click at [159, 575] on link "+380668497915" at bounding box center [132, 569] width 108 height 15
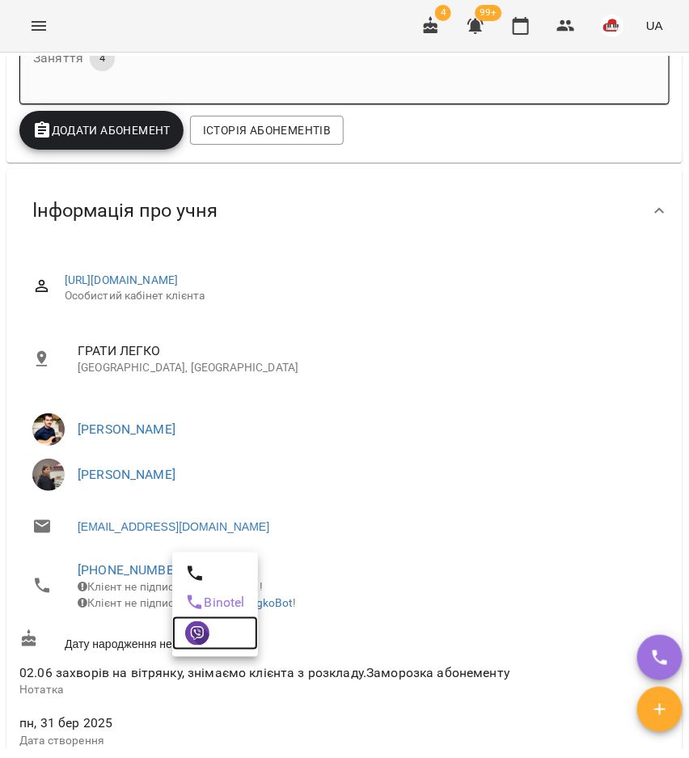
click at [218, 628] on link at bounding box center [215, 633] width 86 height 34
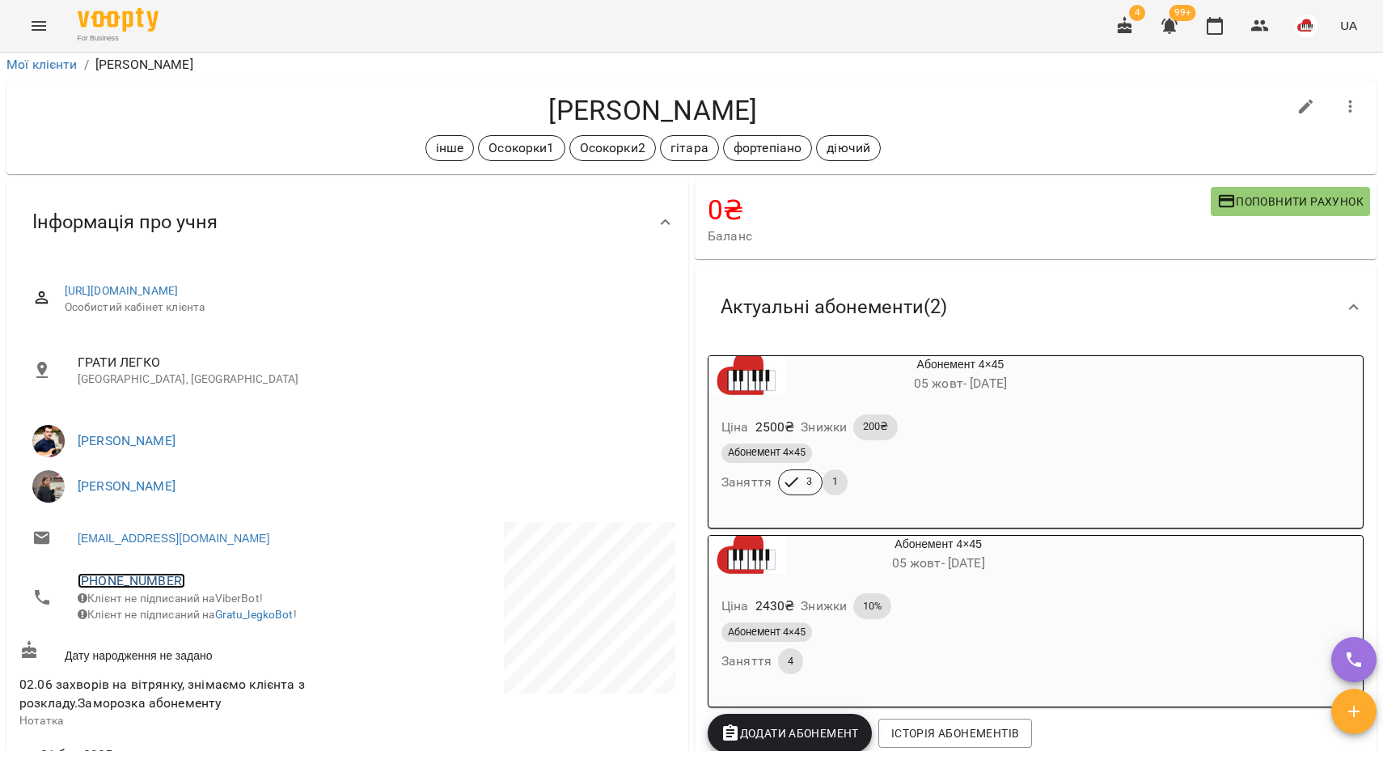
scroll to position [0, 0]
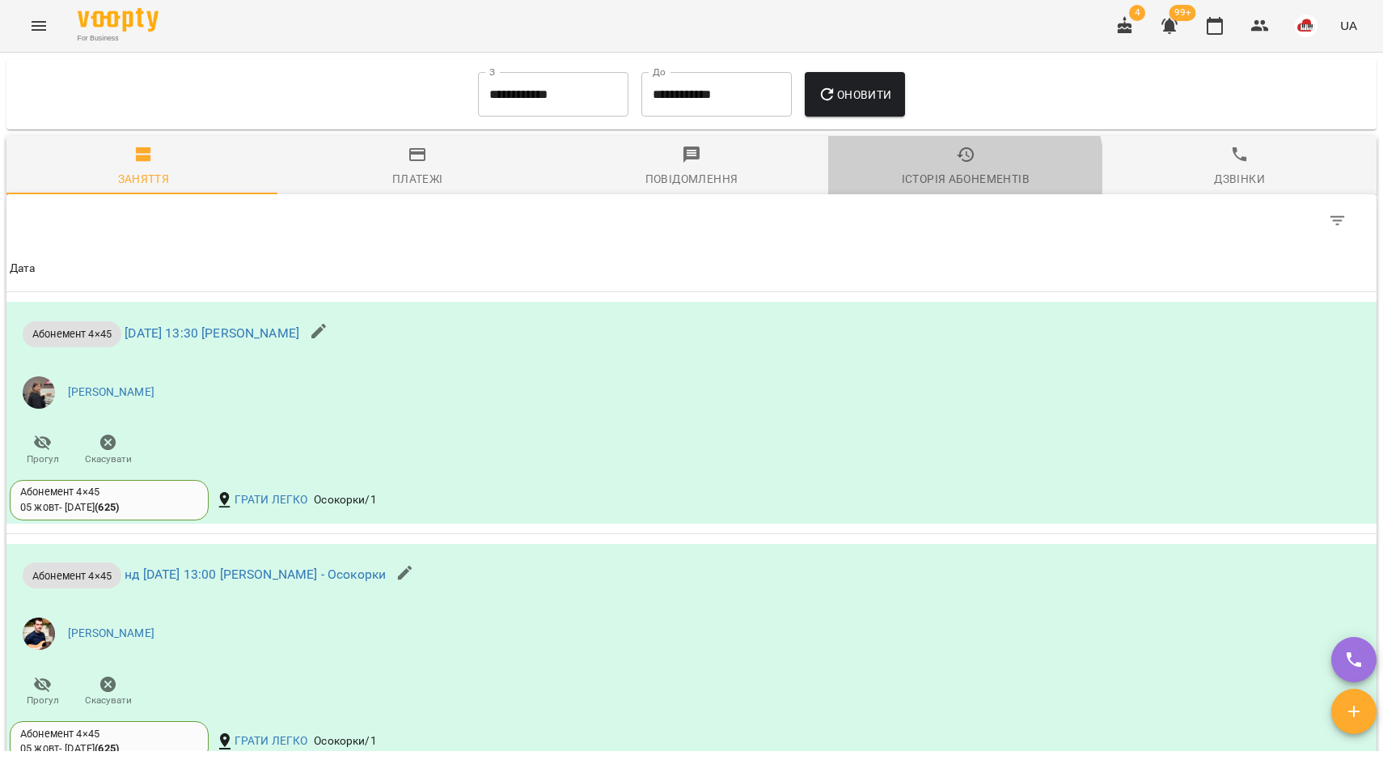
click at [943, 188] on div "Історія абонементів" at bounding box center [966, 178] width 128 height 19
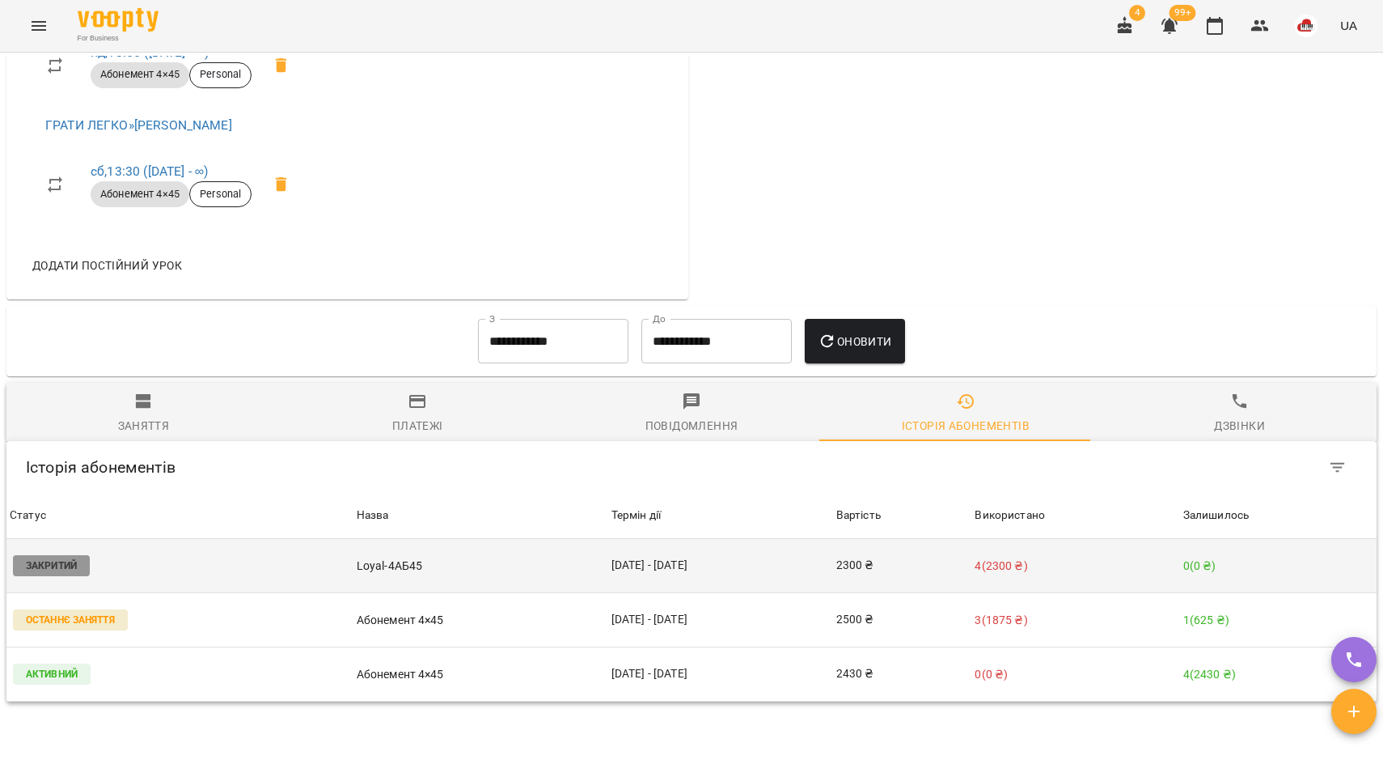
scroll to position [1124, 0]
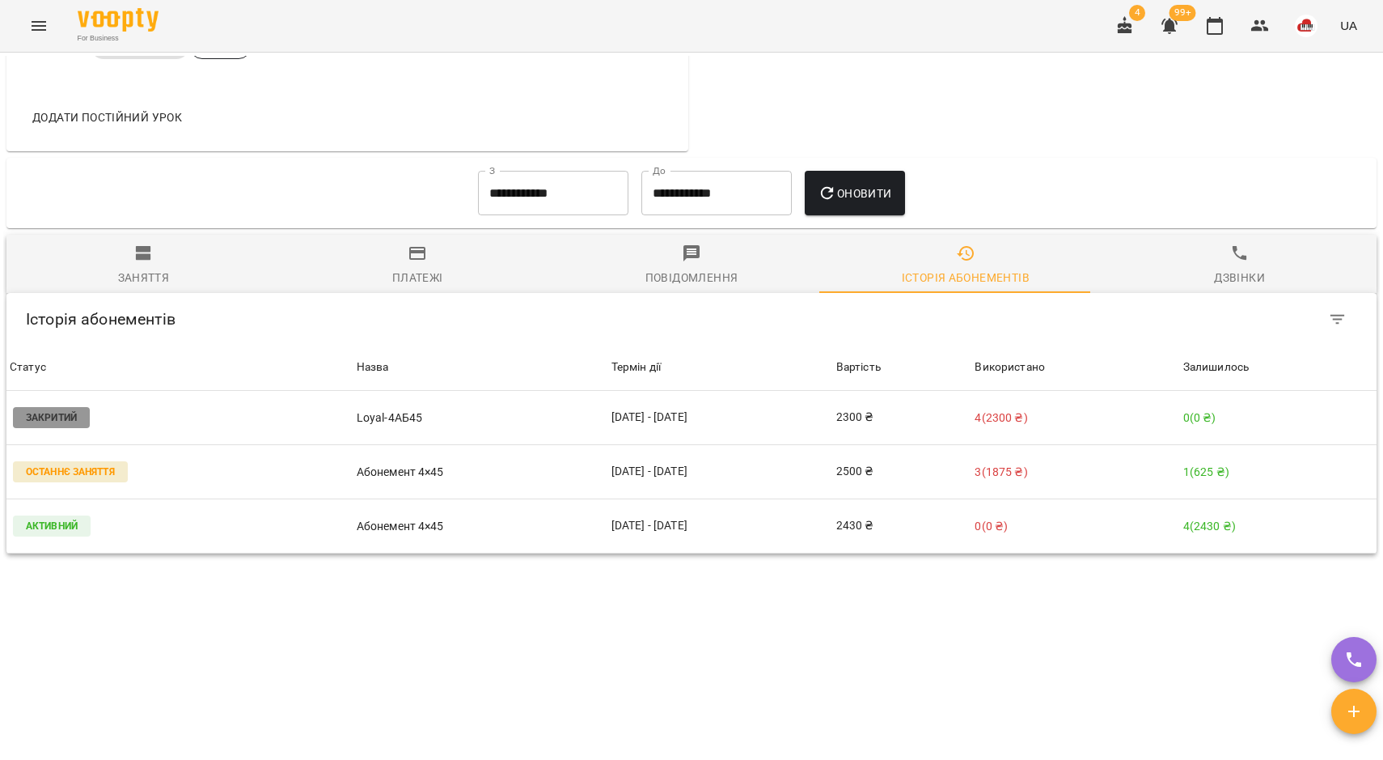
click at [394, 286] on button "Платежі" at bounding box center [418, 264] width 274 height 58
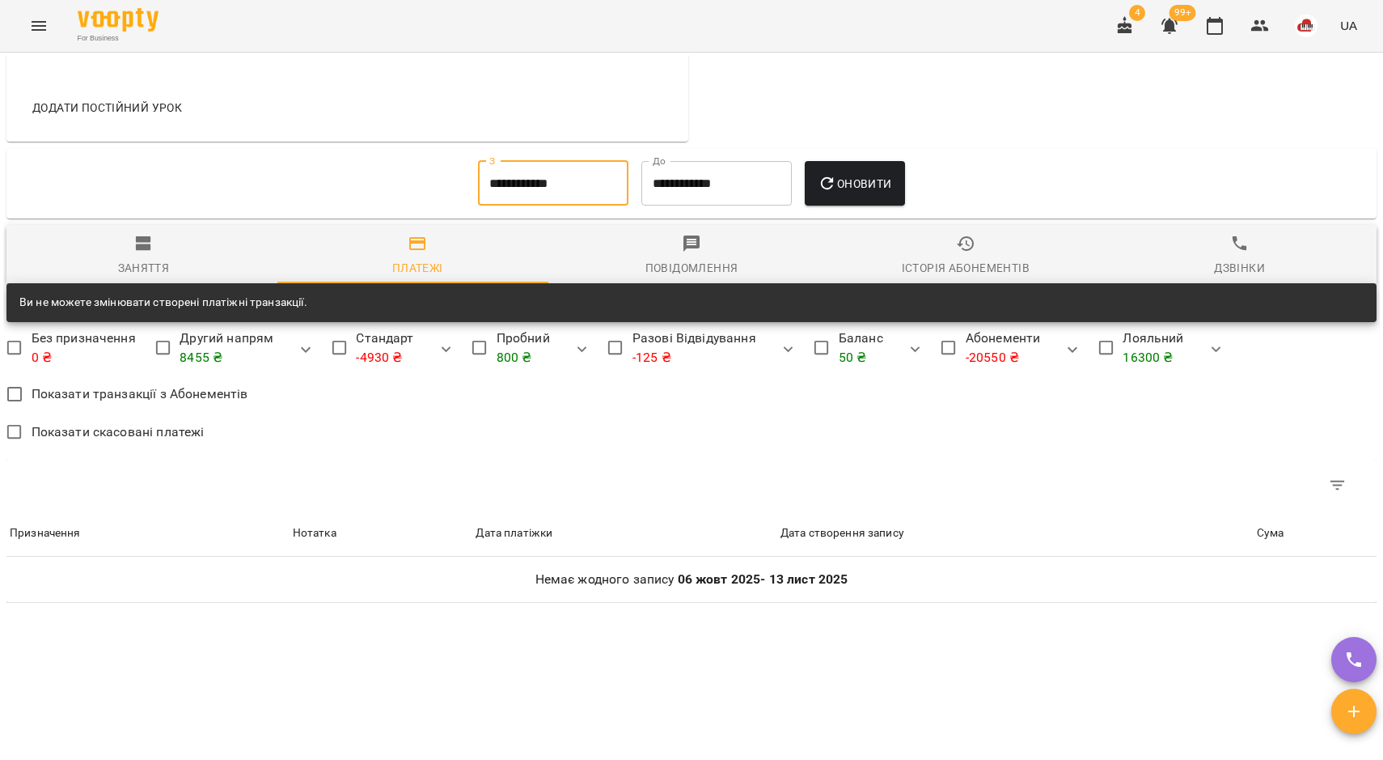
click at [510, 188] on input "**********" at bounding box center [553, 183] width 150 height 45
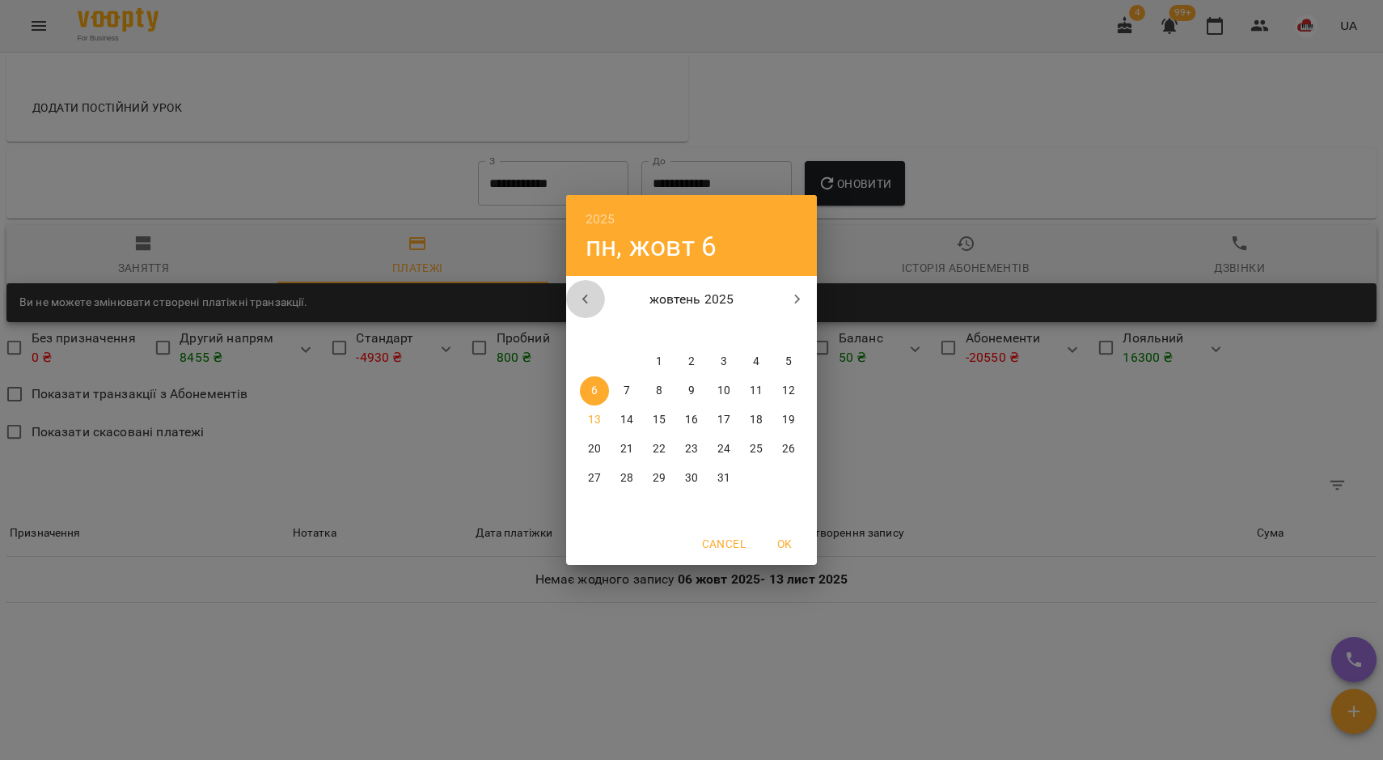
click at [580, 294] on icon "button" at bounding box center [585, 299] width 19 height 19
drag, startPoint x: 785, startPoint y: 366, endPoint x: 798, endPoint y: 262, distance: 104.3
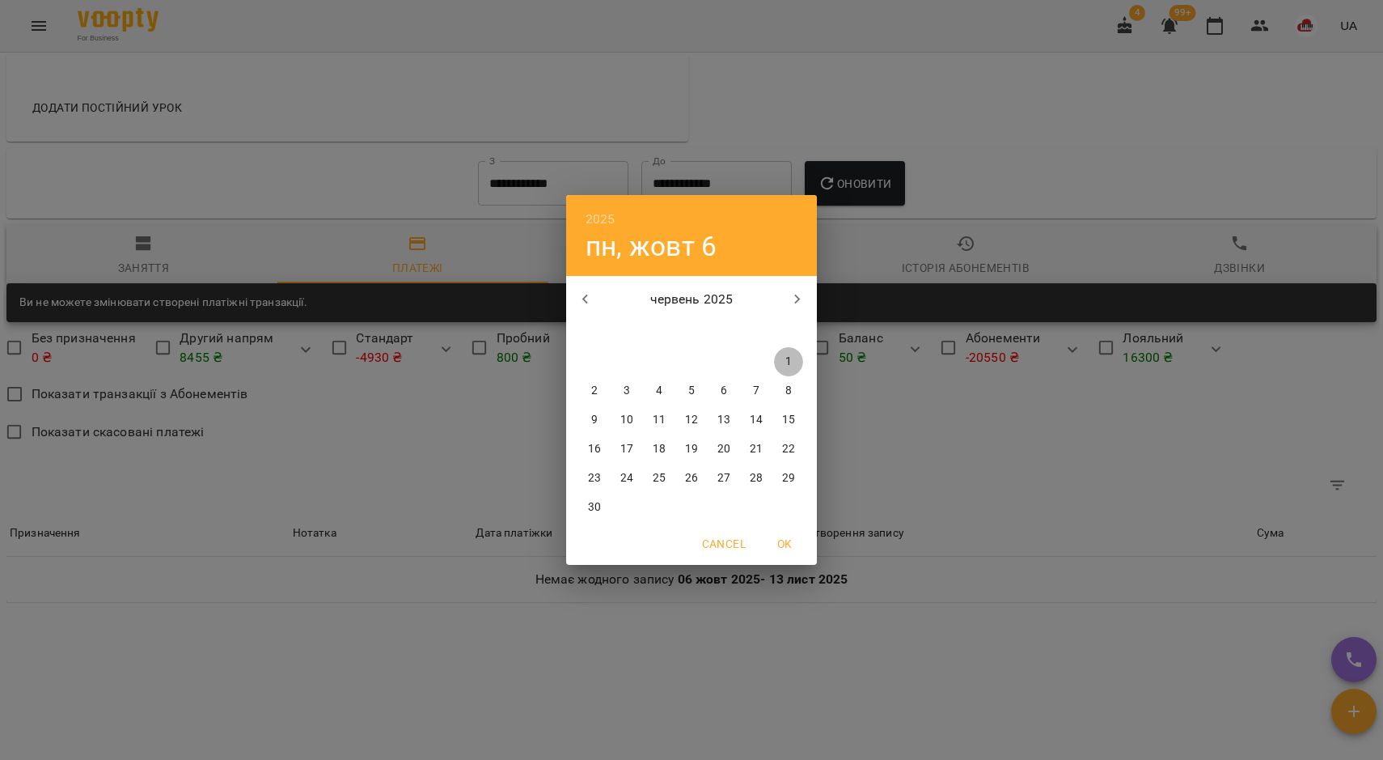
click at [786, 362] on p "1" at bounding box center [788, 361] width 6 height 16
type input "**********"
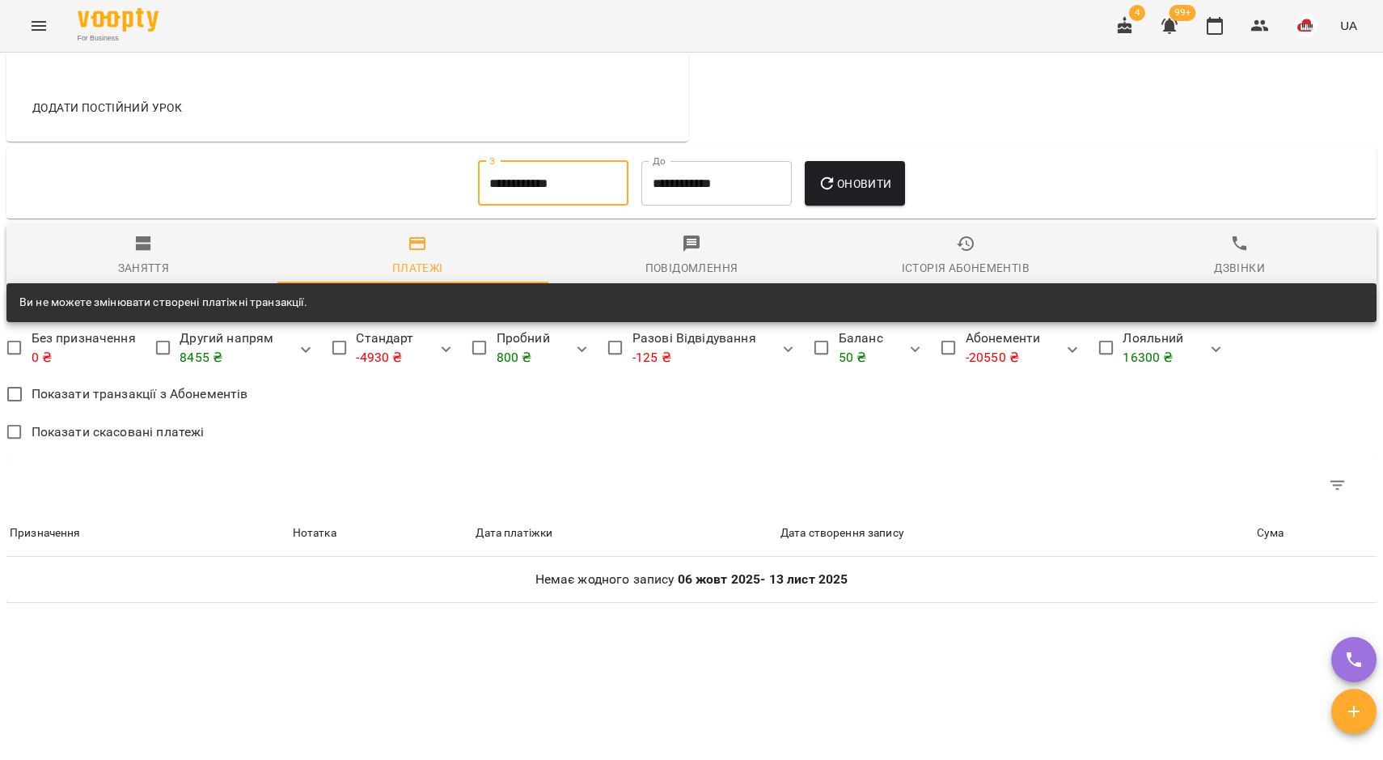
click at [864, 193] on span "Оновити" at bounding box center [855, 183] width 74 height 19
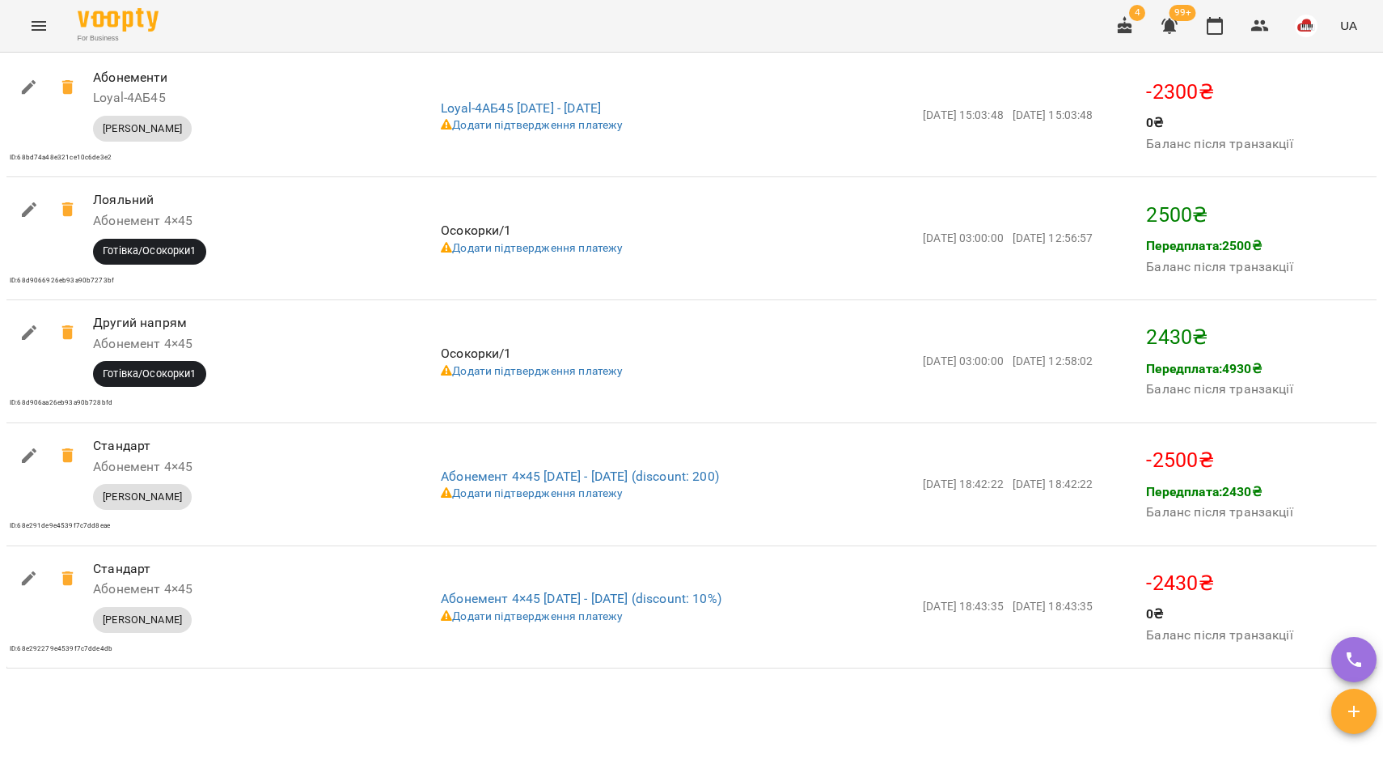
scroll to position [3238, 0]
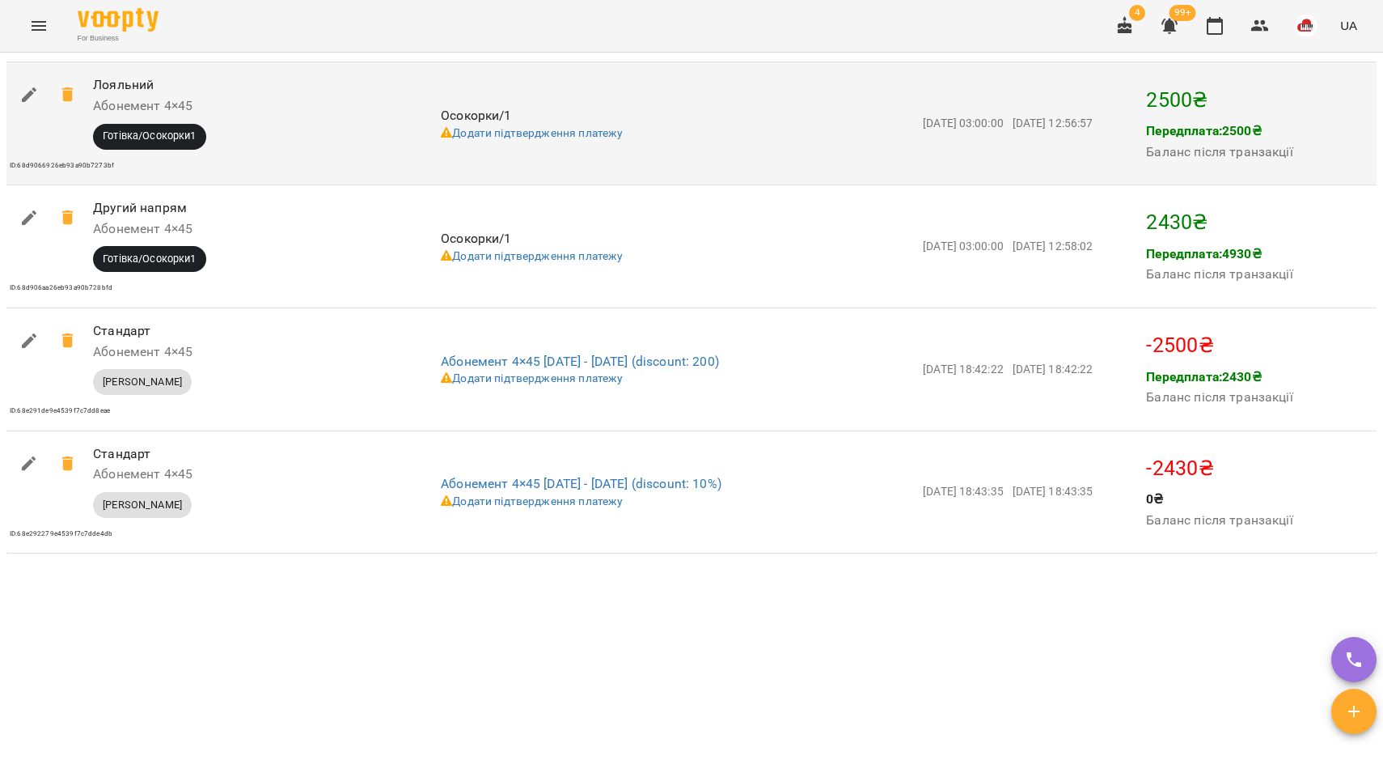
click at [1178, 95] on p "2500 ₴" at bounding box center [1259, 100] width 227 height 31
click at [479, 121] on span "Осокорки/1" at bounding box center [476, 115] width 70 height 15
click at [474, 90] on td "Осокорки/1 Додати підтвердження платежу" at bounding box center [679, 123] width 482 height 123
click at [125, 98] on h6 "Абонемент 4×45" at bounding box center [233, 106] width 281 height 23
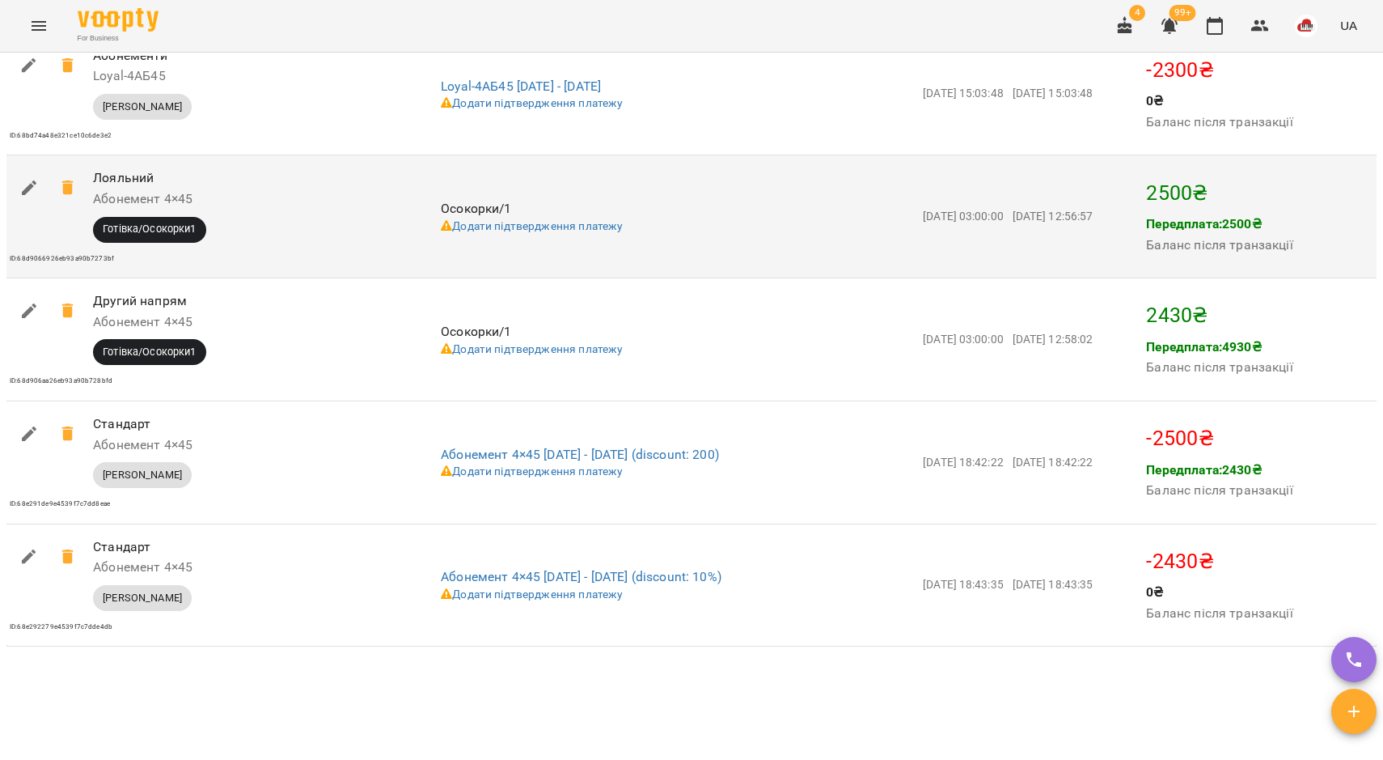
scroll to position [3036, 0]
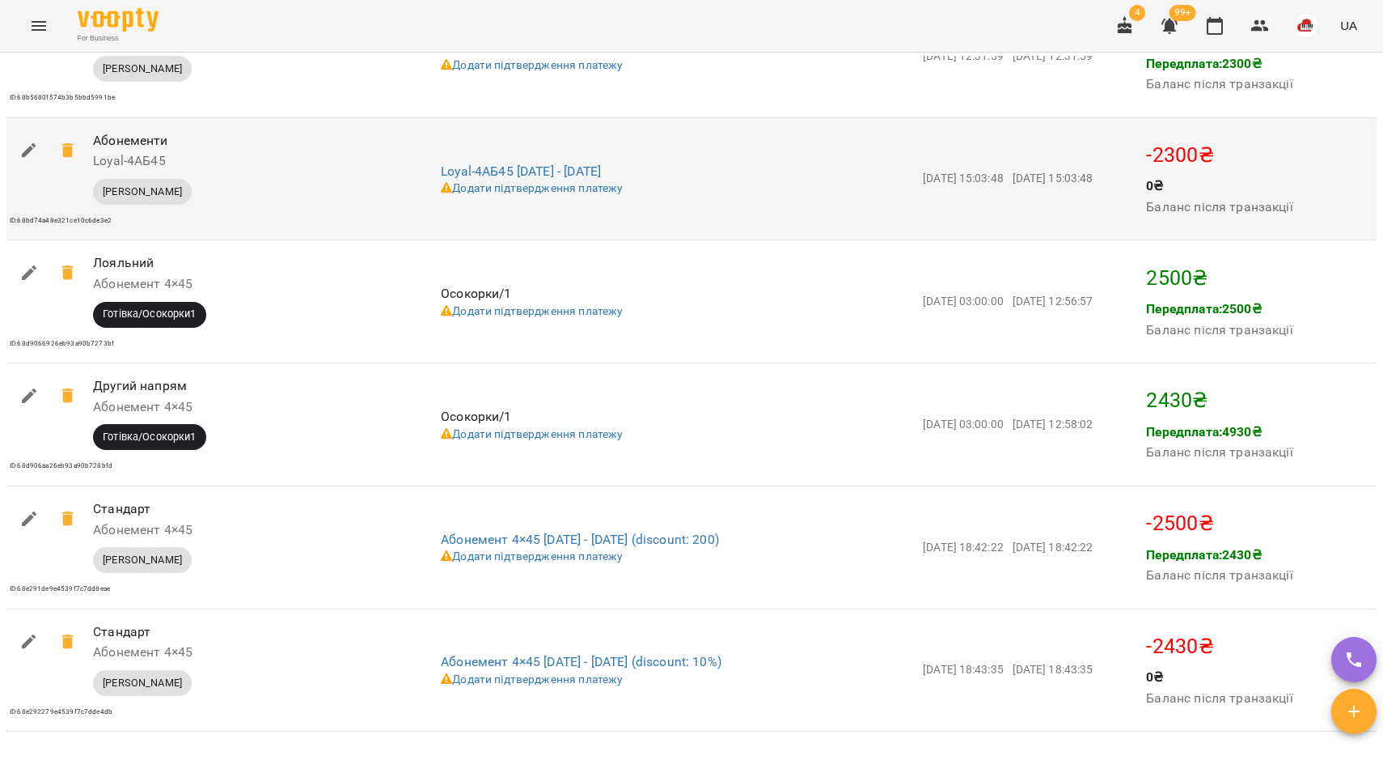
click at [877, 174] on td "Loyal-4АБ45 07-09-2025 - 11-10-2025 Додати підтвердження платежу" at bounding box center [679, 178] width 482 height 123
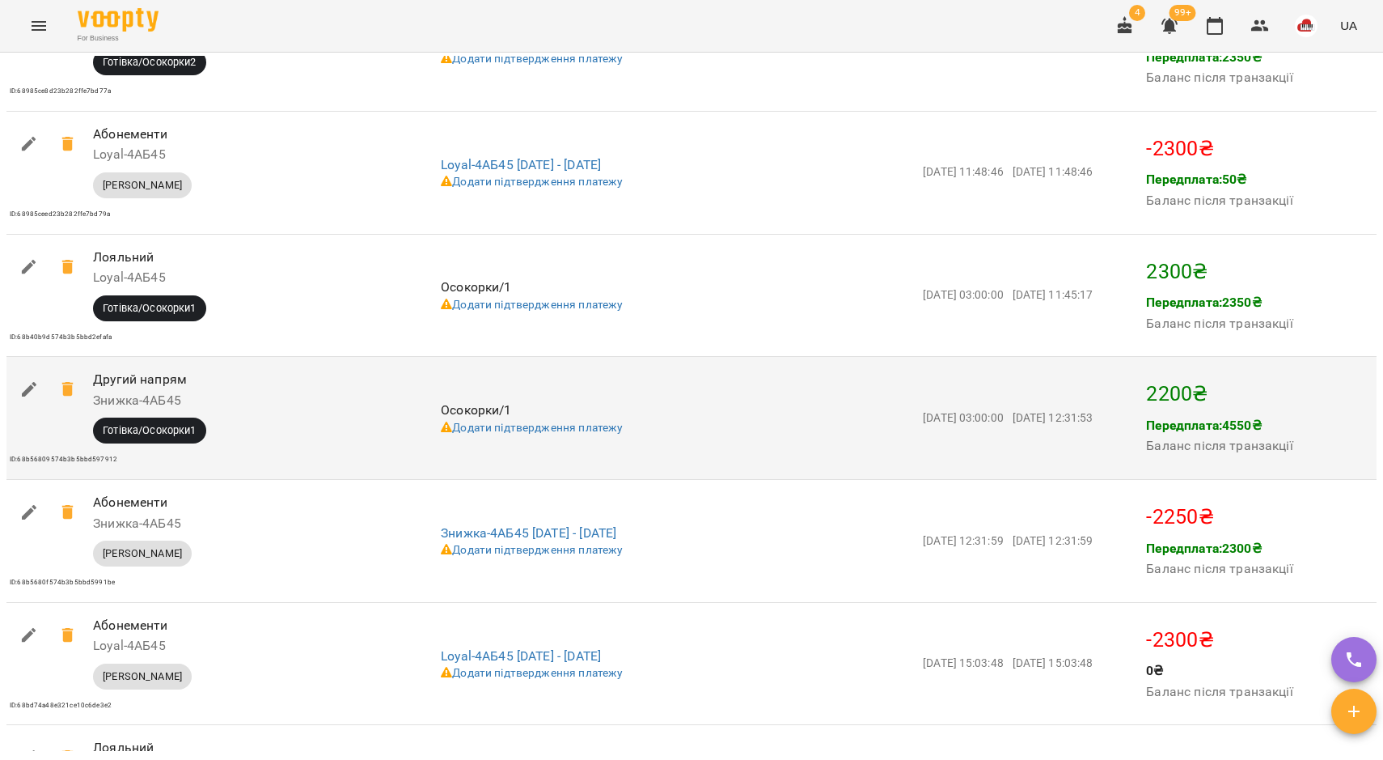
scroll to position [2530, 0]
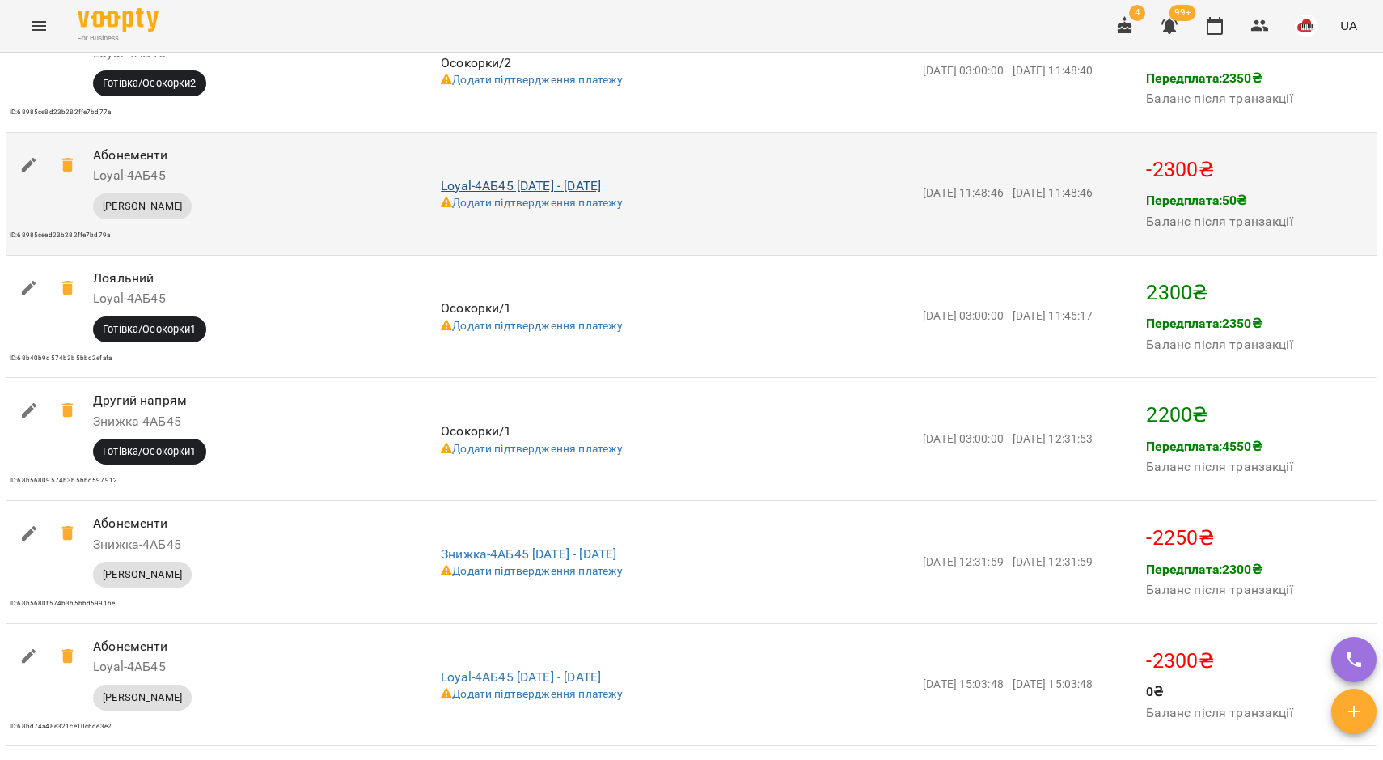
click at [481, 193] on link "Loyal-4АБ45 10-08-2025 - 13-09-2025" at bounding box center [521, 185] width 160 height 15
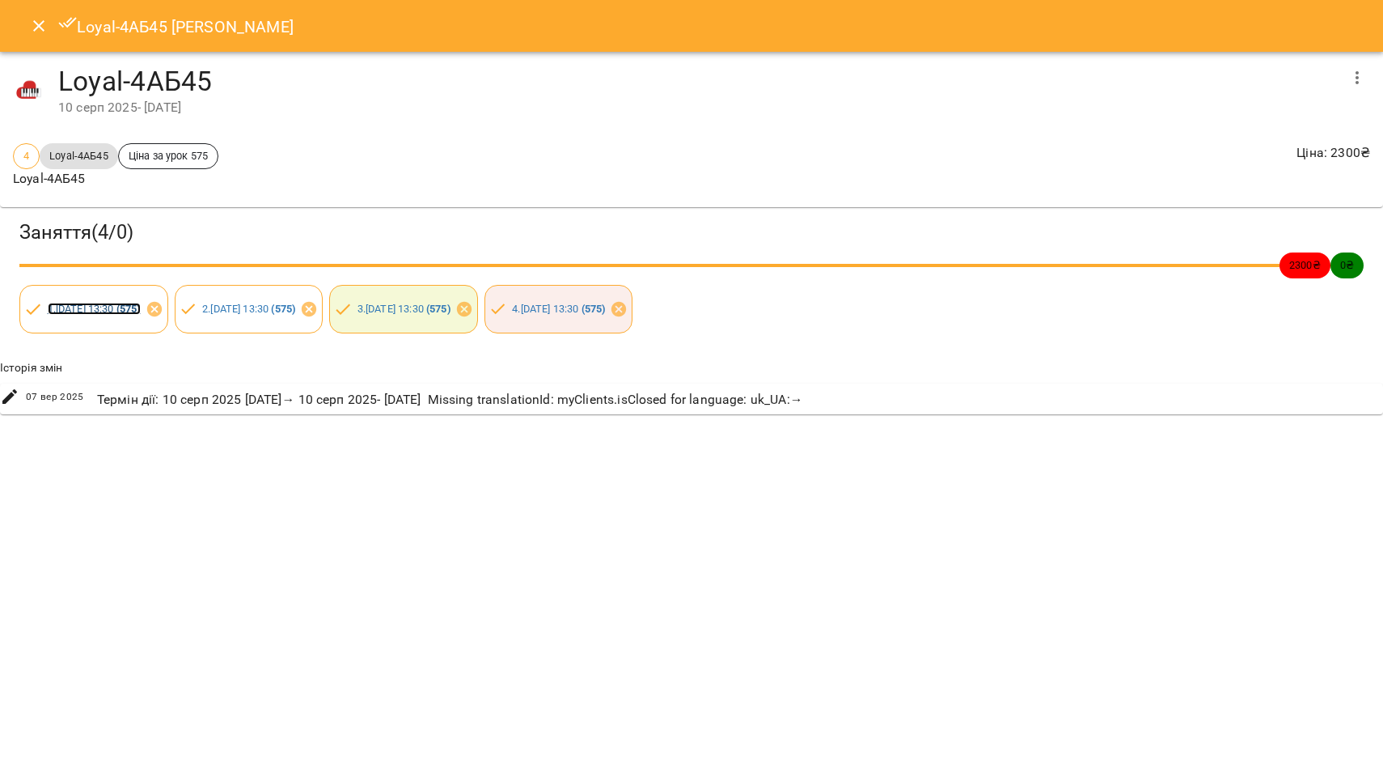
click at [120, 303] on link "1 . сб 16 серп 2025 13:30 ( 575 )" at bounding box center [94, 309] width 93 height 12
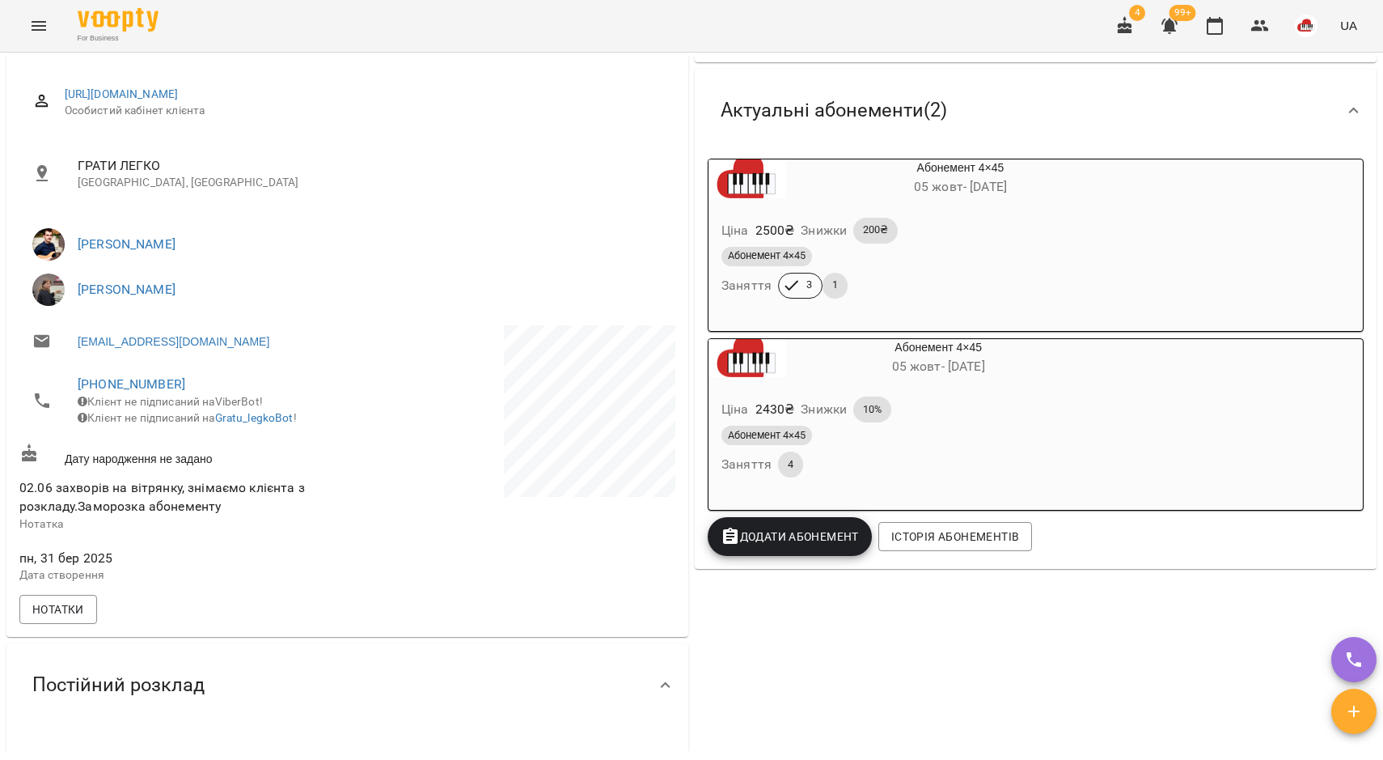
scroll to position [202, 0]
click at [77, 617] on span "Нотатки" at bounding box center [58, 607] width 52 height 19
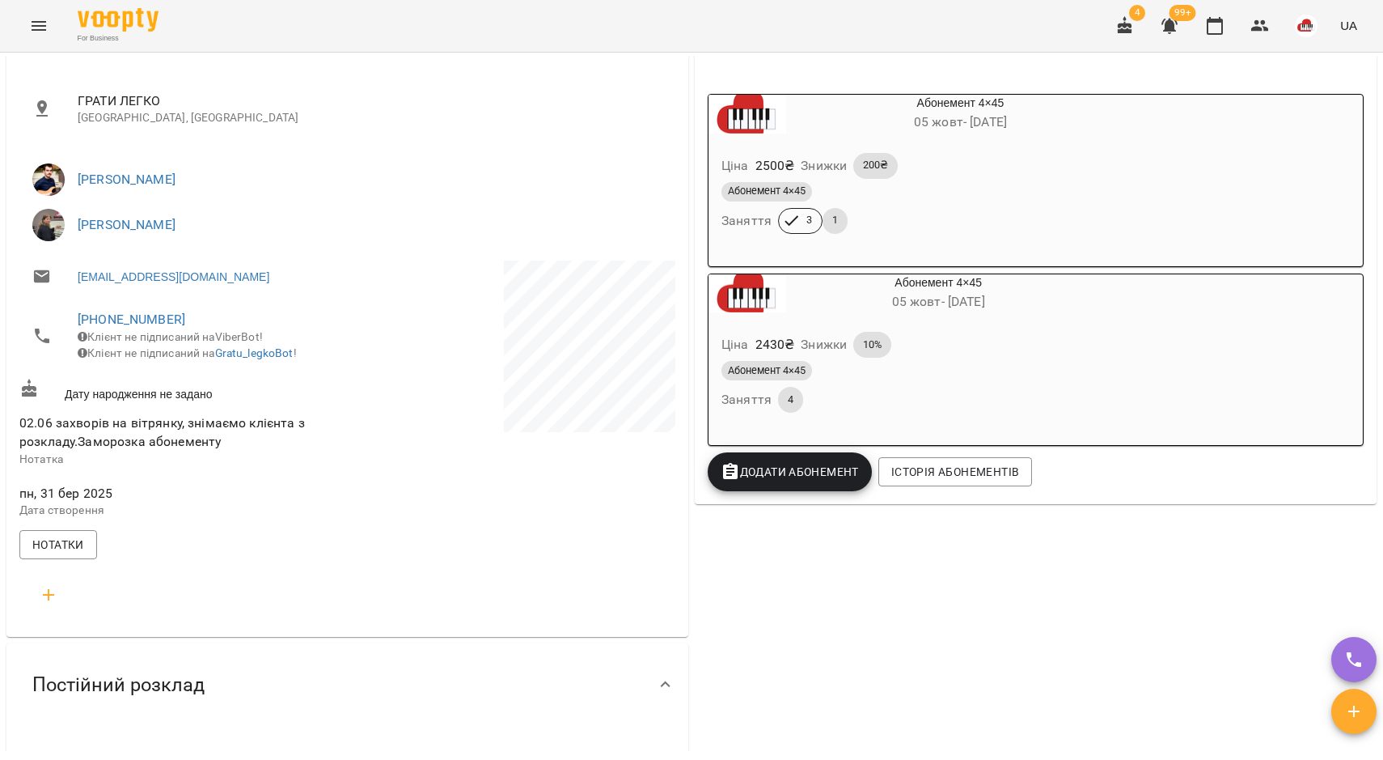
scroll to position [101, 0]
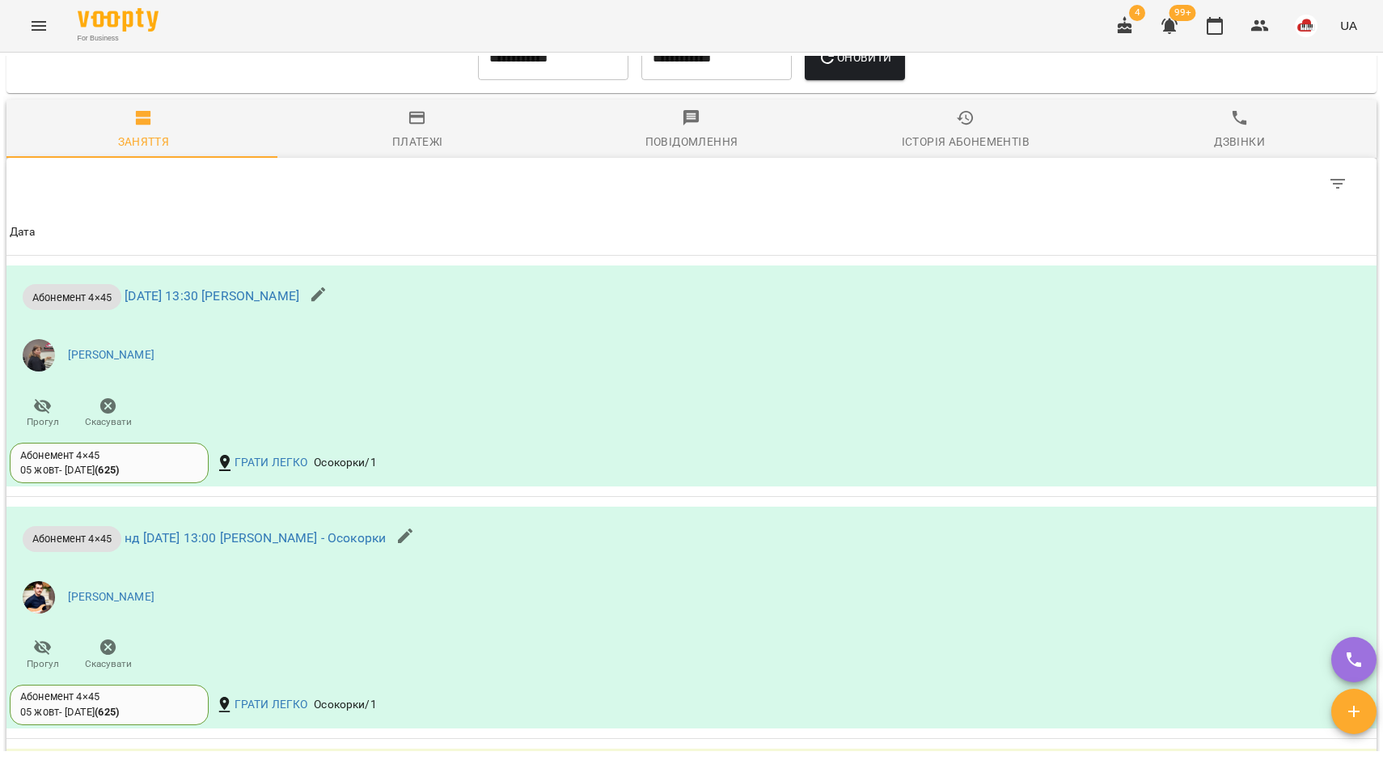
click at [420, 125] on icon "button" at bounding box center [417, 118] width 16 height 13
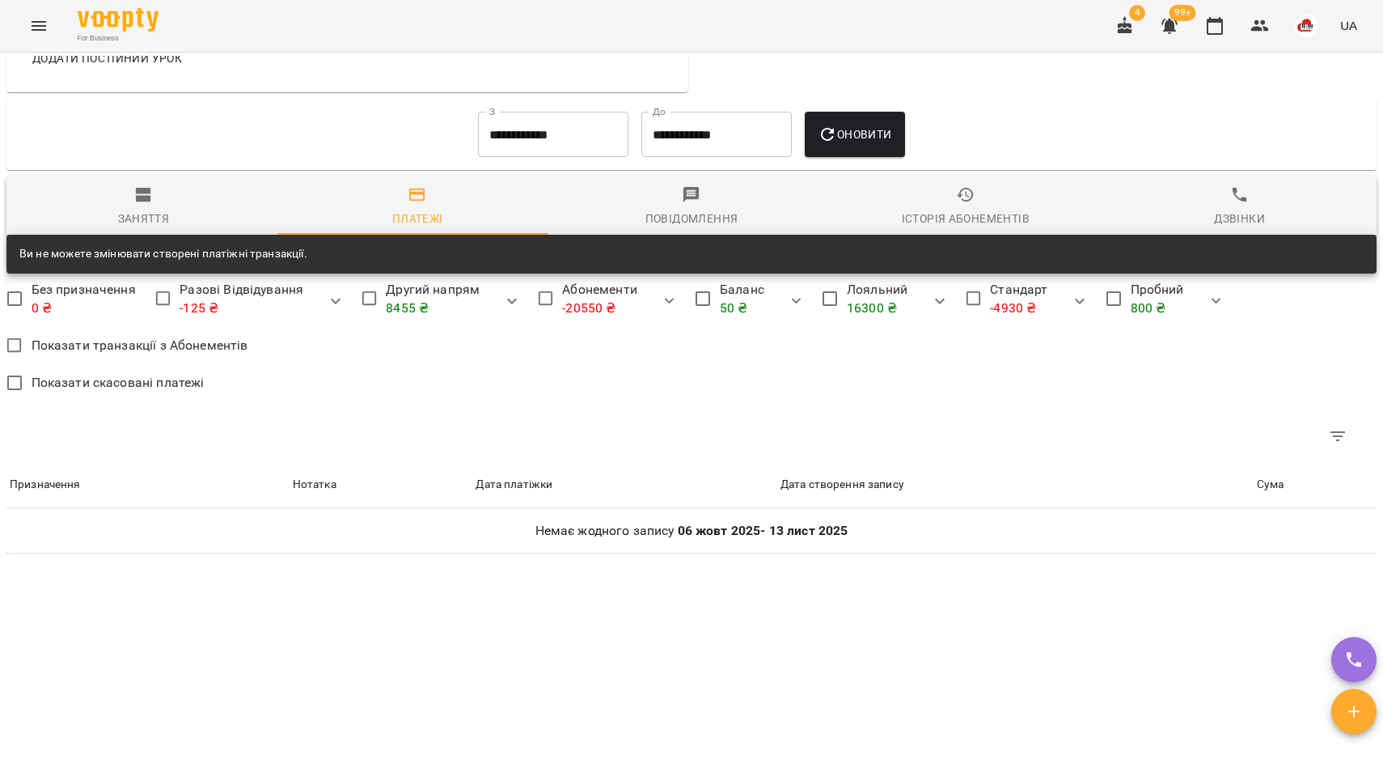
scroll to position [1248, 0]
drag, startPoint x: 539, startPoint y: 95, endPoint x: 551, endPoint y: 122, distance: 30.1
click at [539, 95] on div "Мої клієнти / Ілля Андрієв Ілля Андрієв інше Осокорки1 Осокорки2 гітара фортепі…" at bounding box center [691, 403] width 1377 height 695
click at [552, 126] on input "**********" at bounding box center [553, 134] width 150 height 45
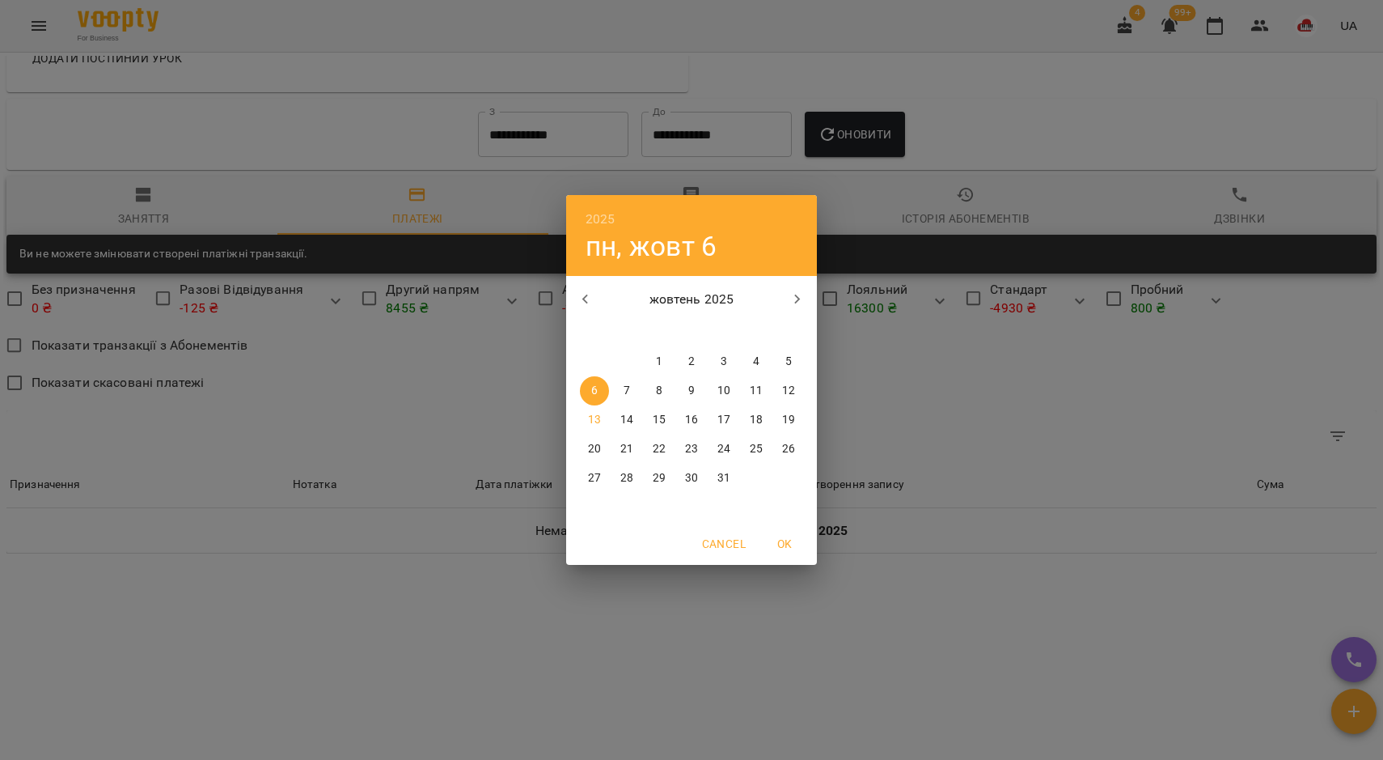
click at [579, 288] on button "button" at bounding box center [585, 299] width 39 height 39
click at [633, 358] on span "1" at bounding box center [626, 361] width 29 height 16
type input "**********"
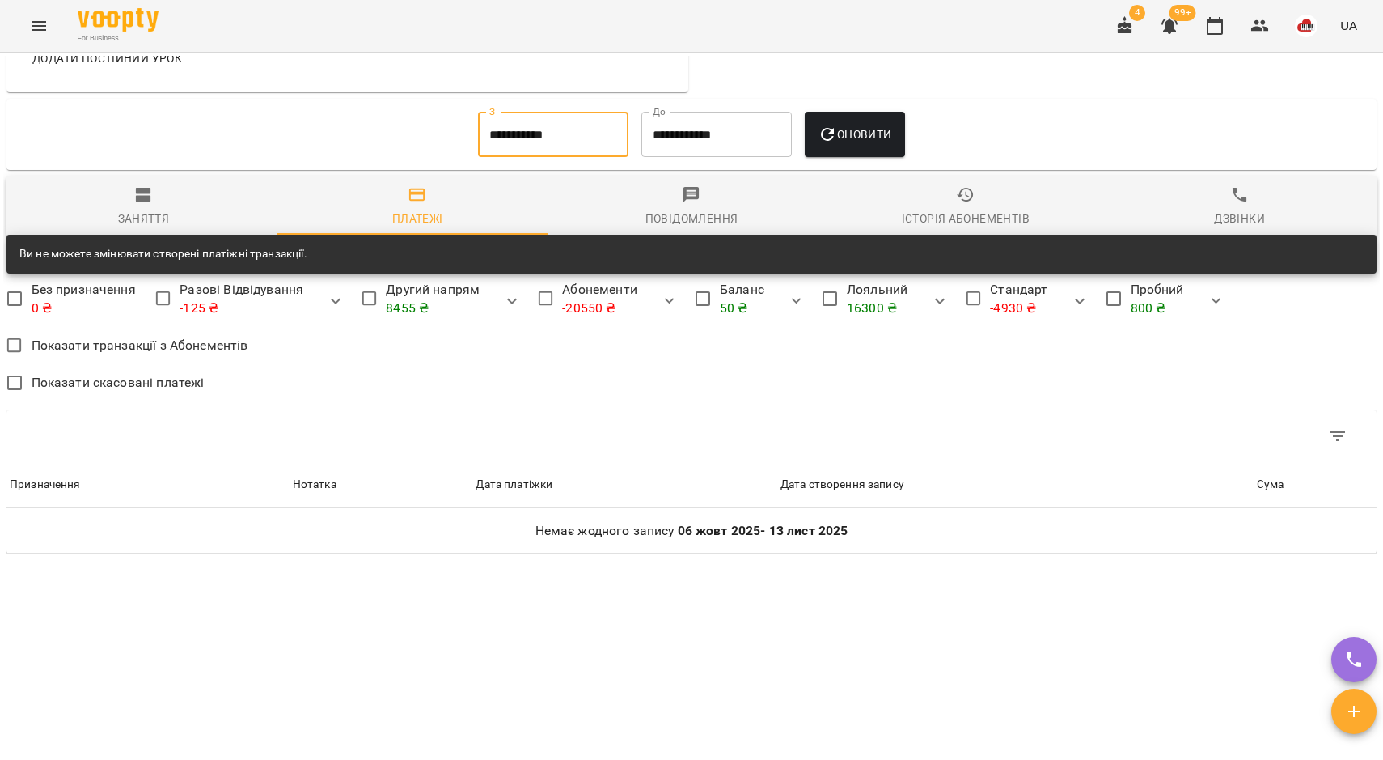
click at [842, 141] on span "Оновити" at bounding box center [855, 134] width 74 height 19
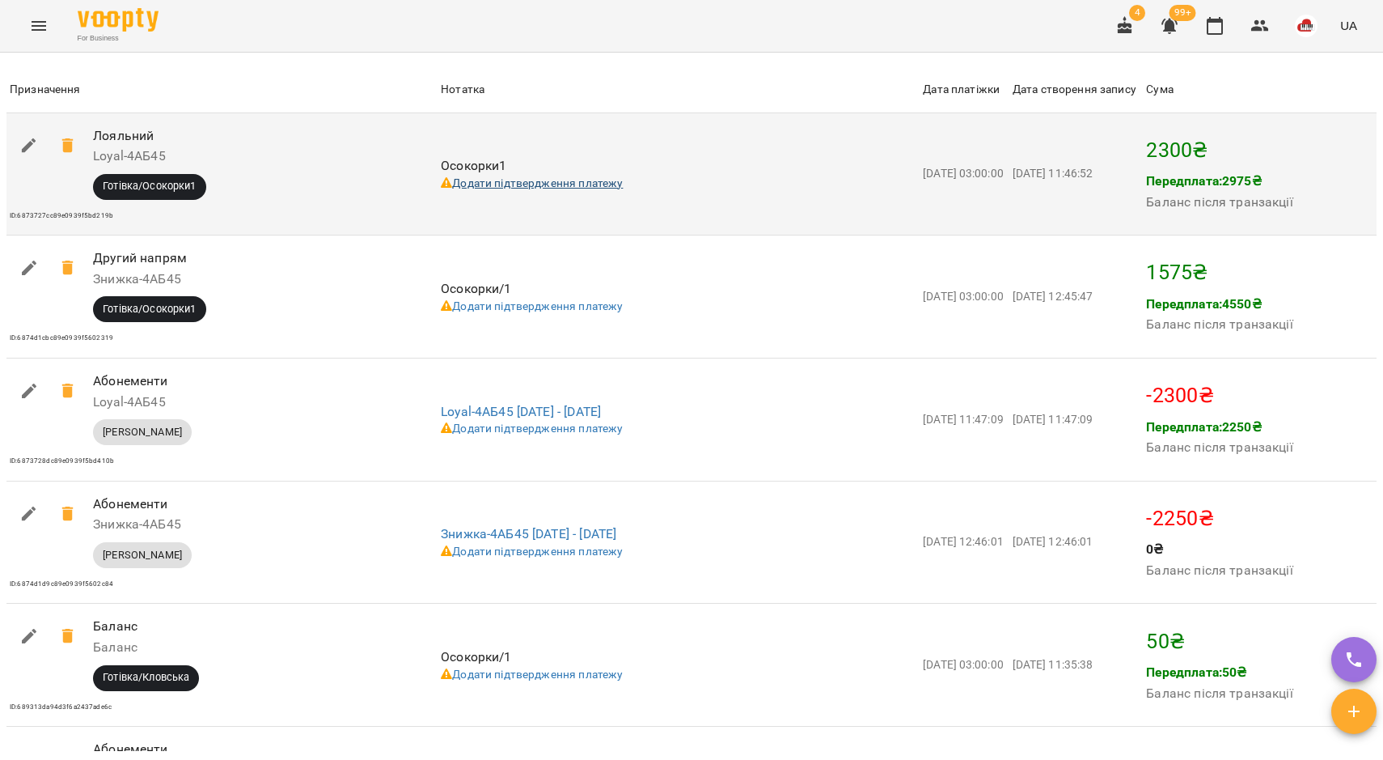
scroll to position [1653, 0]
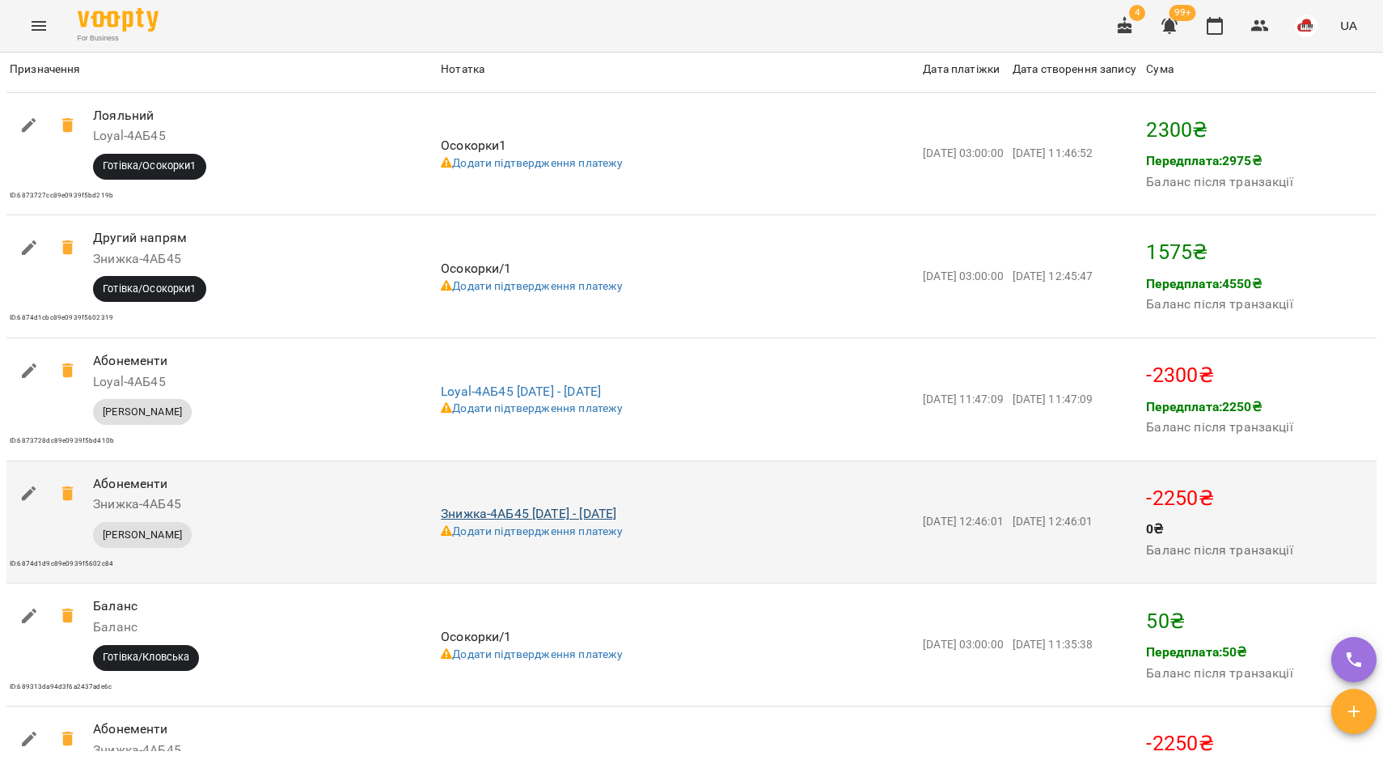
click at [444, 521] on link "Знижка-4АБ45 13-07-2025 - 16-08-2025" at bounding box center [529, 513] width 176 height 15
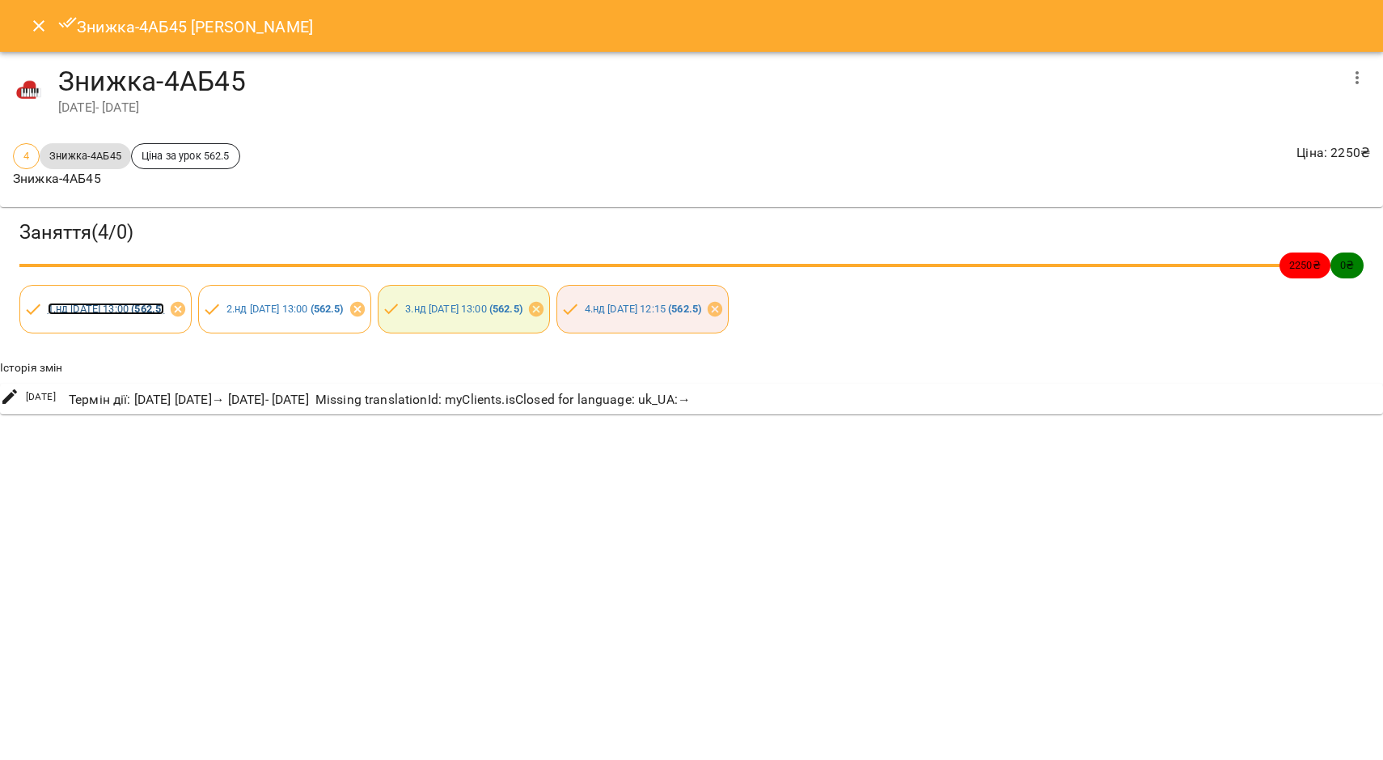
click at [133, 311] on link "1 . нд 13 лип 2025 13:00 ( 562.5 )" at bounding box center [106, 309] width 117 height 12
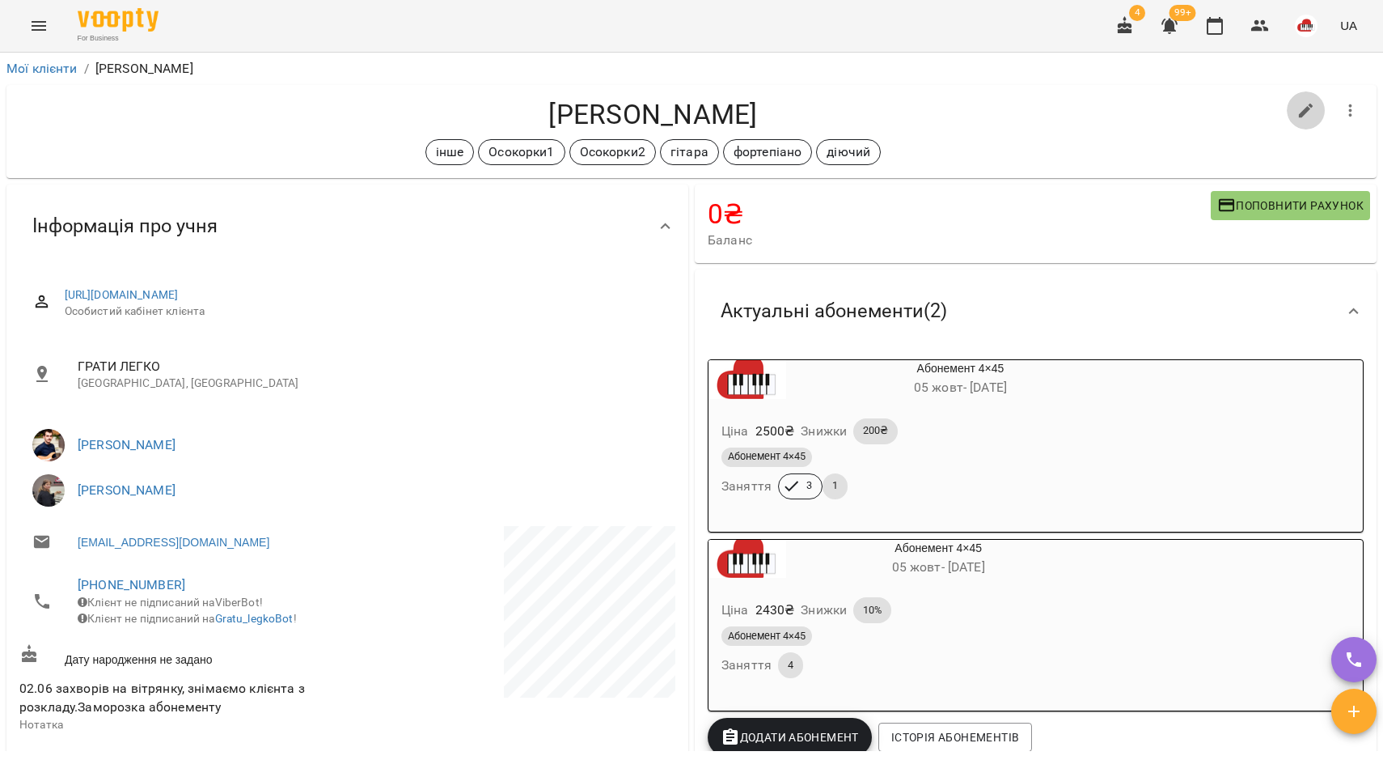
click at [1297, 109] on icon "button" at bounding box center [1306, 110] width 19 height 19
select select "**"
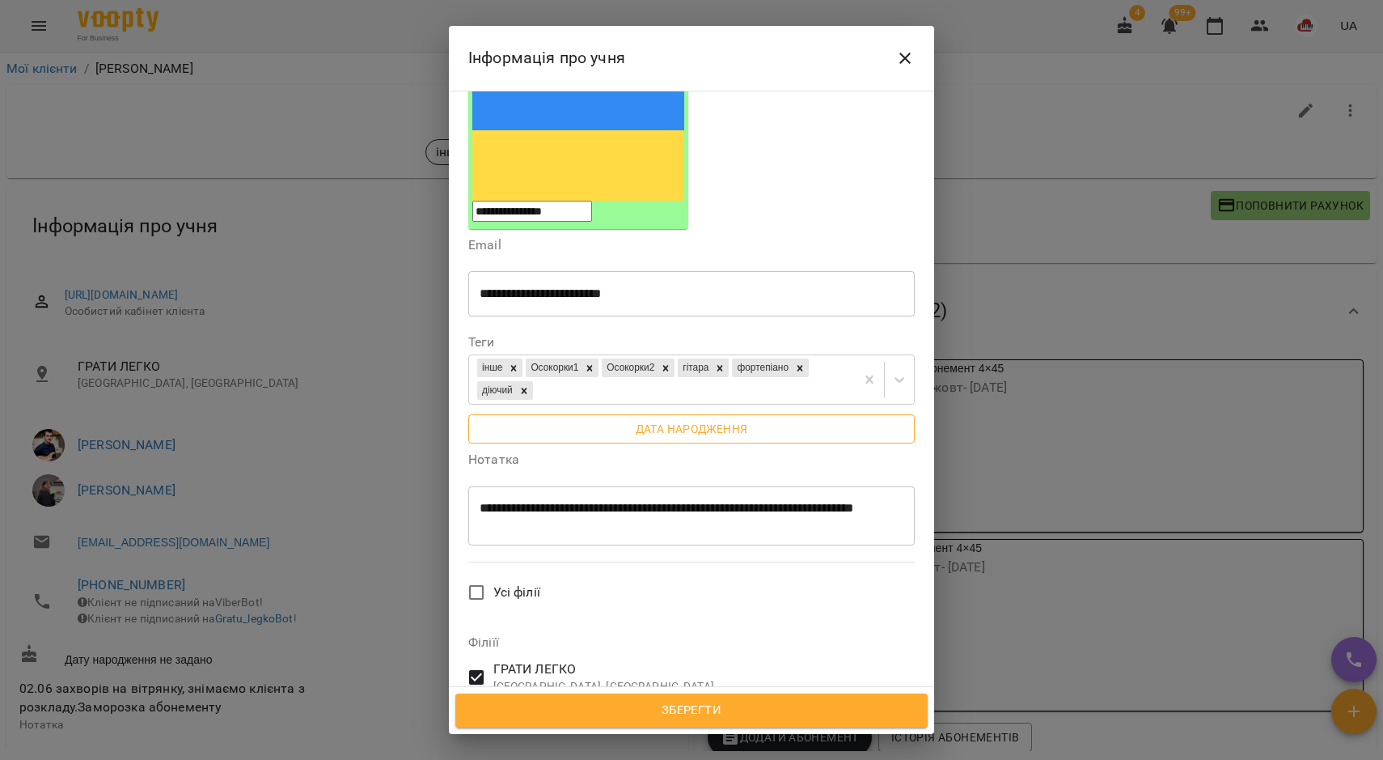
scroll to position [303, 0]
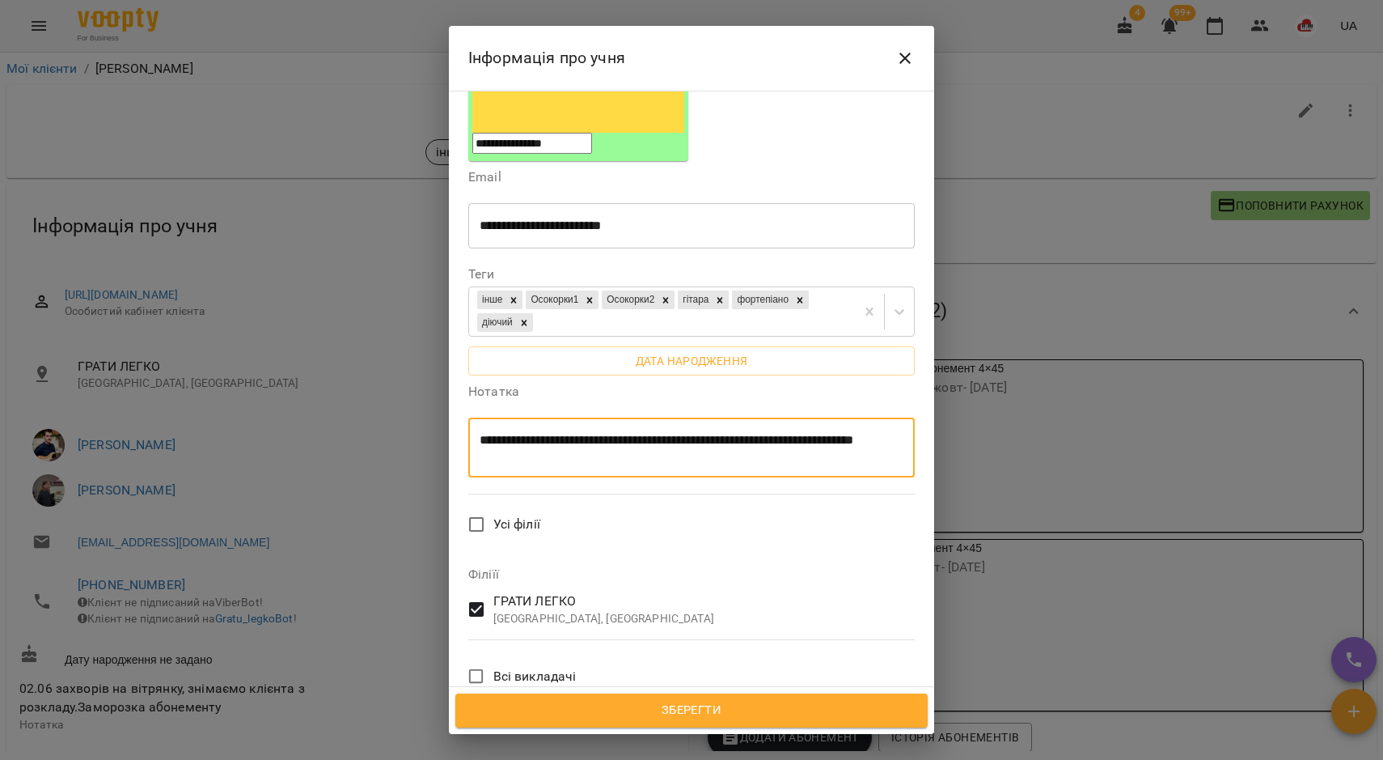
drag, startPoint x: 728, startPoint y: 318, endPoint x: 466, endPoint y: 241, distance: 273.1
click at [457, 252] on div "**********" at bounding box center [691, 389] width 485 height 597
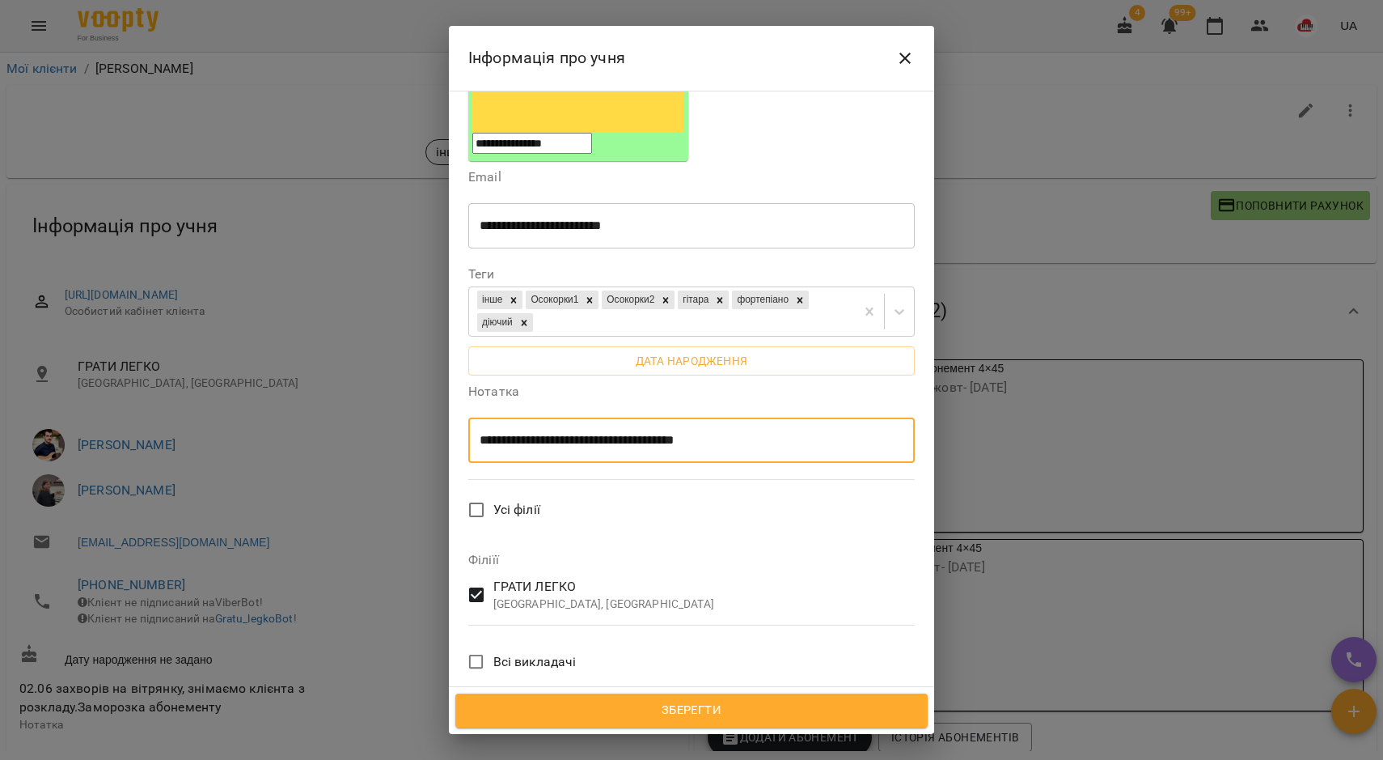
type textarea "**********"
click at [742, 720] on span "Зберегти" at bounding box center [691, 710] width 437 height 21
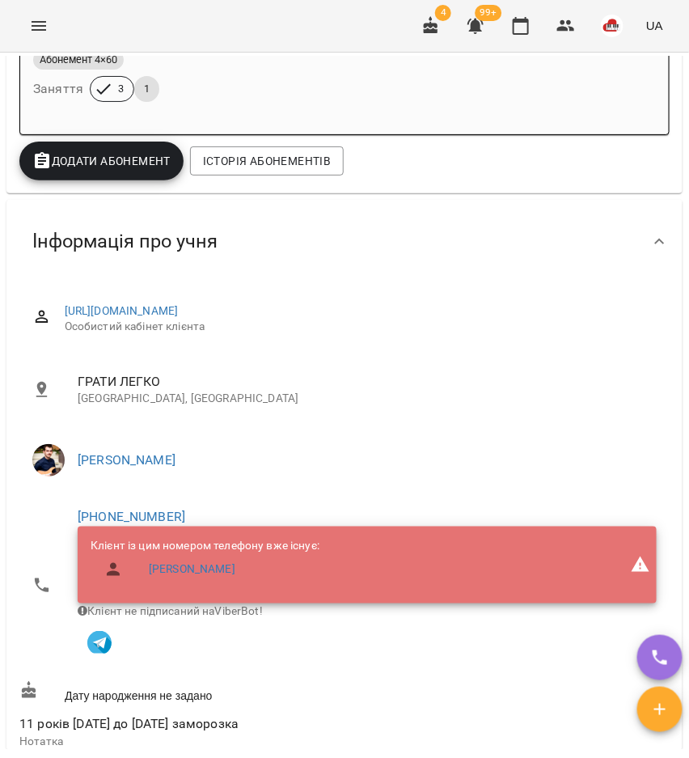
scroll to position [506, 0]
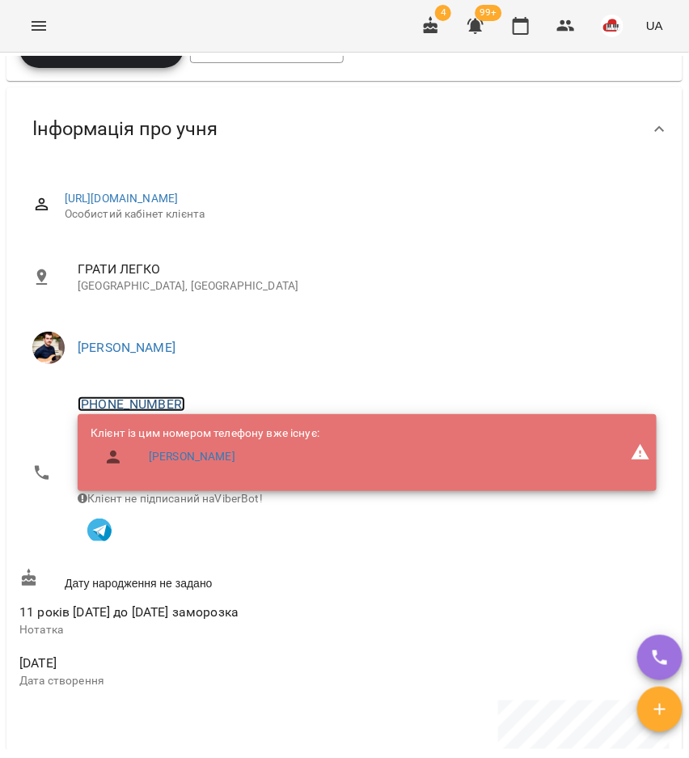
click at [154, 402] on link "[PHONE_NUMBER]" at bounding box center [132, 403] width 108 height 15
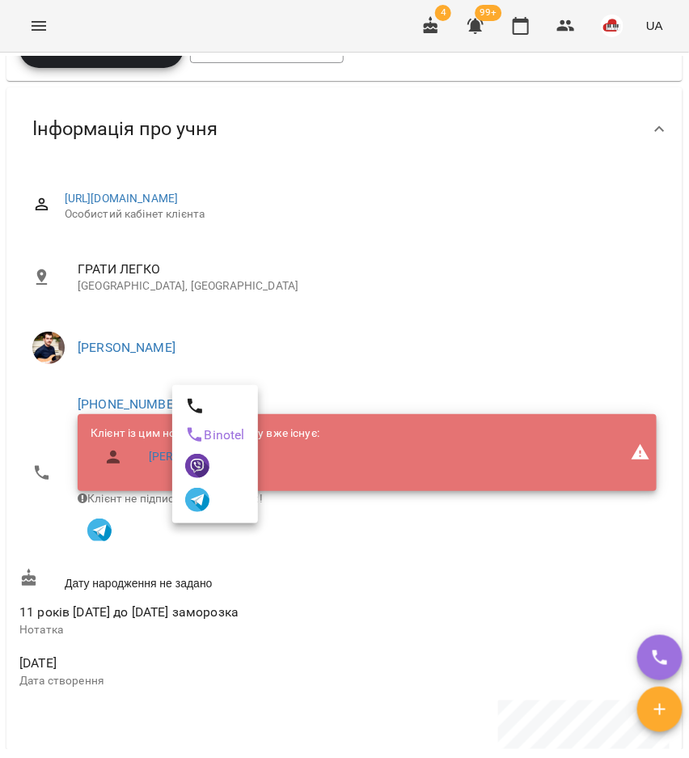
click at [463, 150] on div at bounding box center [344, 379] width 689 height 758
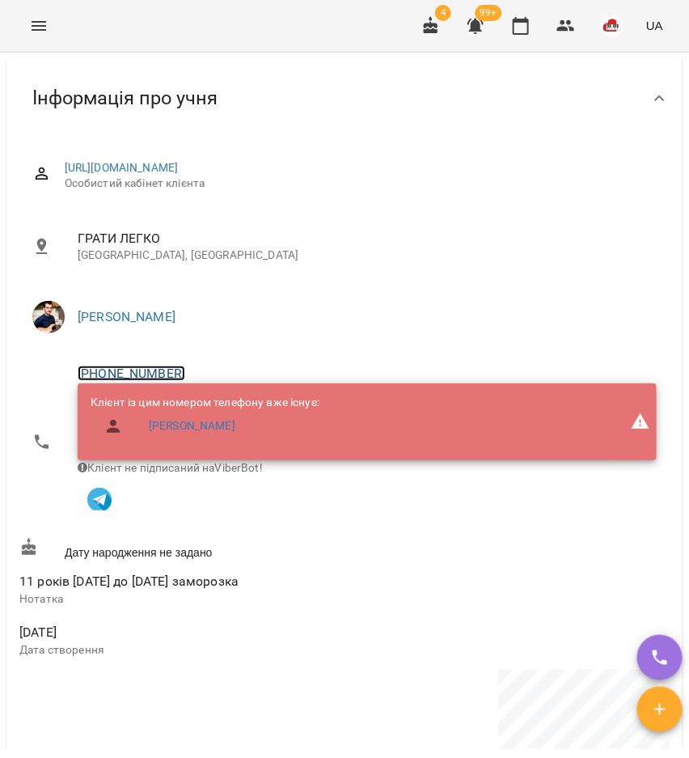
scroll to position [0, 0]
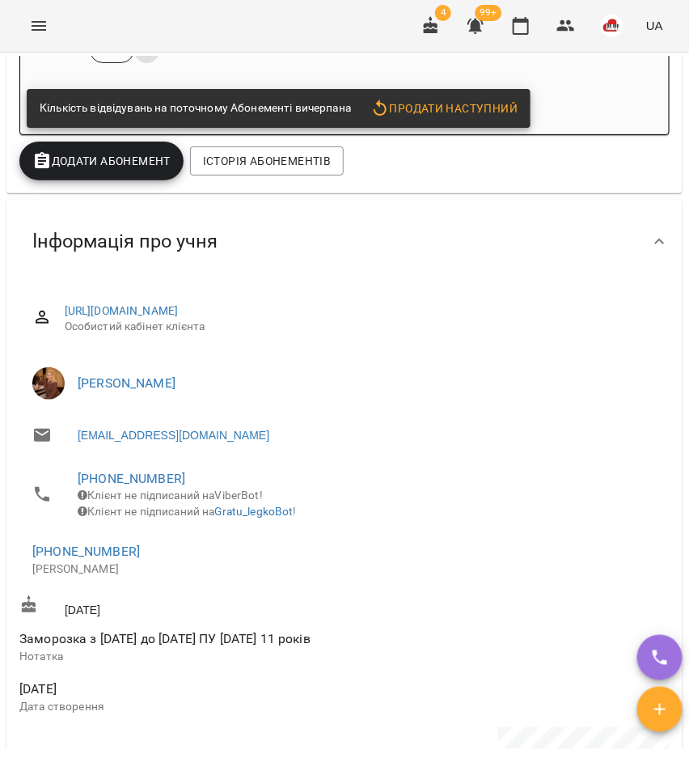
scroll to position [506, 0]
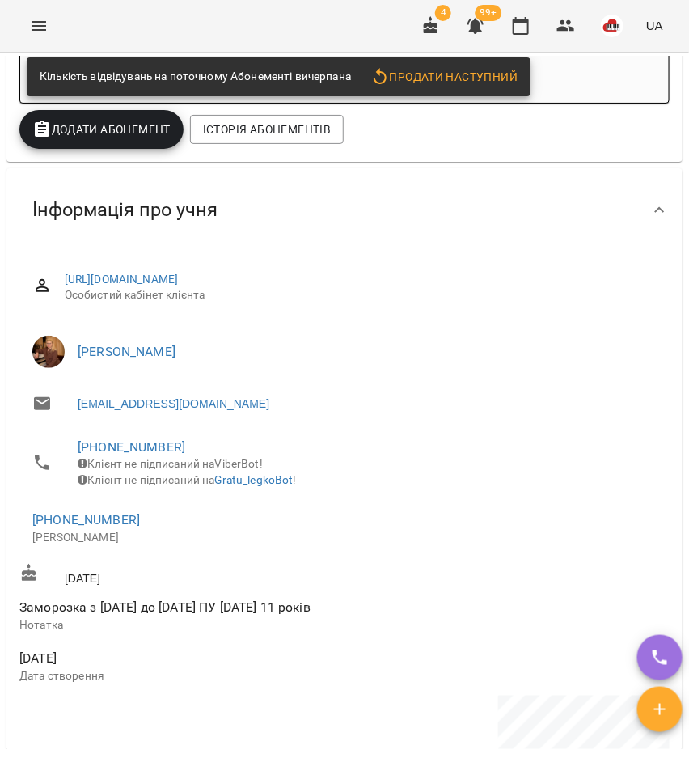
click at [112, 521] on li "[PHONE_NUMBER] [PERSON_NAME]" at bounding box center [344, 527] width 650 height 57
click at [115, 524] on span "[PHONE_NUMBER]" at bounding box center [344, 519] width 624 height 19
click at [118, 527] on link "[PHONE_NUMBER]" at bounding box center [86, 519] width 108 height 15
click at [157, 595] on img at bounding box center [152, 593] width 24 height 24
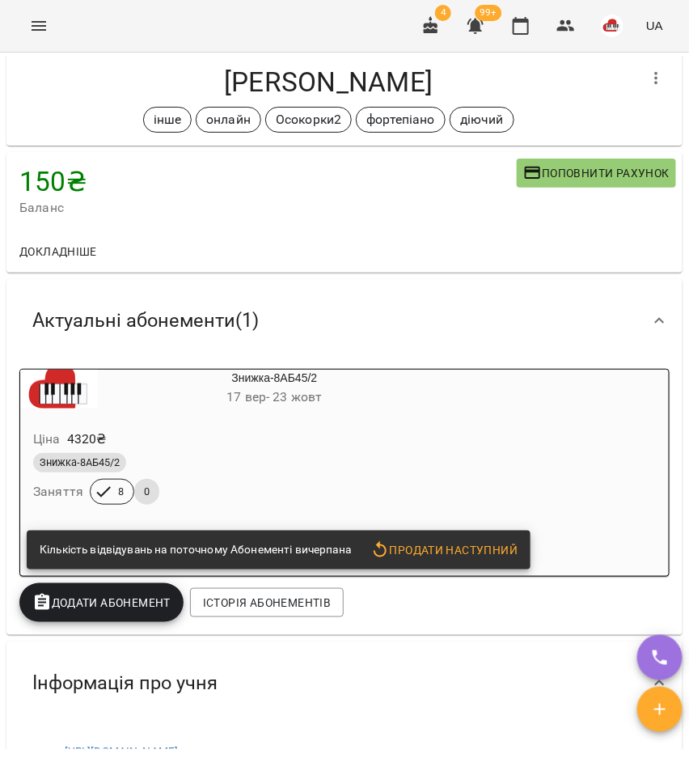
scroll to position [0, 0]
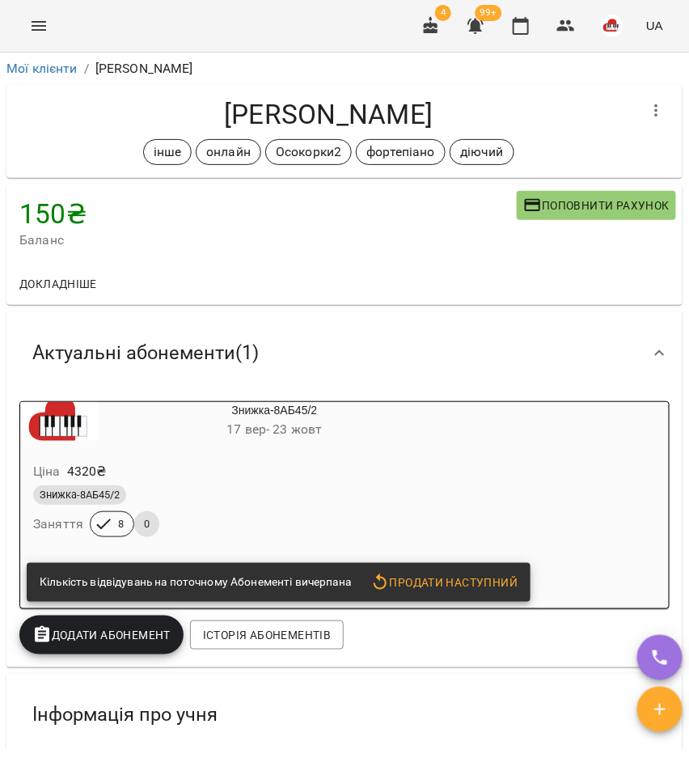
click at [142, 444] on div "Знижка-8АБ45/2 [DATE] - [DATE]" at bounding box center [236, 421] width 438 height 45
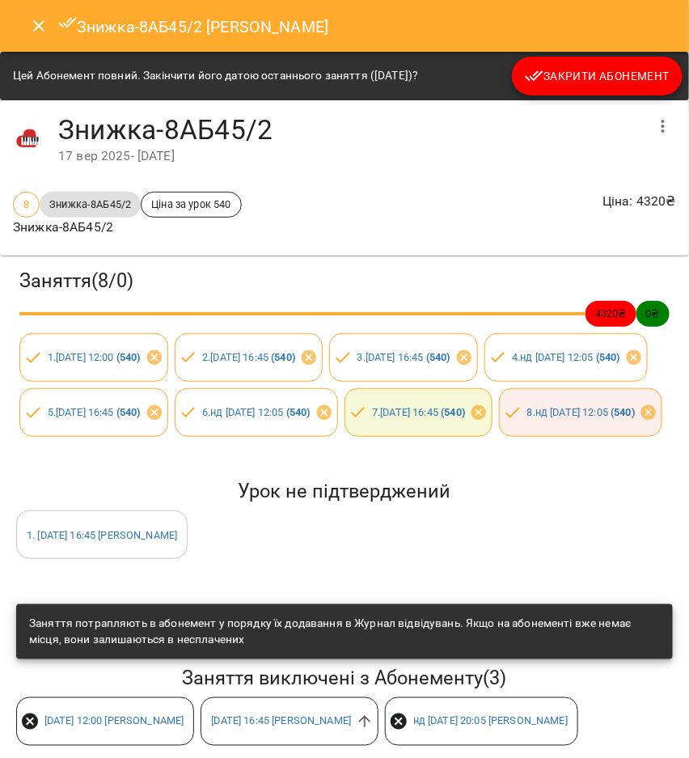
click at [592, 87] on button "Закрити Абонемент" at bounding box center [597, 76] width 171 height 39
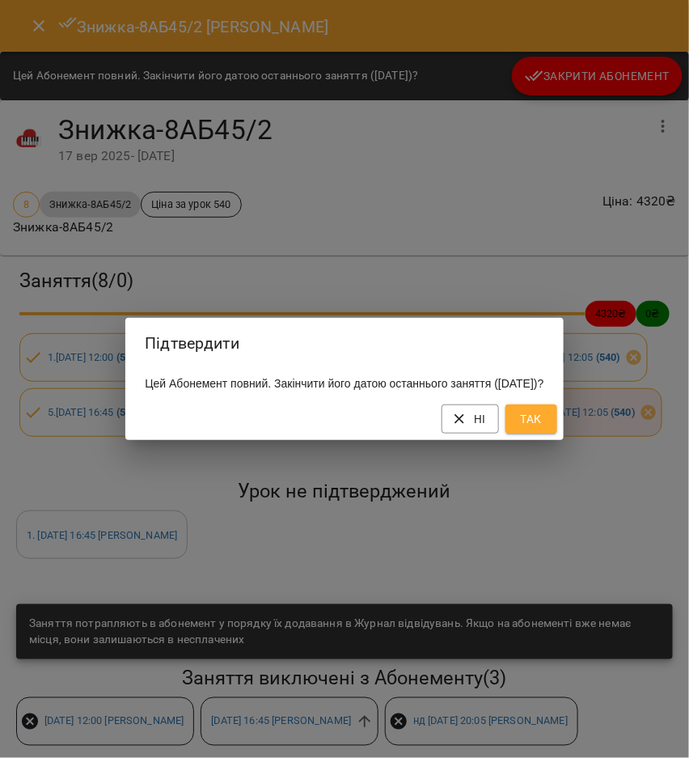
click at [544, 425] on span "Так" at bounding box center [532, 418] width 26 height 19
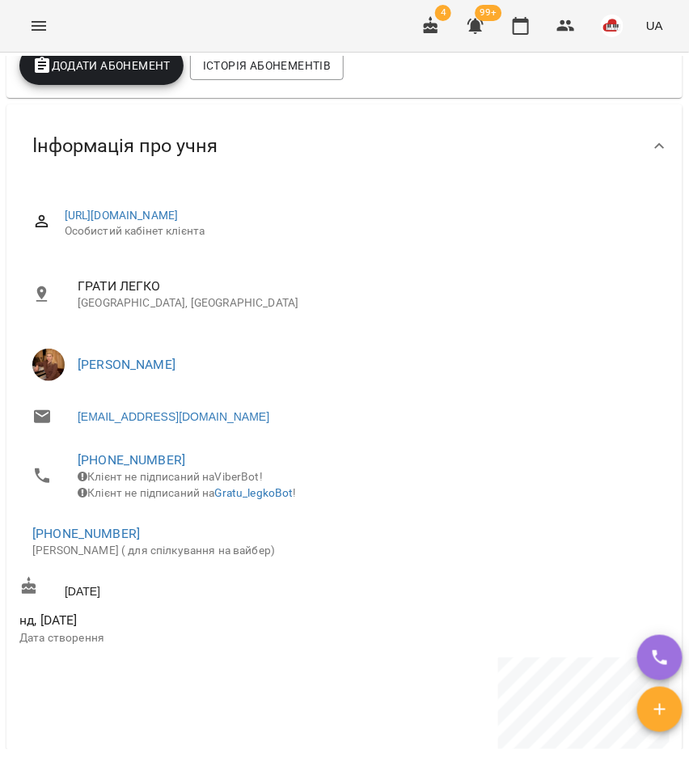
scroll to position [506, 0]
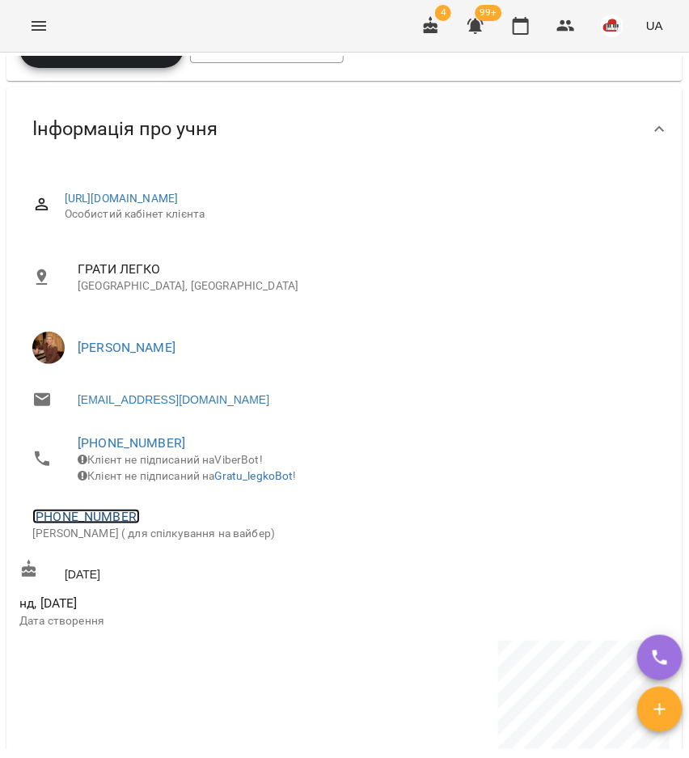
click at [106, 524] on link "+380950110176" at bounding box center [86, 516] width 108 height 15
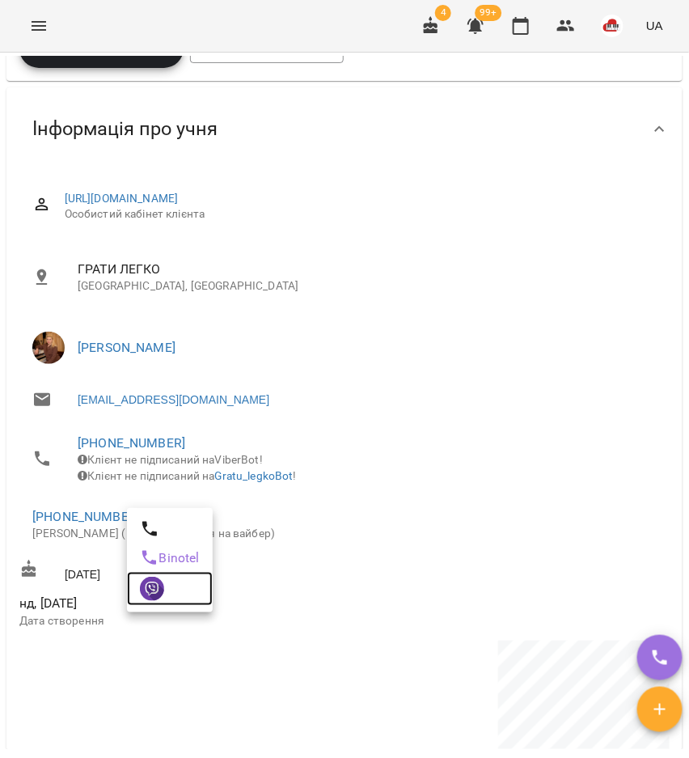
click at [137, 589] on link at bounding box center [170, 589] width 86 height 34
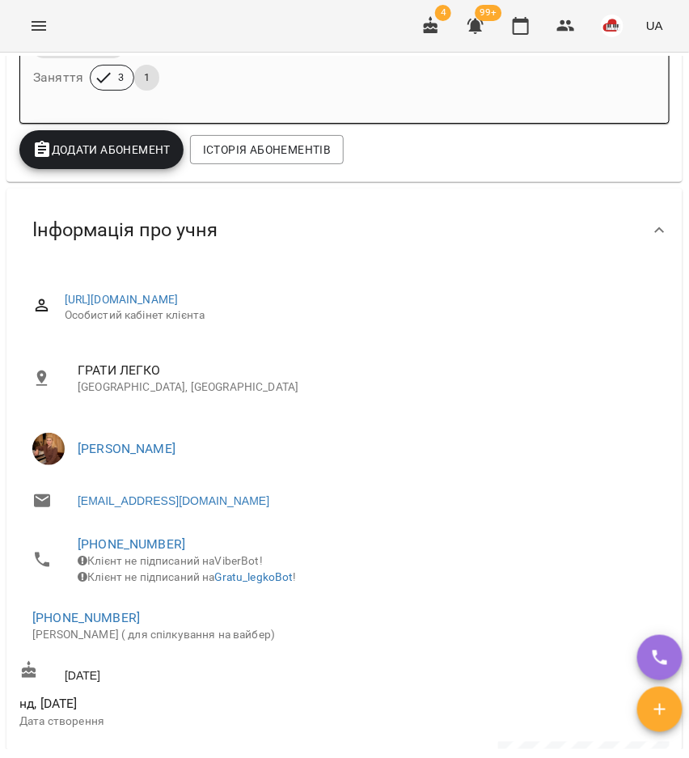
scroll to position [0, 0]
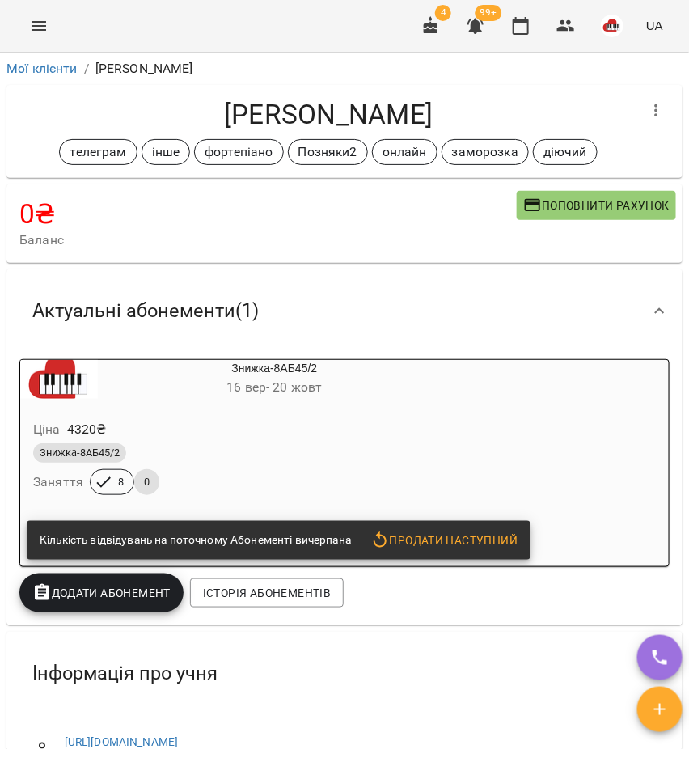
click at [647, 102] on icon "button" at bounding box center [656, 110] width 19 height 19
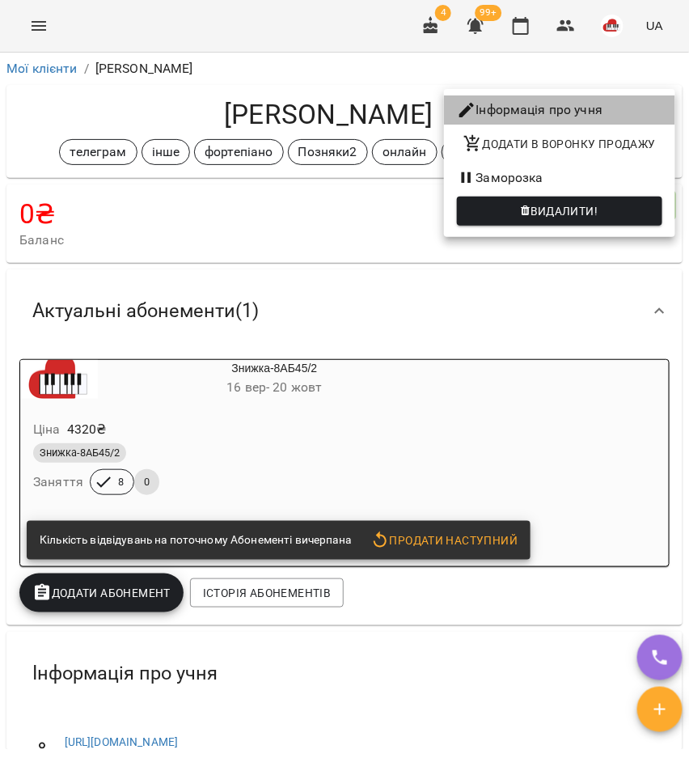
click at [497, 112] on li "Інформація про учня" at bounding box center [559, 109] width 231 height 29
select select "**"
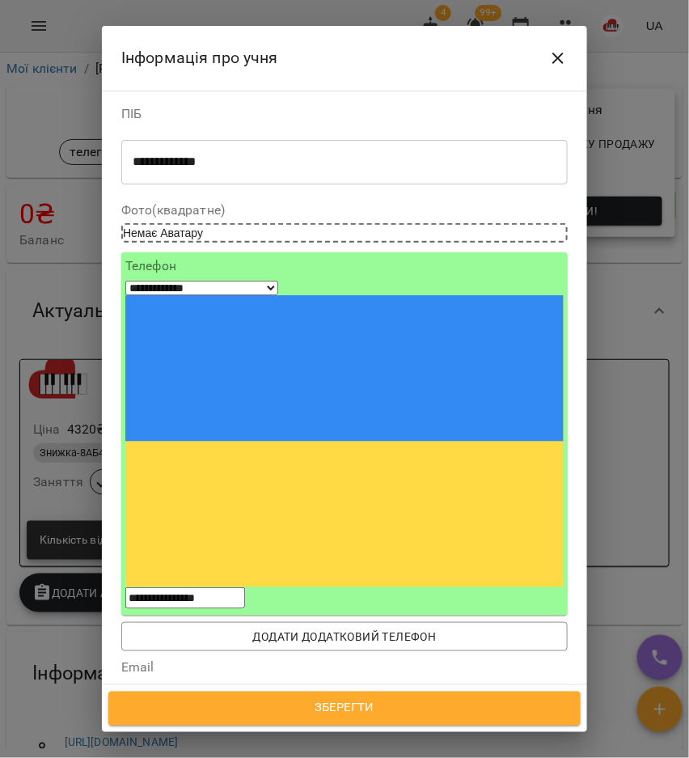
click at [281, 702] on span "Зберегти" at bounding box center [344, 708] width 437 height 21
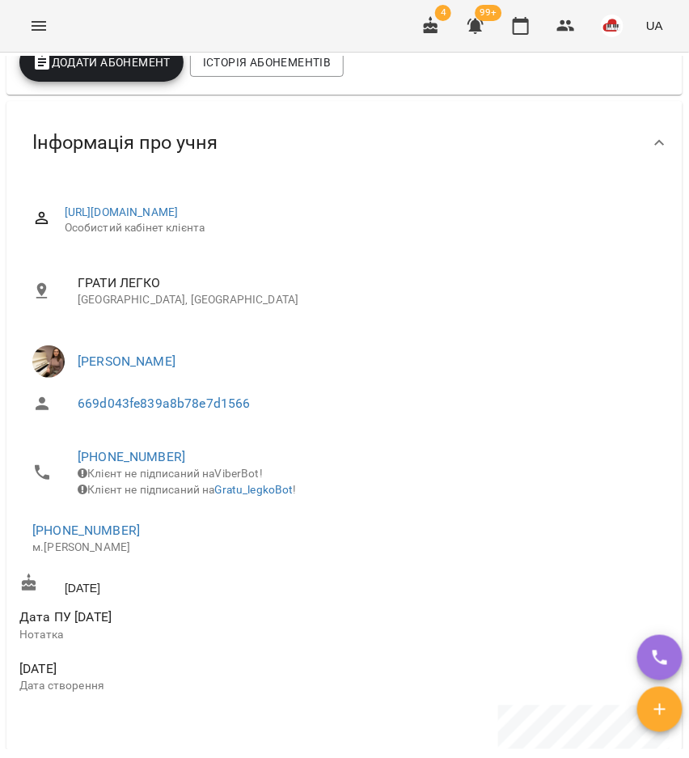
scroll to position [607, 0]
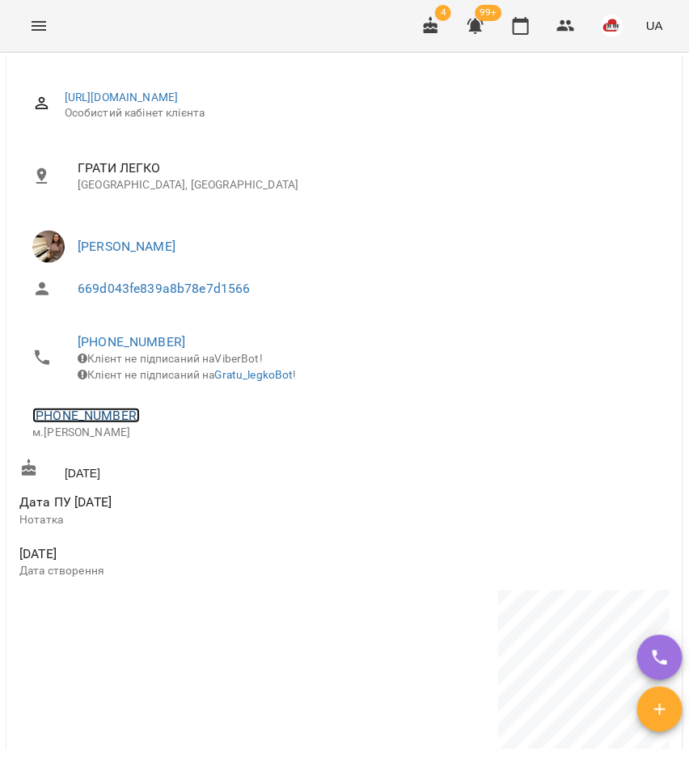
click at [104, 423] on link "[PHONE_NUMBER]" at bounding box center [86, 415] width 108 height 15
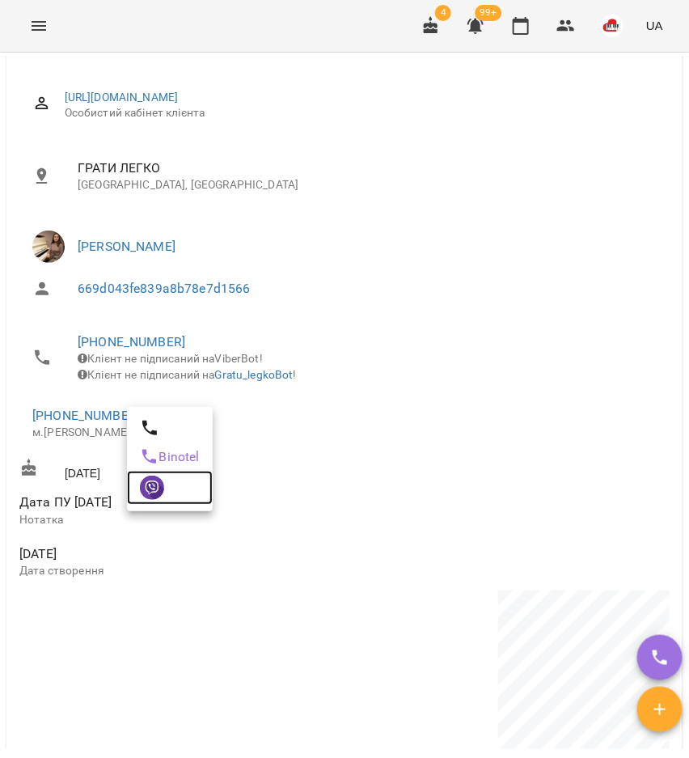
click at [158, 495] on img at bounding box center [152, 488] width 24 height 24
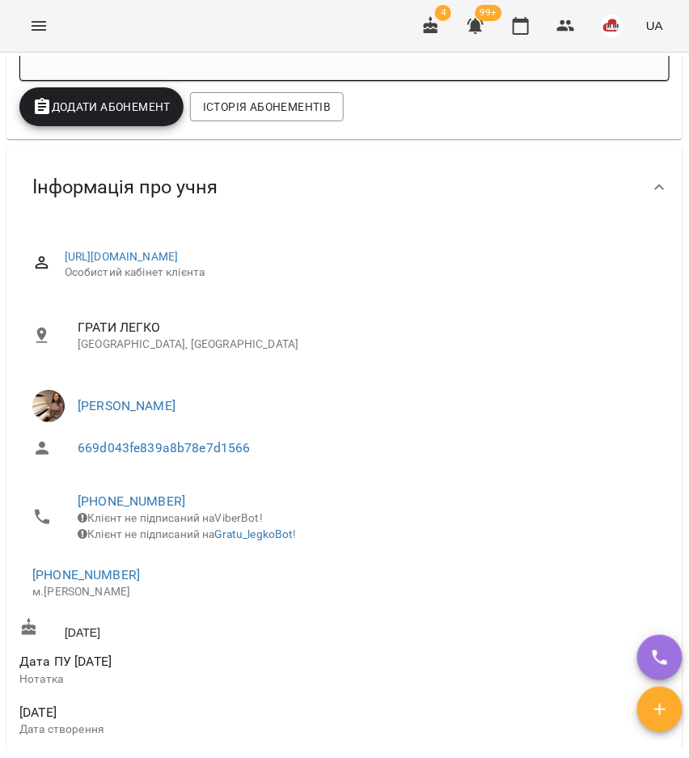
scroll to position [506, 0]
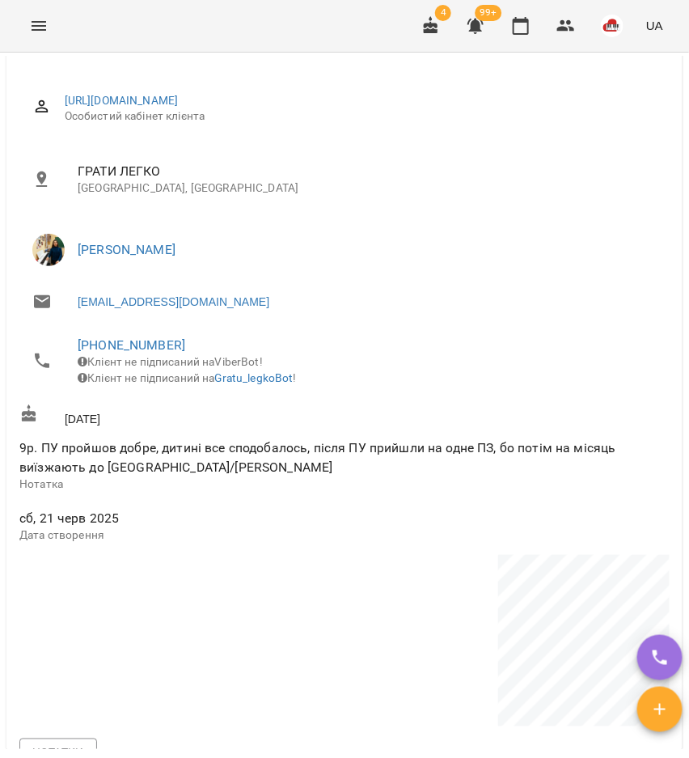
scroll to position [607, 0]
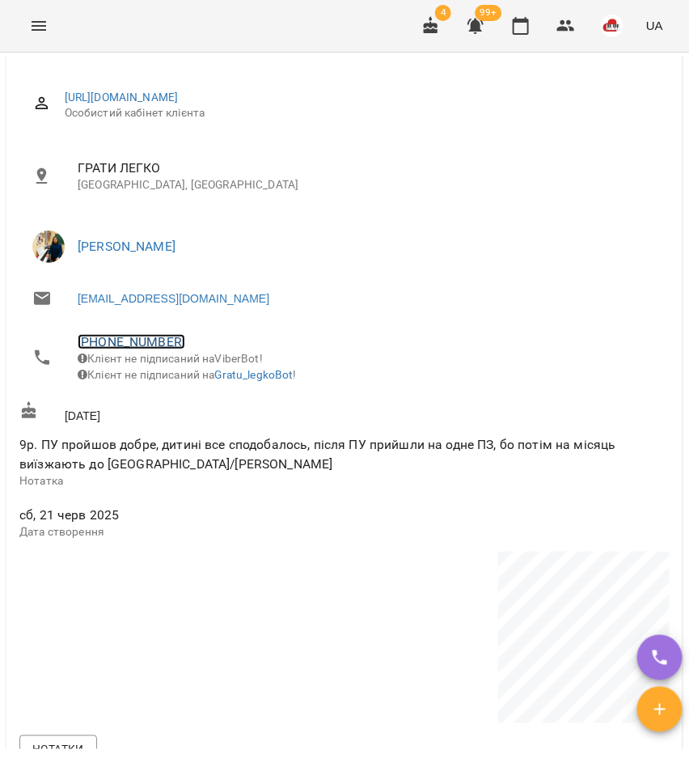
click at [134, 340] on link "+380663392113" at bounding box center [132, 341] width 108 height 15
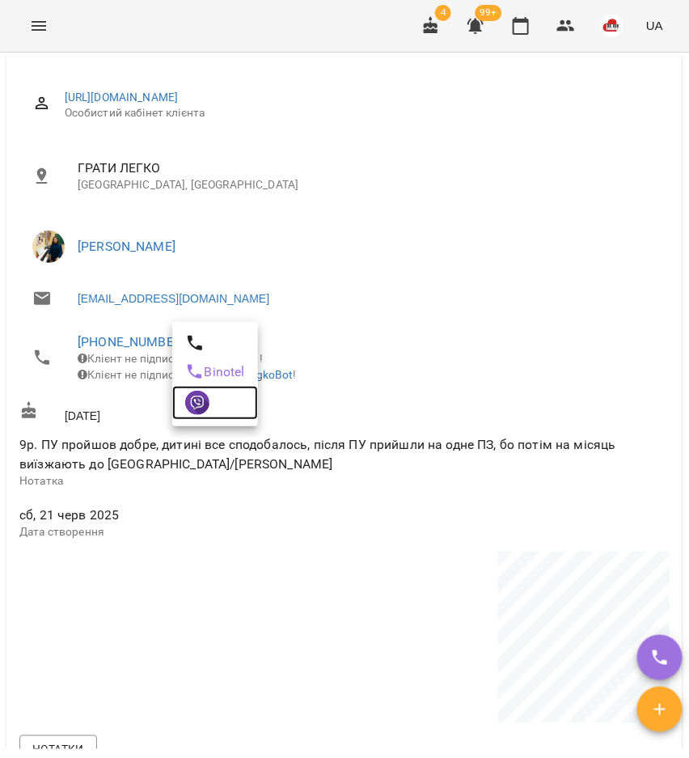
click at [204, 412] on img at bounding box center [197, 403] width 24 height 24
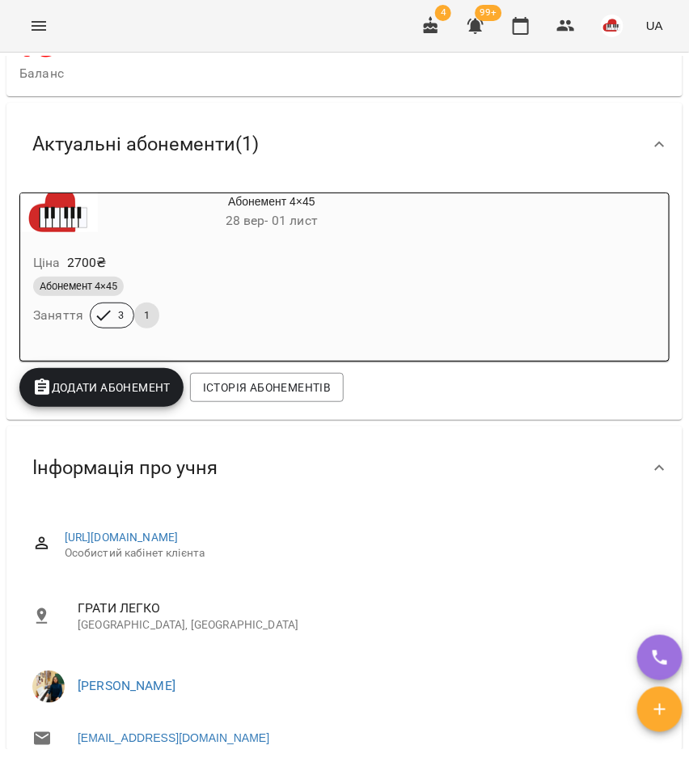
scroll to position [101, 0]
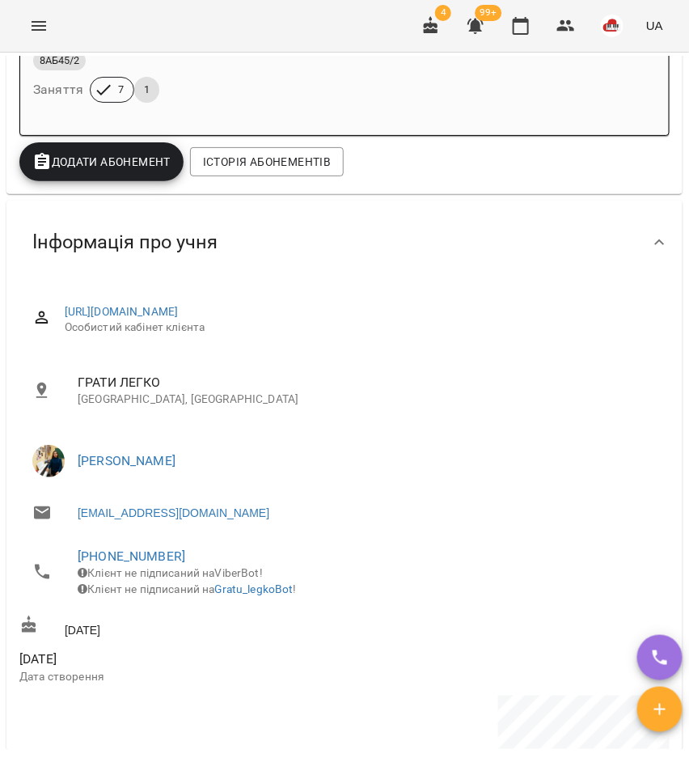
scroll to position [404, 0]
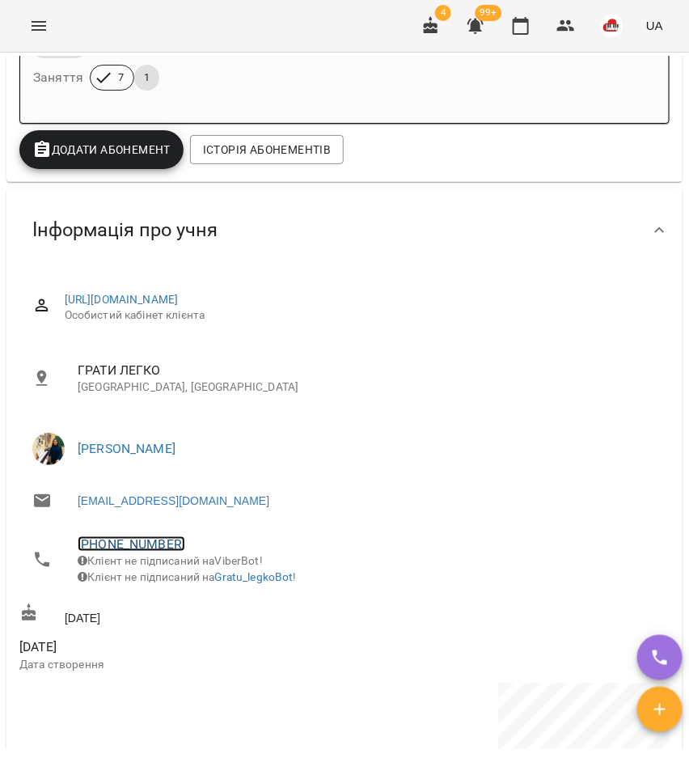
click at [161, 541] on link "[PHONE_NUMBER]" at bounding box center [132, 543] width 108 height 15
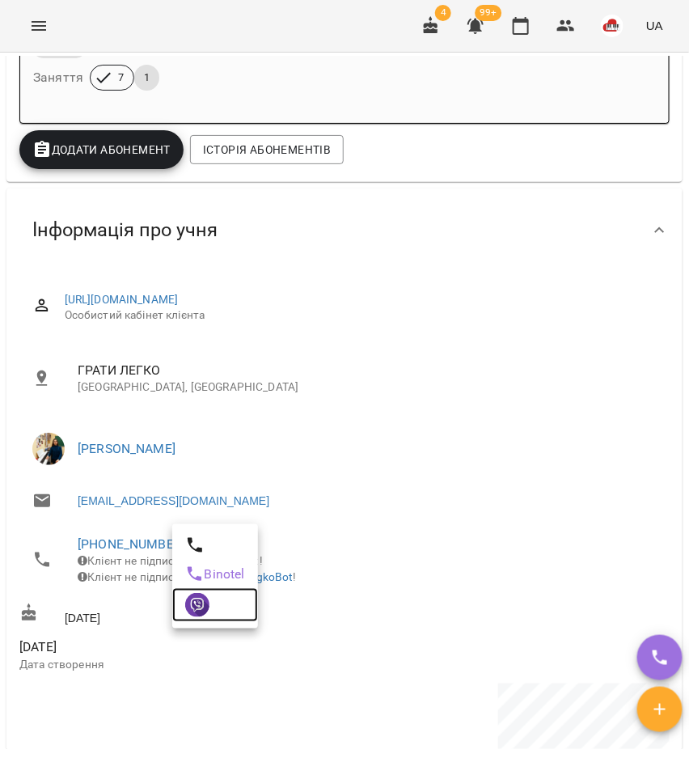
click at [205, 612] on img at bounding box center [197, 605] width 24 height 24
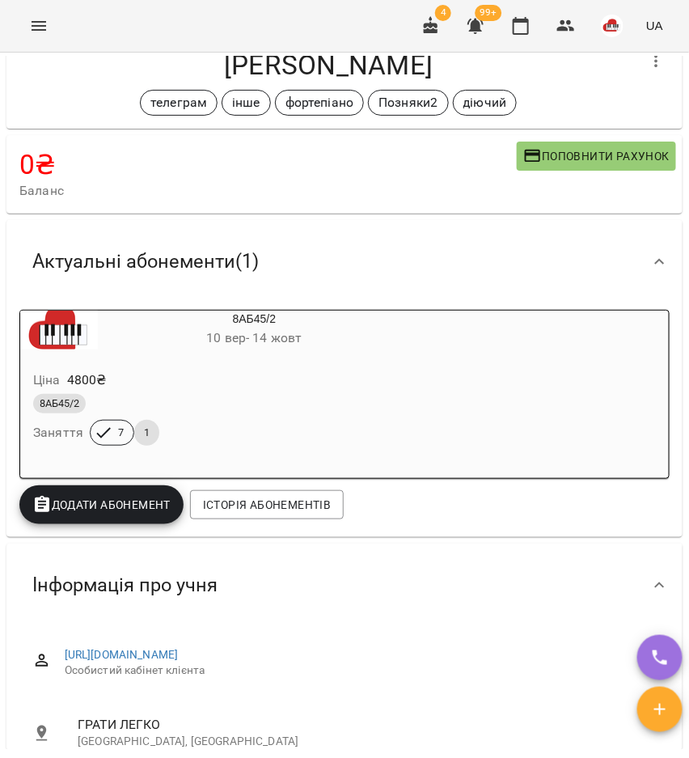
scroll to position [0, 0]
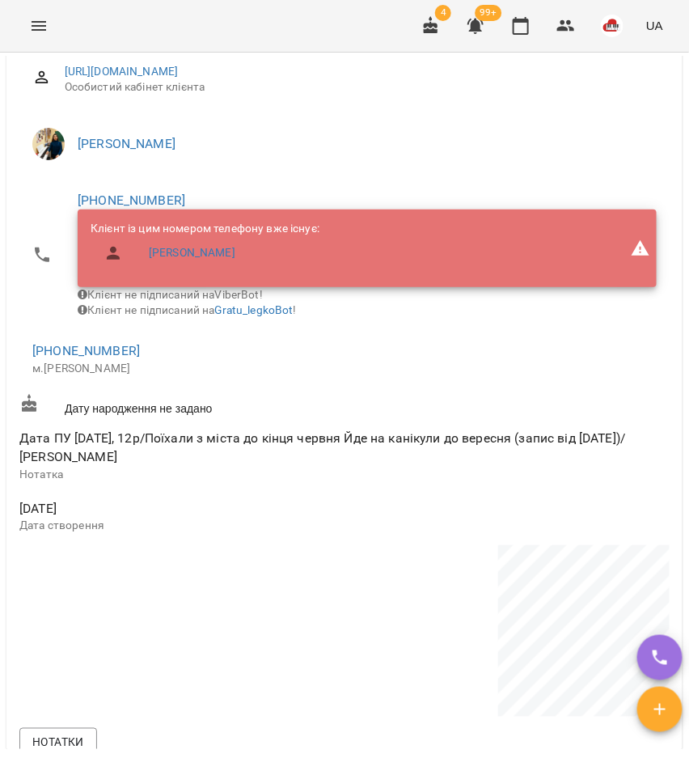
scroll to position [708, 0]
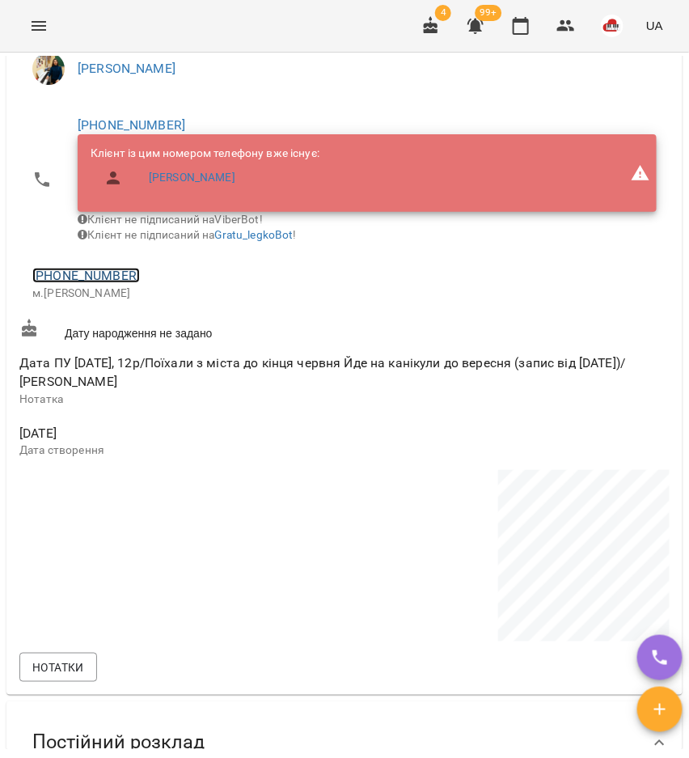
click at [106, 283] on link "[PHONE_NUMBER]" at bounding box center [86, 275] width 108 height 15
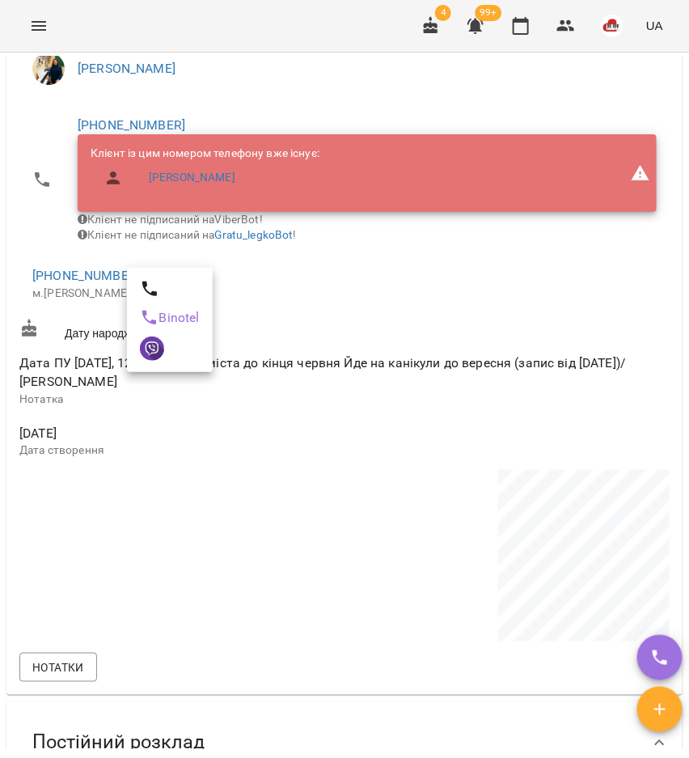
click at [302, 263] on div at bounding box center [344, 379] width 689 height 758
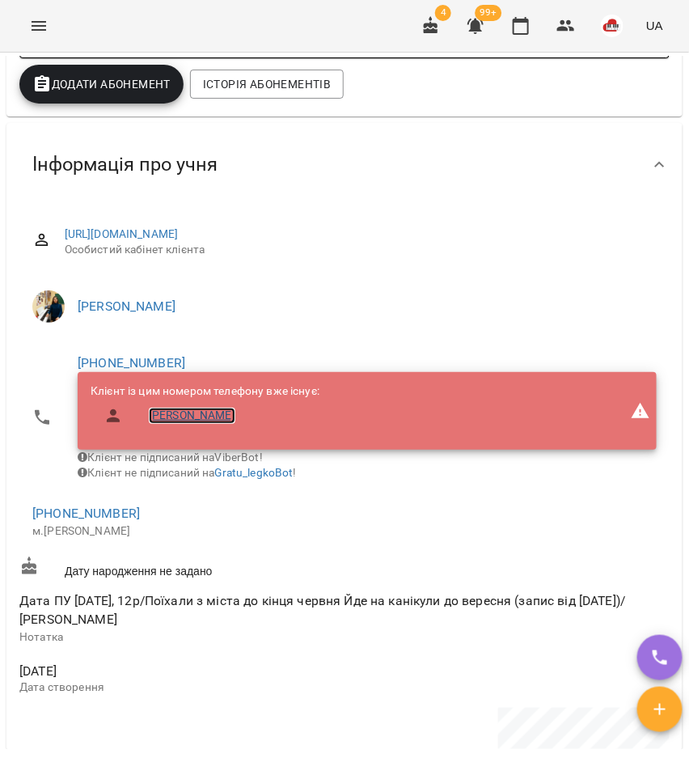
scroll to position [506, 0]
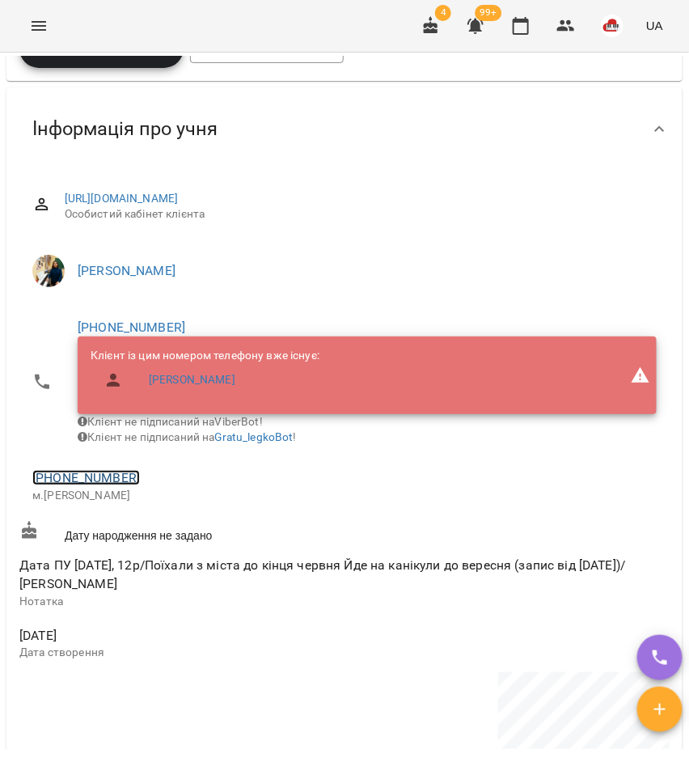
click at [75, 485] on link "[PHONE_NUMBER]" at bounding box center [86, 477] width 108 height 15
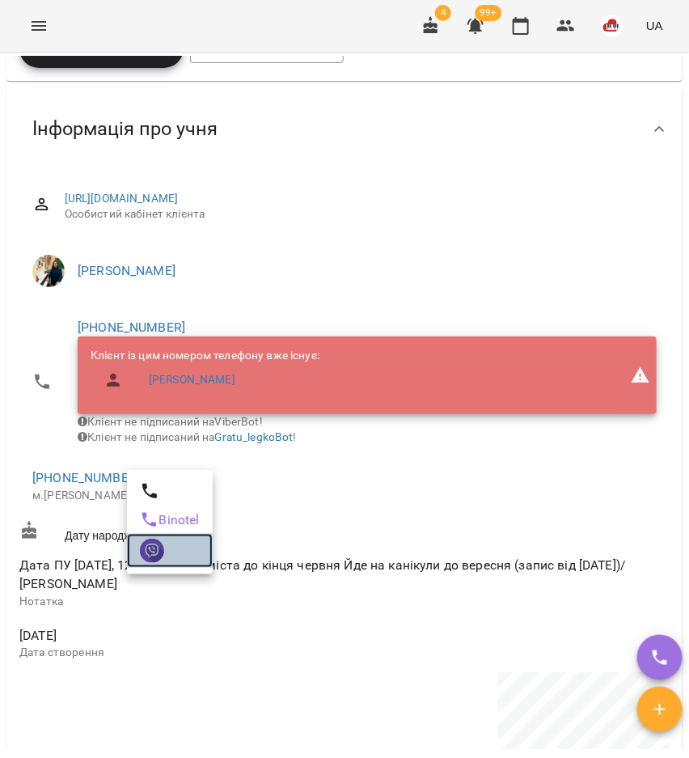
click at [149, 544] on img at bounding box center [152, 551] width 24 height 24
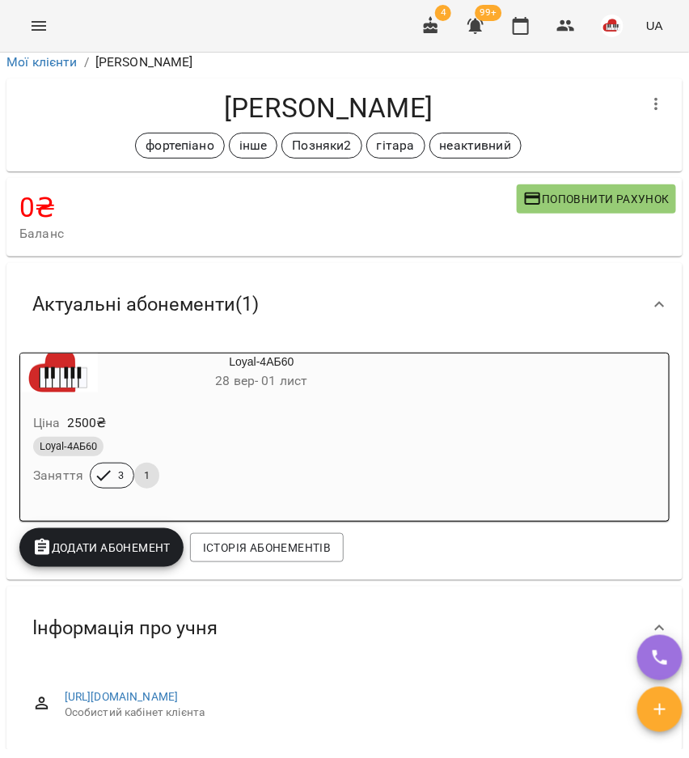
scroll to position [0, 0]
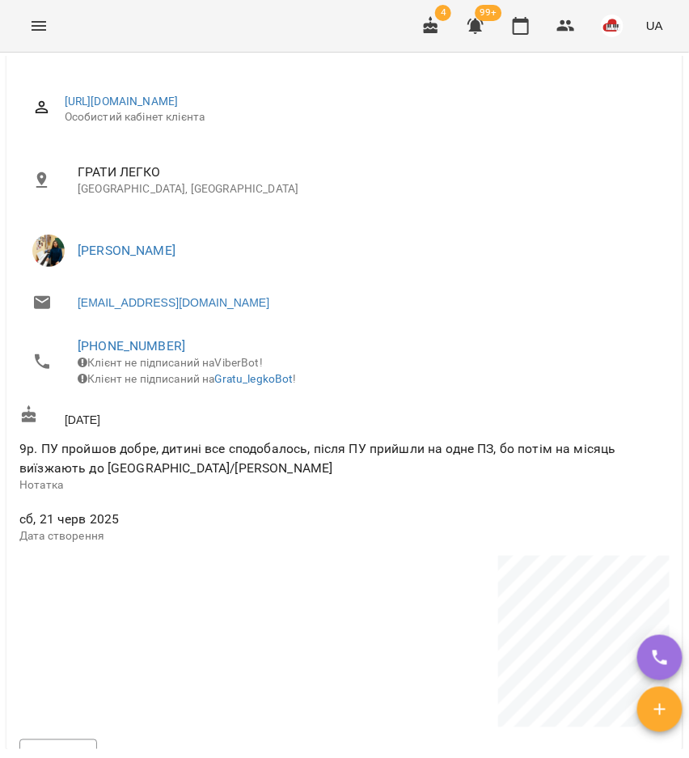
scroll to position [607, 0]
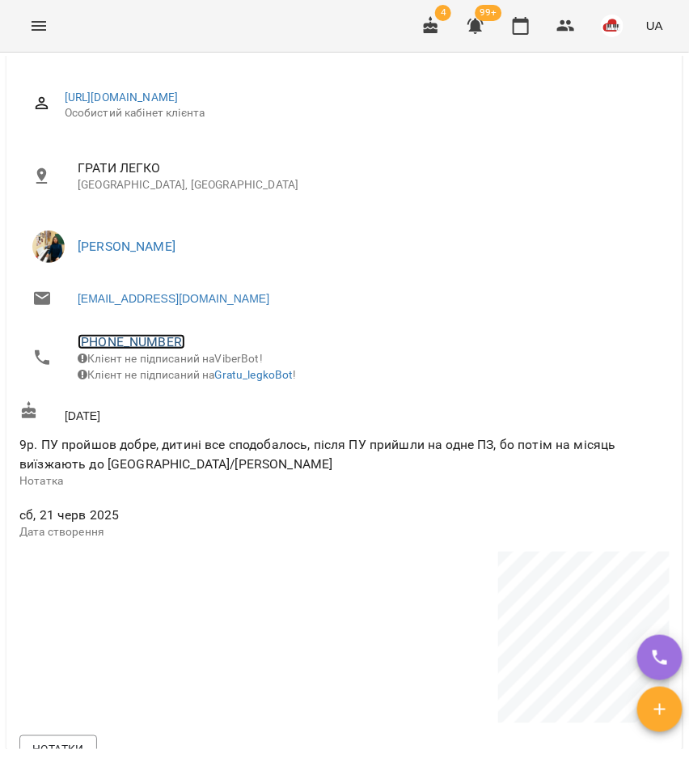
click at [133, 341] on link "[PHONE_NUMBER]" at bounding box center [132, 341] width 108 height 15
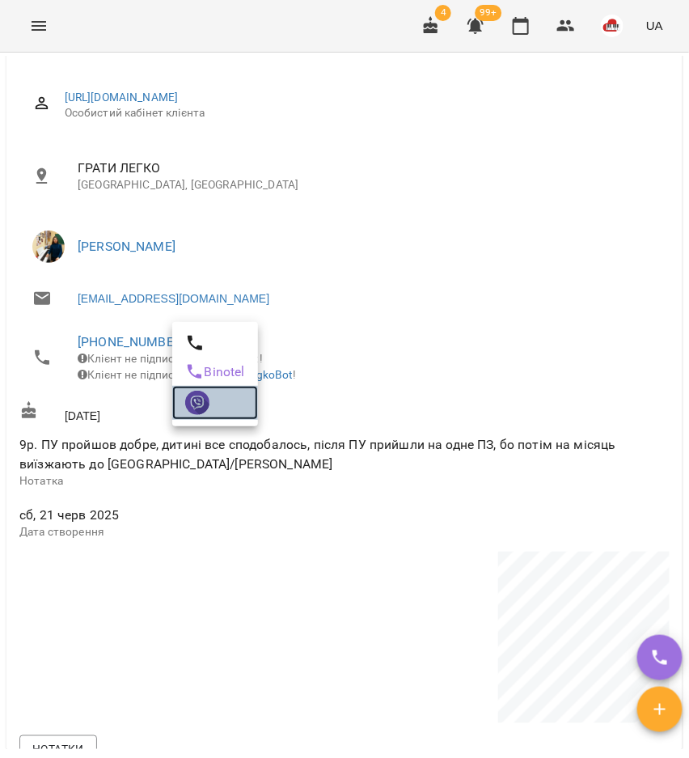
click at [185, 400] on img at bounding box center [197, 403] width 24 height 24
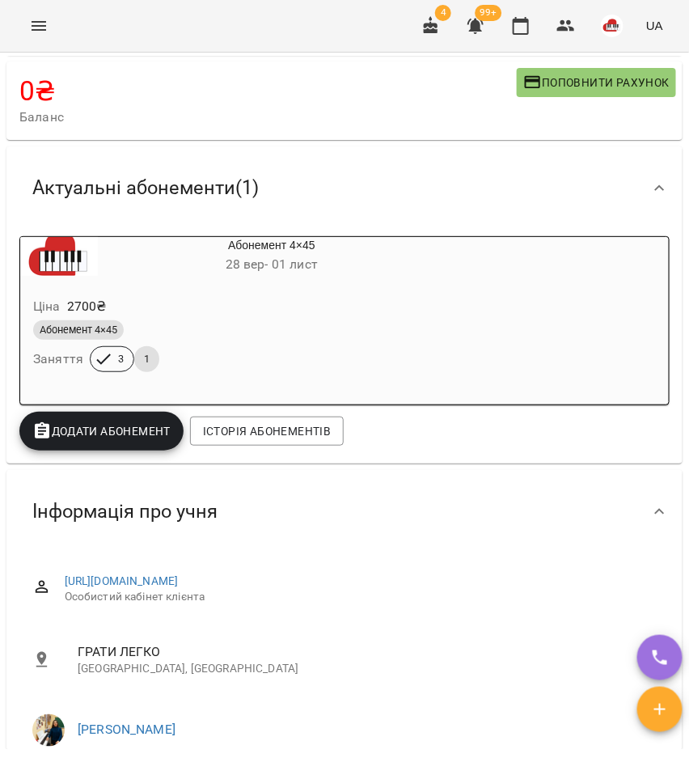
scroll to position [101, 0]
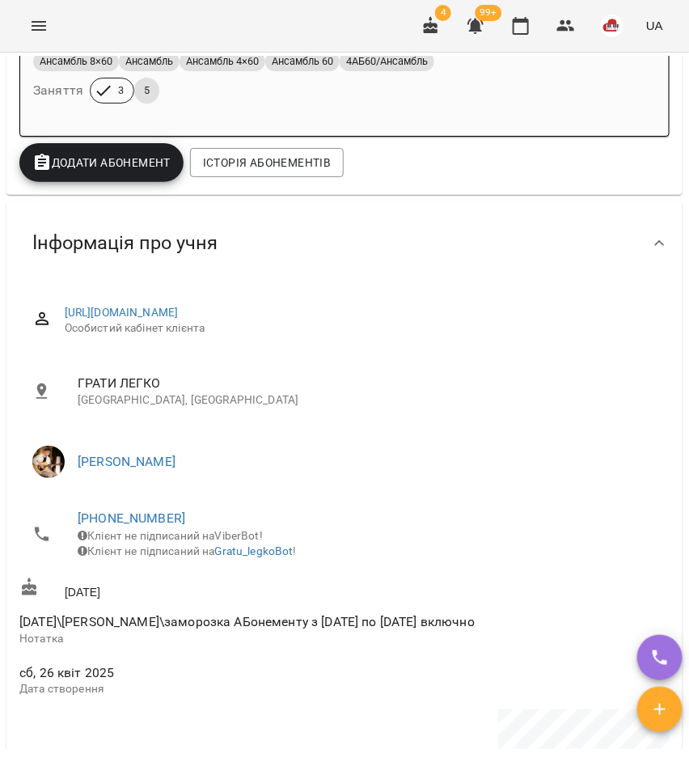
scroll to position [607, 0]
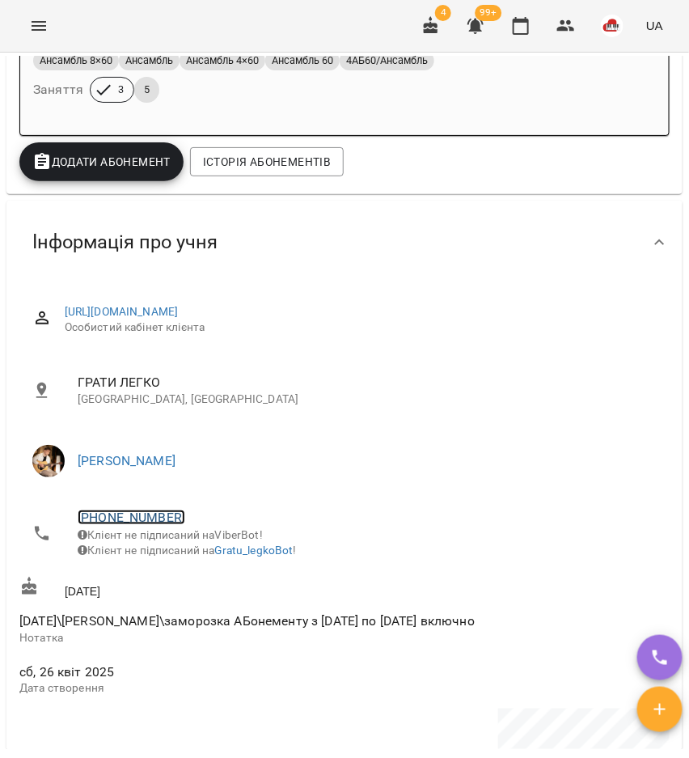
click at [150, 525] on link "+380675587940" at bounding box center [132, 517] width 108 height 15
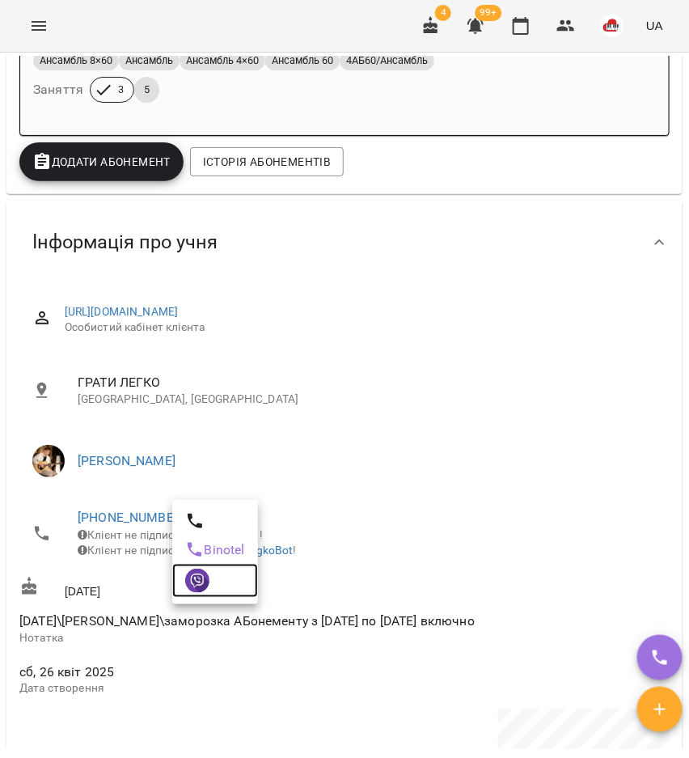
click at [201, 578] on img at bounding box center [197, 581] width 24 height 24
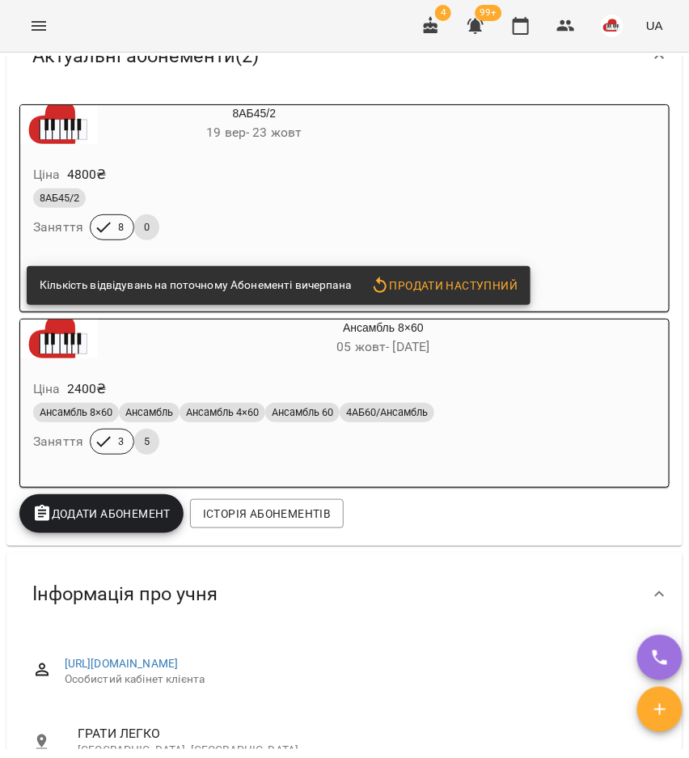
scroll to position [0, 0]
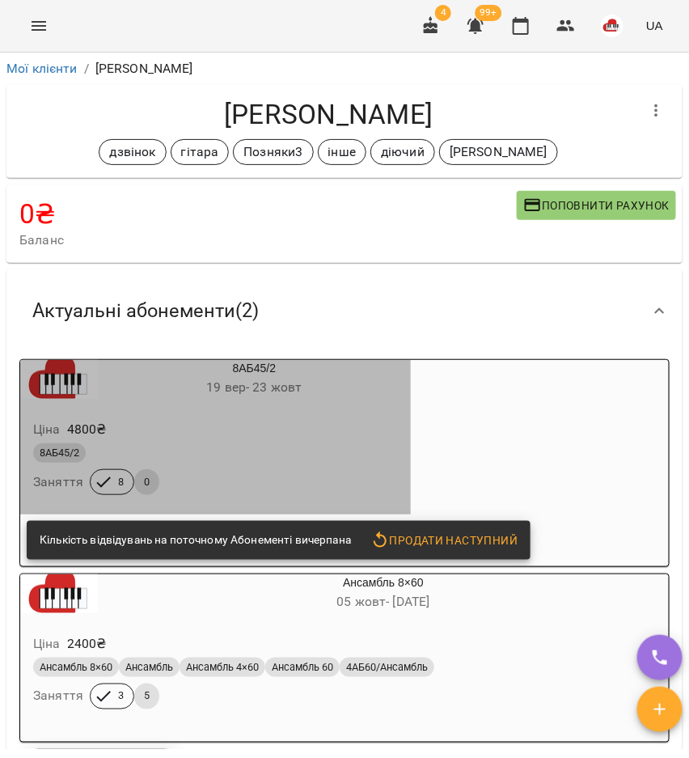
drag, startPoint x: 164, startPoint y: 443, endPoint x: 225, endPoint y: 370, distance: 95.4
click at [164, 442] on div "8АБ45/2" at bounding box center [215, 453] width 371 height 26
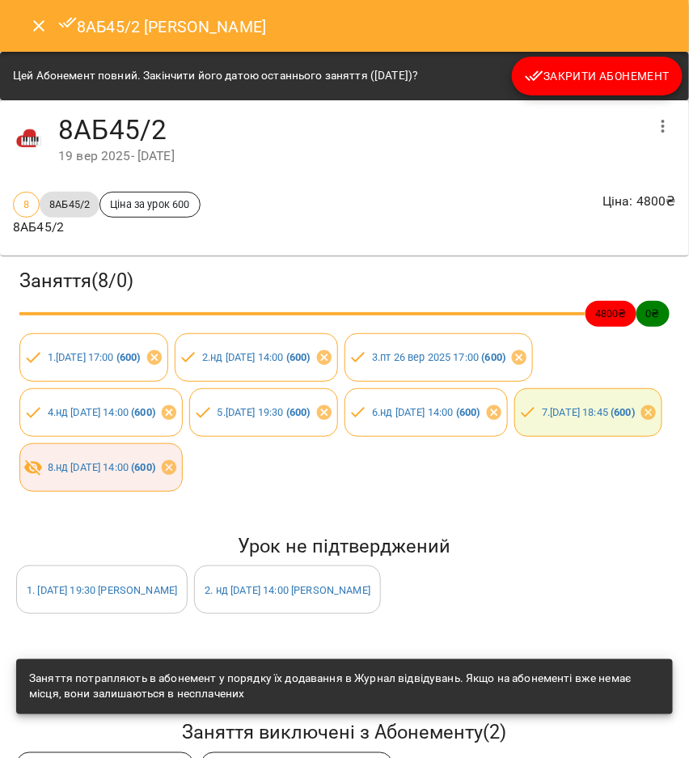
click at [609, 79] on span "Закрити Абонемент" at bounding box center [597, 75] width 145 height 19
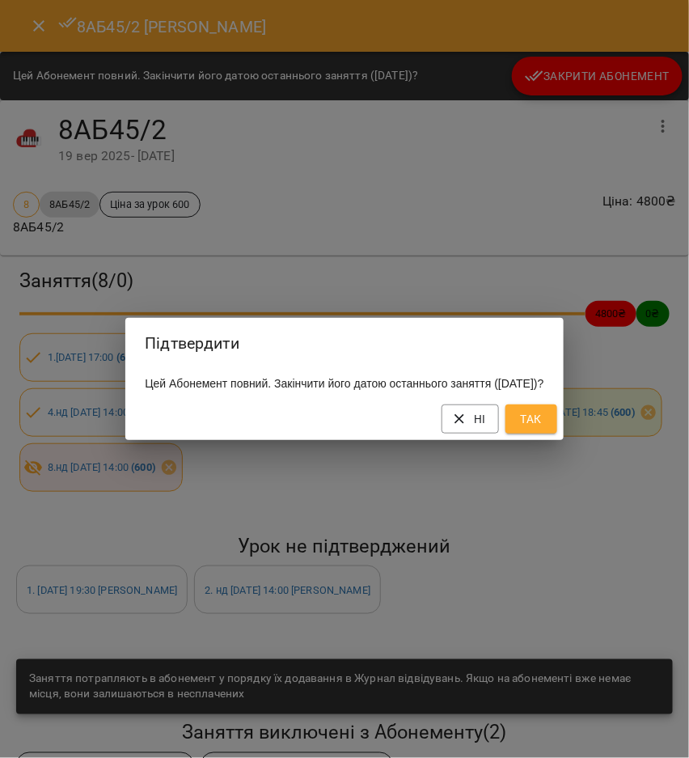
click at [558, 440] on div "Ні Так" at bounding box center [344, 419] width 438 height 42
click at [544, 429] on span "Так" at bounding box center [532, 418] width 26 height 19
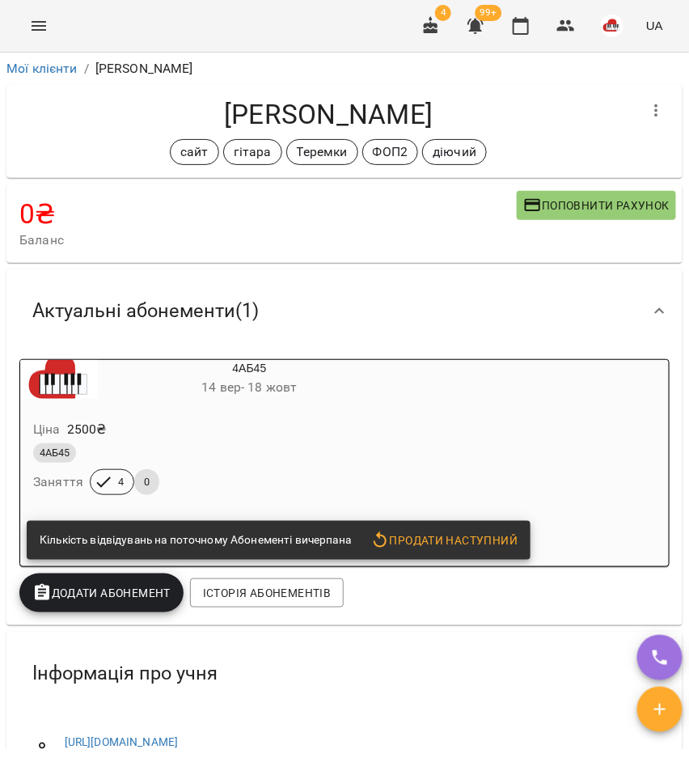
scroll to position [303, 0]
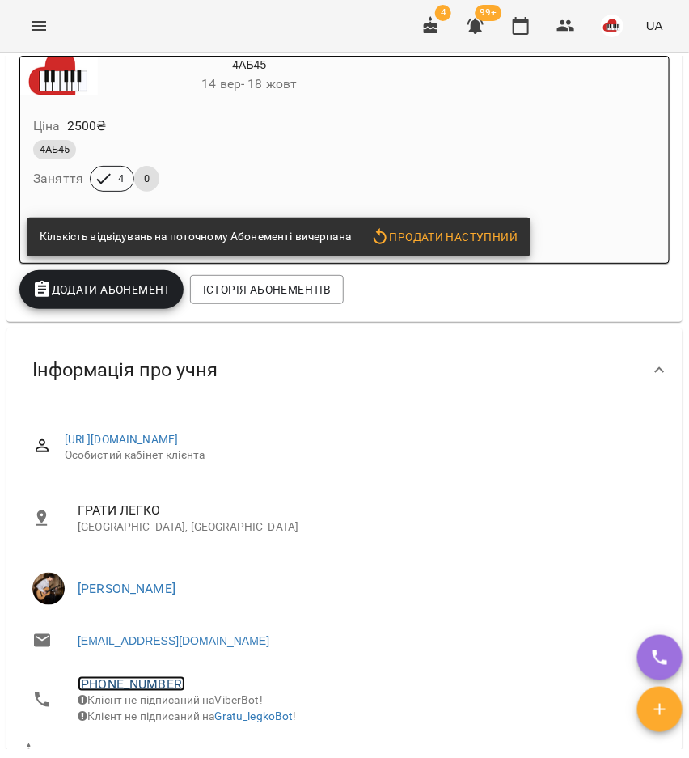
click at [154, 687] on link "+380636800915" at bounding box center [132, 683] width 108 height 15
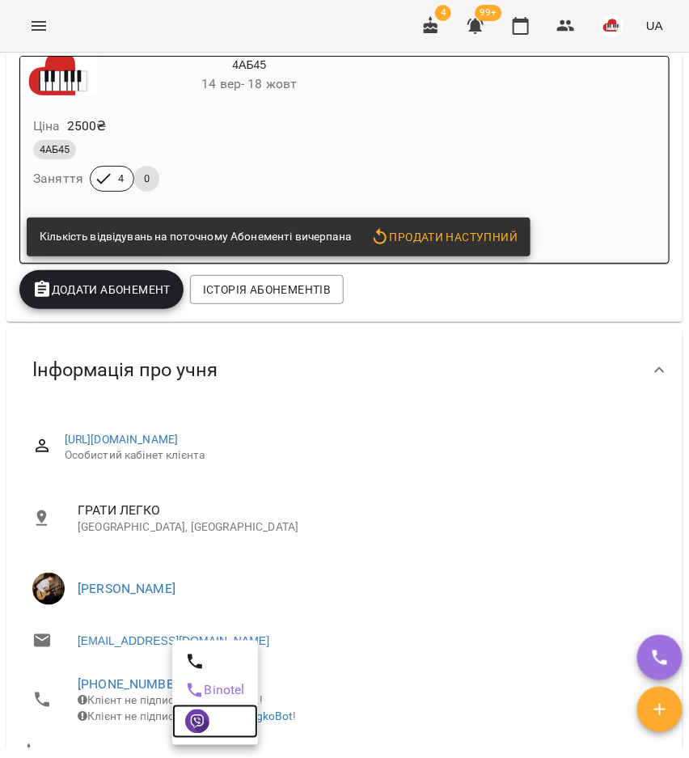
click at [201, 728] on img at bounding box center [197, 721] width 24 height 24
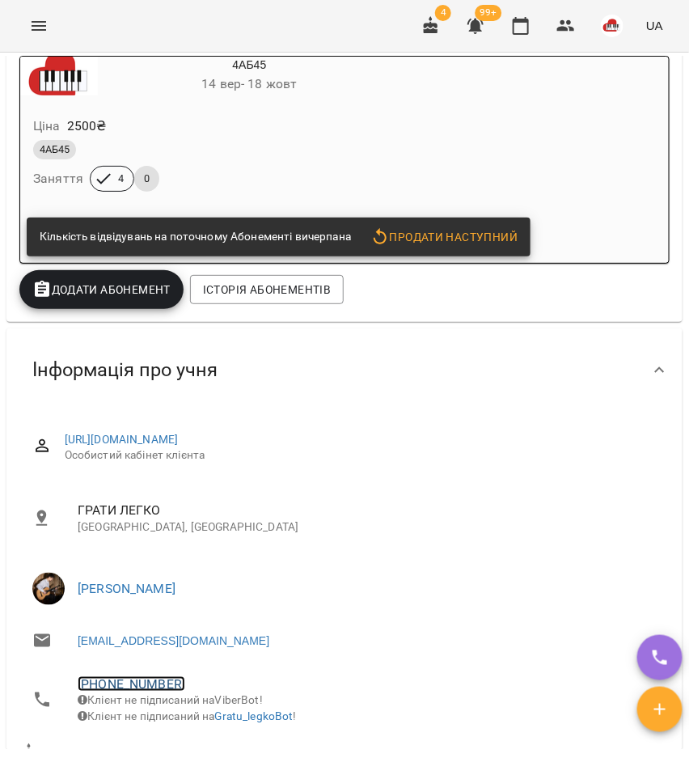
scroll to position [0, 0]
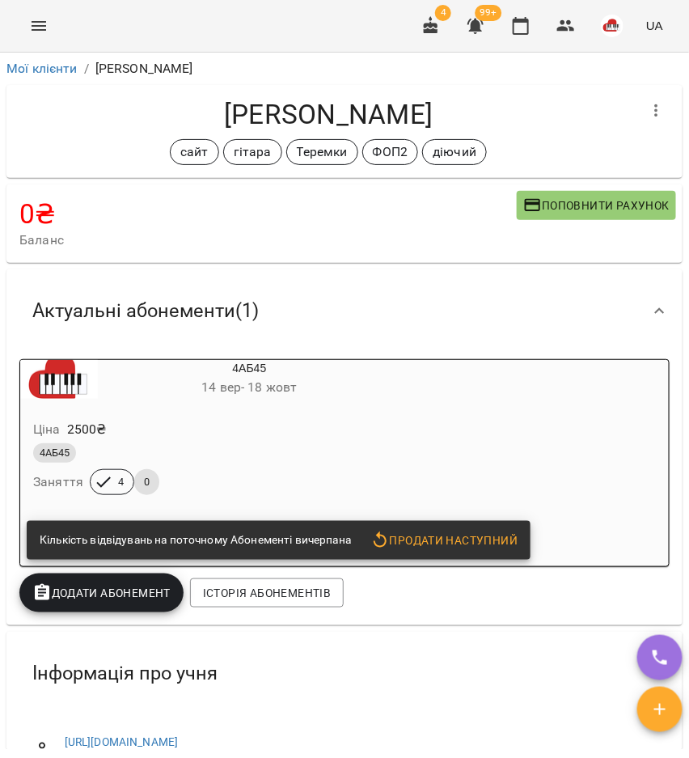
click at [211, 413] on div "Ціна 2500 ₴ 4АБ45 Заняття 4 0" at bounding box center [210, 460] width 381 height 110
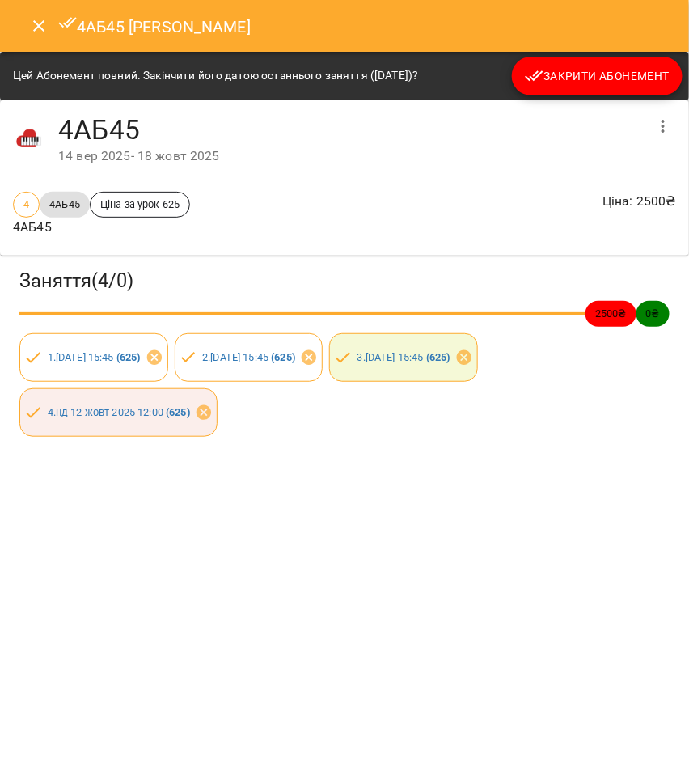
click at [605, 82] on span "Закрити Абонемент" at bounding box center [597, 75] width 145 height 19
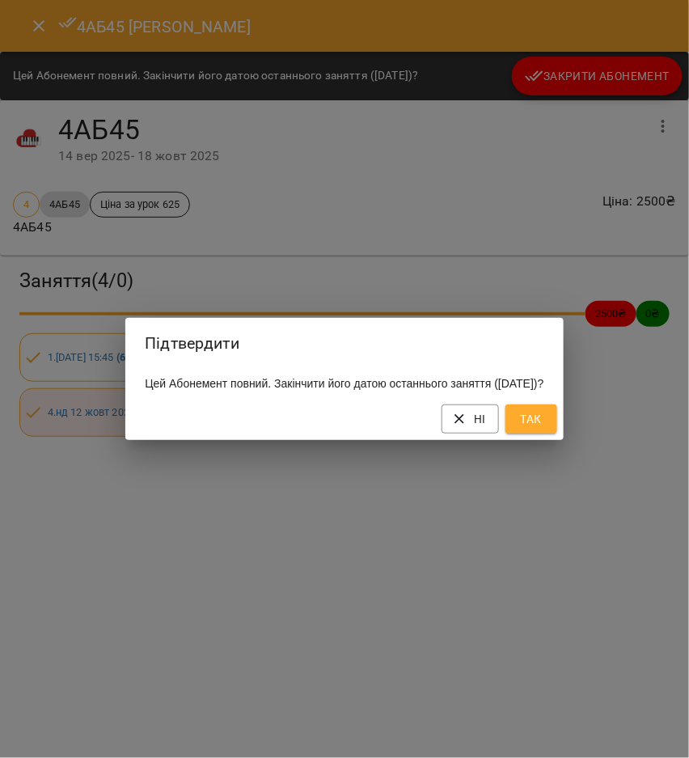
drag, startPoint x: 556, startPoint y: 408, endPoint x: 557, endPoint y: 418, distance: 9.7
click at [557, 411] on div "Ні Так" at bounding box center [344, 419] width 438 height 42
click at [544, 423] on span "Так" at bounding box center [532, 418] width 26 height 19
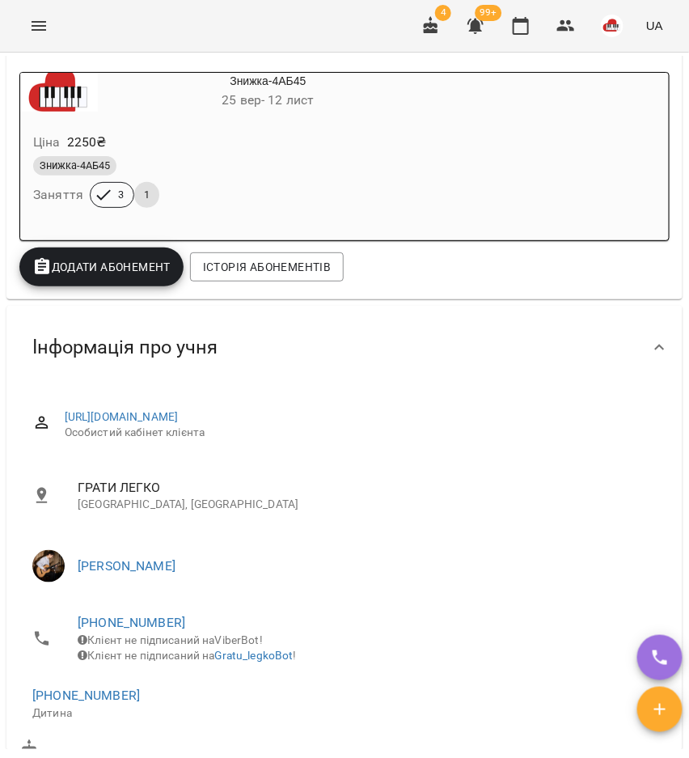
scroll to position [303, 0]
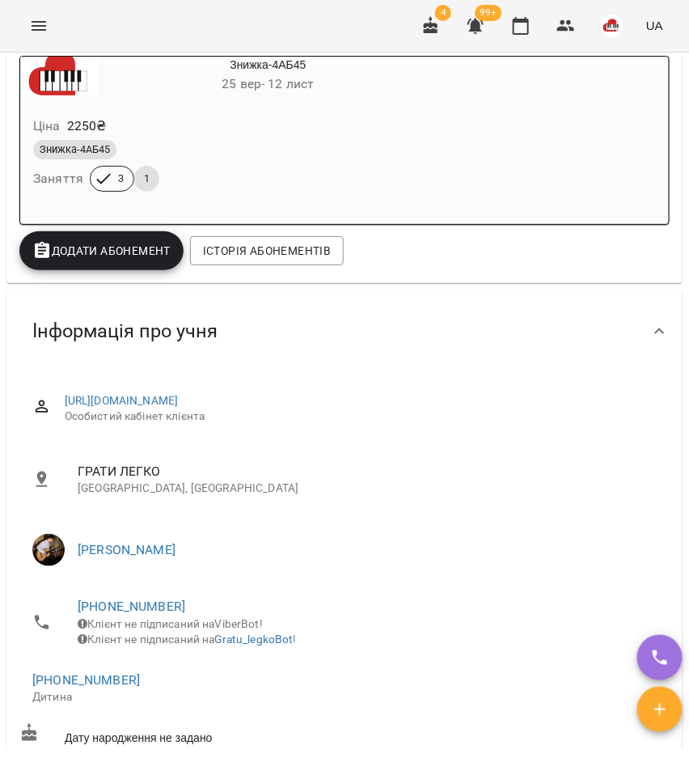
click at [108, 679] on li "[PHONE_NUMBER] Дитина" at bounding box center [344, 687] width 650 height 57
click at [108, 683] on li "[PHONE_NUMBER] Дитина" at bounding box center [344, 687] width 650 height 57
click at [110, 688] on link "[PHONE_NUMBER]" at bounding box center [86, 679] width 108 height 15
click at [125, 602] on div at bounding box center [344, 379] width 689 height 758
click at [137, 606] on link "[PHONE_NUMBER]" at bounding box center [132, 606] width 108 height 15
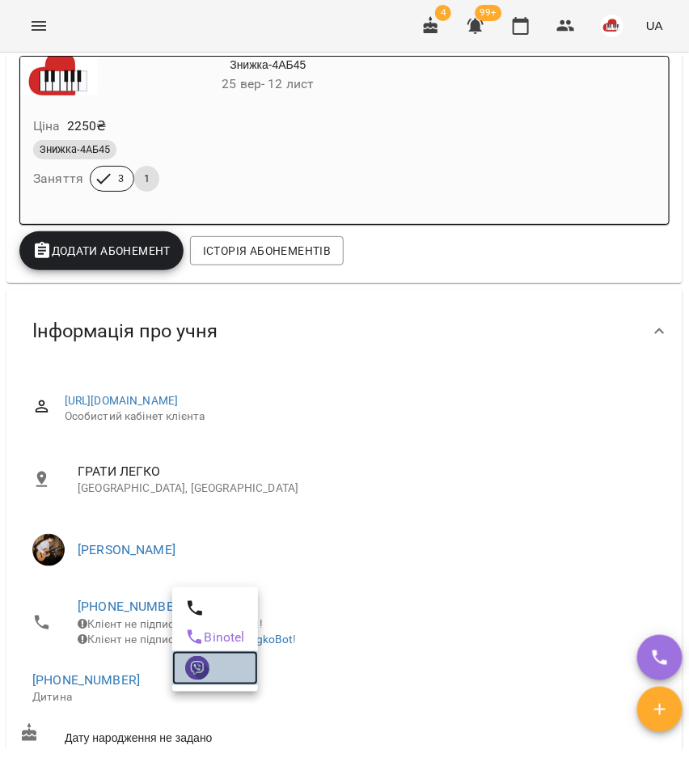
click at [186, 666] on img at bounding box center [197, 668] width 24 height 24
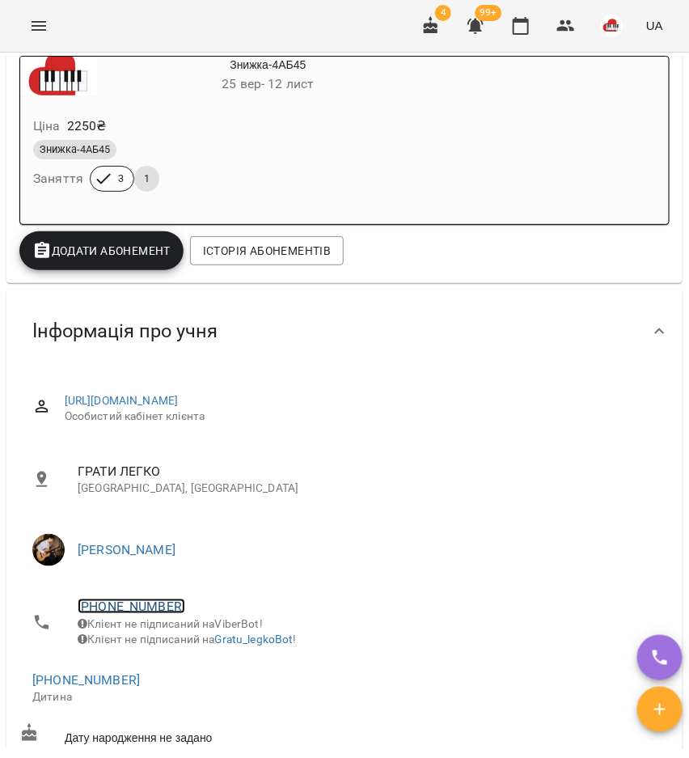
scroll to position [0, 0]
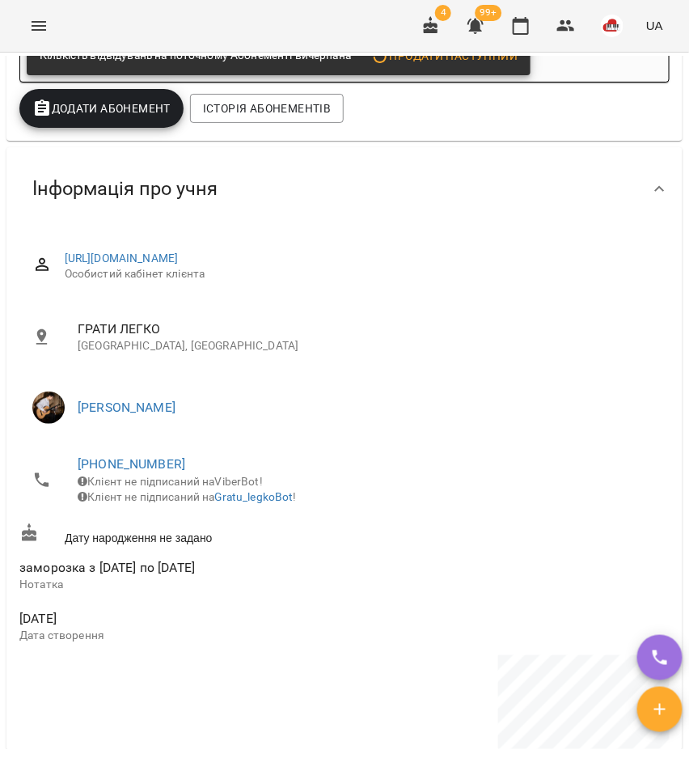
scroll to position [607, 0]
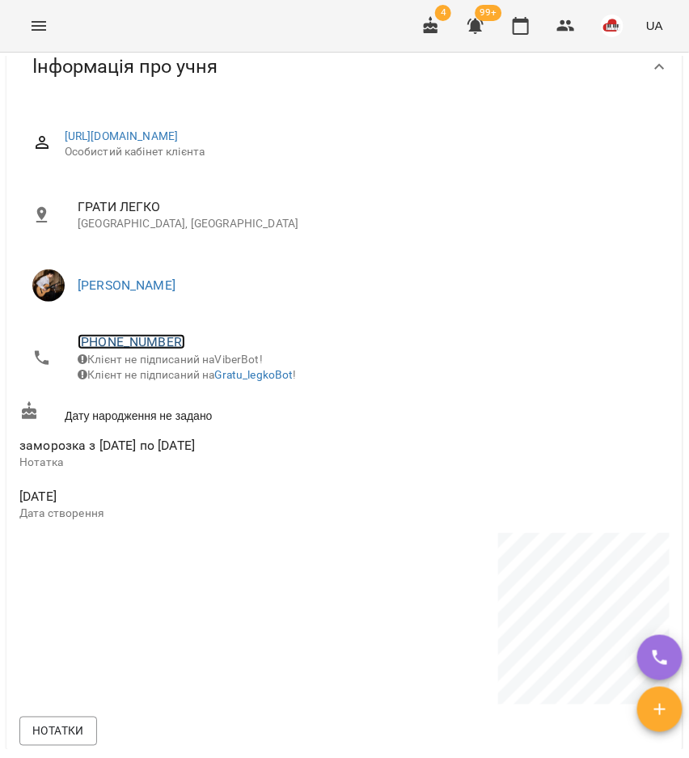
click at [156, 345] on link "[PHONE_NUMBER]" at bounding box center [132, 341] width 108 height 15
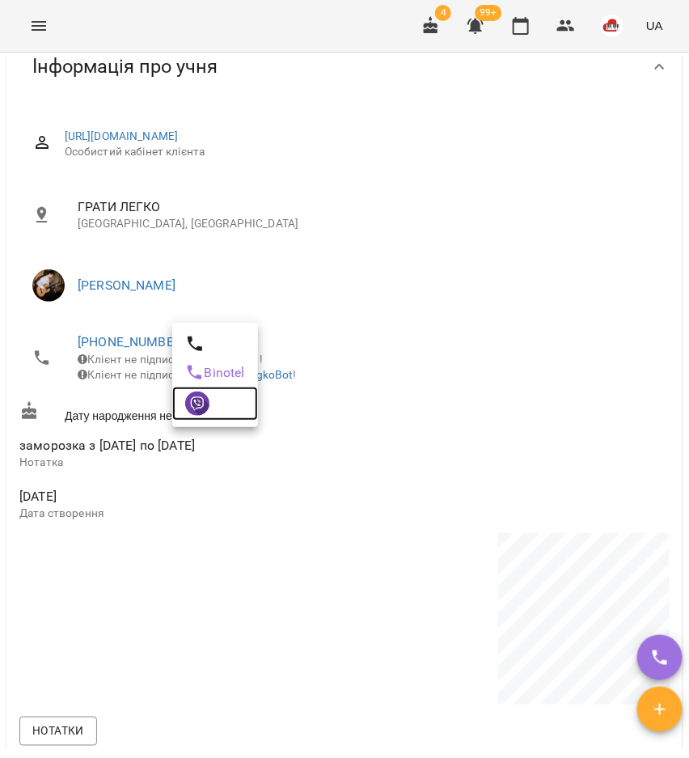
click at [205, 404] on img at bounding box center [197, 404] width 24 height 24
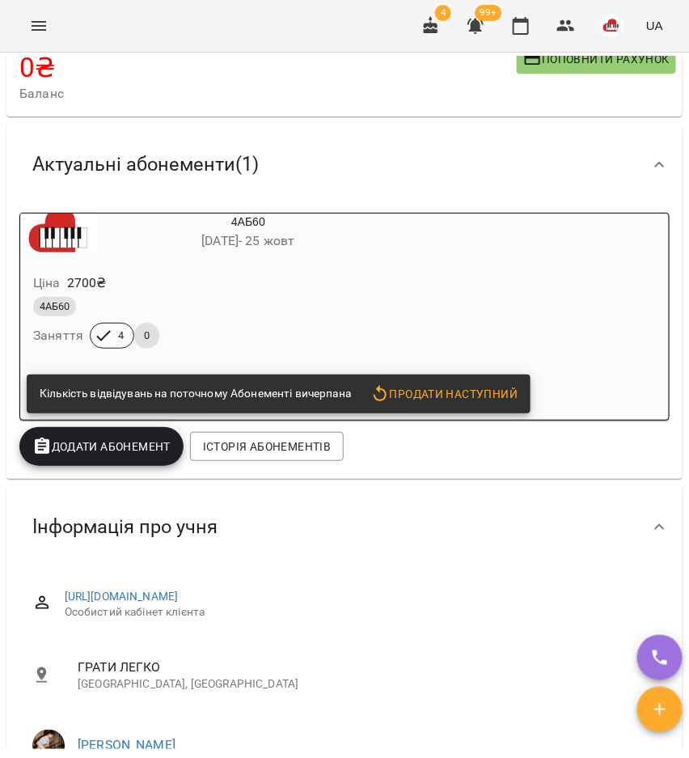
scroll to position [101, 0]
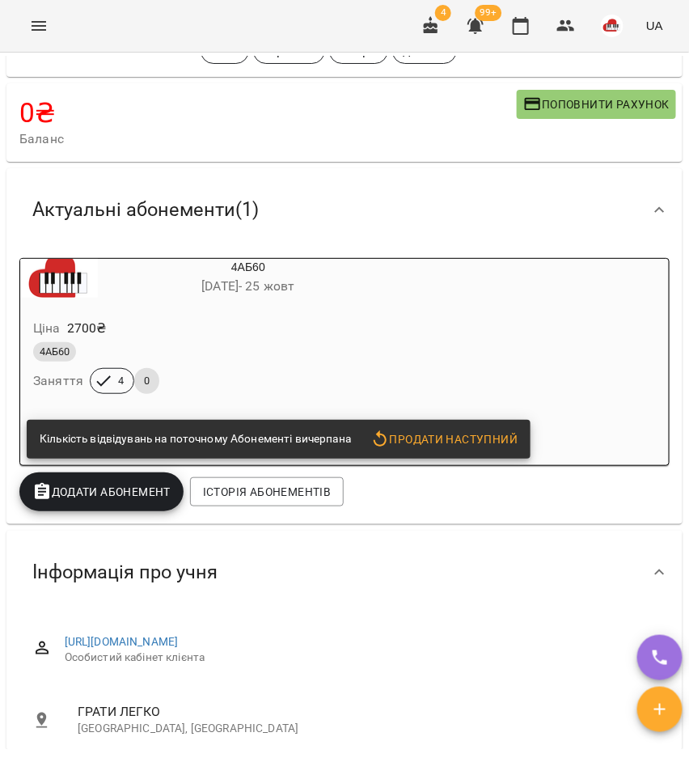
click at [192, 283] on h6 "21 вер - 25 жовт" at bounding box center [248, 286] width 301 height 23
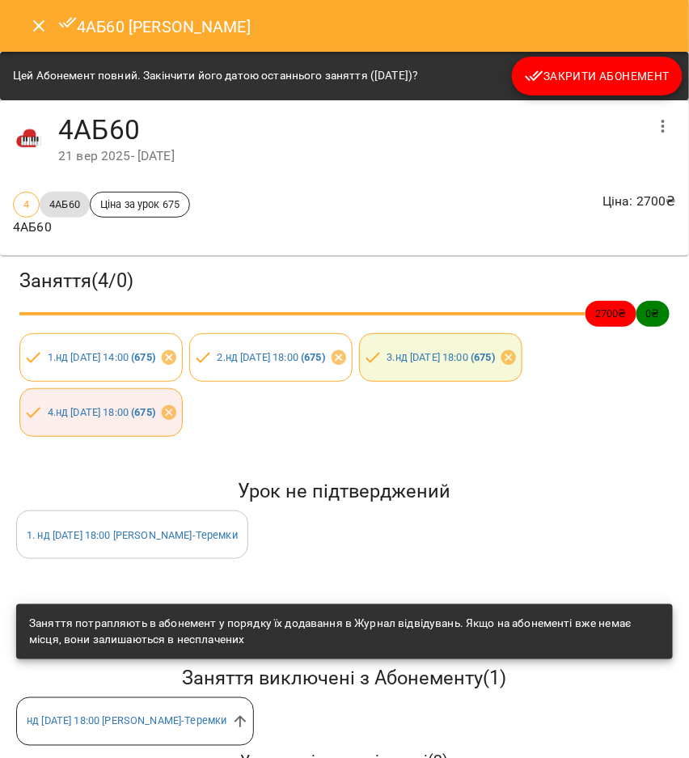
click at [612, 77] on span "Закрити Абонемент" at bounding box center [597, 75] width 145 height 19
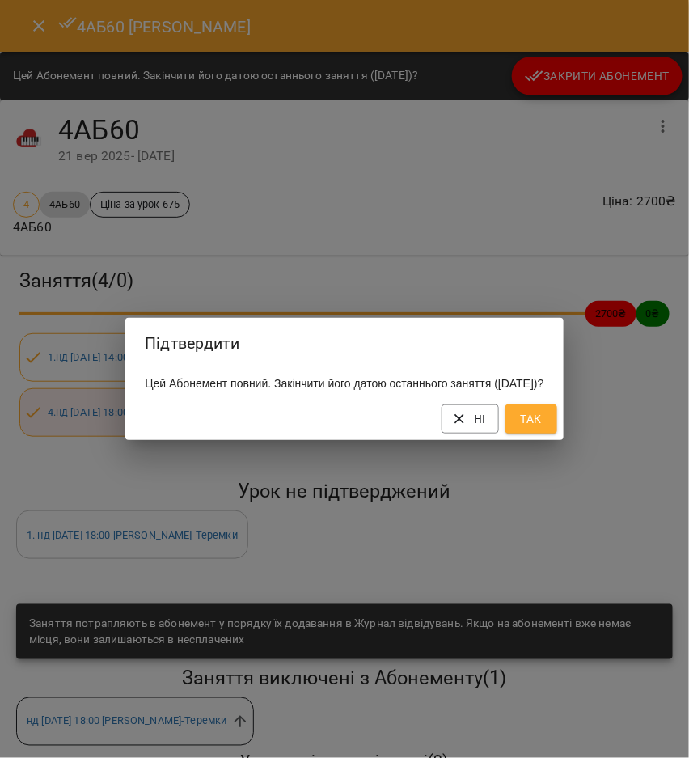
drag, startPoint x: 573, startPoint y: 430, endPoint x: 578, endPoint y: 337, distance: 93.1
click at [557, 430] on button "Так" at bounding box center [532, 418] width 52 height 29
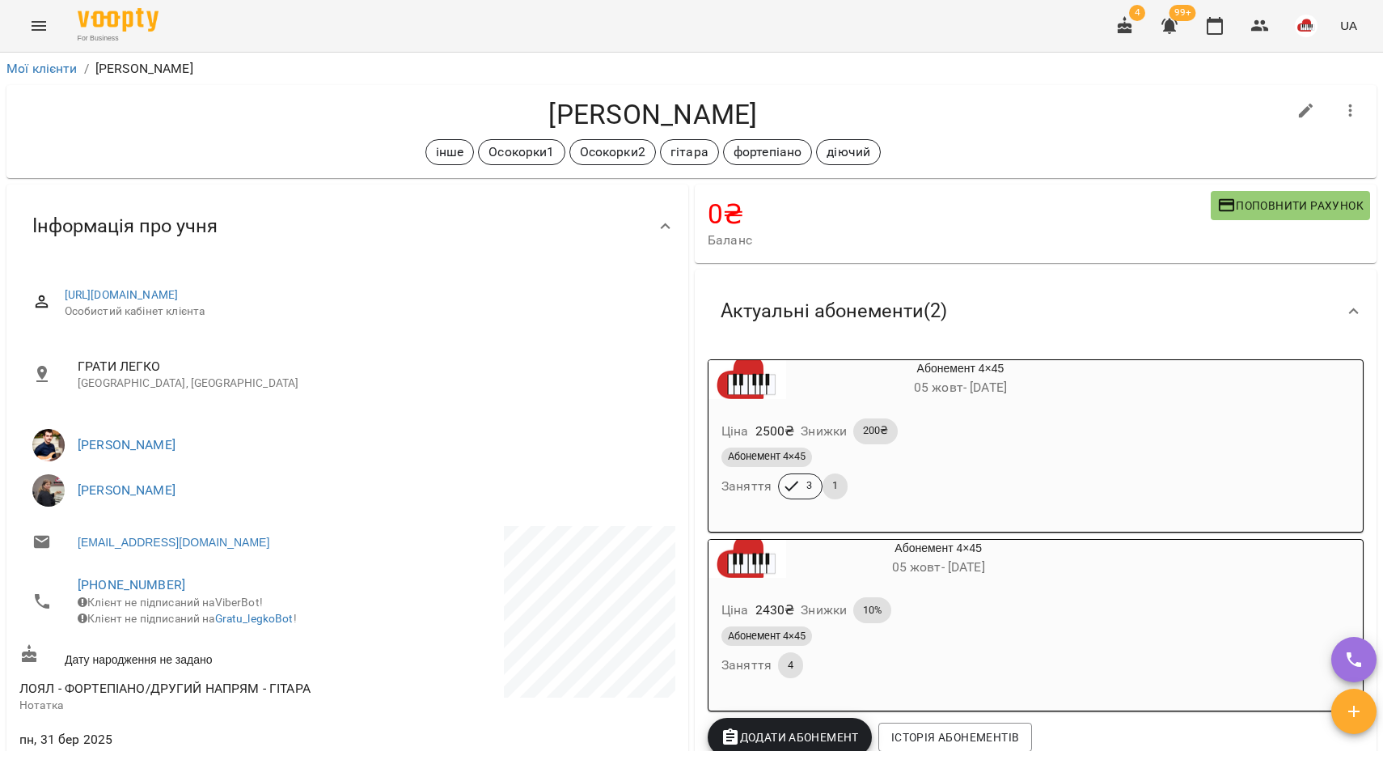
click at [948, 421] on div "Ціна 2500 ₴ Знижки 200₴" at bounding box center [921, 431] width 407 height 32
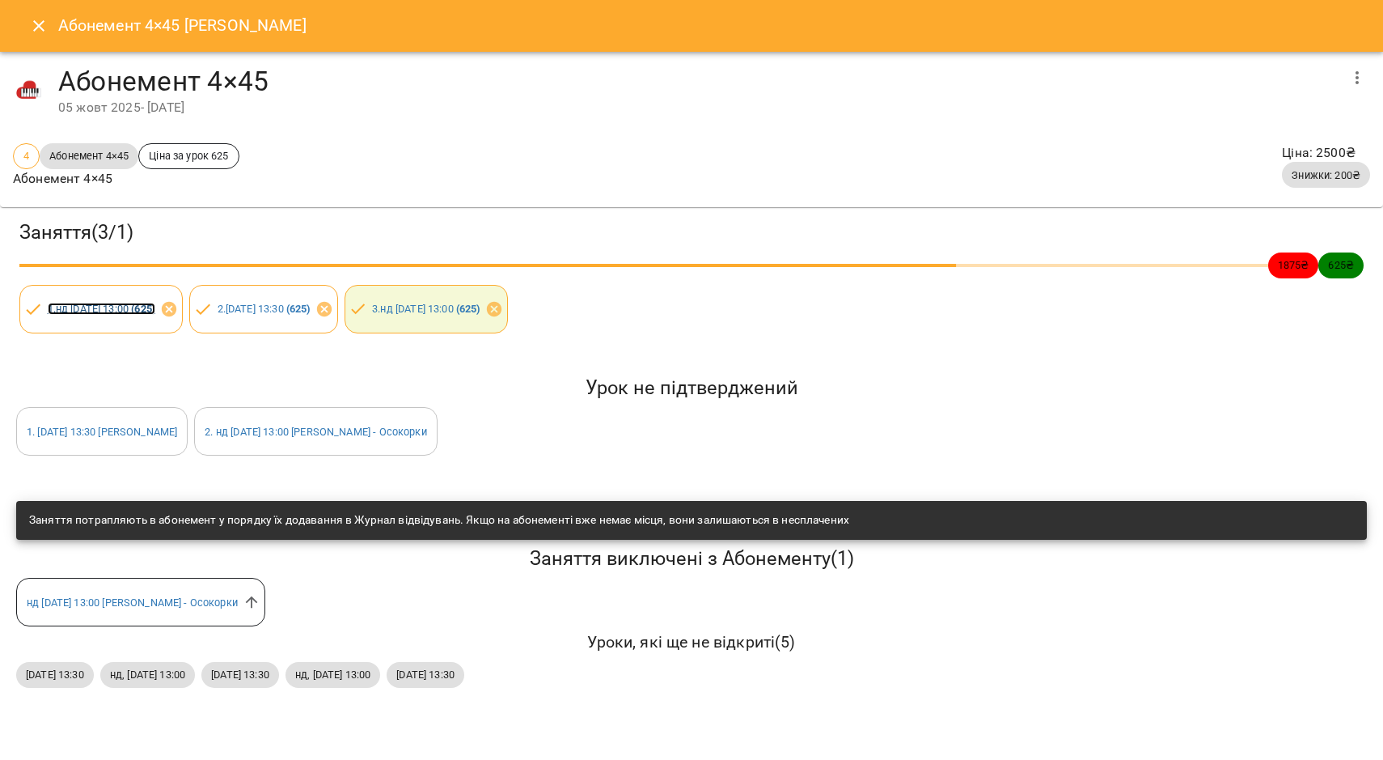
click at [155, 303] on link "1 . нд [DATE] 13:00 ( 625 )" at bounding box center [102, 309] width 108 height 12
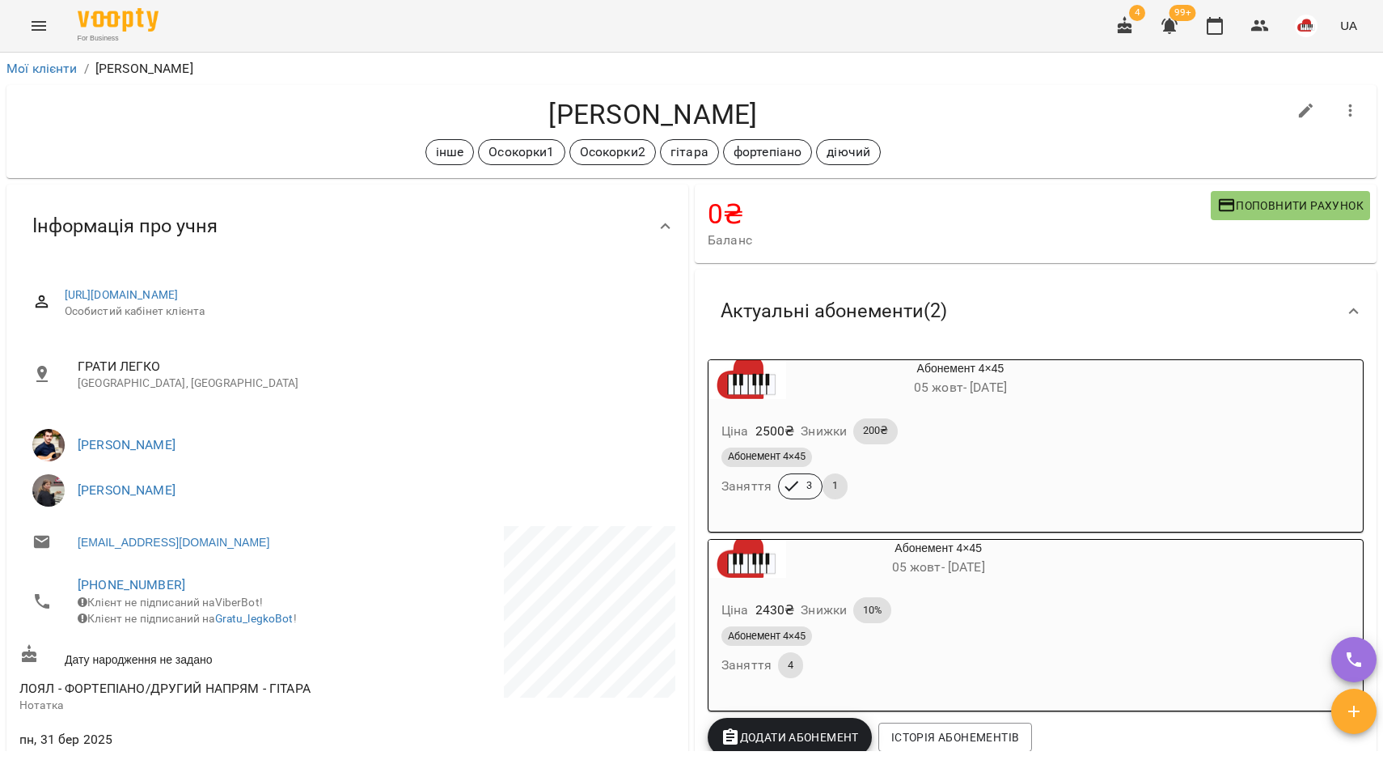
click at [988, 408] on div "Ціна 2500 ₴ Знижки 200₴ Абонемент 4×45 Заняття 3 1" at bounding box center [922, 461] width 426 height 113
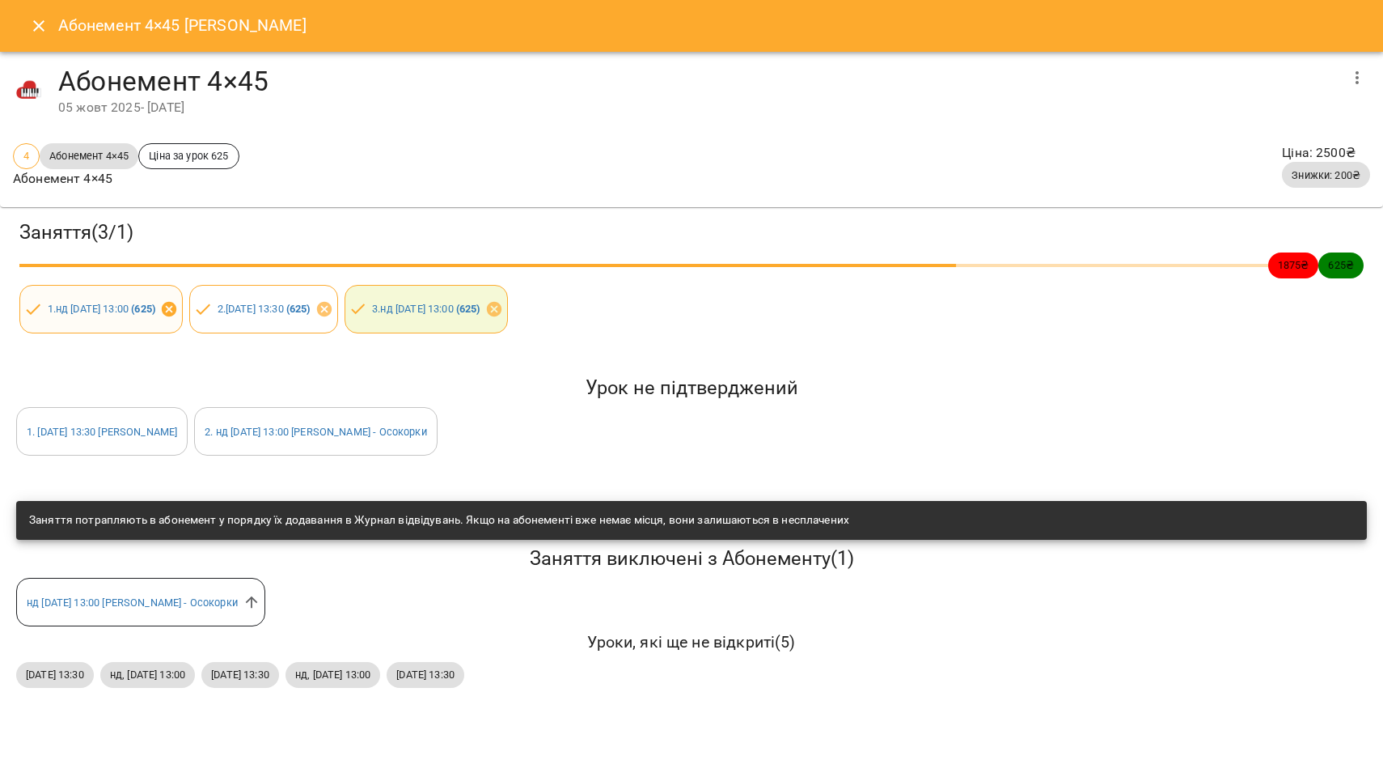
click at [178, 310] on icon at bounding box center [169, 309] width 18 height 18
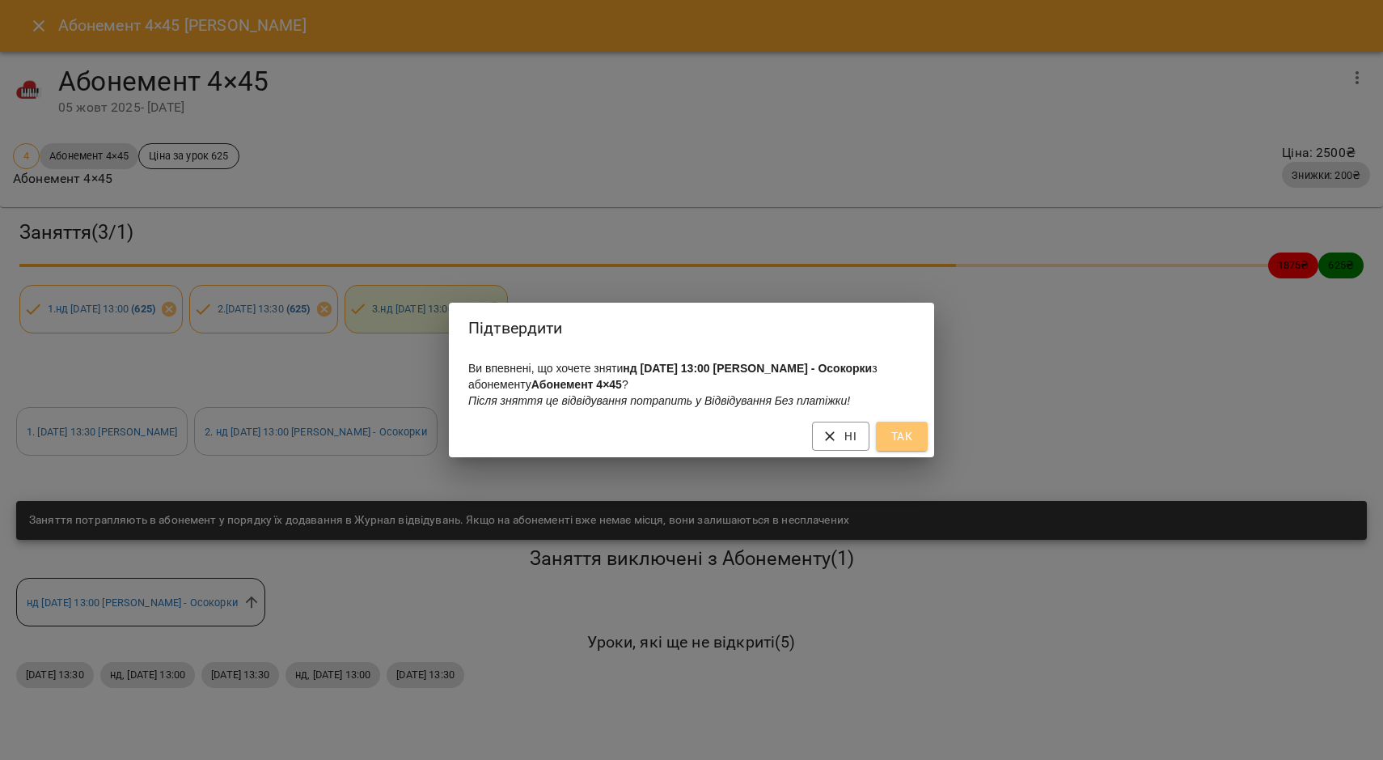
click at [898, 434] on span "Так" at bounding box center [902, 435] width 26 height 19
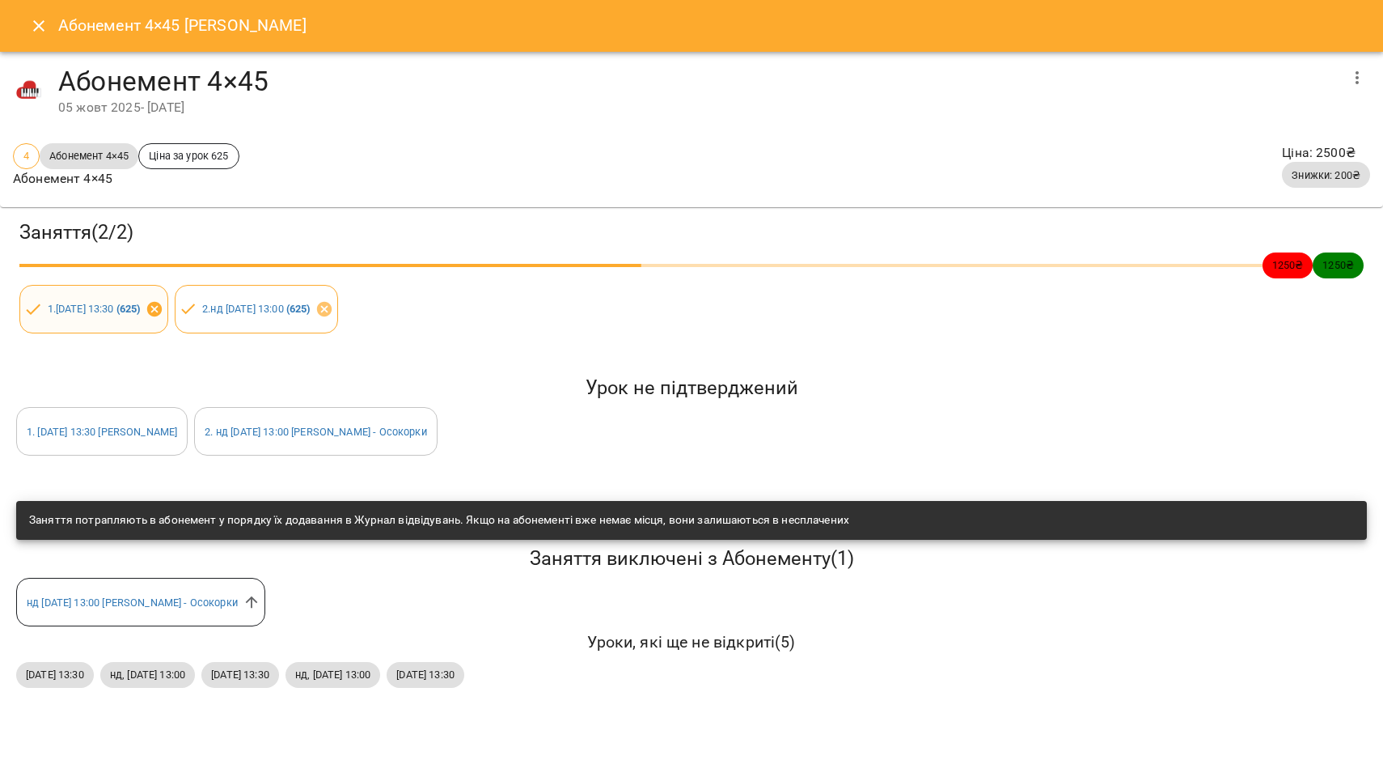
click at [161, 307] on icon at bounding box center [153, 309] width 15 height 15
click at [331, 305] on icon at bounding box center [323, 309] width 15 height 15
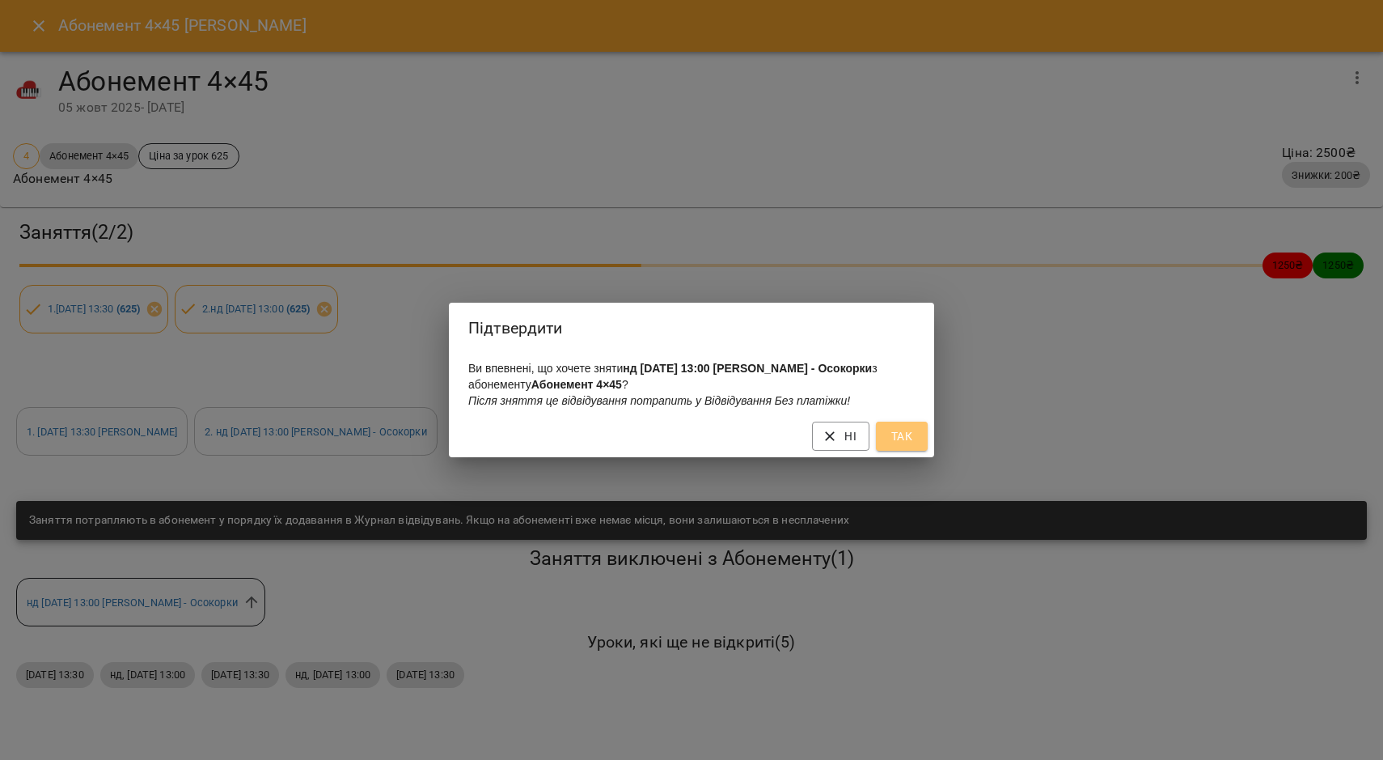
click at [926, 435] on button "Так" at bounding box center [902, 435] width 52 height 29
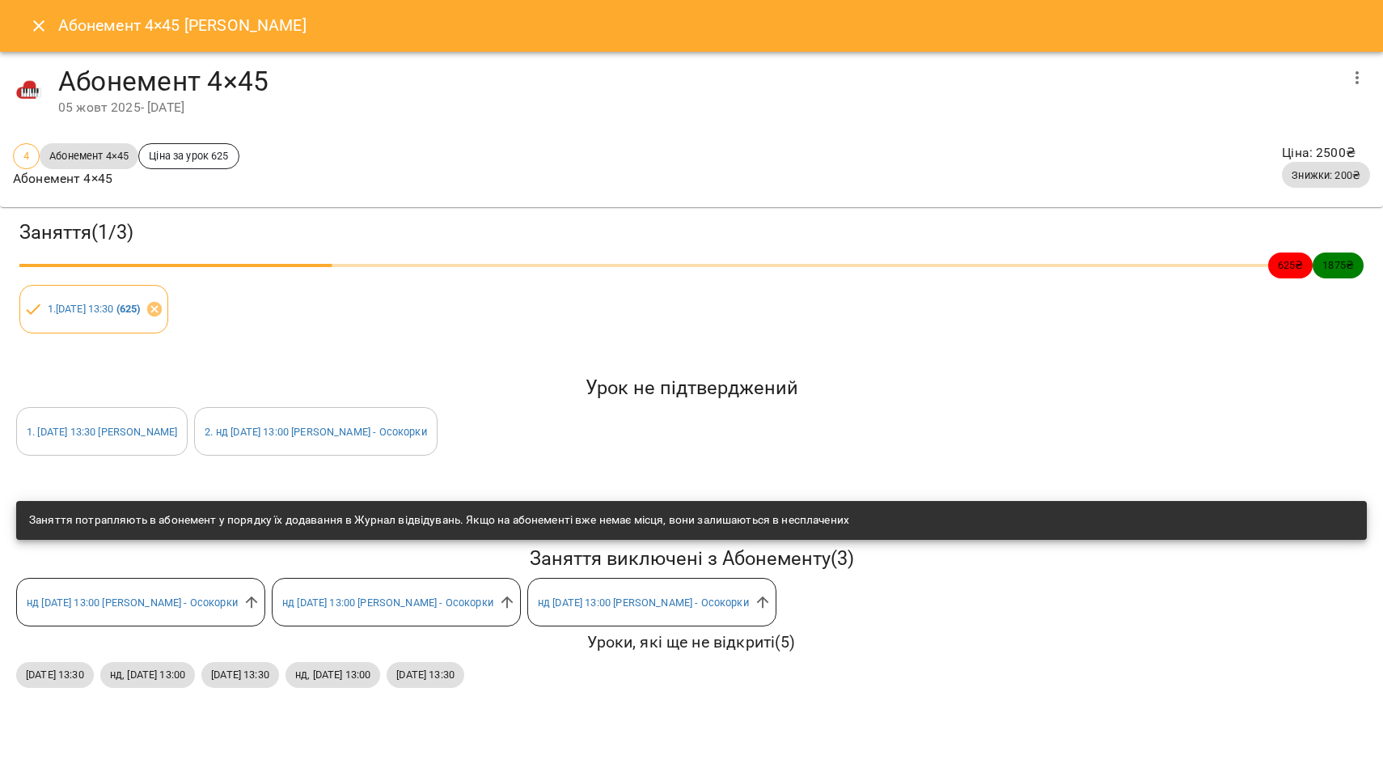
click at [27, 35] on button "Close" at bounding box center [38, 25] width 39 height 39
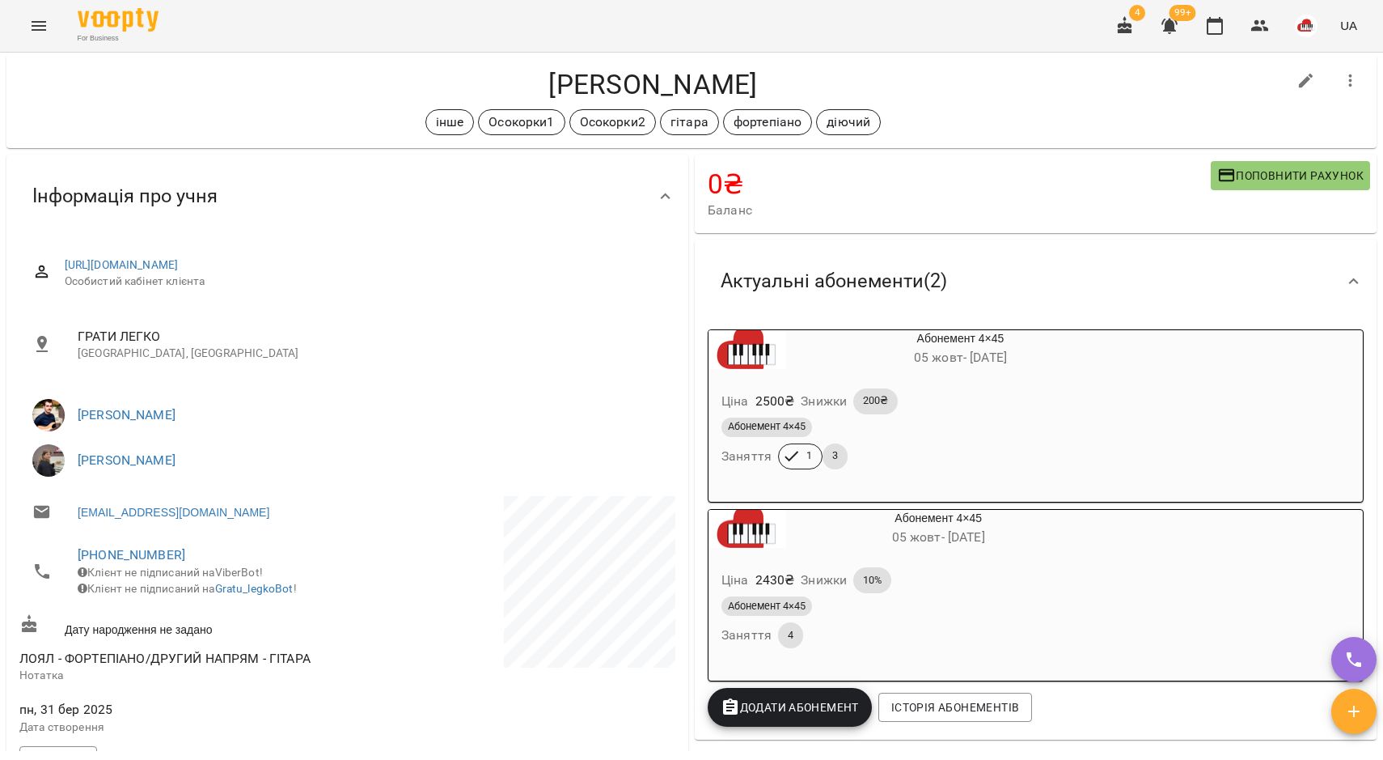
scroll to position [101, 0]
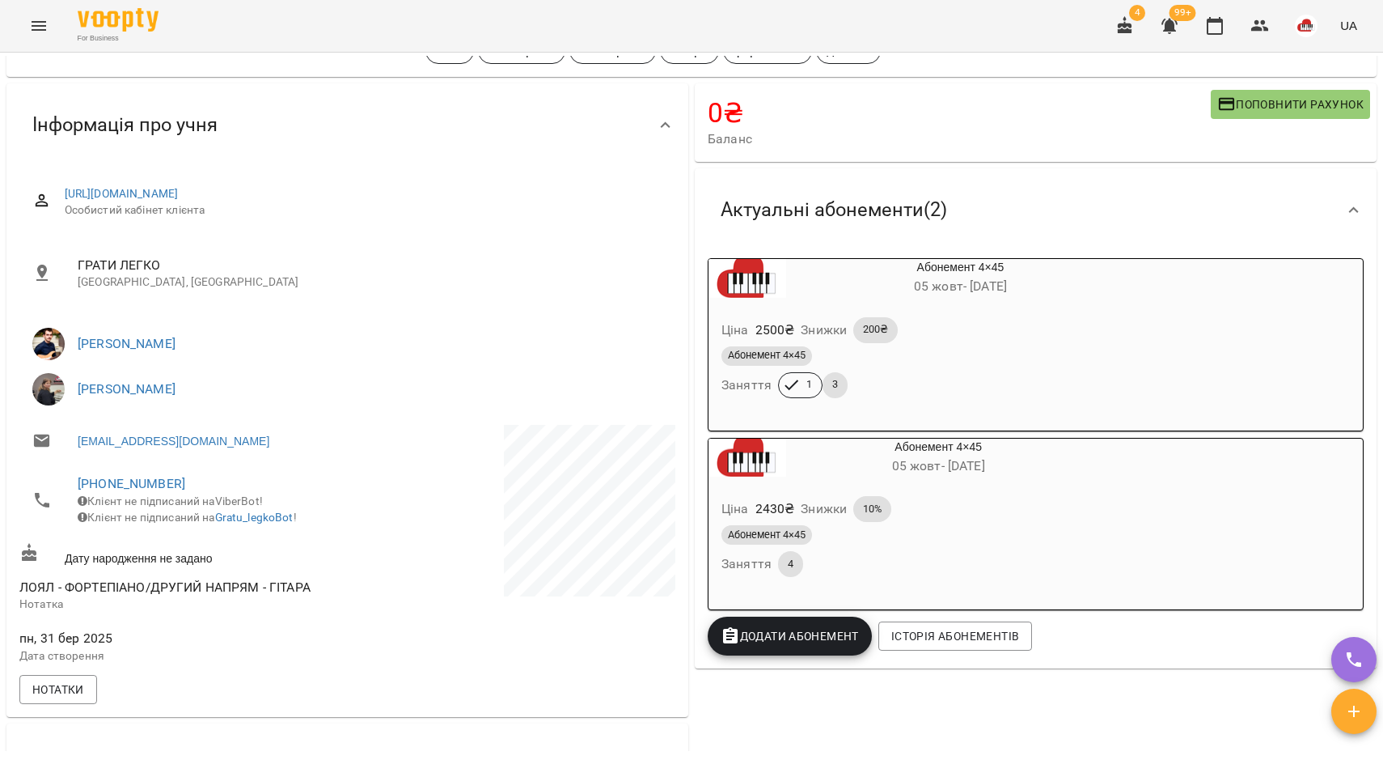
click at [961, 496] on div "Ціна 2430 ₴ Знижки 10%" at bounding box center [899, 509] width 362 height 32
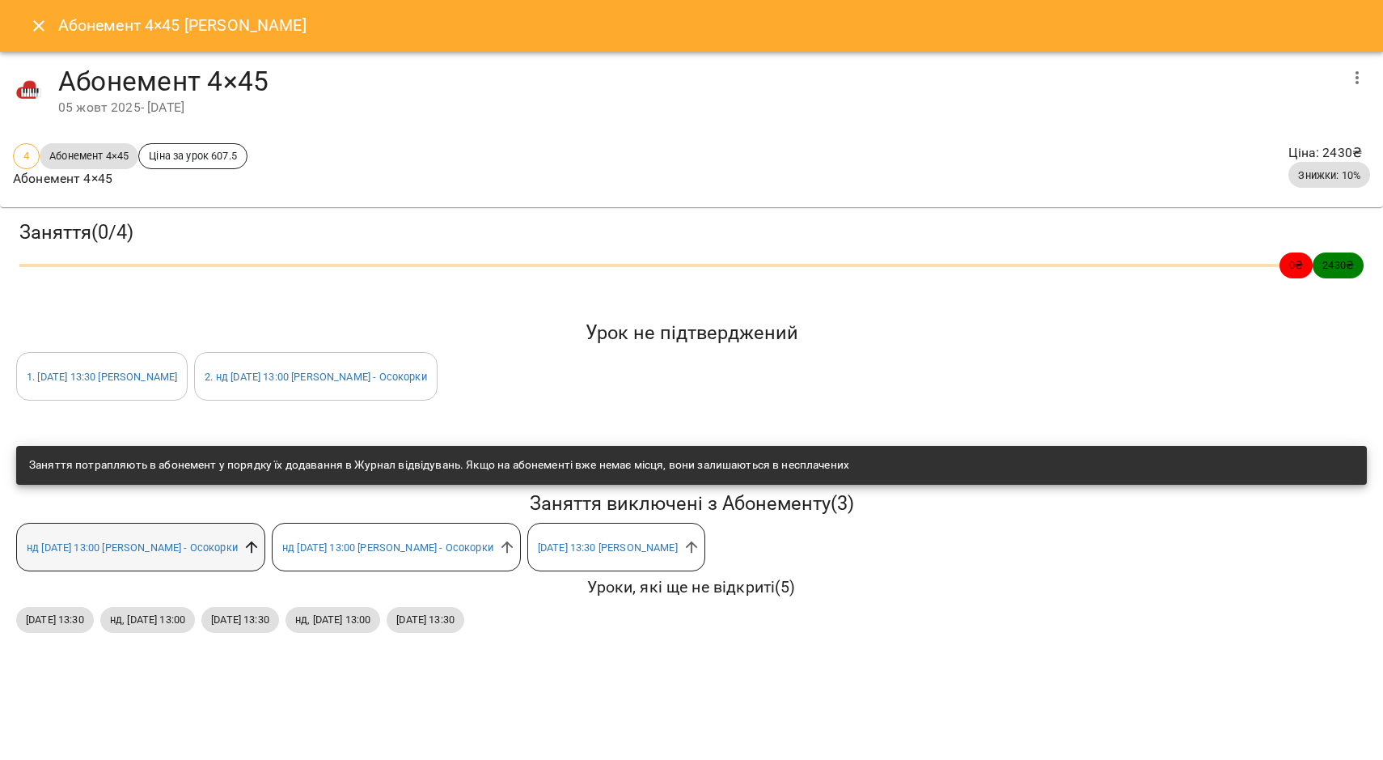
click at [258, 546] on icon at bounding box center [252, 547] width 12 height 12
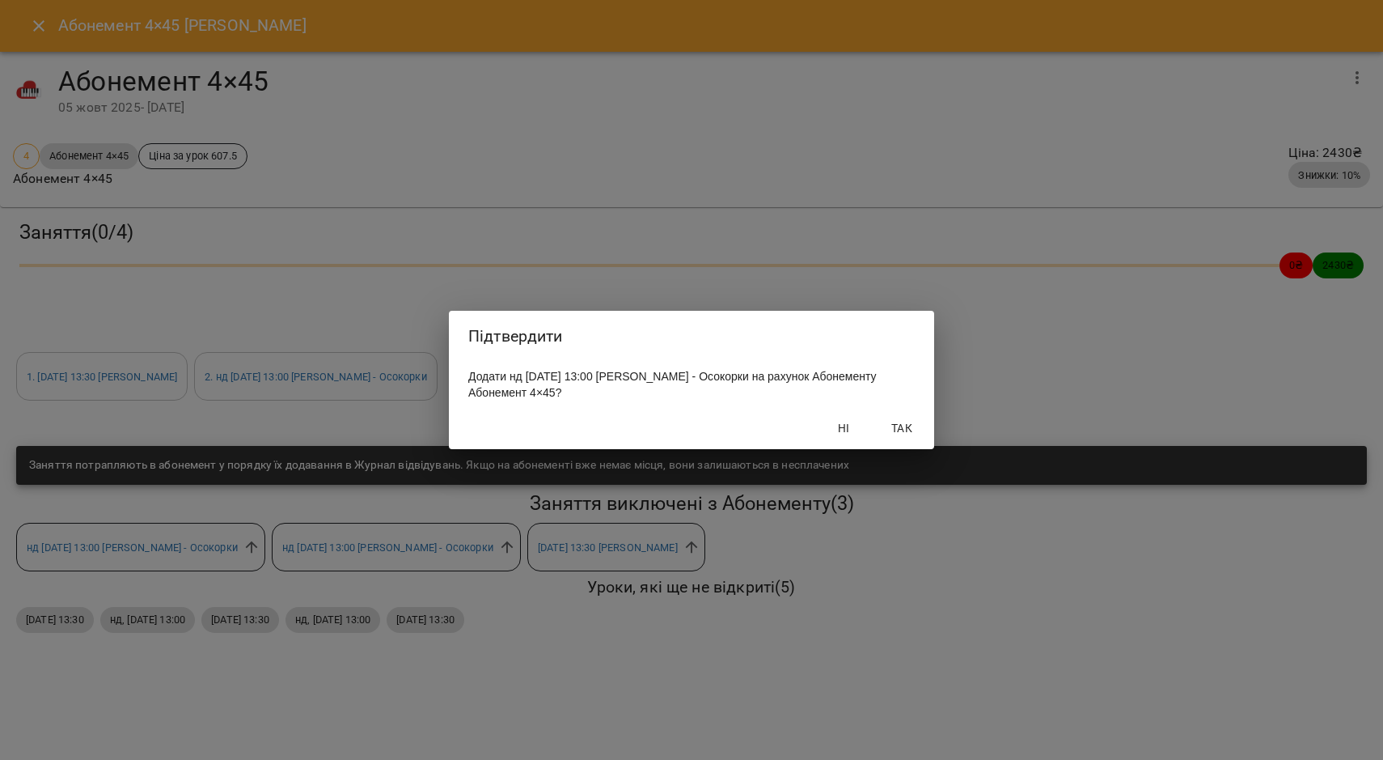
click at [896, 430] on span "Так" at bounding box center [902, 427] width 39 height 19
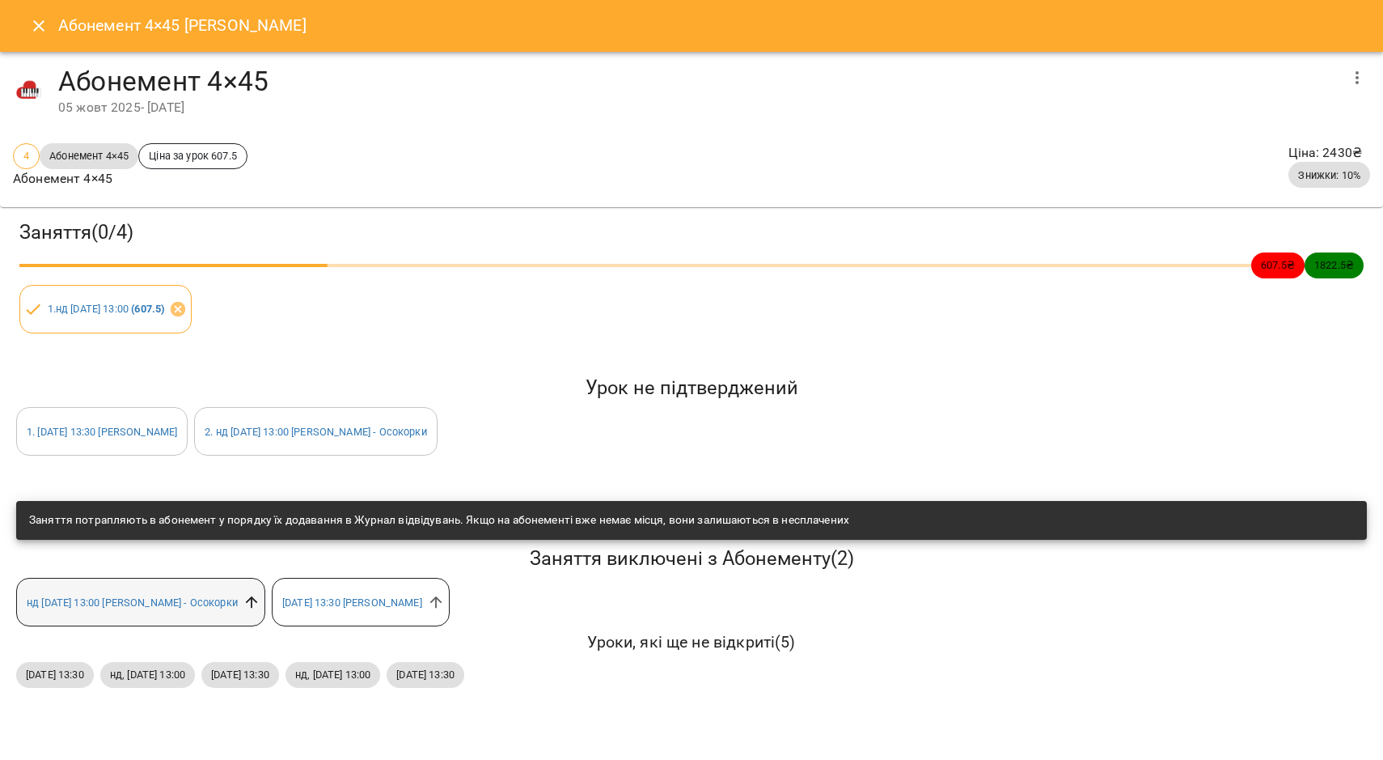
click at [260, 598] on icon at bounding box center [252, 602] width 18 height 18
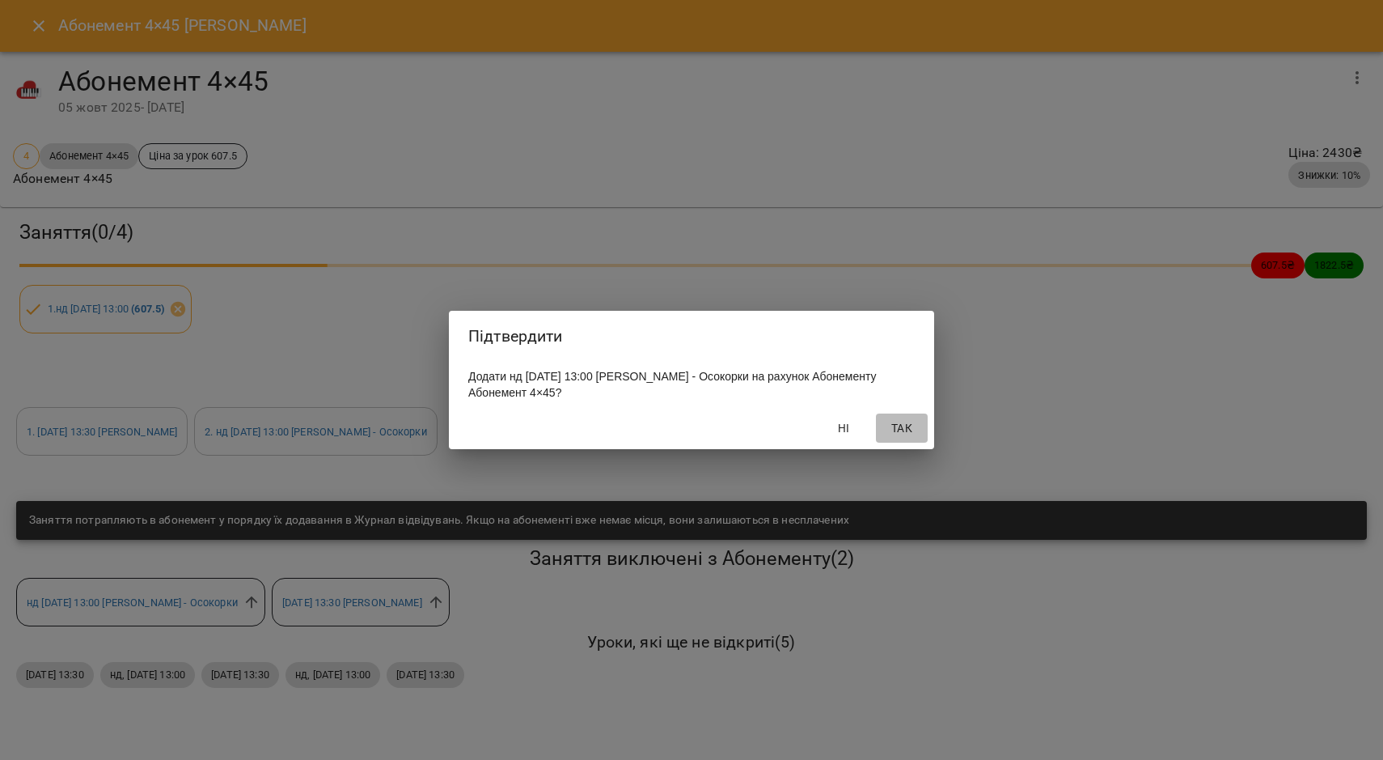
click at [913, 431] on span "Так" at bounding box center [902, 427] width 39 height 19
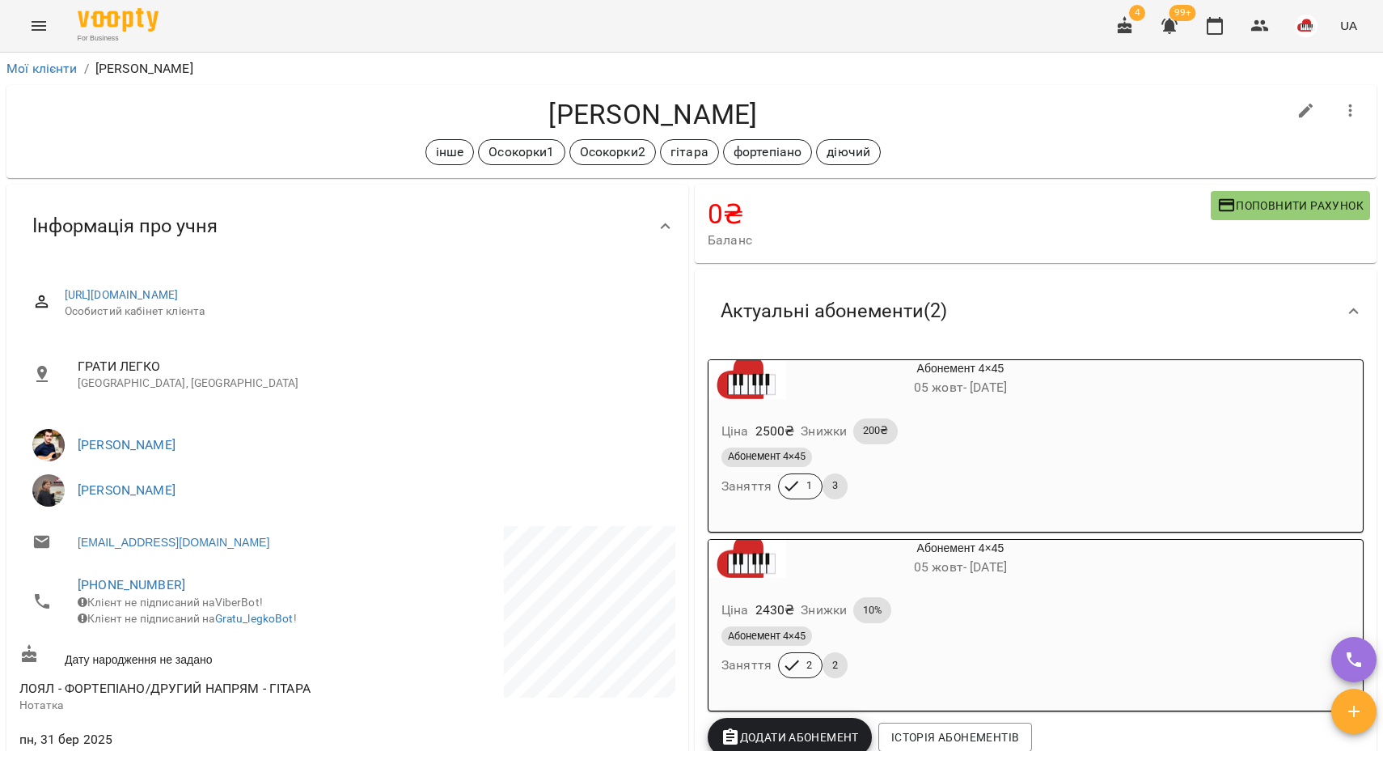
click at [898, 470] on div "Абонемент 4×45" at bounding box center [921, 457] width 407 height 26
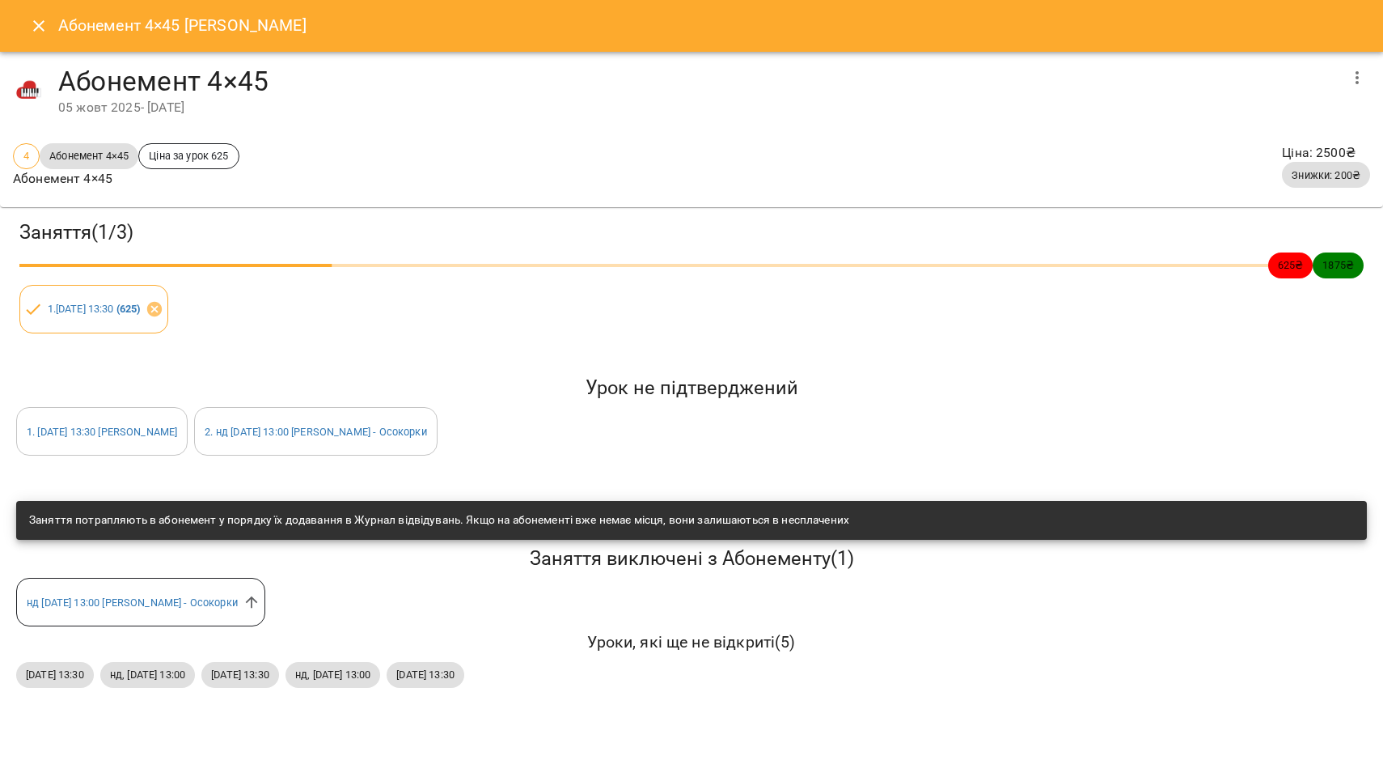
click at [456, 381] on h5 "Урок не підтверджений" at bounding box center [691, 387] width 1351 height 25
click at [36, 28] on icon "Close" at bounding box center [38, 25] width 19 height 19
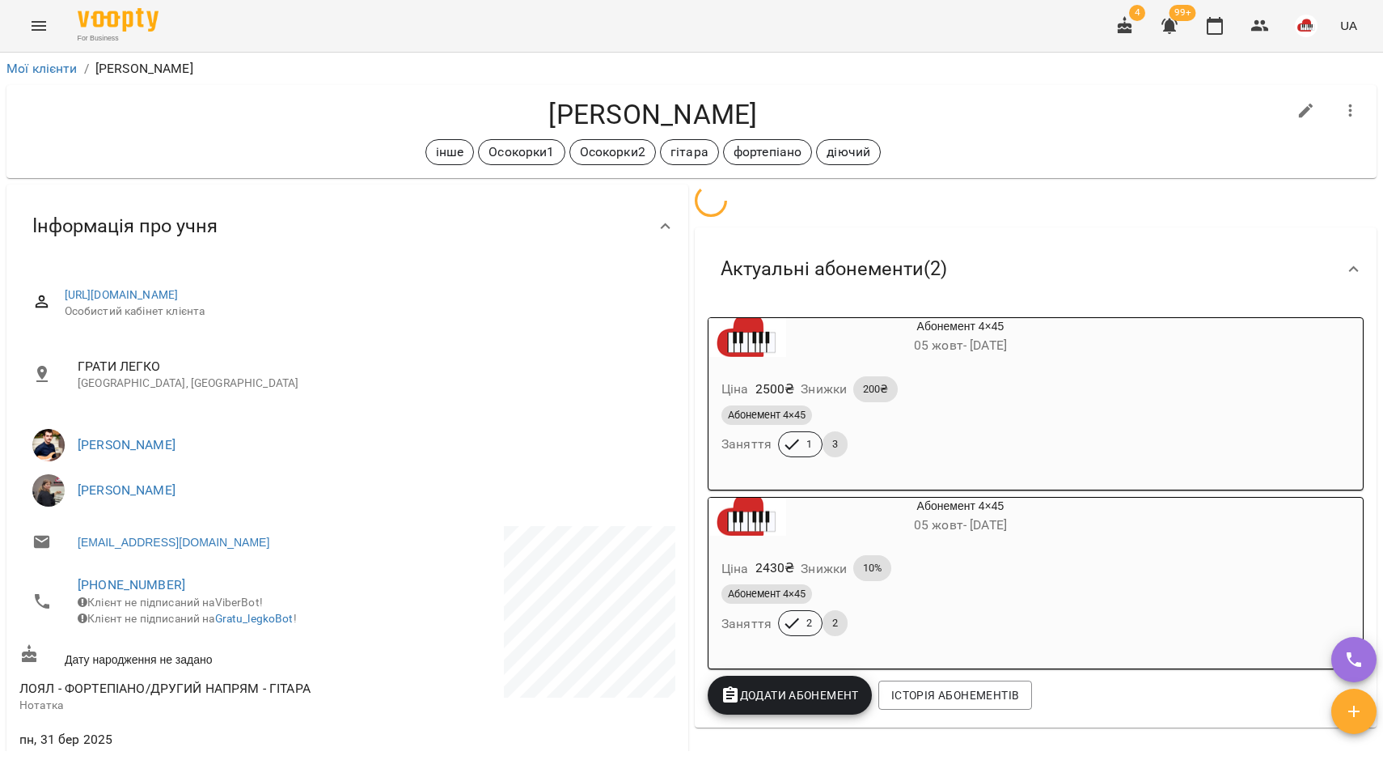
click at [971, 575] on div "Абонемент 4×45 05 жовт - 08 лист Ціна 2430 ₴ Знижки 10% Абонемент 4×45 Заняття …" at bounding box center [1036, 583] width 662 height 180
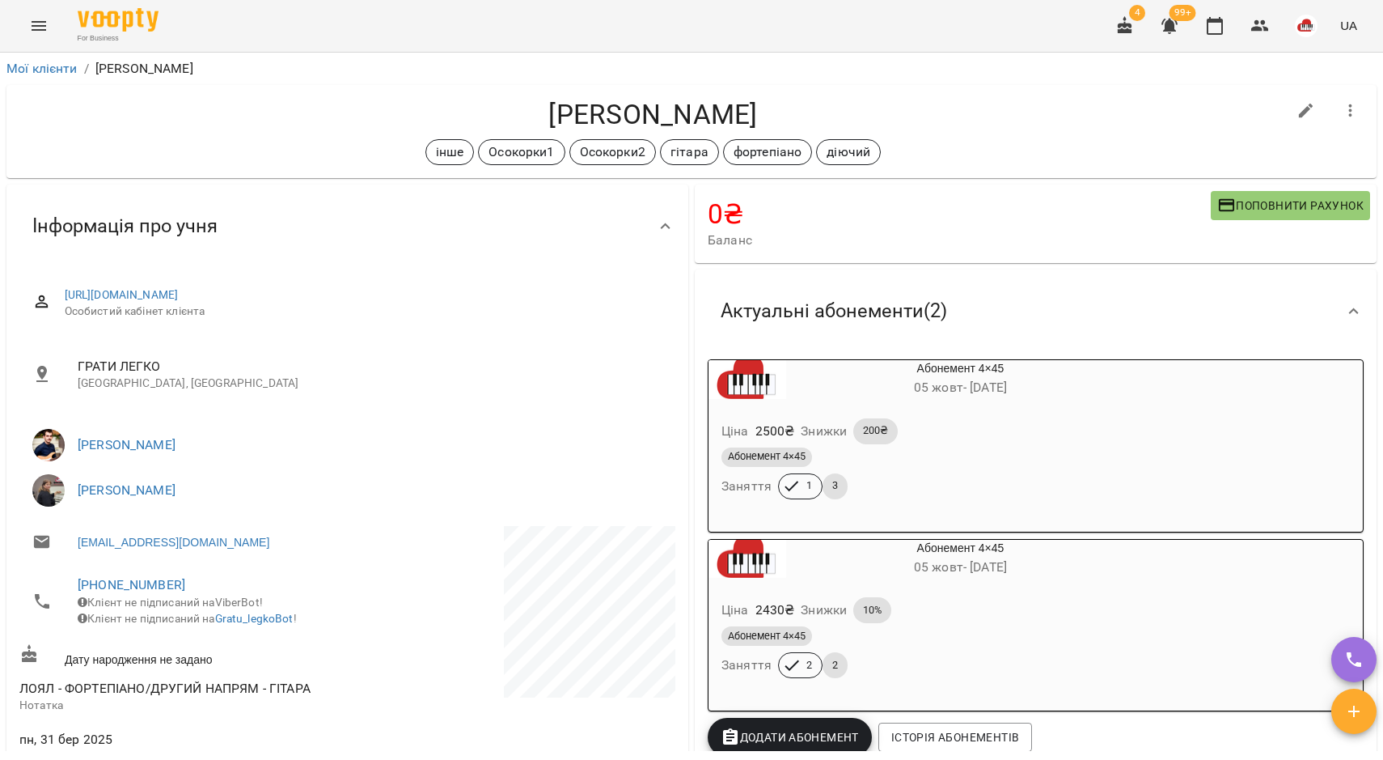
click at [859, 607] on span "10%" at bounding box center [872, 610] width 38 height 15
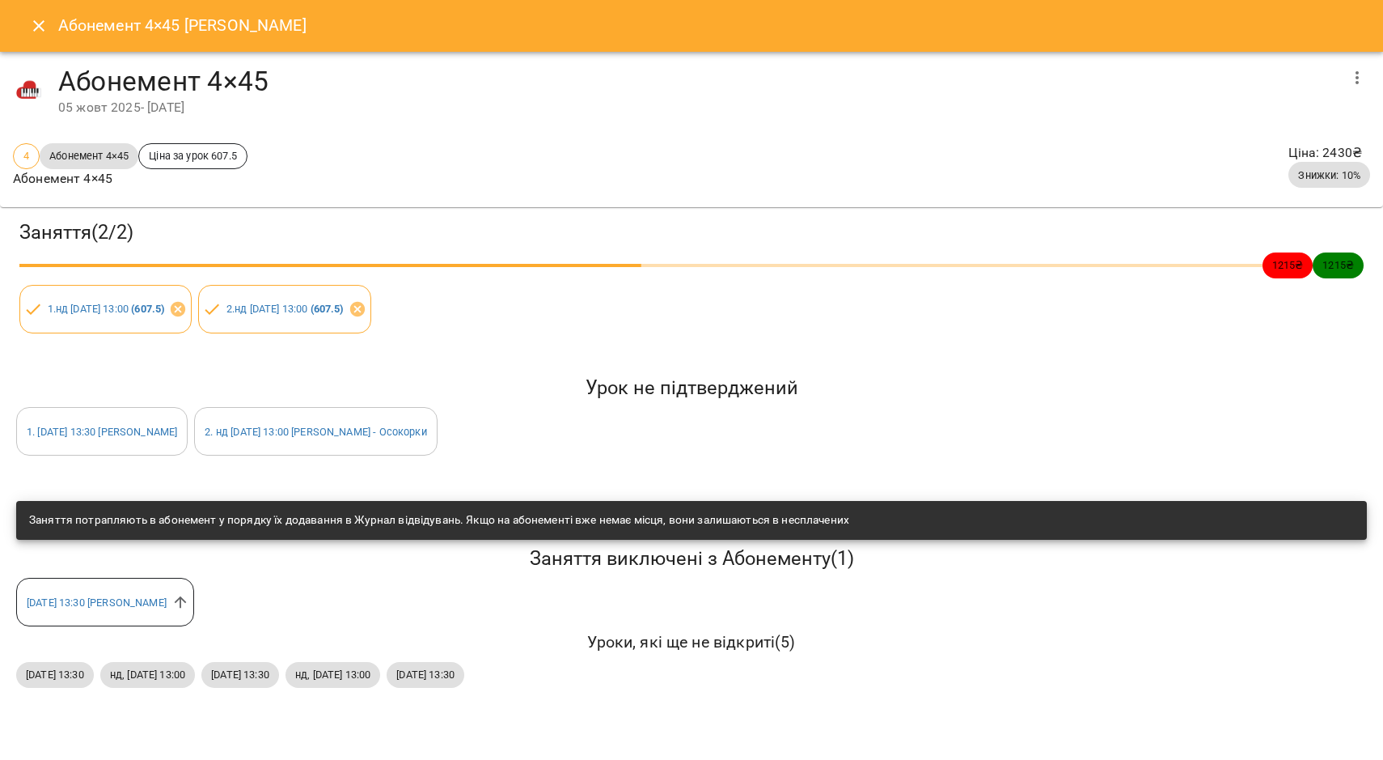
click at [37, 17] on icon "Close" at bounding box center [38, 25] width 19 height 19
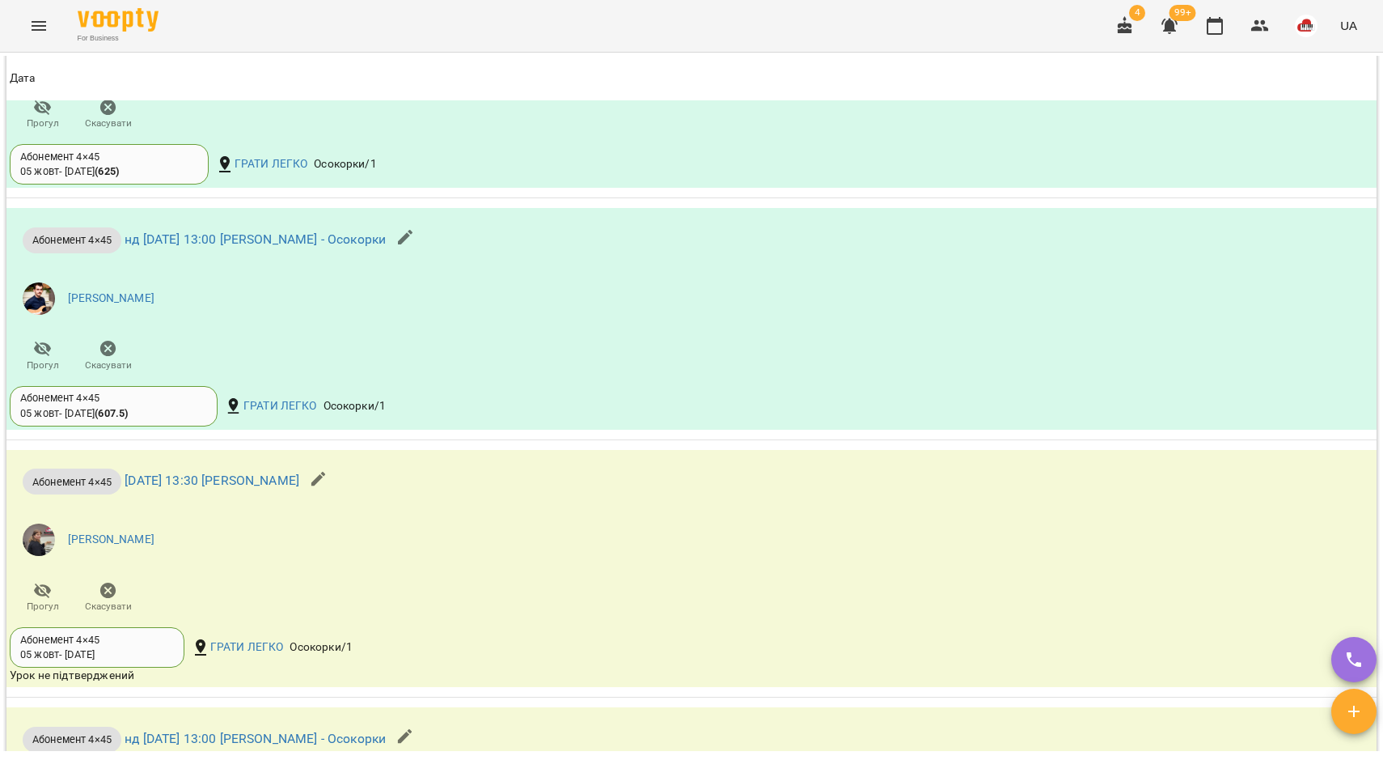
scroll to position [1333, 0]
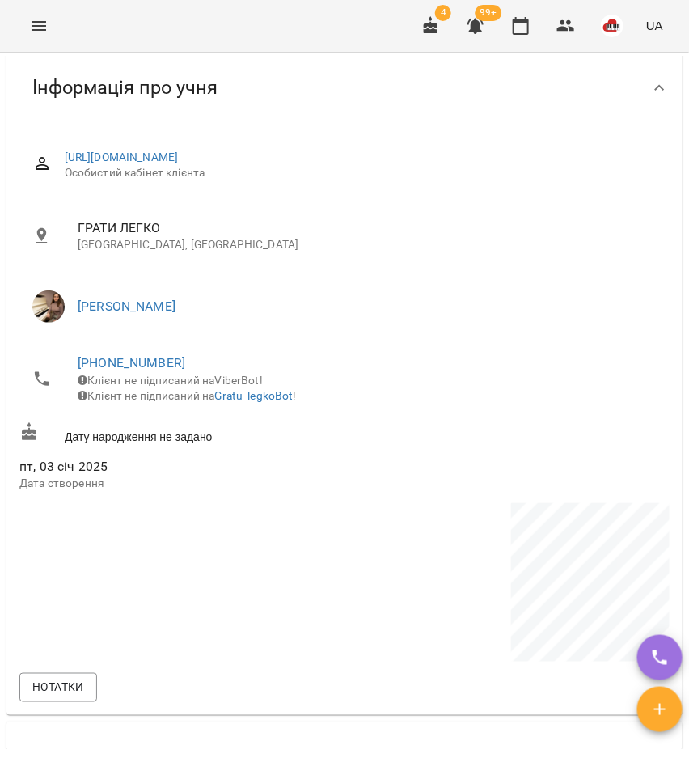
scroll to position [607, 0]
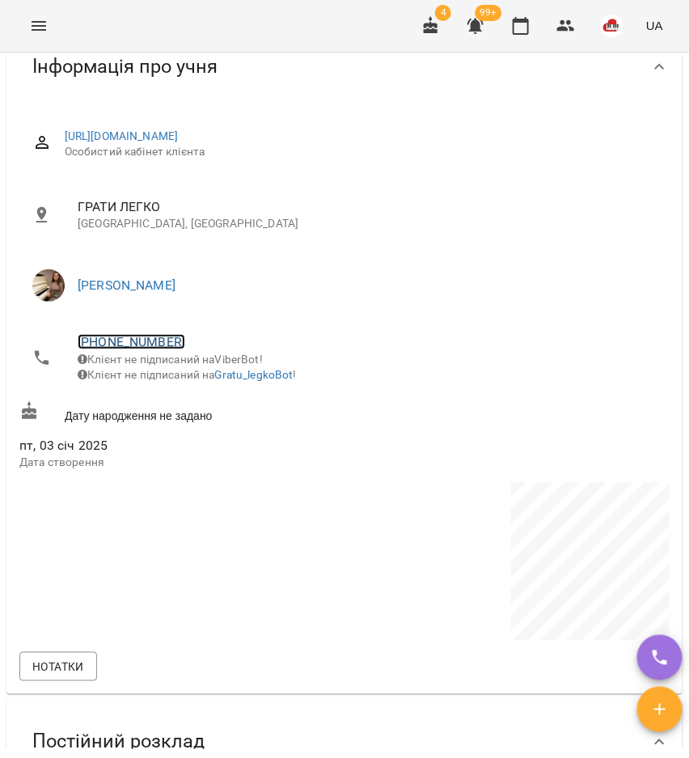
click at [130, 340] on link "[PHONE_NUMBER]" at bounding box center [132, 341] width 108 height 15
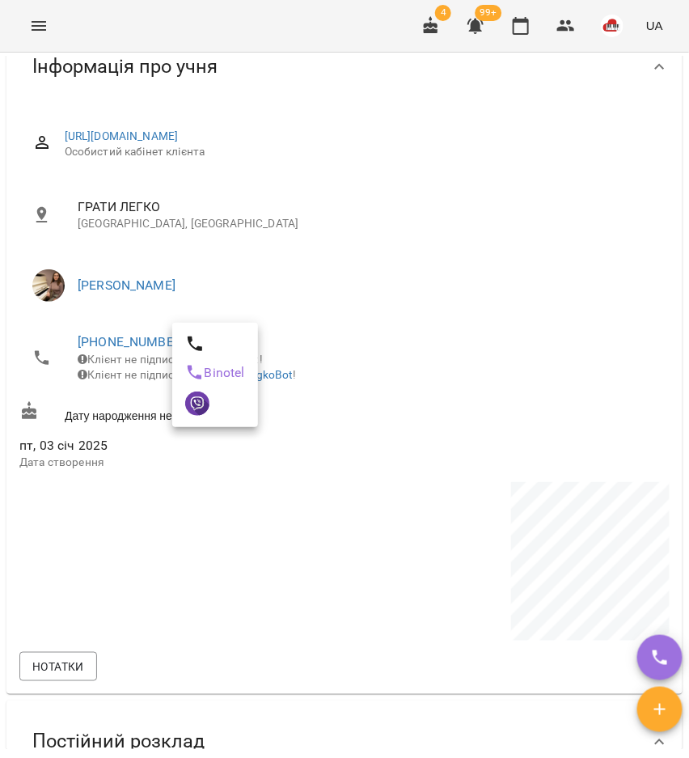
click at [388, 349] on div at bounding box center [344, 379] width 689 height 758
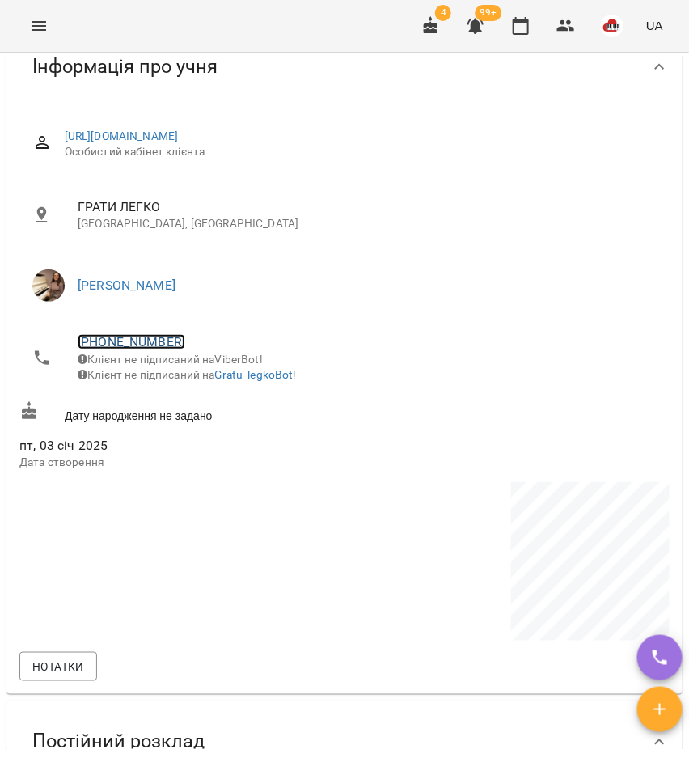
click at [136, 340] on link "[PHONE_NUMBER]" at bounding box center [132, 341] width 108 height 15
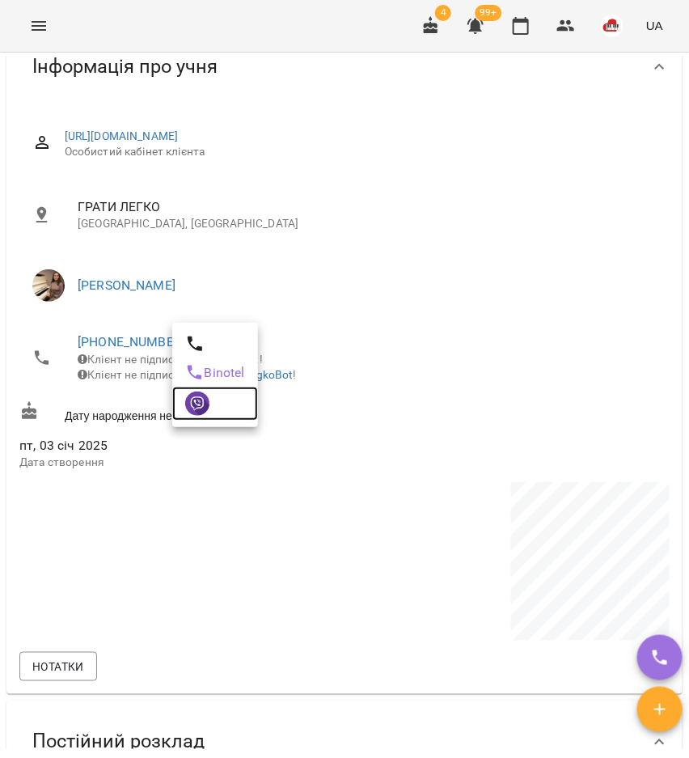
click at [194, 407] on img at bounding box center [197, 404] width 24 height 24
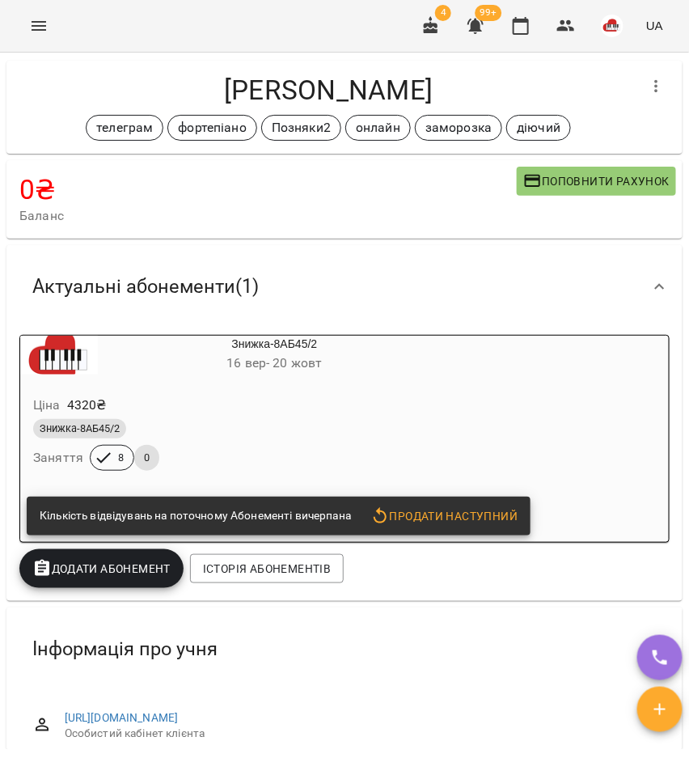
scroll to position [0, 0]
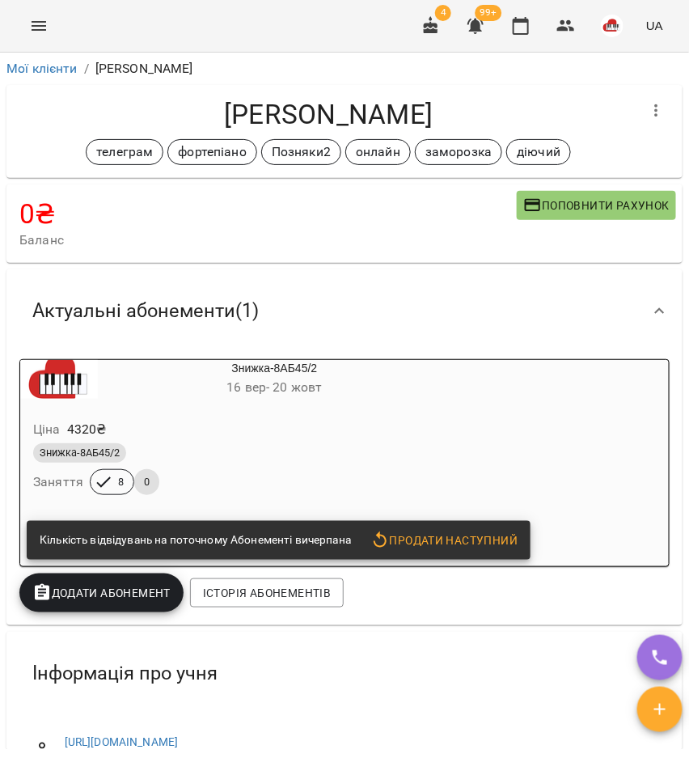
click at [211, 466] on div "Знижка-8АБ45/2" at bounding box center [236, 453] width 412 height 26
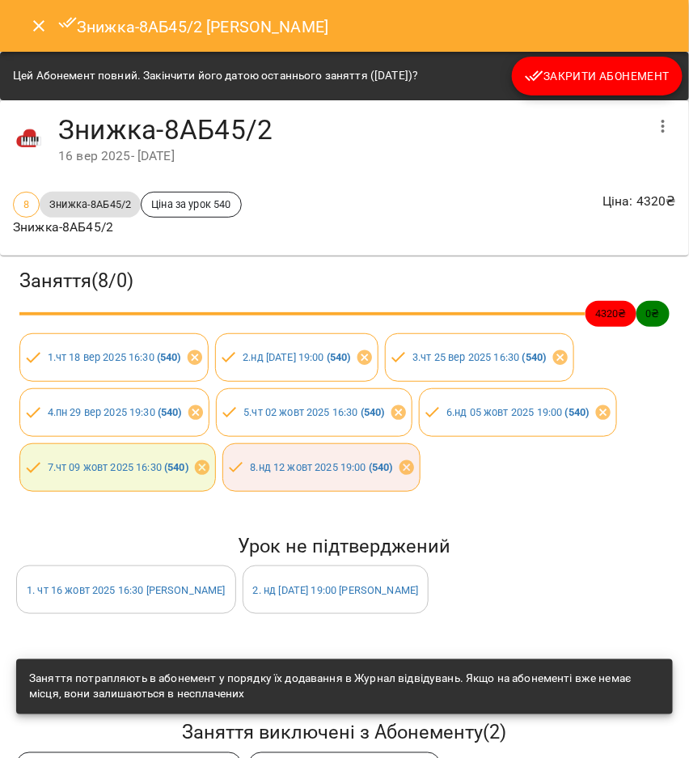
click at [613, 79] on span "Закрити Абонемент" at bounding box center [597, 75] width 145 height 19
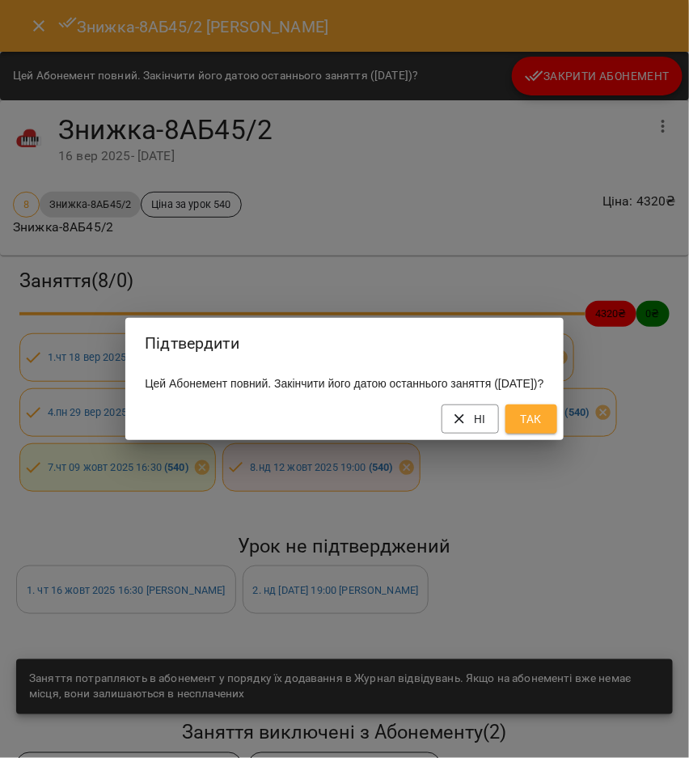
click at [535, 434] on button "Так" at bounding box center [532, 418] width 52 height 29
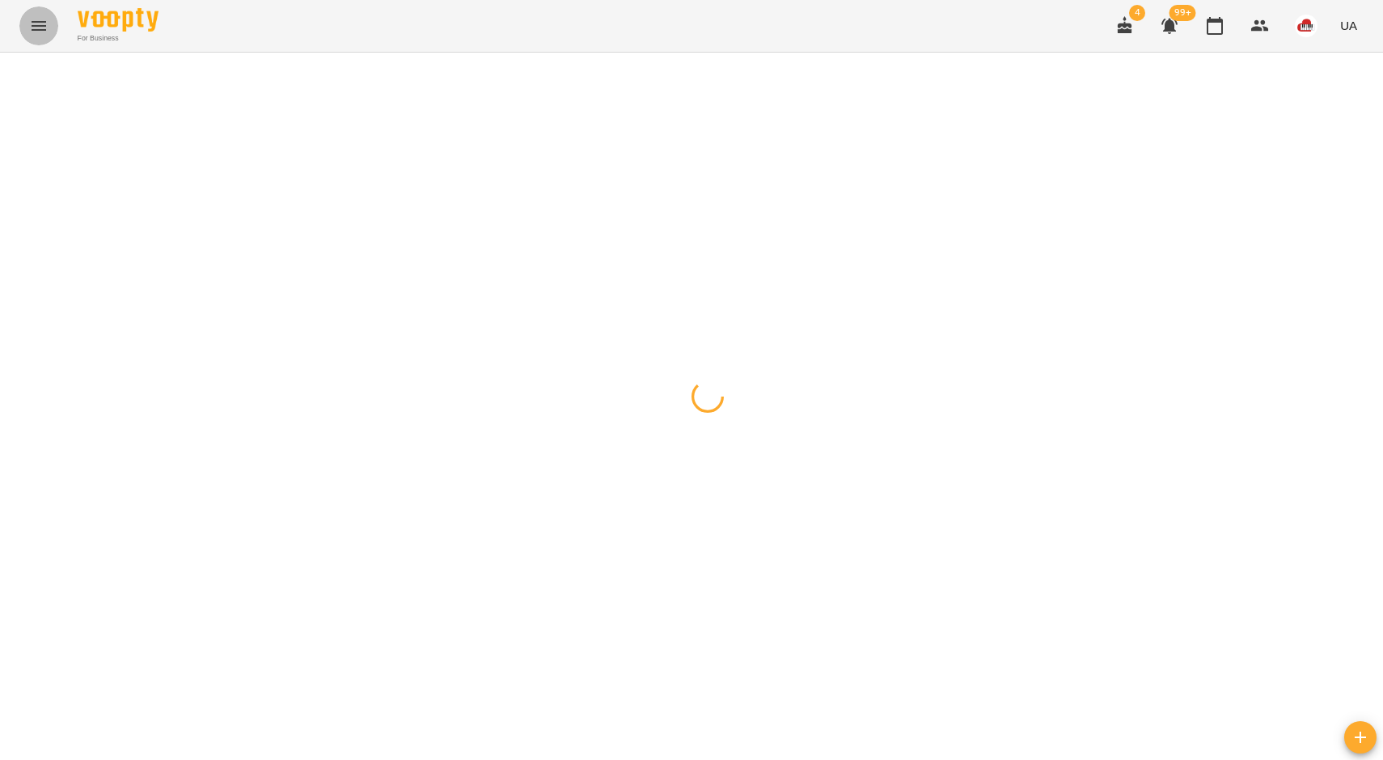
click at [36, 16] on icon "Menu" at bounding box center [38, 25] width 19 height 19
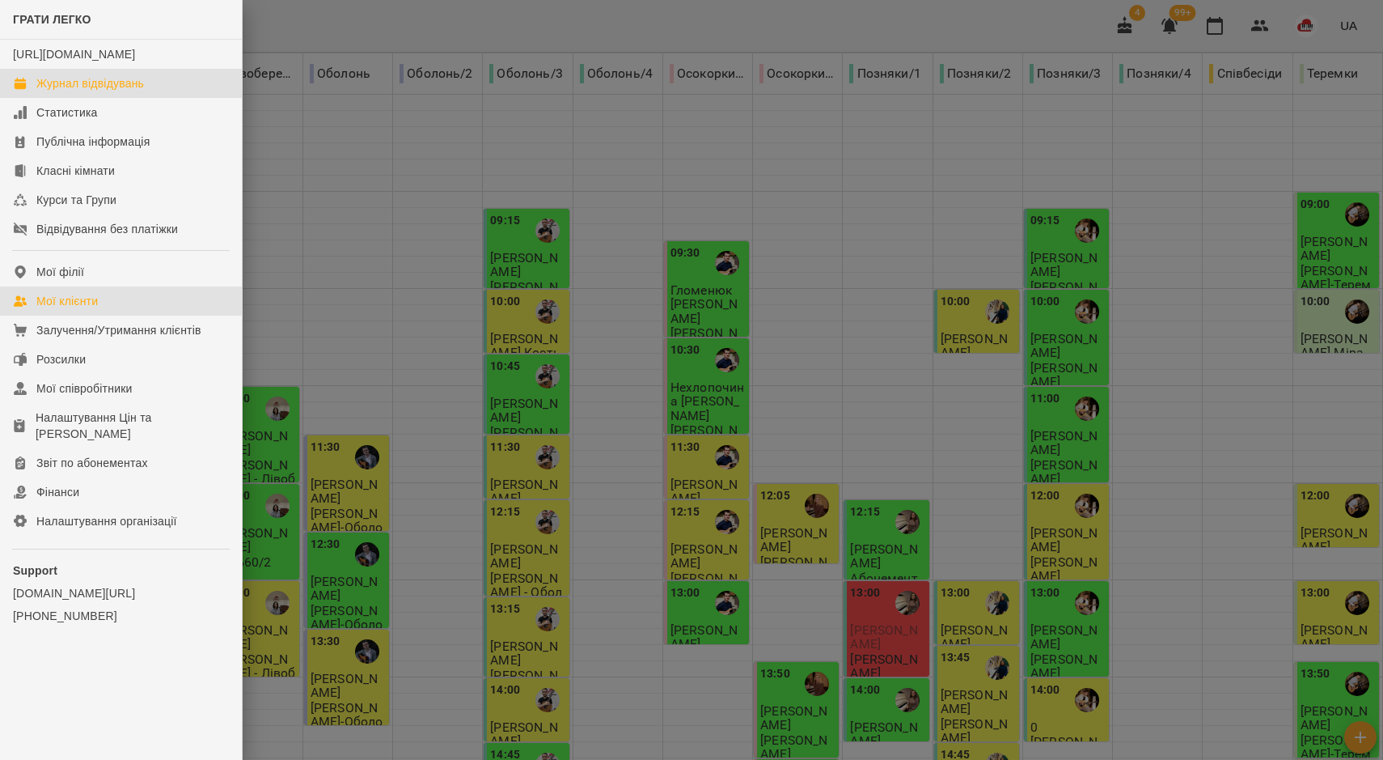
click at [87, 309] on div "Мої клієнти" at bounding box center [66, 301] width 61 height 16
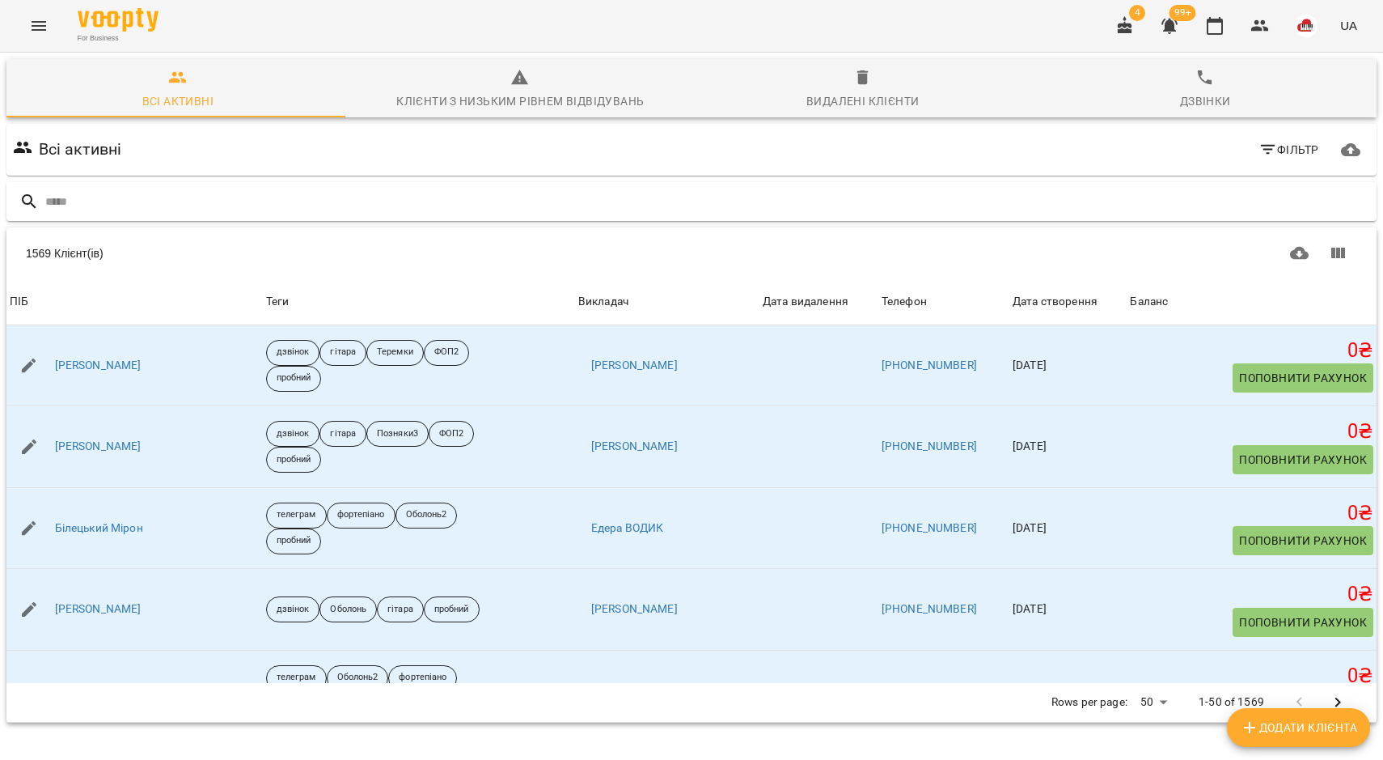
click at [300, 197] on input "text" at bounding box center [707, 201] width 1325 height 27
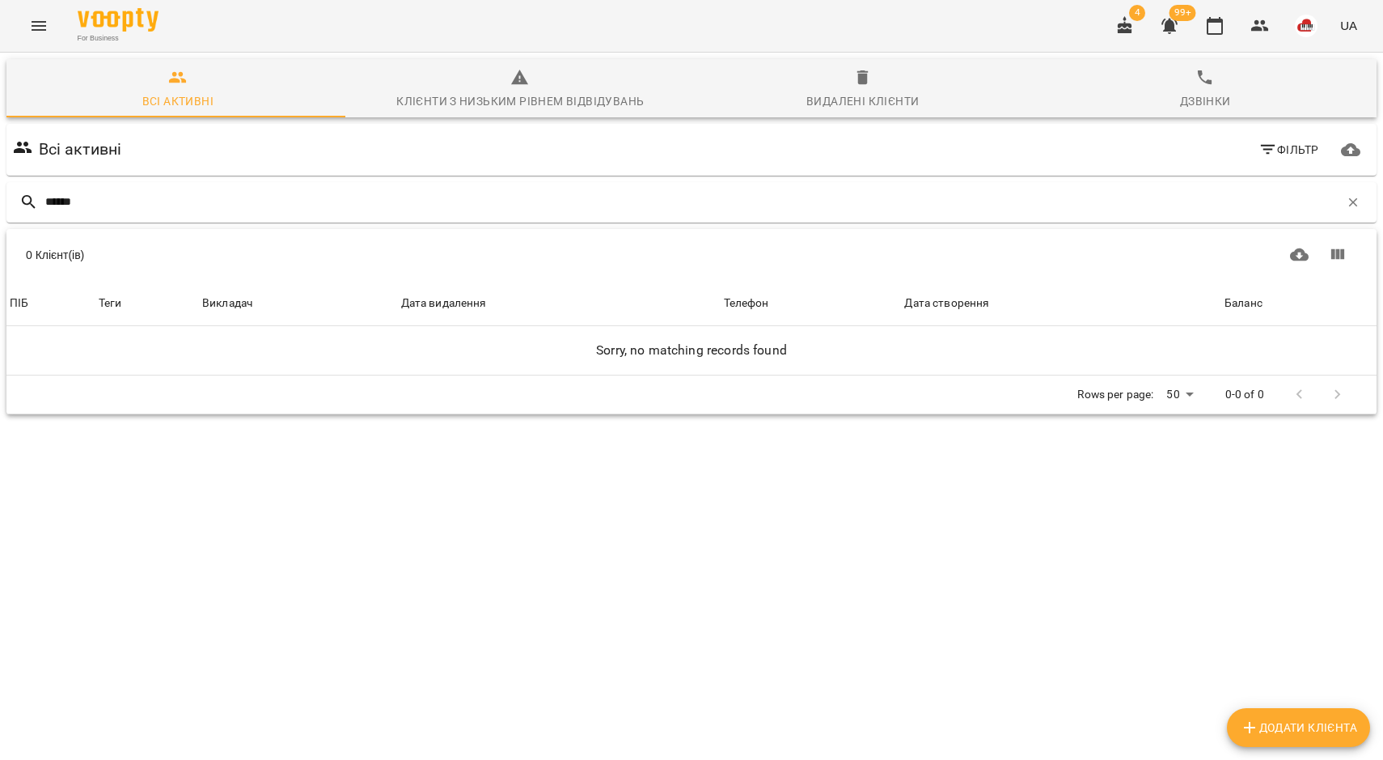
drag, startPoint x: 117, startPoint y: 199, endPoint x: 0, endPoint y: 181, distance: 118.6
click at [0, 198] on div "Всі активні Клієнти з низьким рівнем відвідувань Видалені клієнти Дзвінки Всі а…" at bounding box center [692, 293] width 1390 height 488
type input "******"
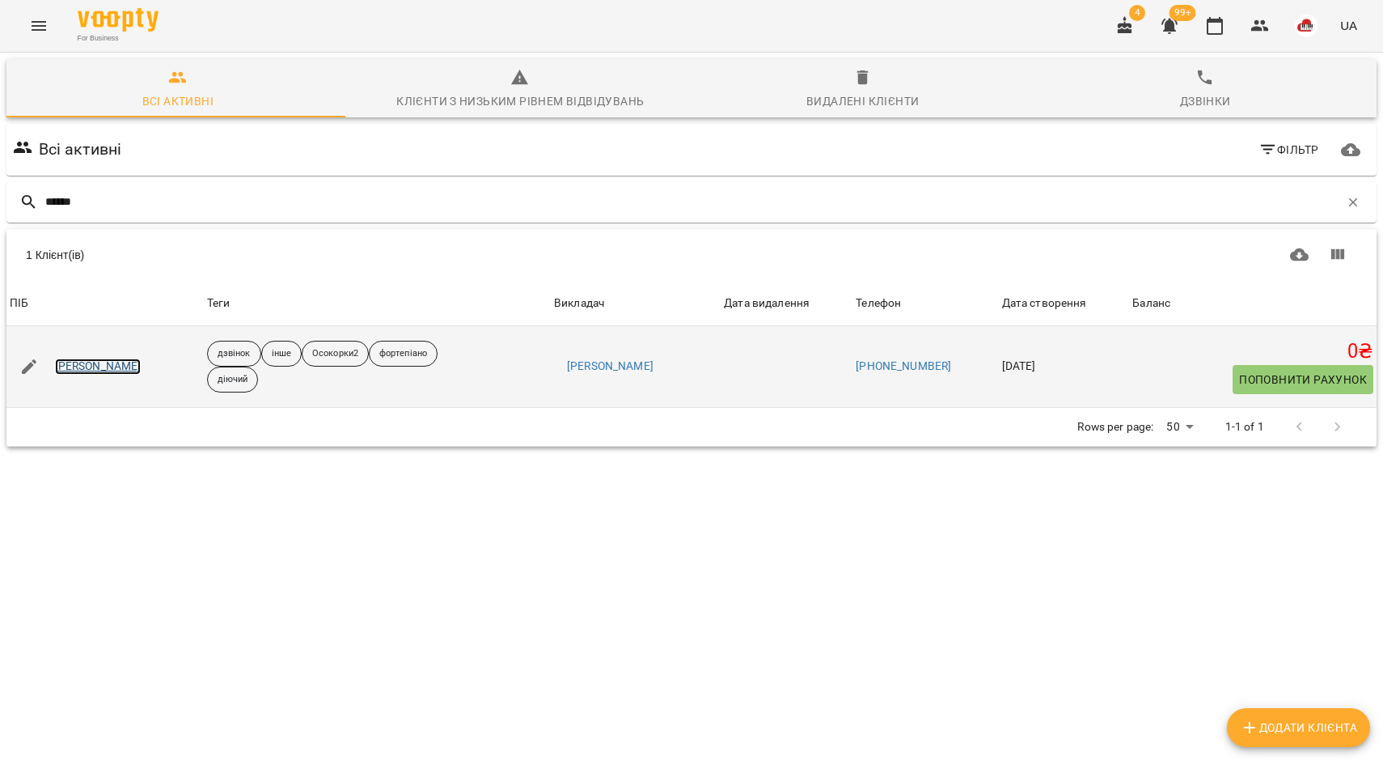
click at [94, 367] on link "[PERSON_NAME]" at bounding box center [98, 366] width 87 height 16
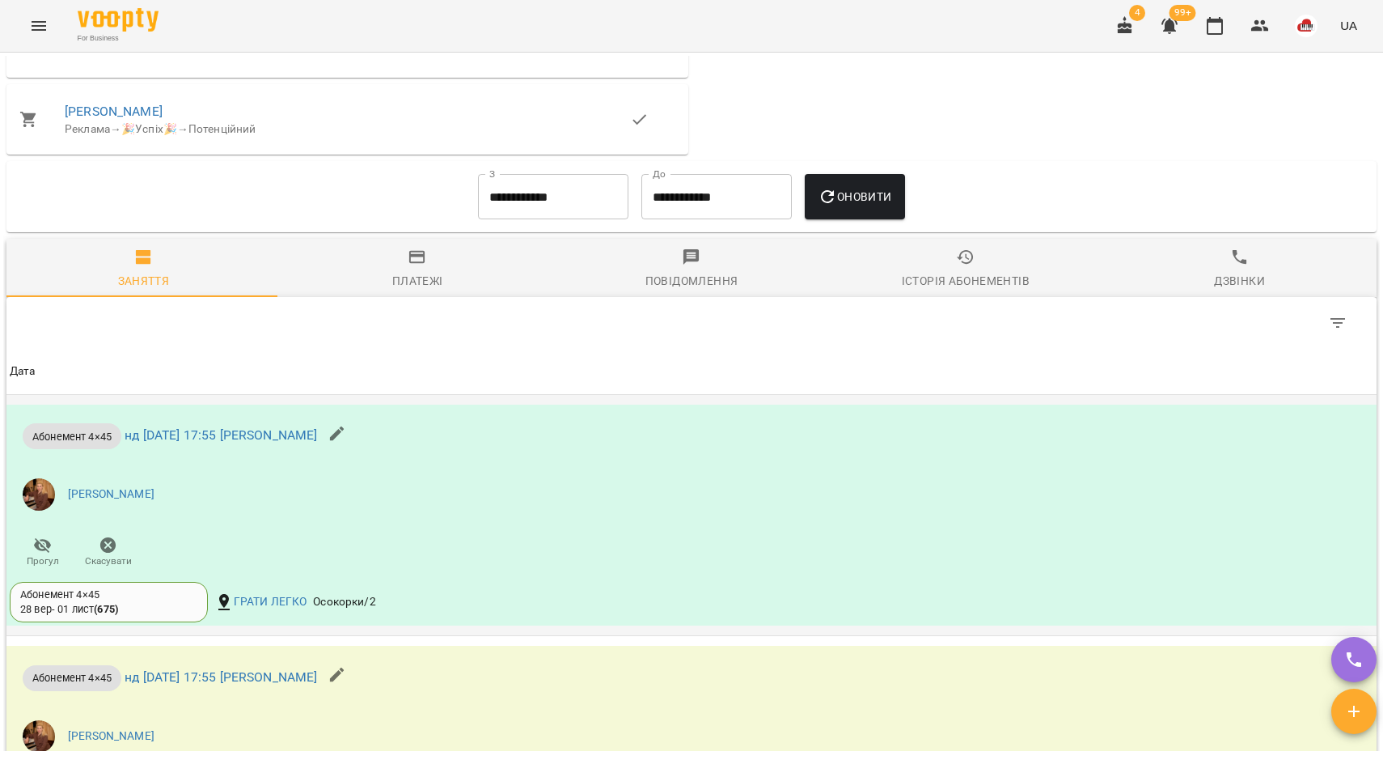
scroll to position [1314, 0]
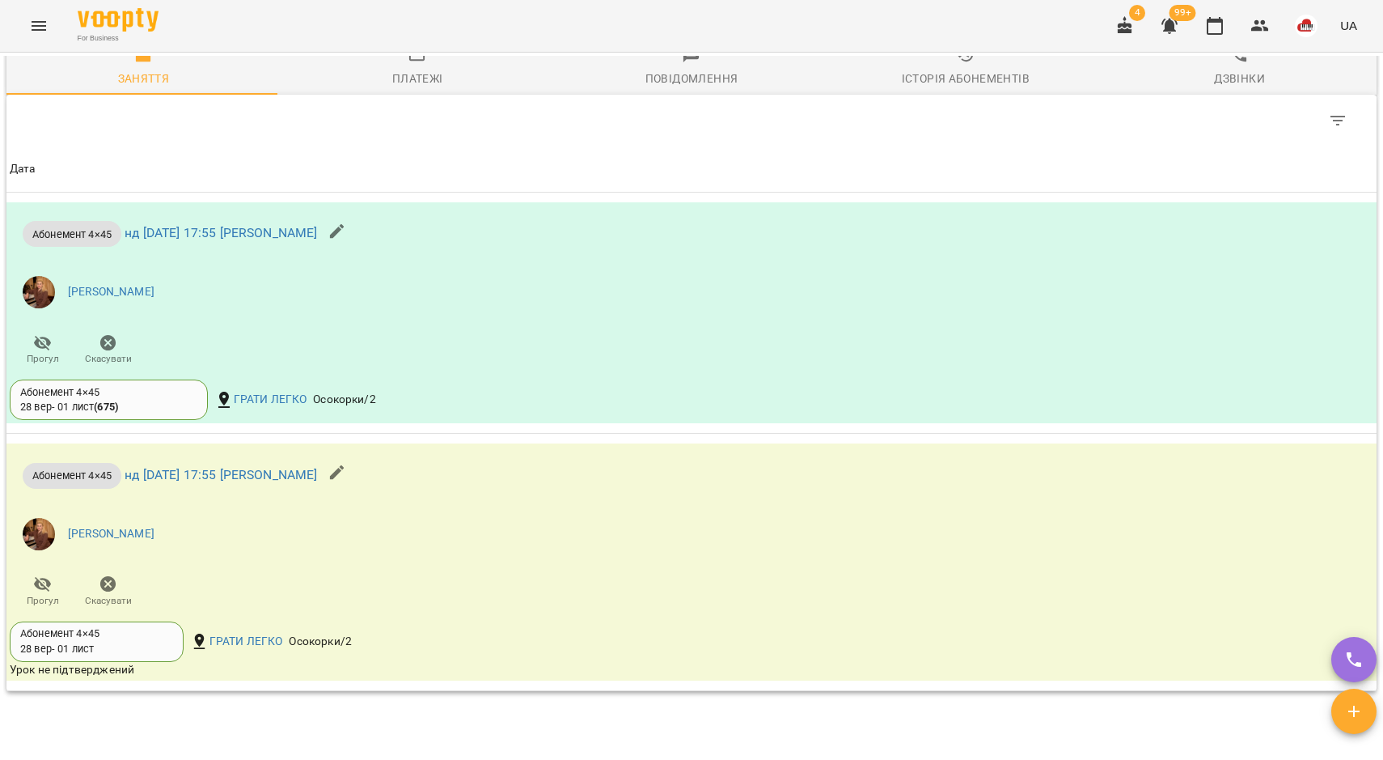
click at [916, 88] on div "Історія абонементів" at bounding box center [966, 78] width 128 height 19
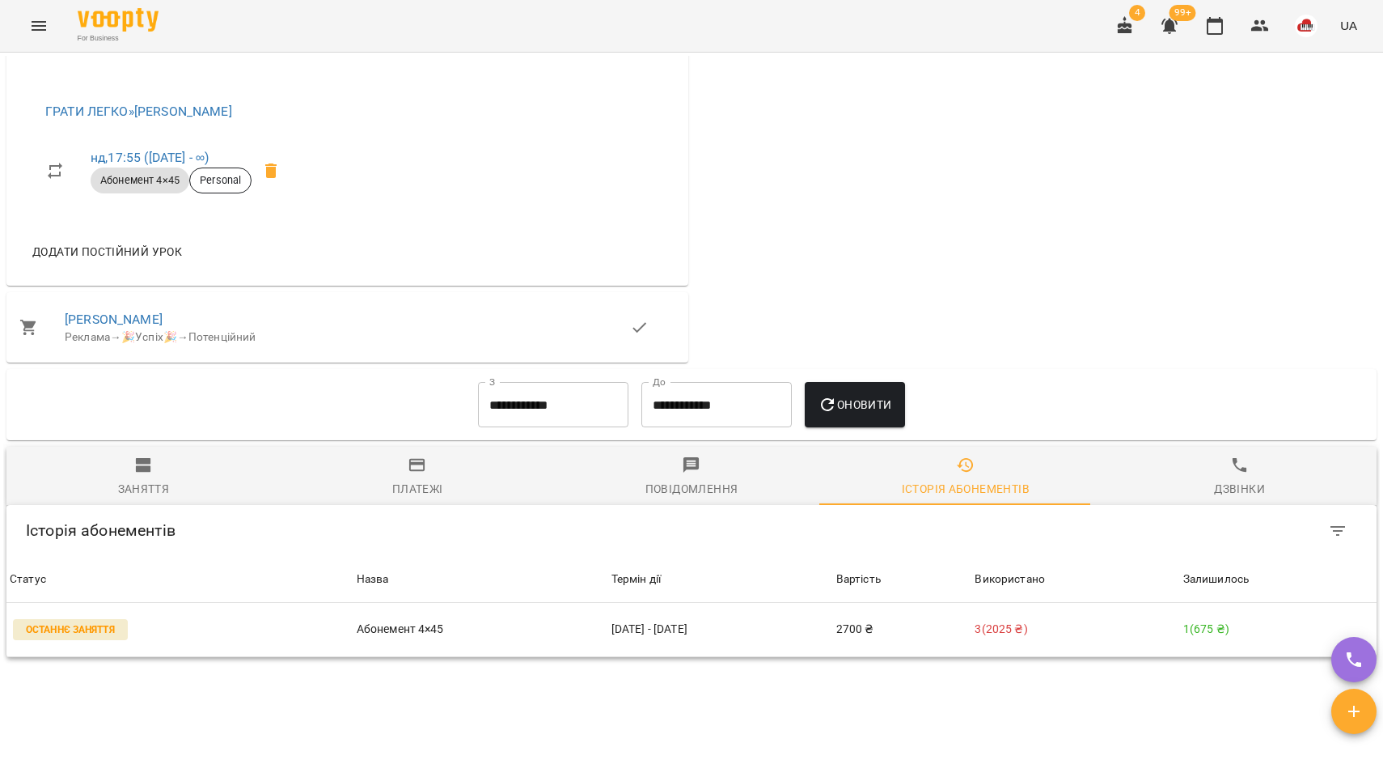
scroll to position [916, 0]
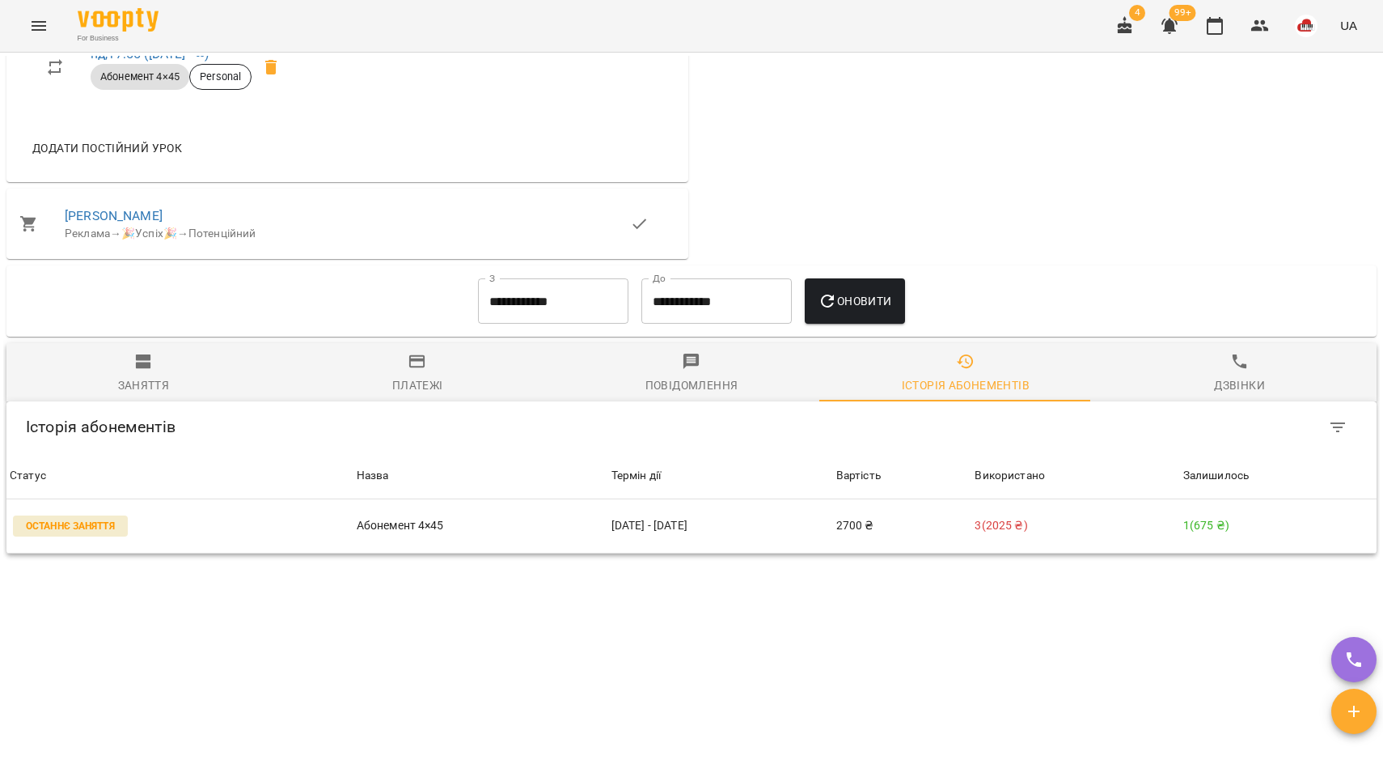
click at [505, 309] on input "**********" at bounding box center [553, 300] width 150 height 45
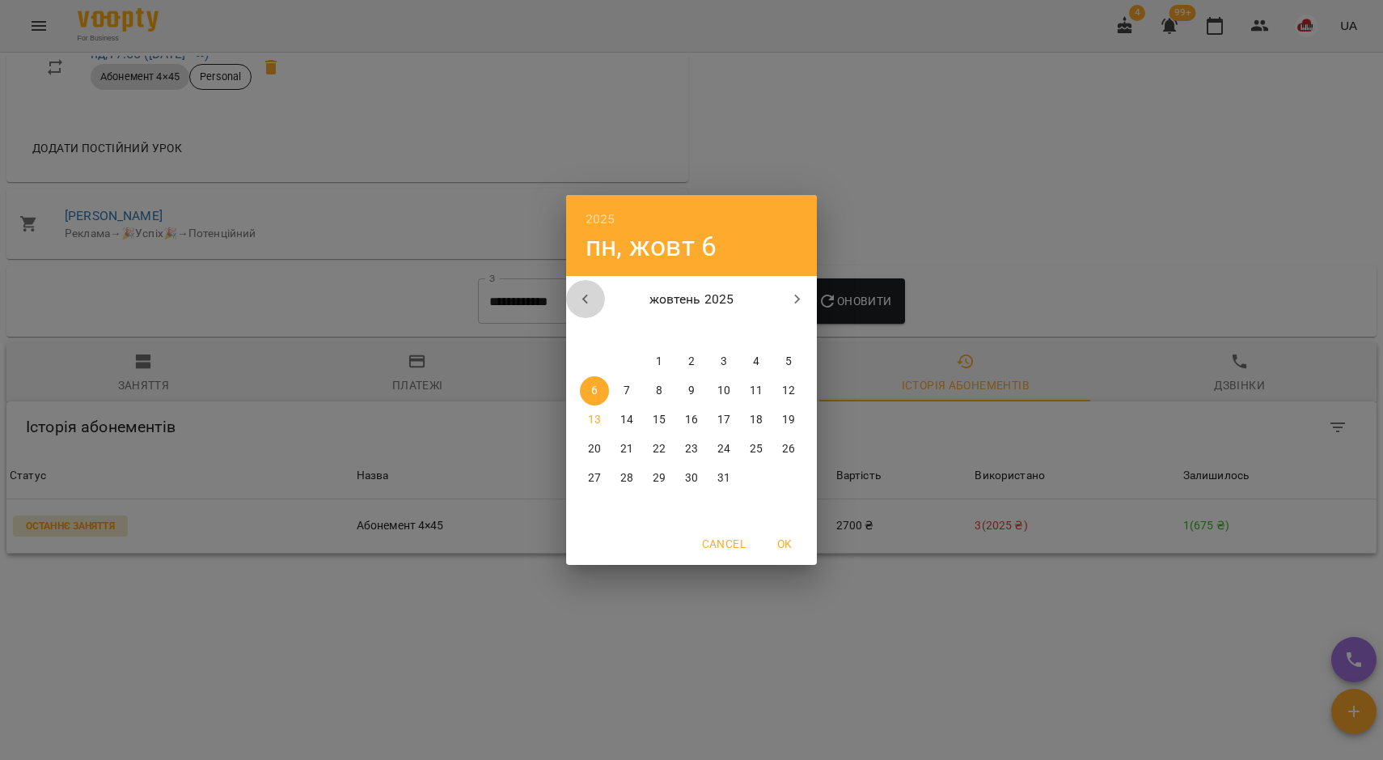
drag, startPoint x: 590, startPoint y: 288, endPoint x: 674, endPoint y: 316, distance: 88.0
click at [591, 288] on button "button" at bounding box center [585, 299] width 39 height 39
click at [598, 357] on span "1" at bounding box center [594, 361] width 29 height 16
type input "**********"
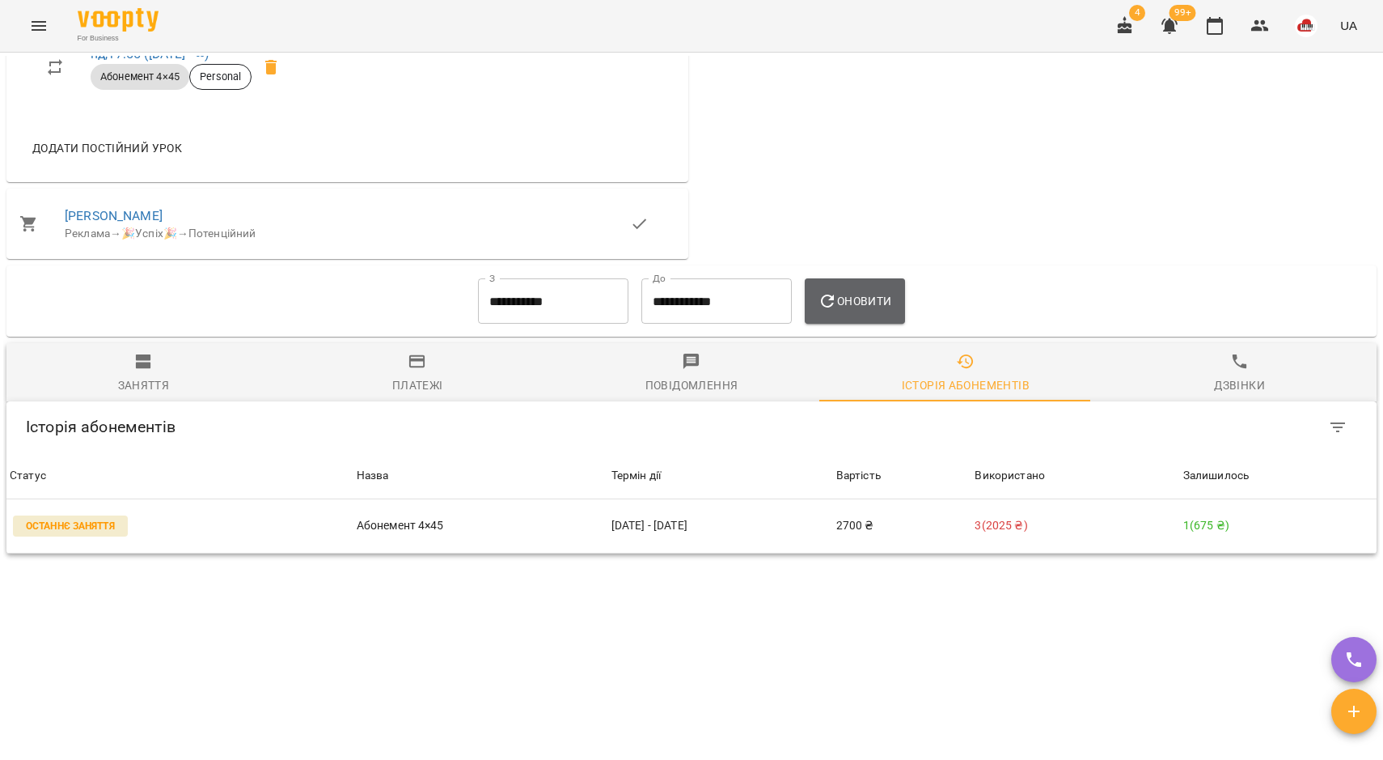
click at [871, 290] on button "Оновити" at bounding box center [854, 300] width 99 height 45
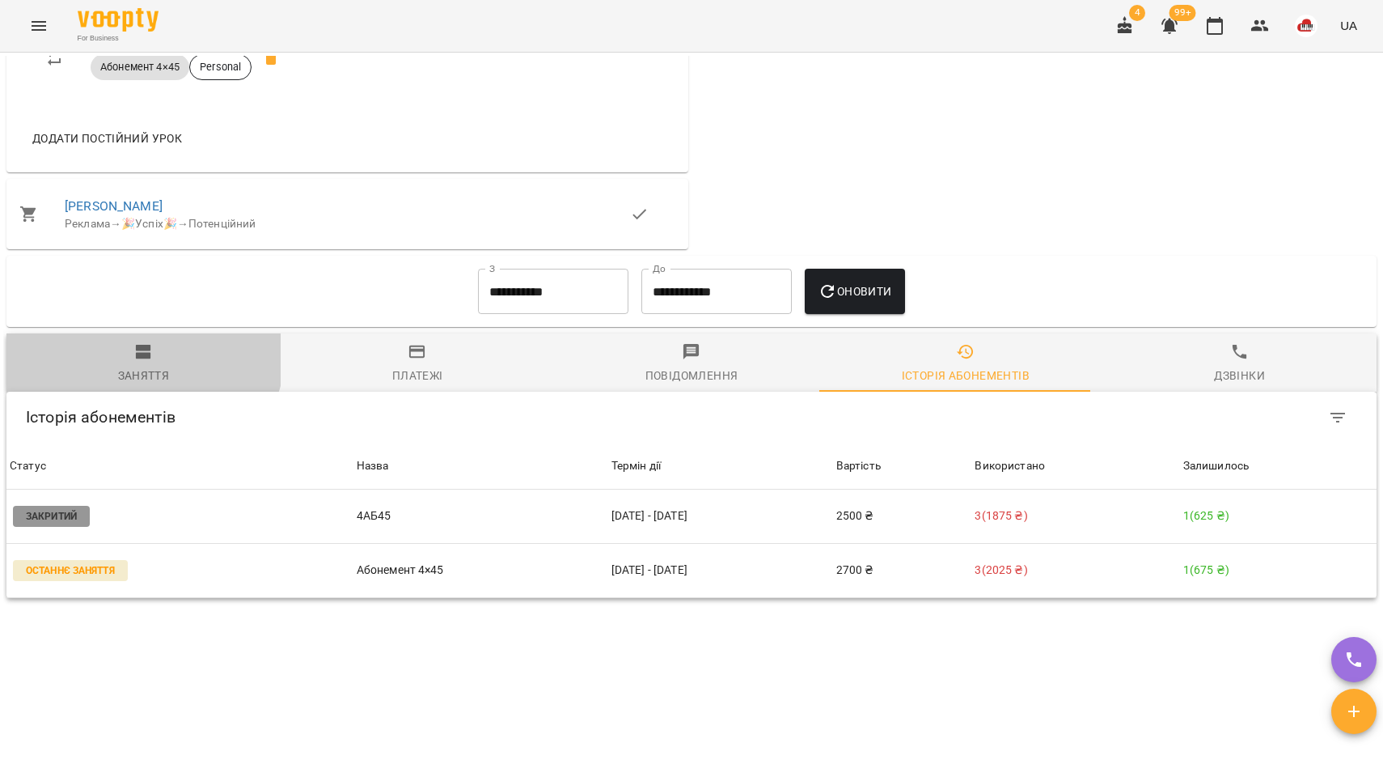
click at [112, 349] on button "Заняття" at bounding box center [143, 362] width 274 height 58
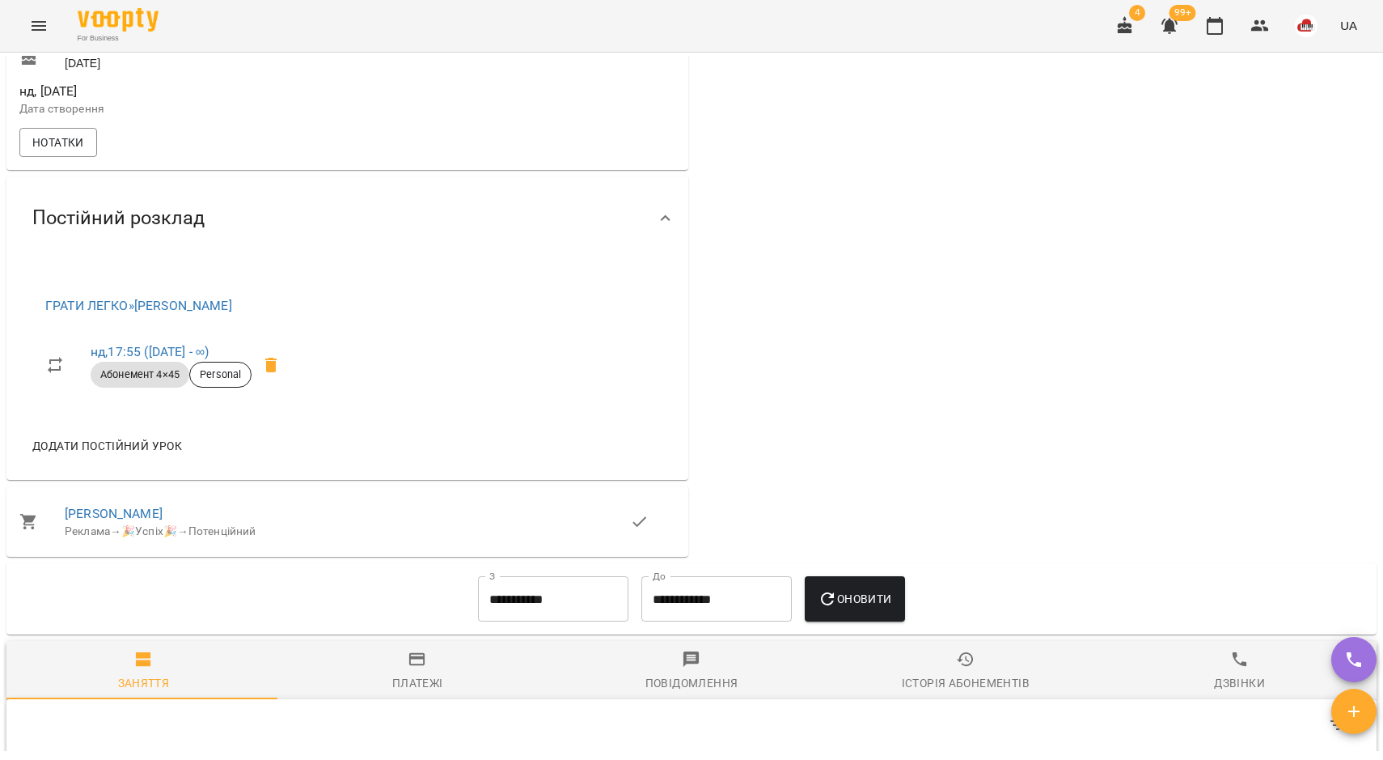
scroll to position [607, 0]
click at [965, 690] on div "Історія абонементів" at bounding box center [966, 684] width 128 height 19
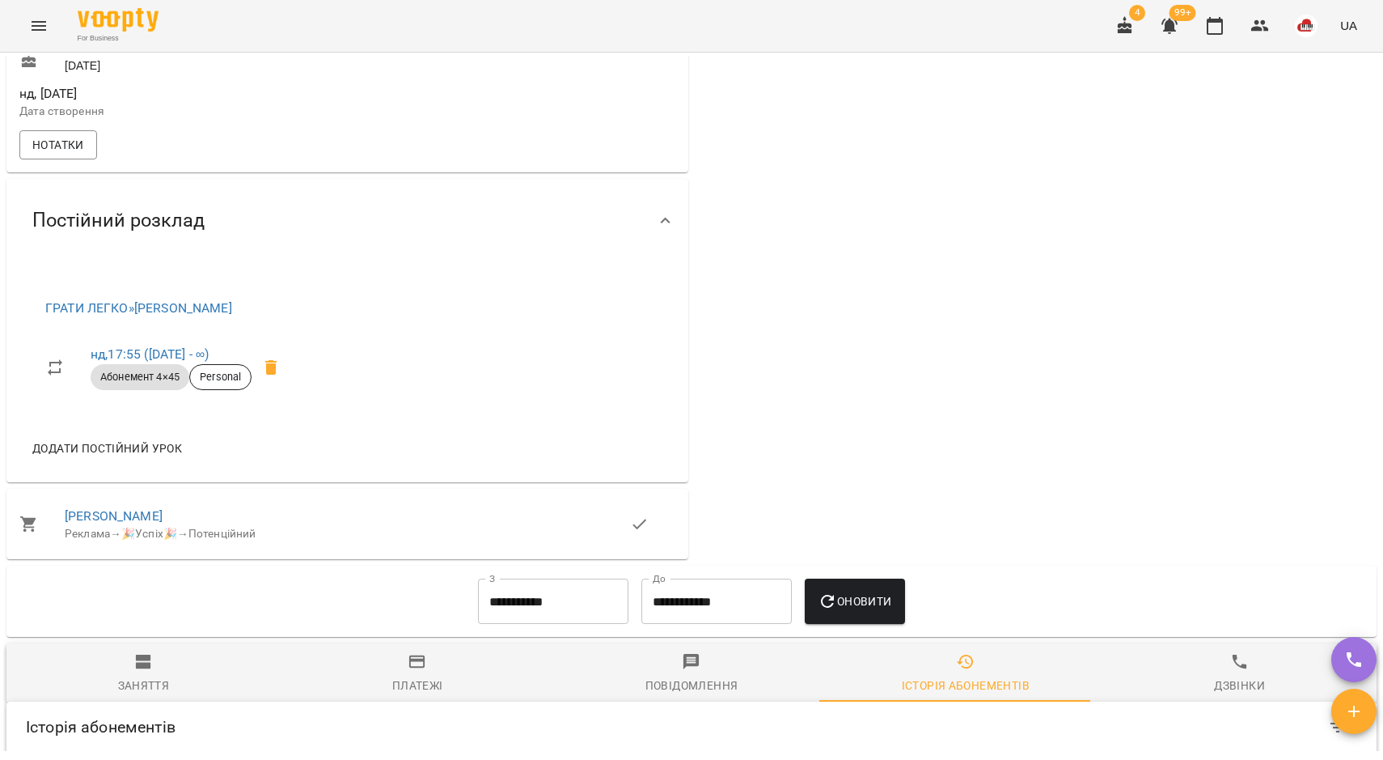
scroll to position [971, 0]
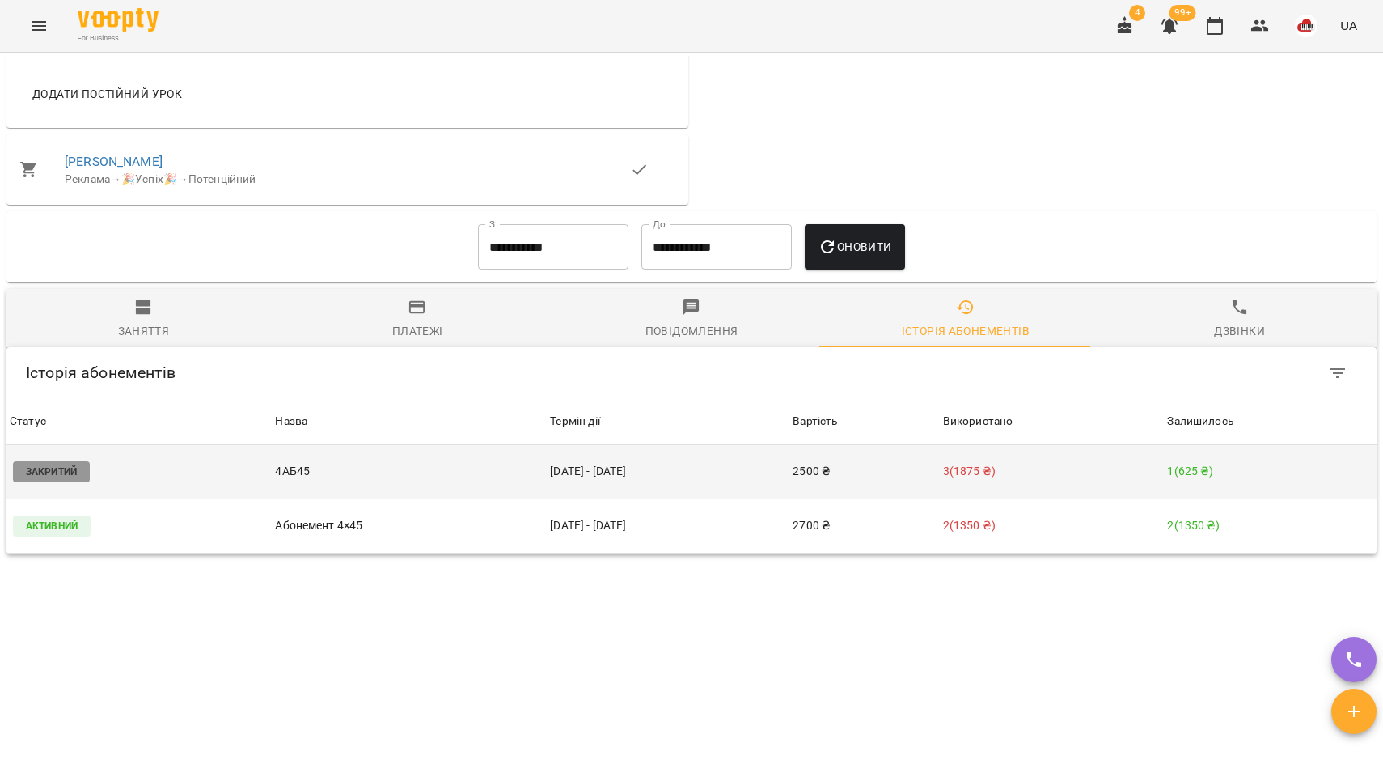
click at [722, 466] on td "[DATE] - [DATE]" at bounding box center [668, 472] width 243 height 54
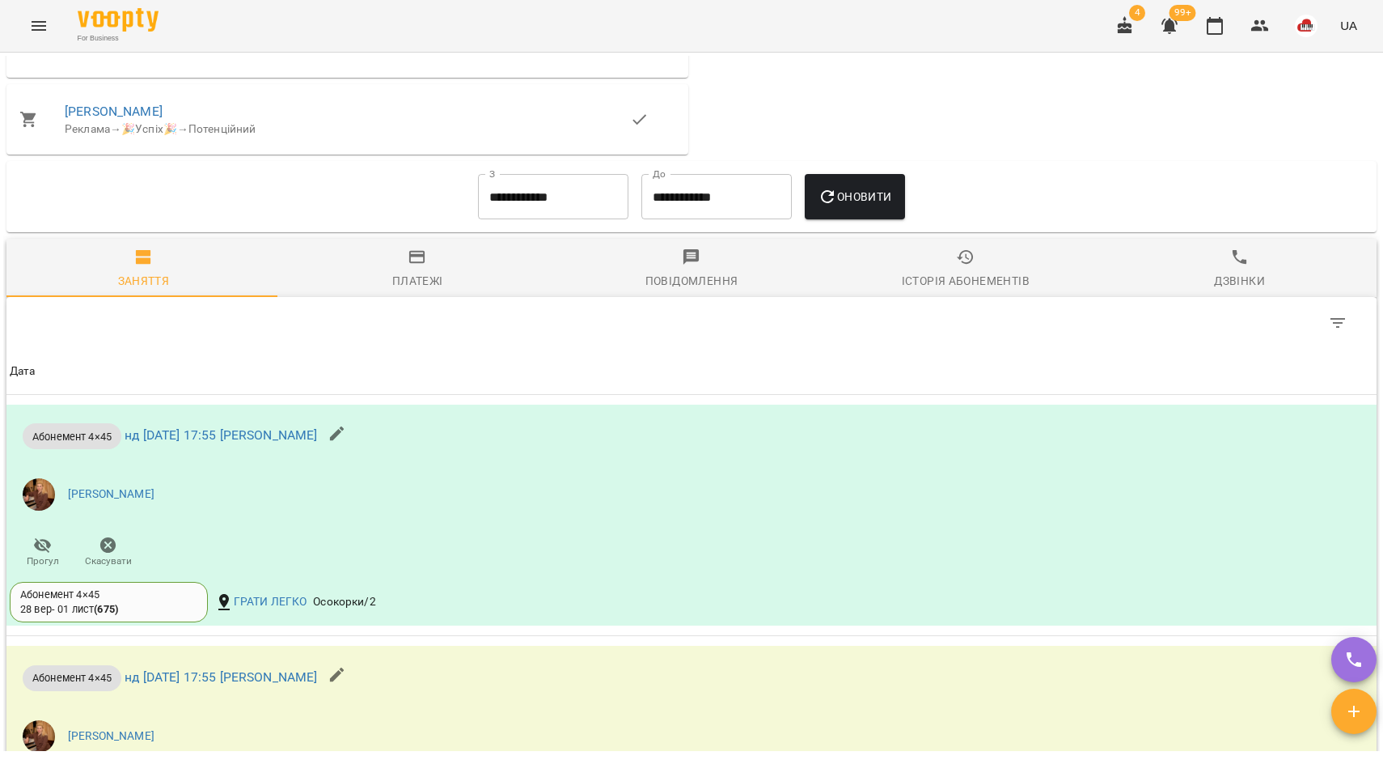
click at [963, 290] on div "Історія абонементів" at bounding box center [966, 280] width 128 height 19
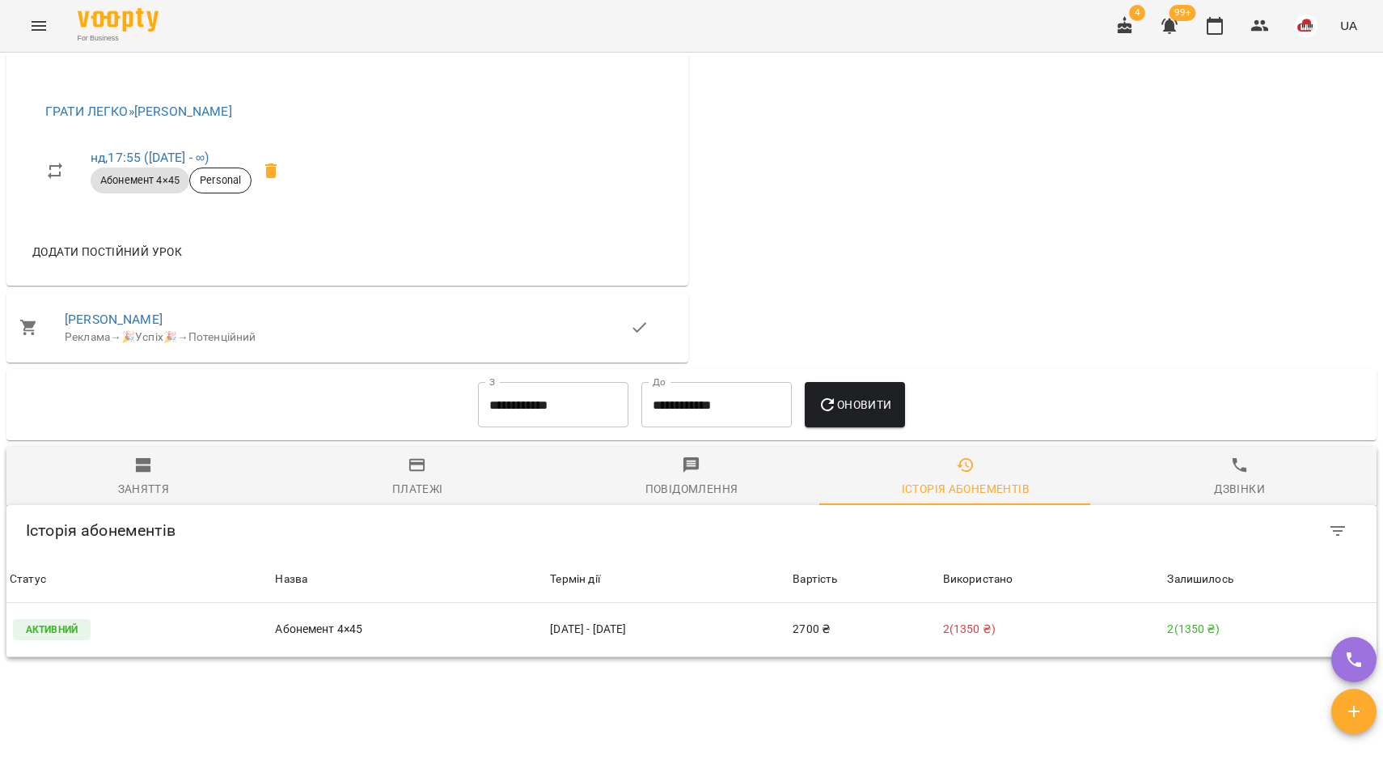
scroll to position [916, 0]
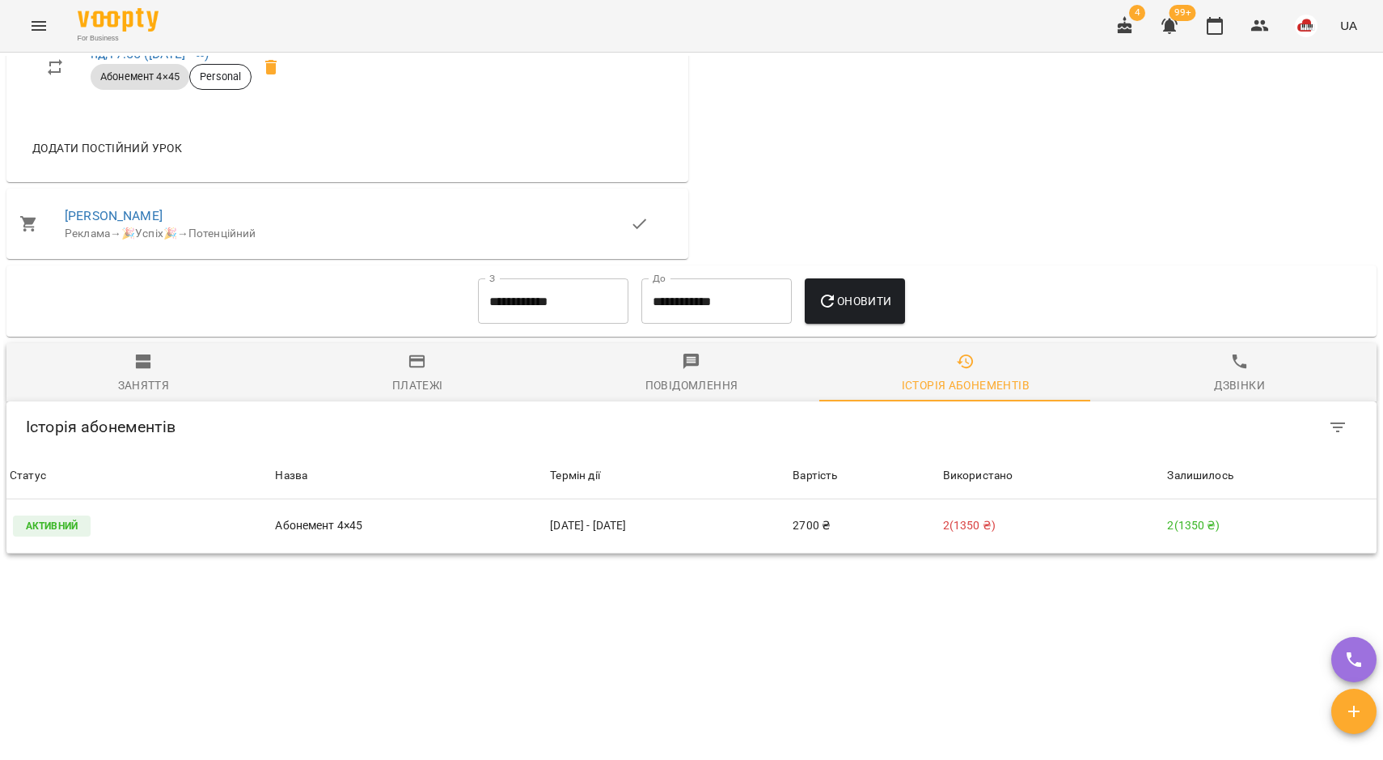
click at [497, 302] on input "**********" at bounding box center [553, 300] width 150 height 45
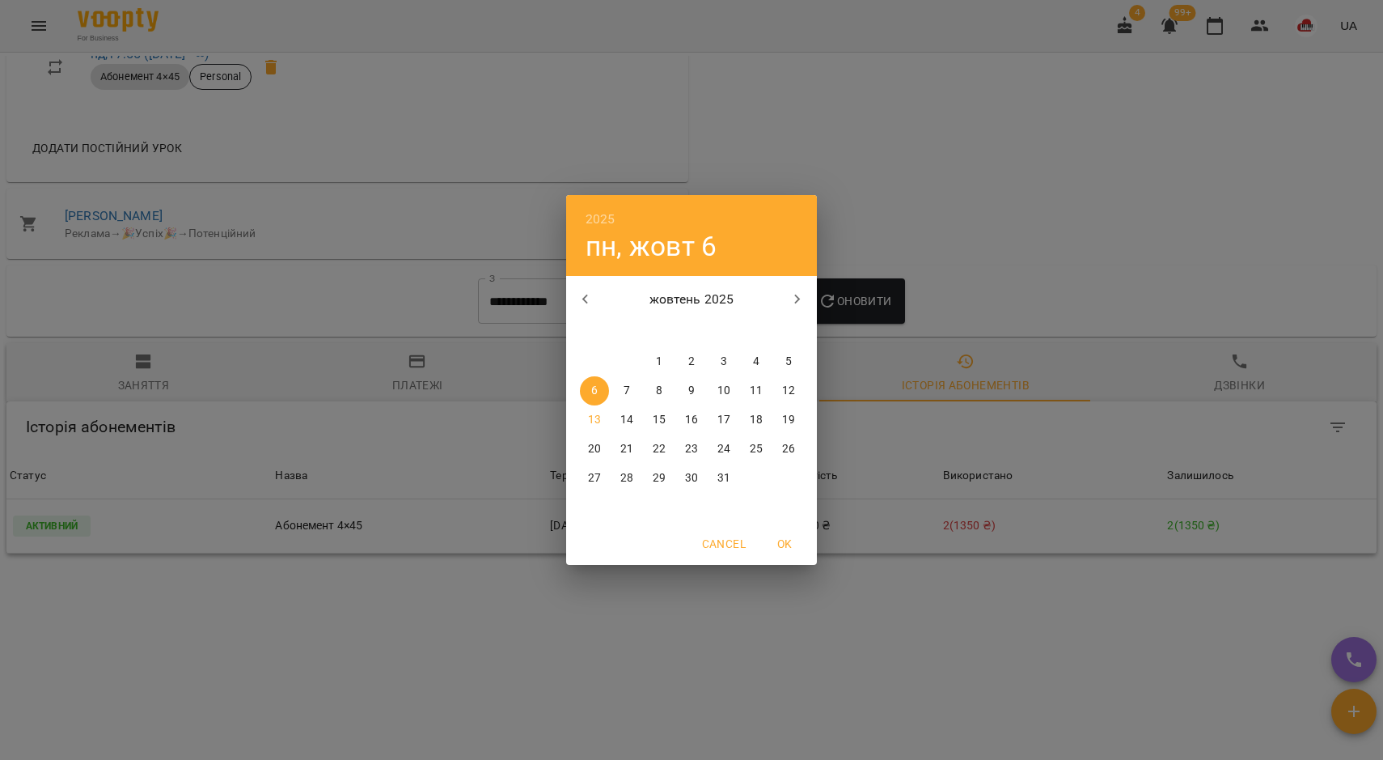
drag, startPoint x: 586, startPoint y: 294, endPoint x: 671, endPoint y: 359, distance: 107.3
click at [590, 295] on icon "button" at bounding box center [585, 299] width 19 height 19
drag, startPoint x: 595, startPoint y: 358, endPoint x: 709, endPoint y: 335, distance: 116.3
click at [599, 358] on span "1" at bounding box center [594, 361] width 29 height 16
type input "**********"
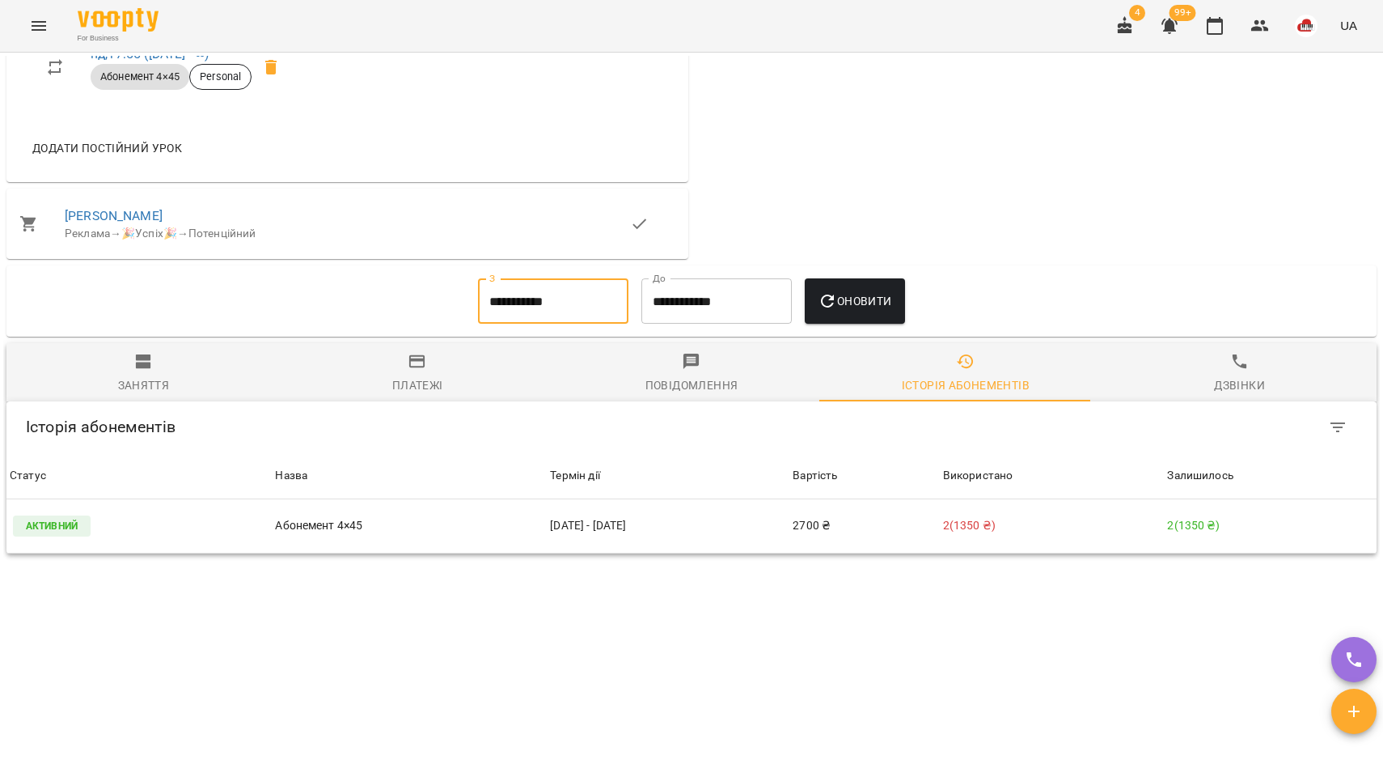
click at [867, 315] on button "Оновити" at bounding box center [854, 300] width 99 height 45
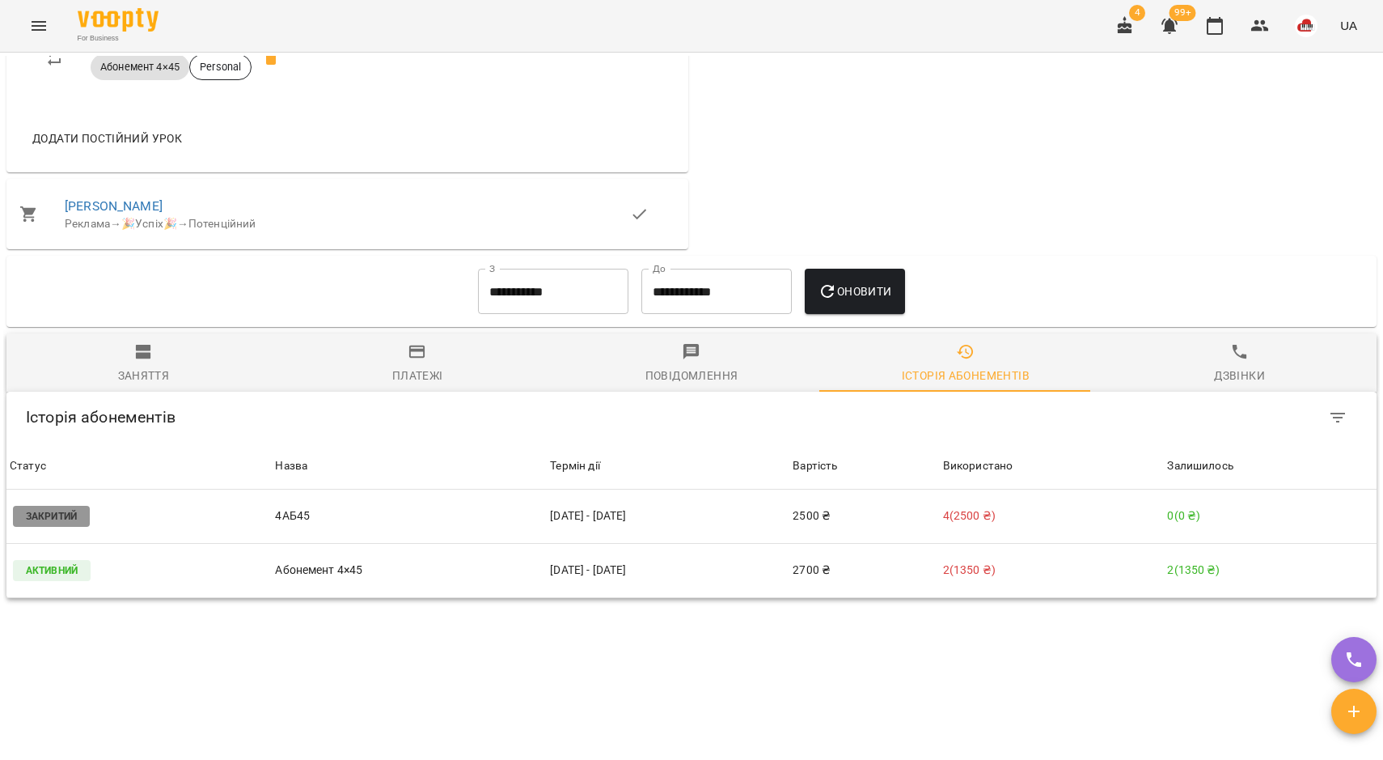
scroll to position [971, 0]
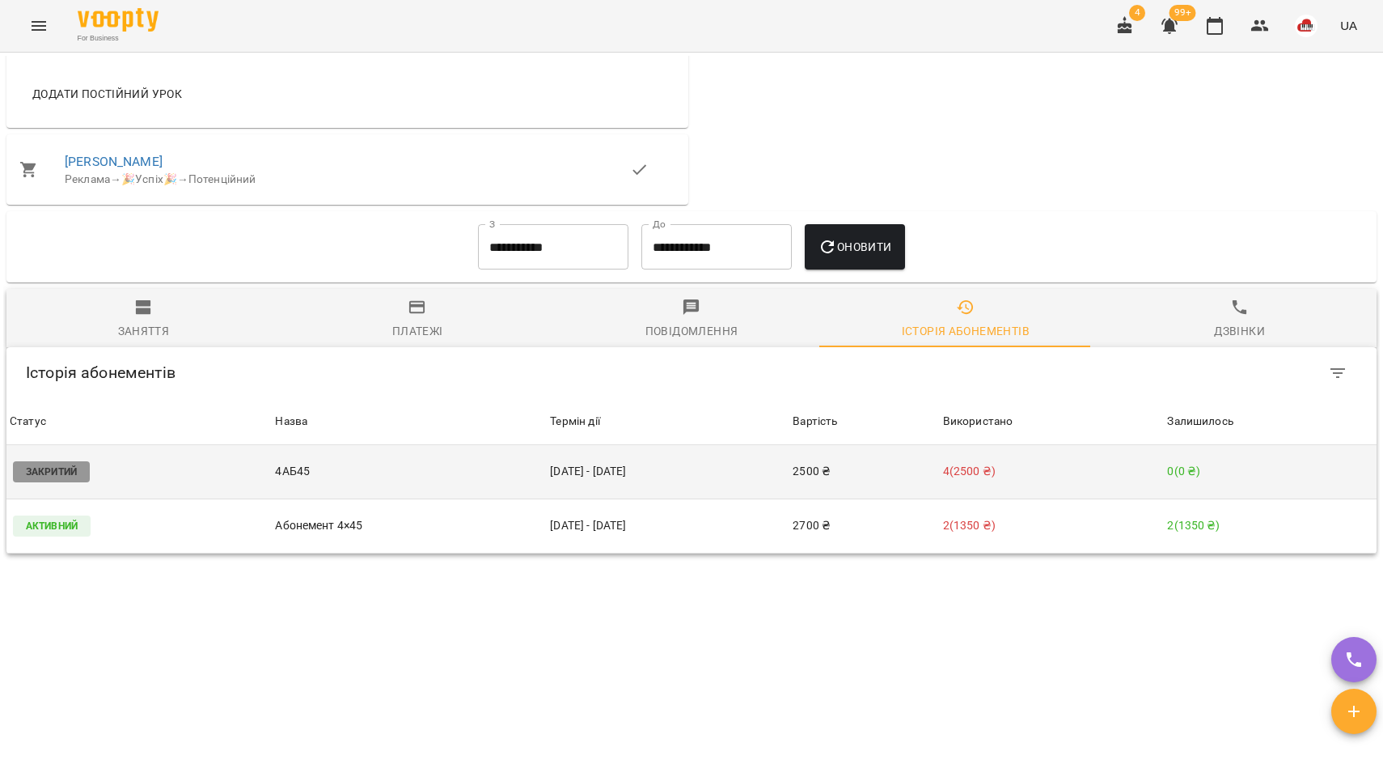
click at [960, 477] on p "4 ( 2500 ₴ )" at bounding box center [1052, 471] width 218 height 17
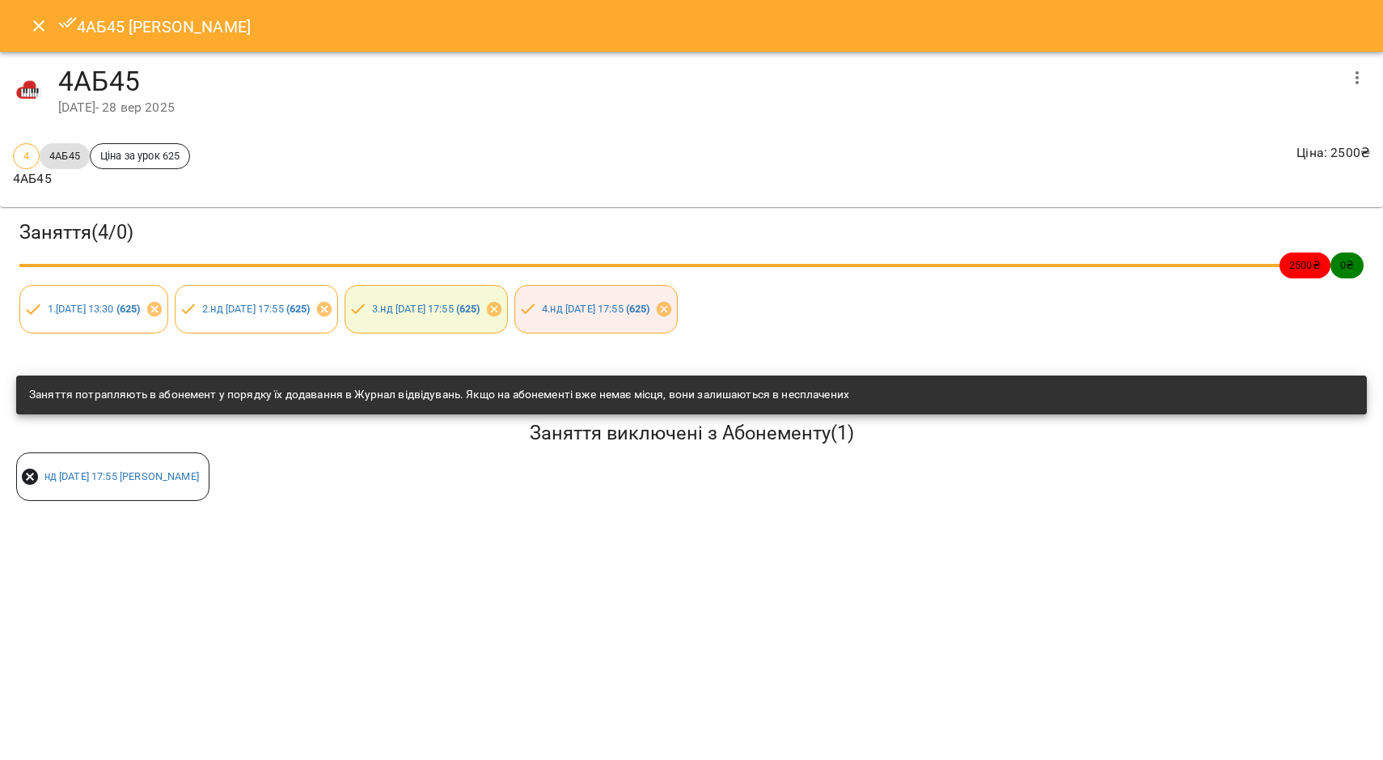
click at [40, 29] on icon "Close" at bounding box center [38, 25] width 19 height 19
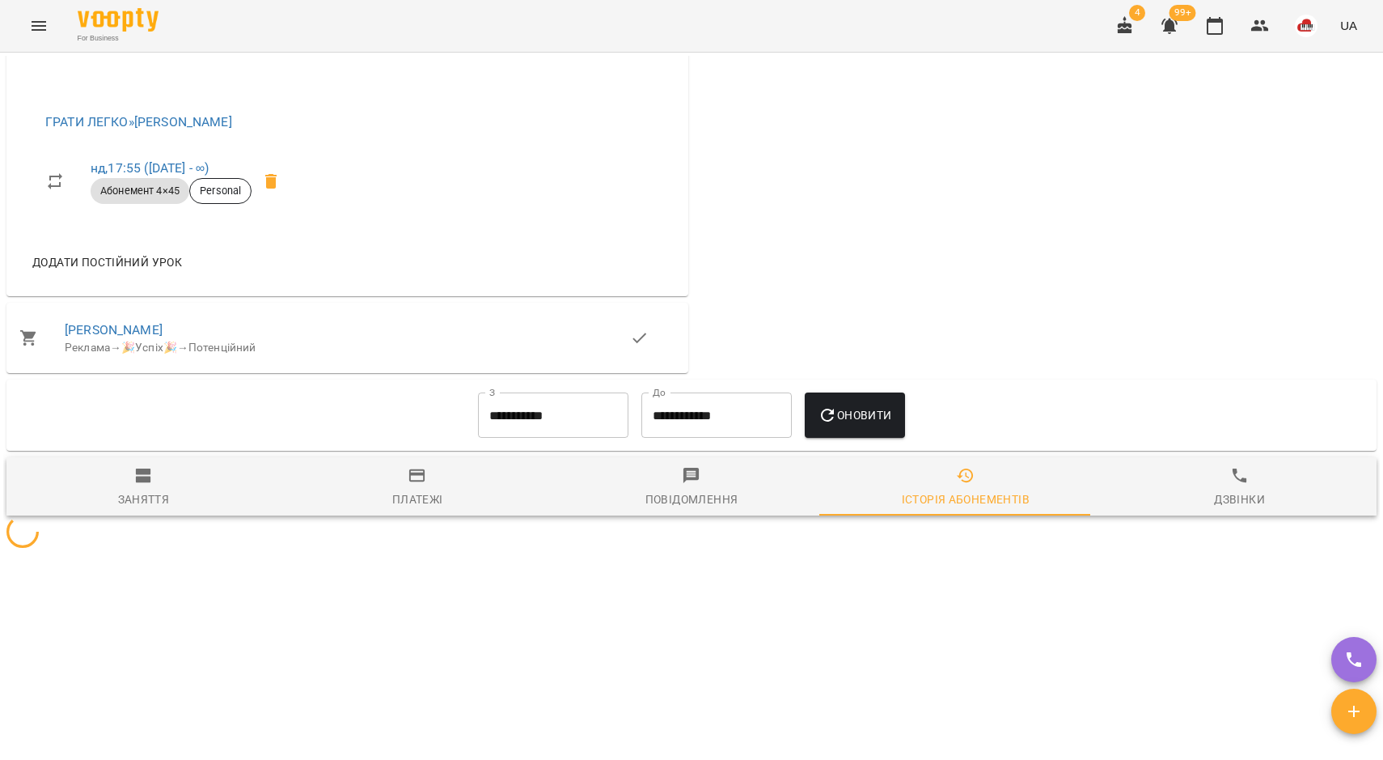
scroll to position [803, 0]
